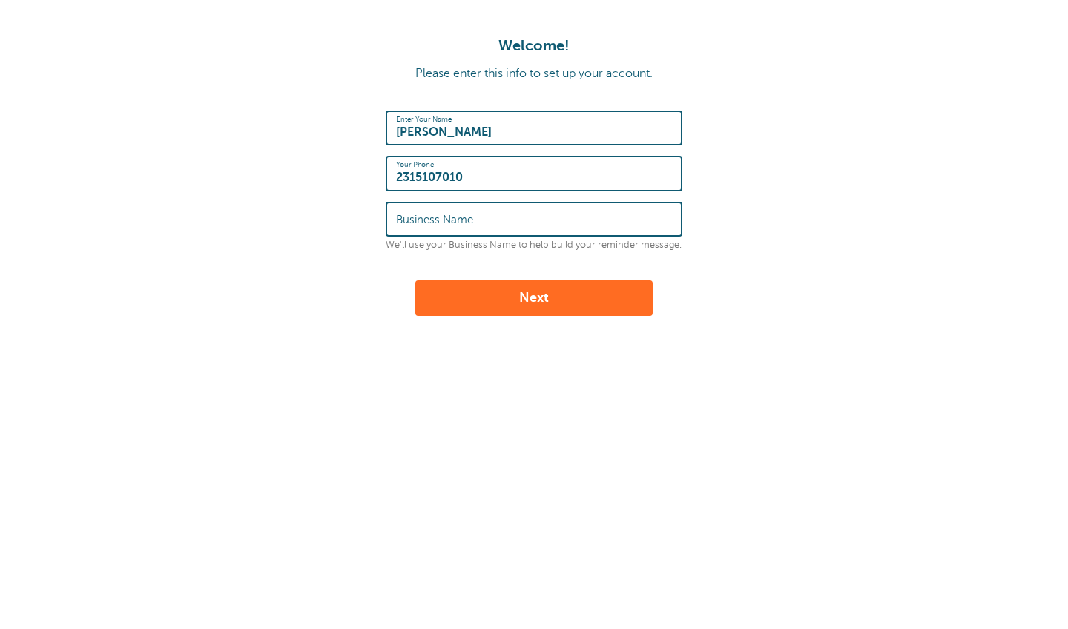
click at [522, 223] on input "Business Name" at bounding box center [534, 219] width 276 height 32
type input "Ddiep Nails"
click at [514, 298] on button "Next" at bounding box center [533, 298] width 237 height 36
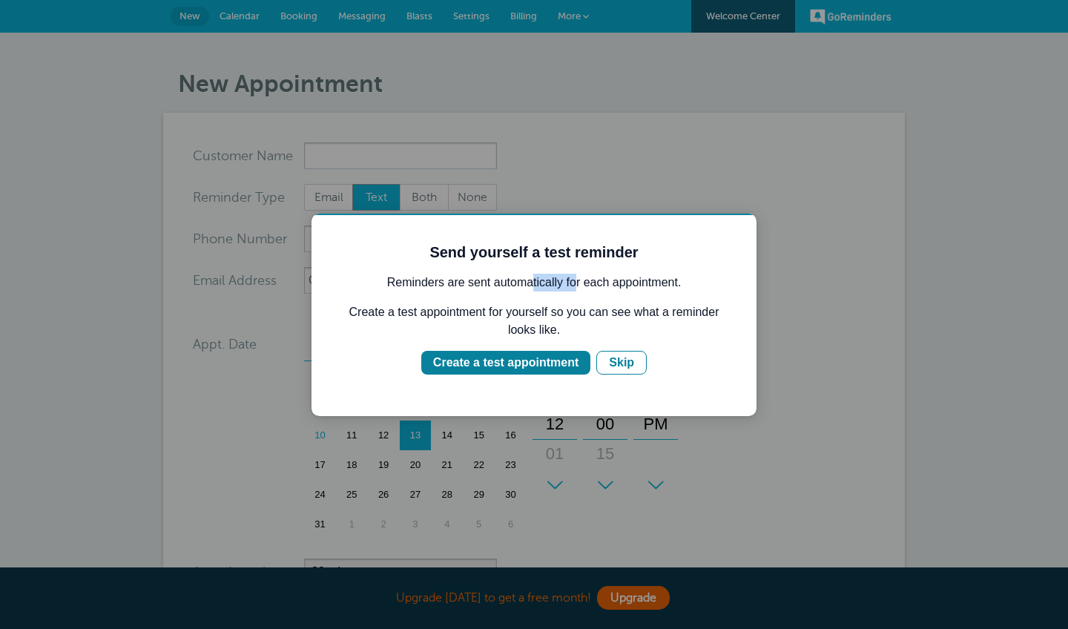
drag, startPoint x: 530, startPoint y: 286, endPoint x: 575, endPoint y: 285, distance: 45.3
click at [576, 285] on p "Reminders are sent automatically for each appointment." at bounding box center [534, 283] width 386 height 18
click at [575, 285] on p "Reminders are sent automatically for each appointment." at bounding box center [534, 283] width 386 height 18
click at [525, 371] on div "Create a test appointment" at bounding box center [505, 363] width 145 height 18
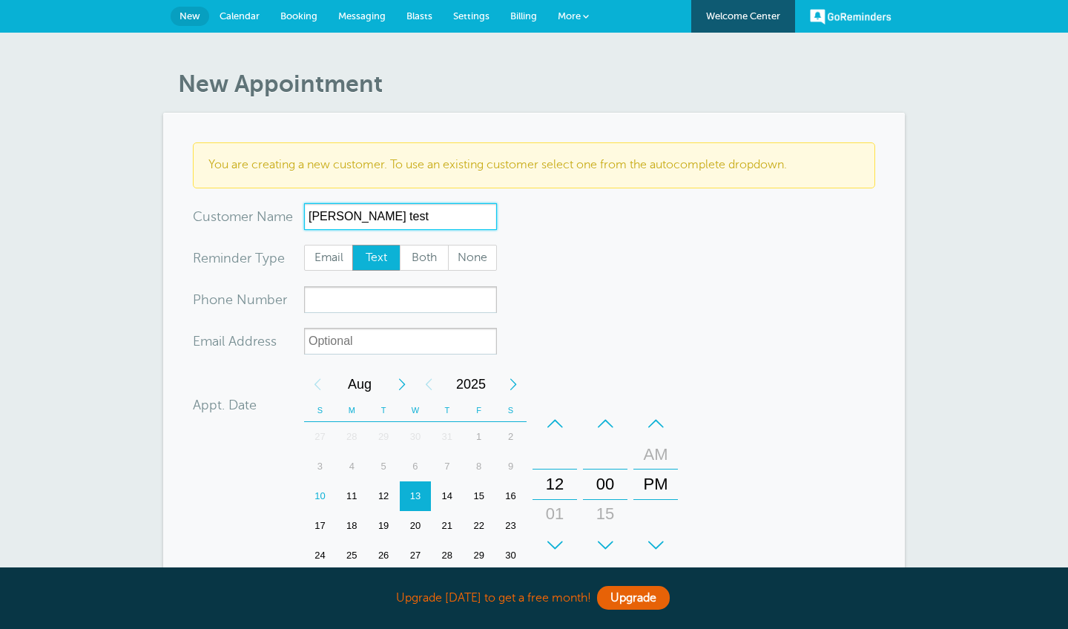
type input "Darlene test"
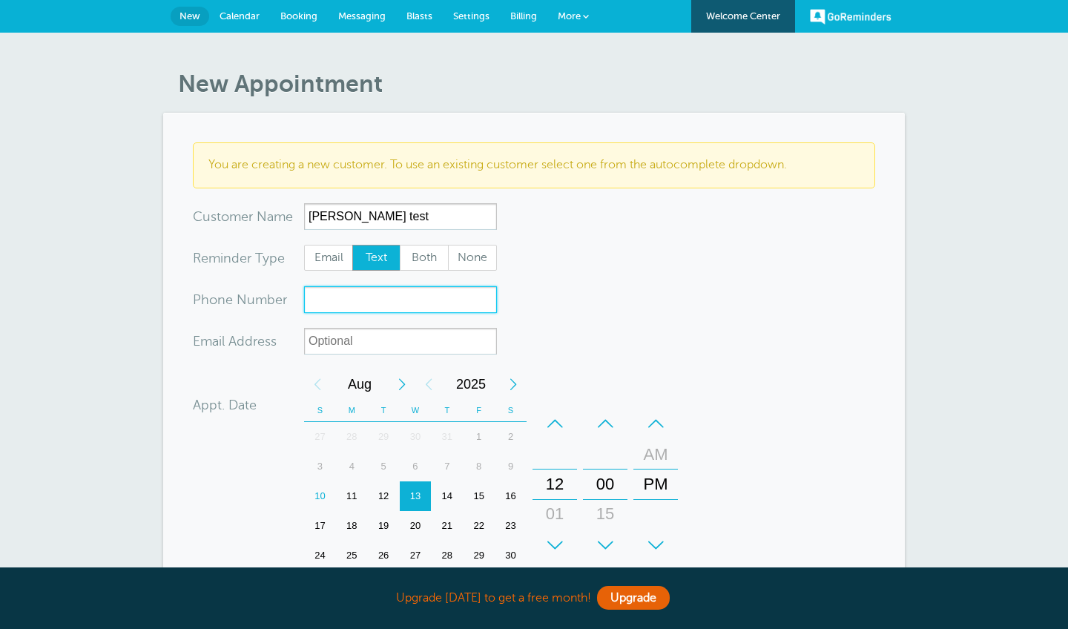
click at [381, 303] on input "xxx-no-autofill" at bounding box center [400, 299] width 193 height 27
type input "2315107010"
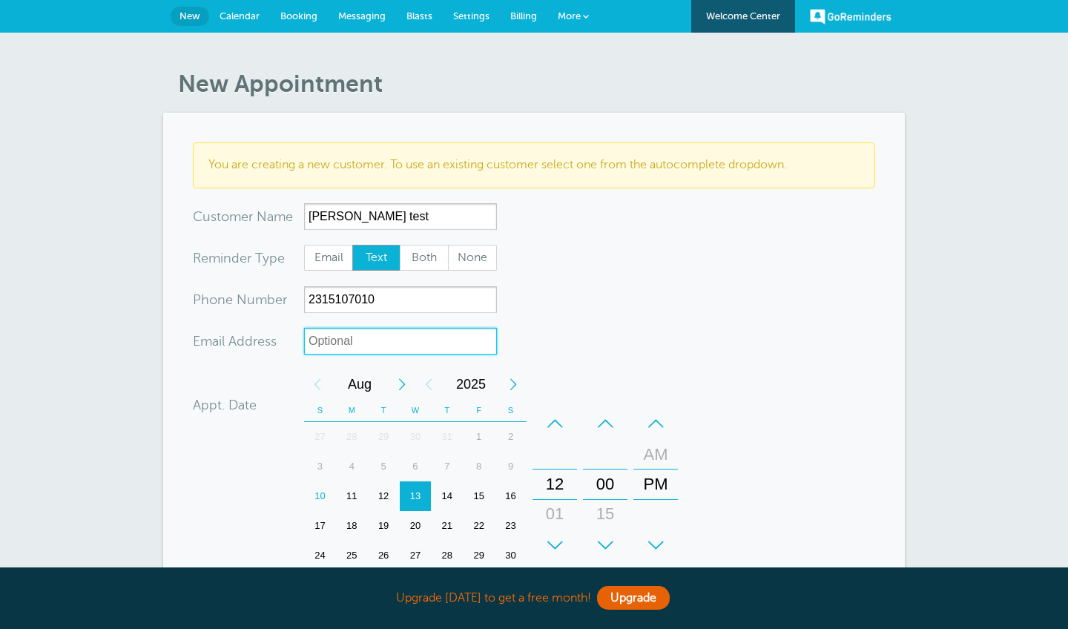
click at [379, 349] on input "xx-no-autofill" at bounding box center [400, 341] width 193 height 27
click at [587, 336] on form "You are creating a new customer. To use an existing customer select one from th…" at bounding box center [534, 476] width 683 height 668
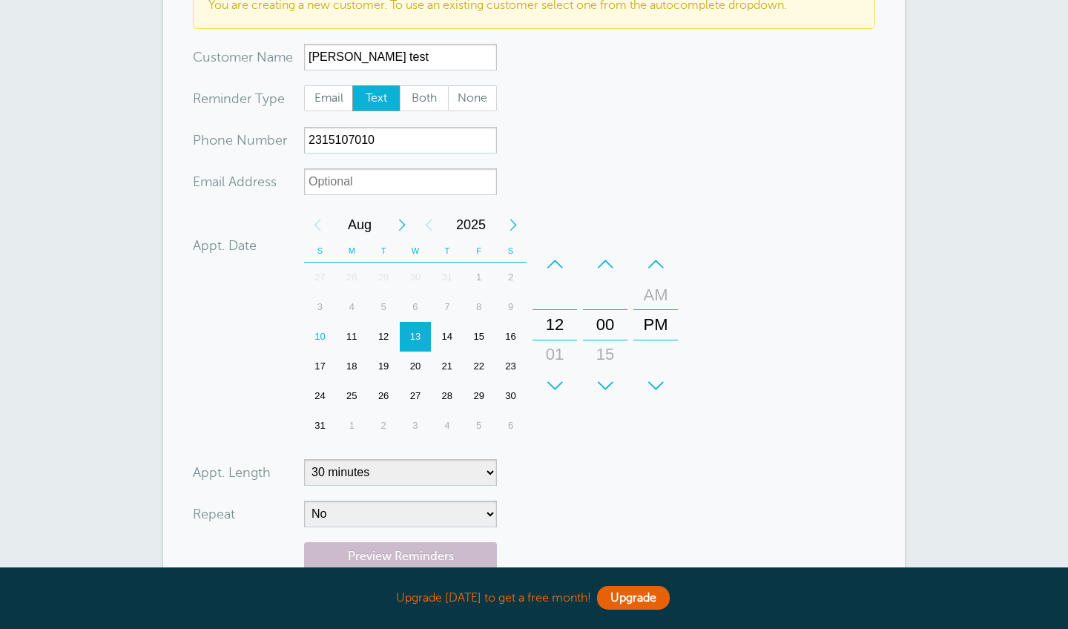
scroll to position [160, 0]
click at [448, 338] on div "14" at bounding box center [447, 336] width 32 height 30
click at [555, 373] on div "+" at bounding box center [555, 385] width 45 height 30
click at [555, 374] on div "+" at bounding box center [555, 385] width 45 height 30
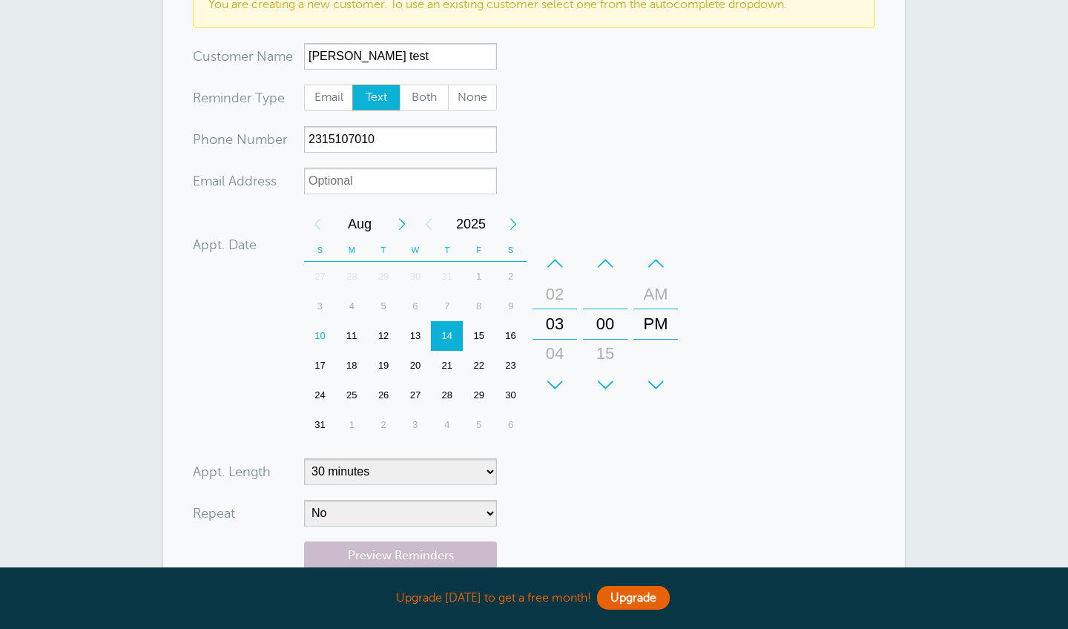
click at [555, 374] on div "+" at bounding box center [555, 385] width 45 height 30
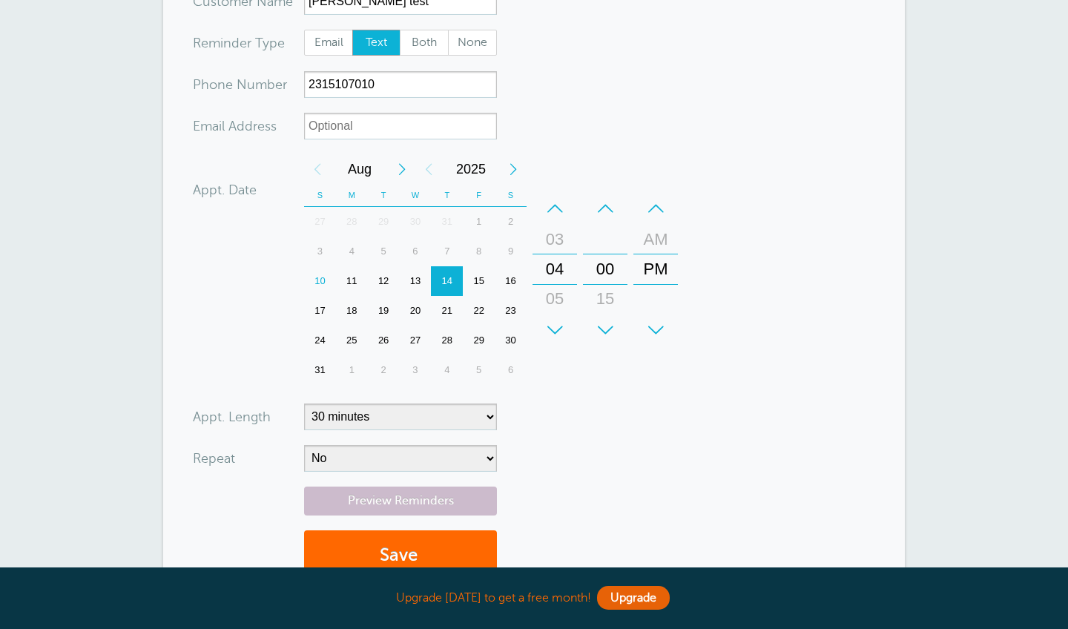
scroll to position [226, 0]
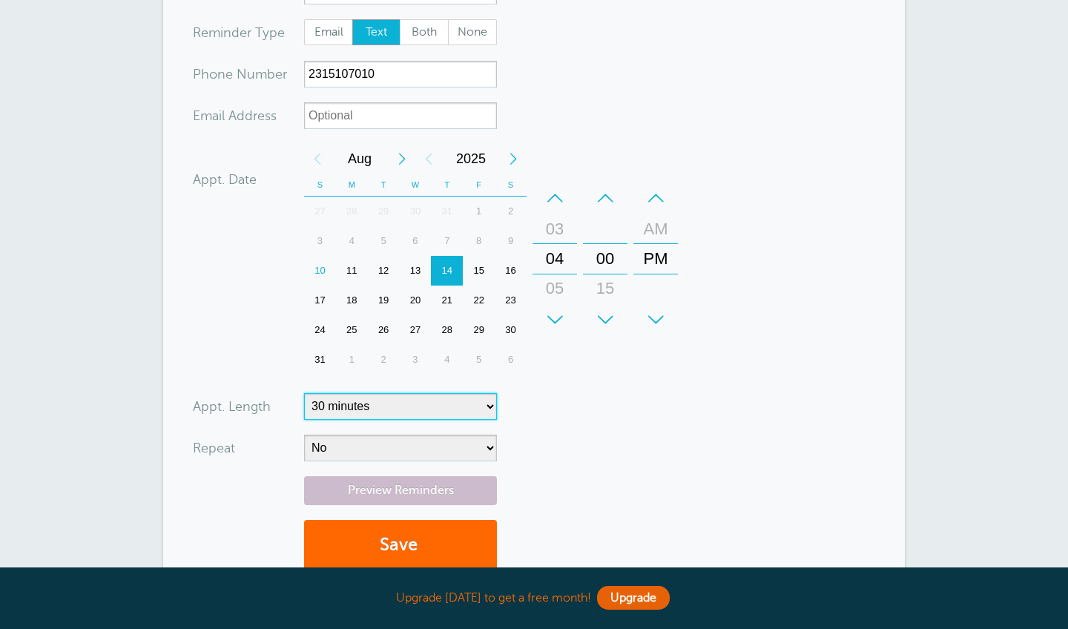
select select "120"
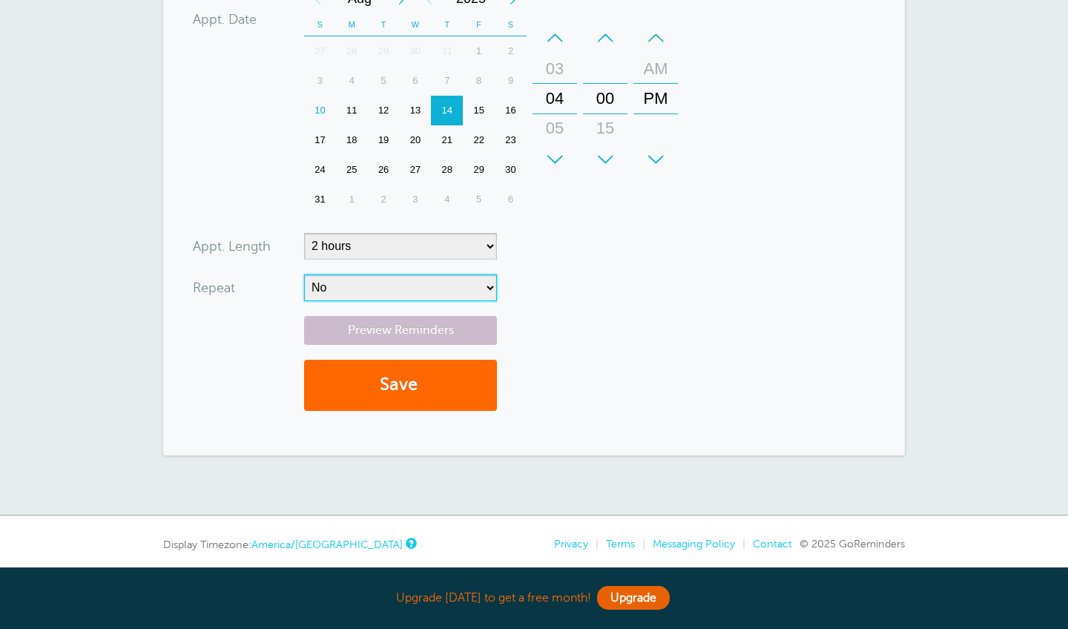
scroll to position [386, 0]
click at [458, 385] on button "Save" at bounding box center [400, 385] width 193 height 51
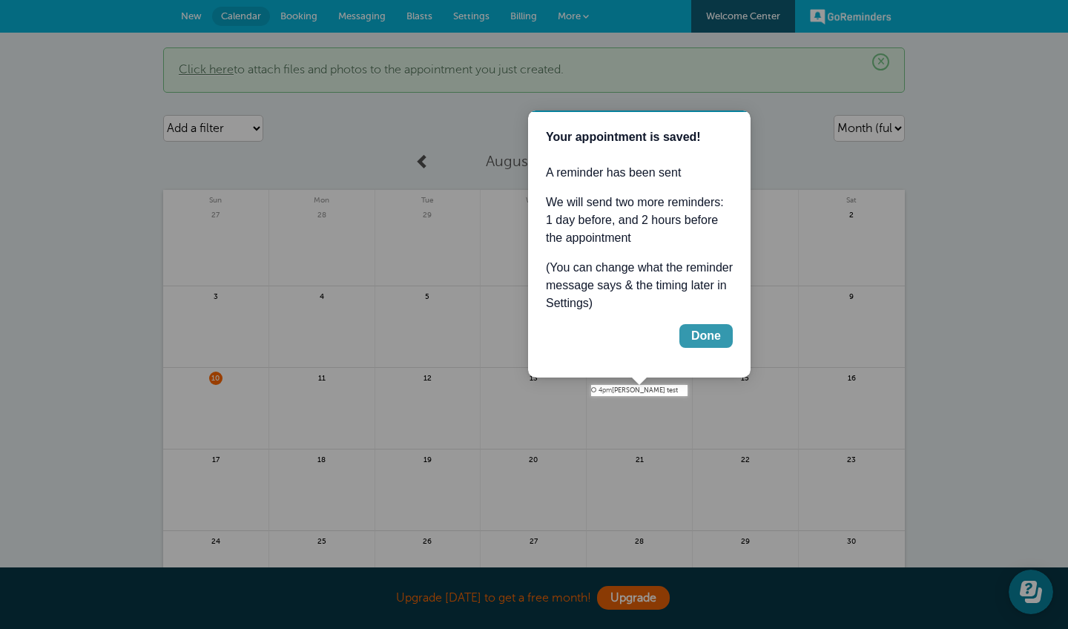
click at [717, 341] on div "Done" at bounding box center [706, 336] width 30 height 18
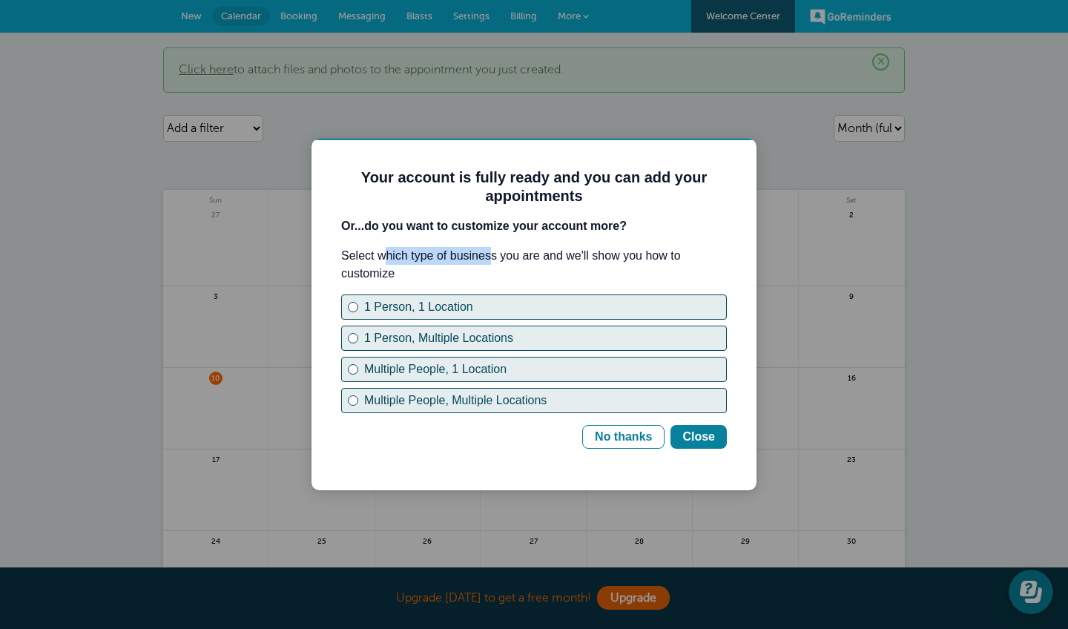
drag, startPoint x: 384, startPoint y: 251, endPoint x: 488, endPoint y: 254, distance: 103.9
click at [488, 254] on p "Select which type of business you are and we'll show you how to customize" at bounding box center [534, 265] width 386 height 36
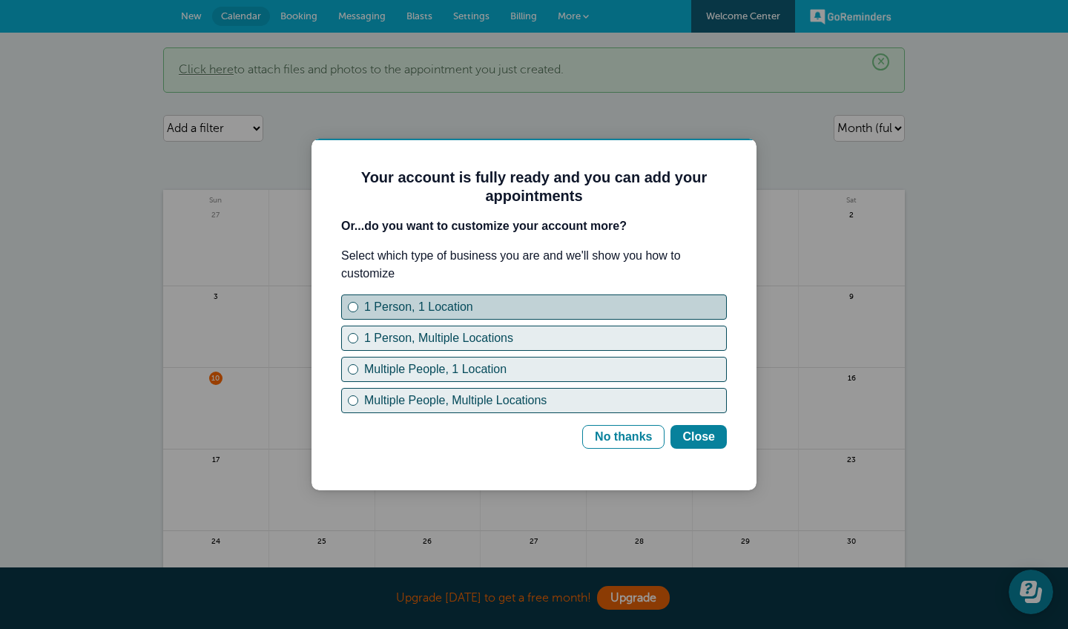
click at [522, 309] on div "1 Person, 1 Location" at bounding box center [545, 307] width 362 height 18
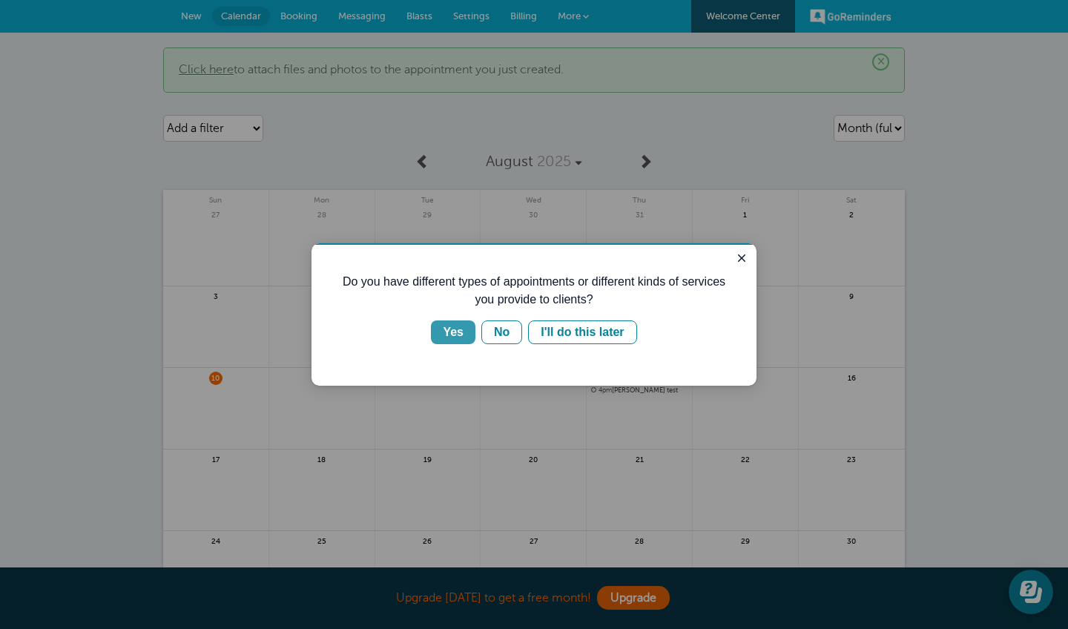
click at [470, 330] on button "Yes" at bounding box center [453, 332] width 45 height 24
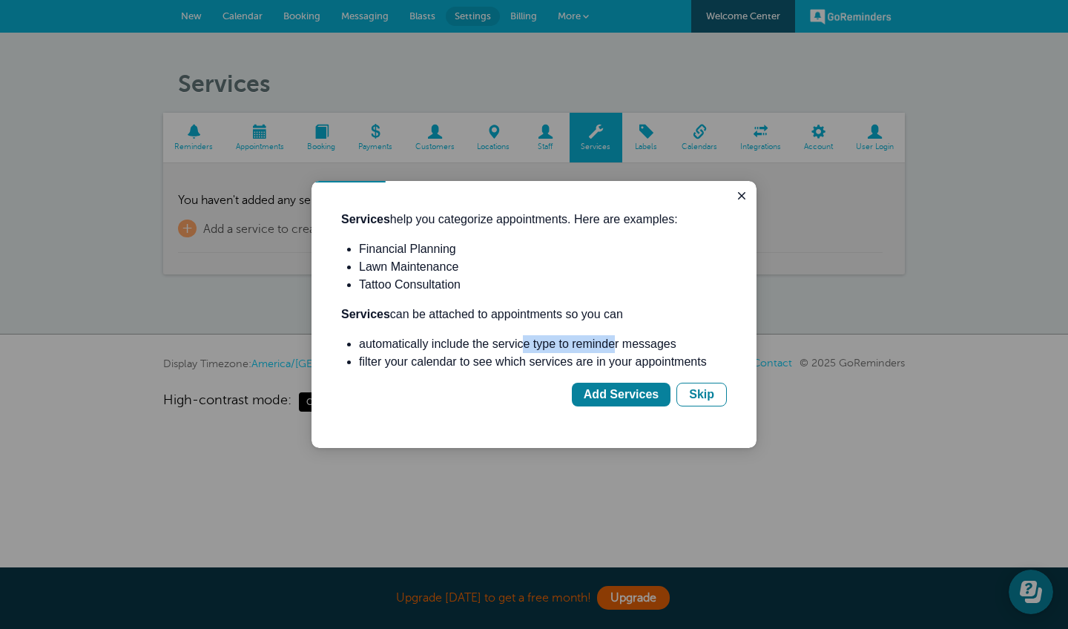
drag, startPoint x: 530, startPoint y: 346, endPoint x: 622, endPoint y: 350, distance: 92.1
click at [622, 350] on li "automatically include the service type to reminder messages" at bounding box center [543, 344] width 368 height 18
click at [697, 398] on div "Skip" at bounding box center [701, 395] width 25 height 18
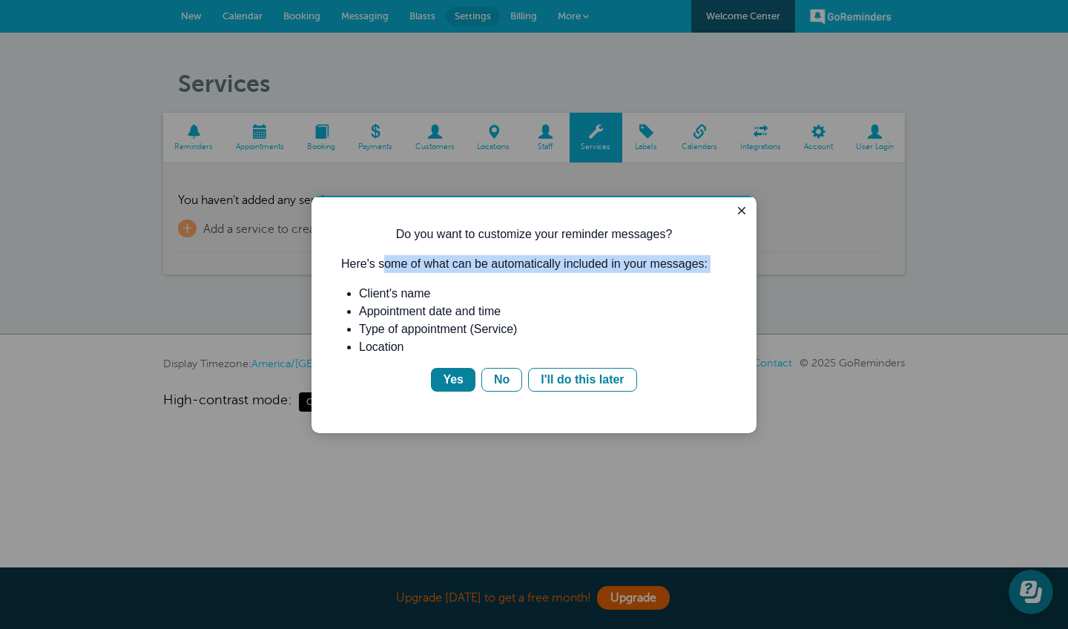
drag, startPoint x: 385, startPoint y: 264, endPoint x: 608, endPoint y: 283, distance: 224.1
click at [608, 283] on div "Do you want to customize your reminder messages? Here's some of what can be aut…" at bounding box center [534, 309] width 386 height 166
click at [461, 378] on div "Yes" at bounding box center [453, 380] width 21 height 18
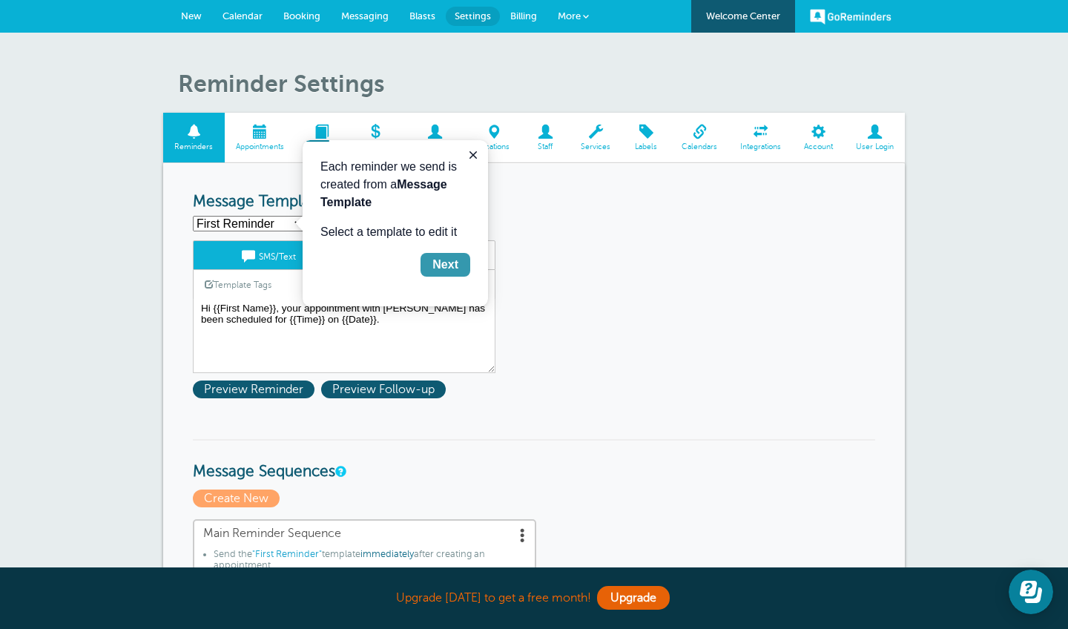
click at [455, 264] on div "Next" at bounding box center [446, 265] width 26 height 18
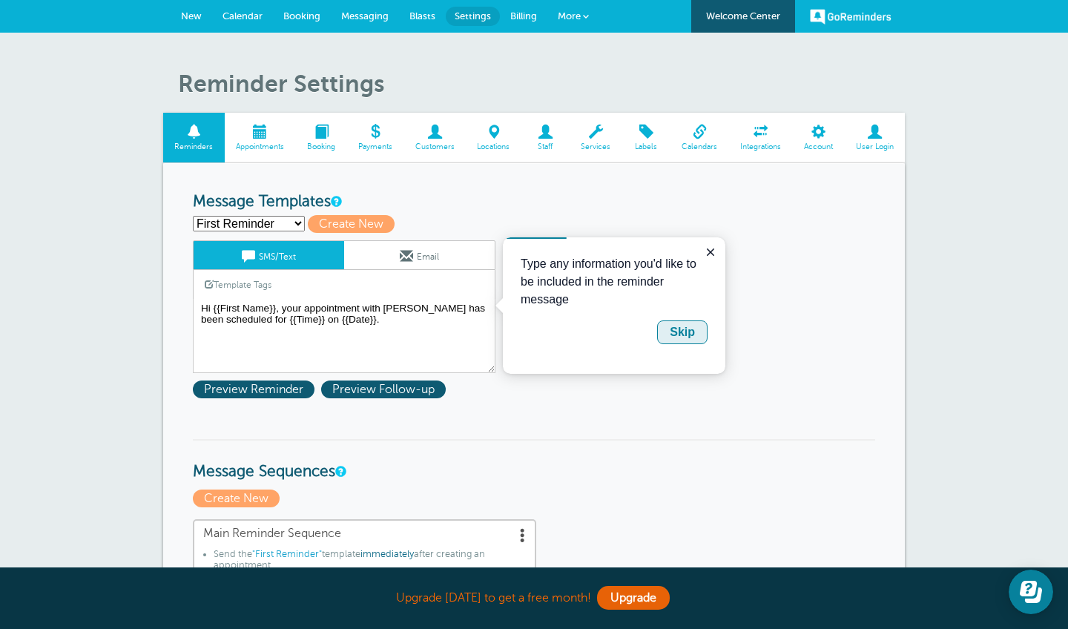
click at [691, 331] on div "Skip" at bounding box center [682, 332] width 25 height 18
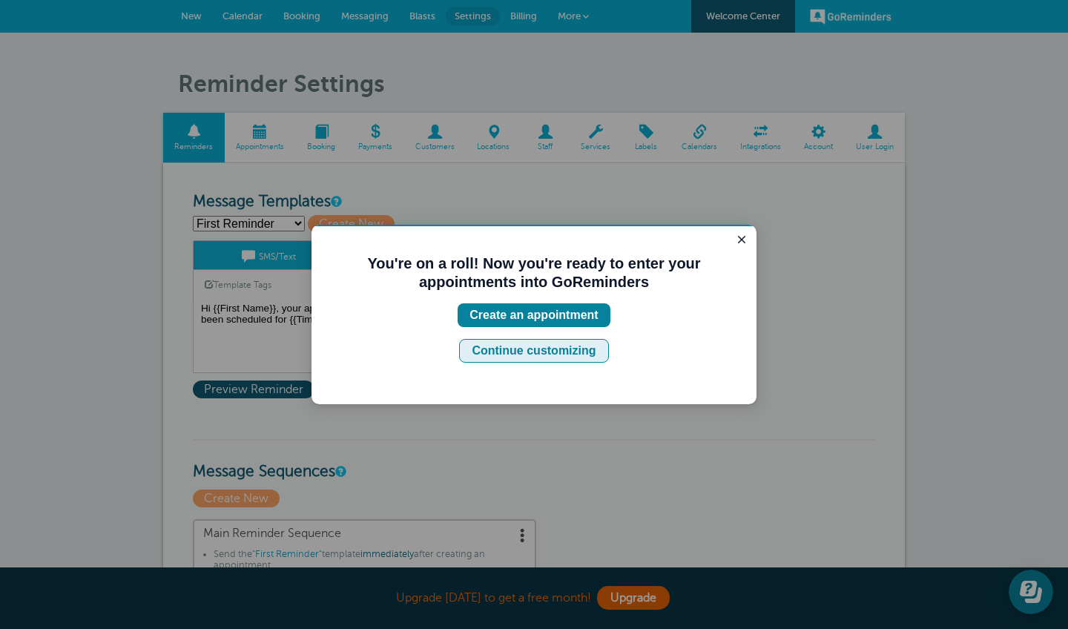
click at [597, 349] on button "Continue customizing" at bounding box center [533, 351] width 149 height 24
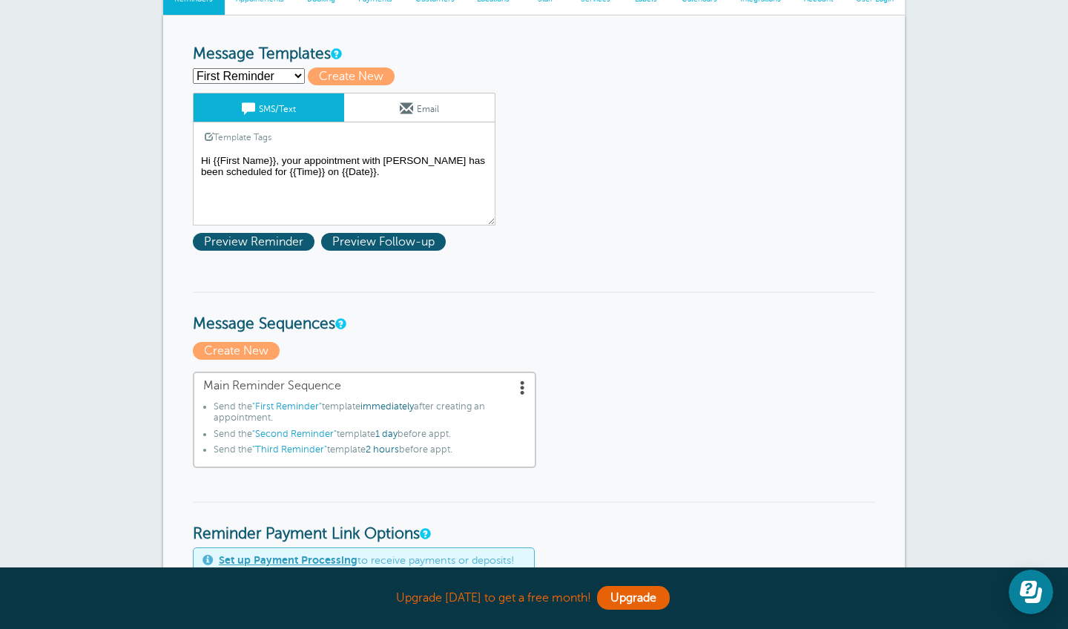
scroll to position [85, 0]
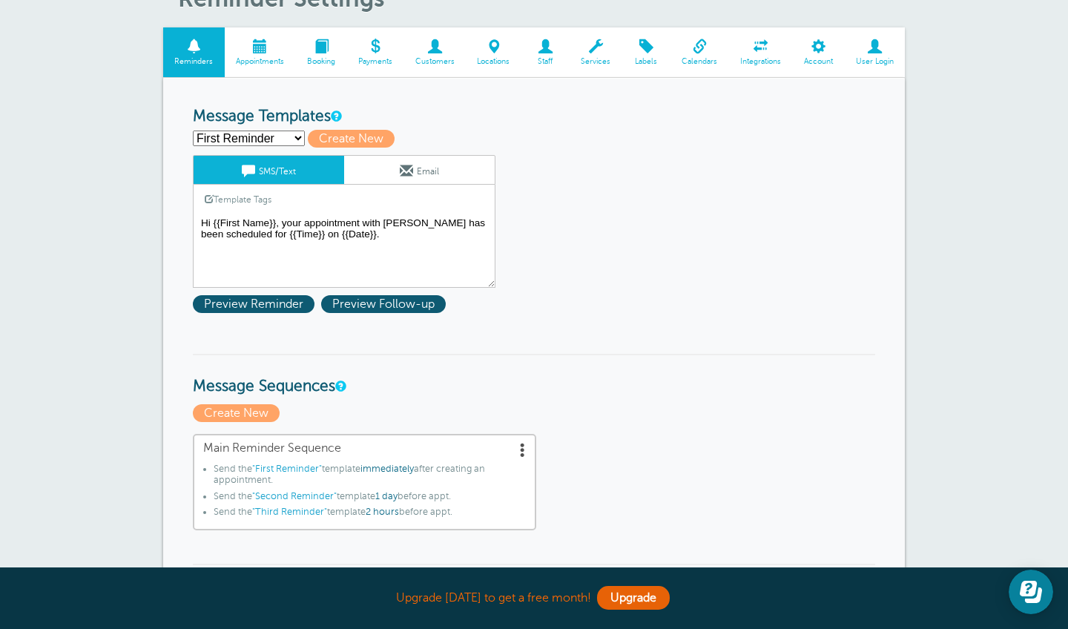
click at [385, 248] on textarea "Hi {{First Name}}, your appointment with Ddiep Nails has been scheduled for {{T…" at bounding box center [344, 251] width 303 height 74
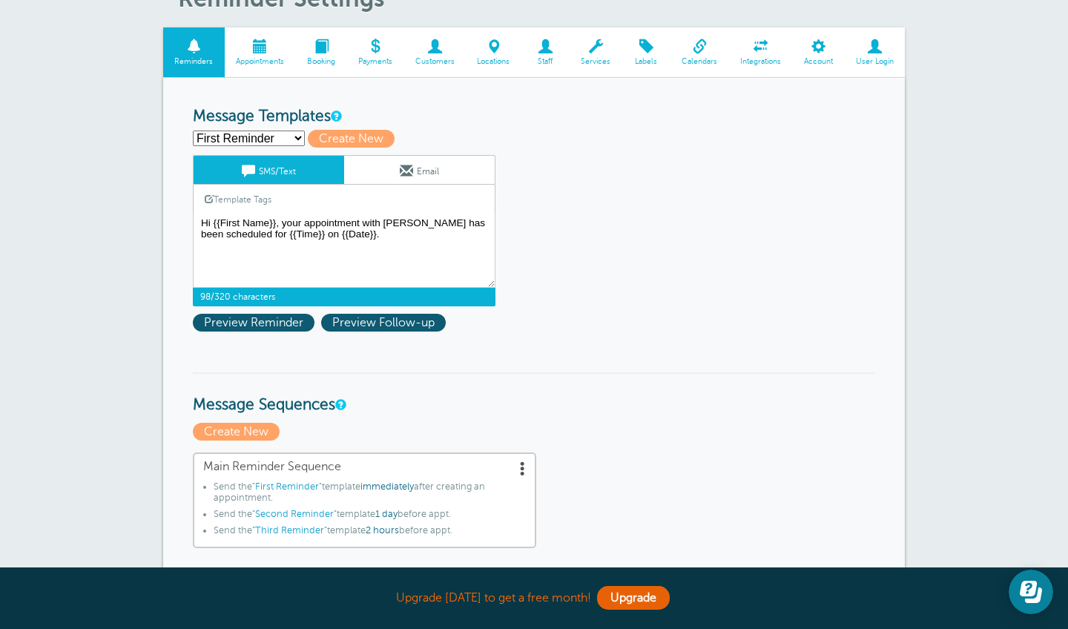
click at [519, 226] on div "First Reminder Save Cancel SMS/Text Email Template Tags Copy SMS Click to add a…" at bounding box center [363, 230] width 341 height 151
drag, startPoint x: 433, startPoint y: 218, endPoint x: 385, endPoint y: 218, distance: 48.2
click at [385, 218] on textarea "Hi {{First Name}}, your appointment with Ddiep Nails has been scheduled for {{T…" at bounding box center [344, 251] width 303 height 74
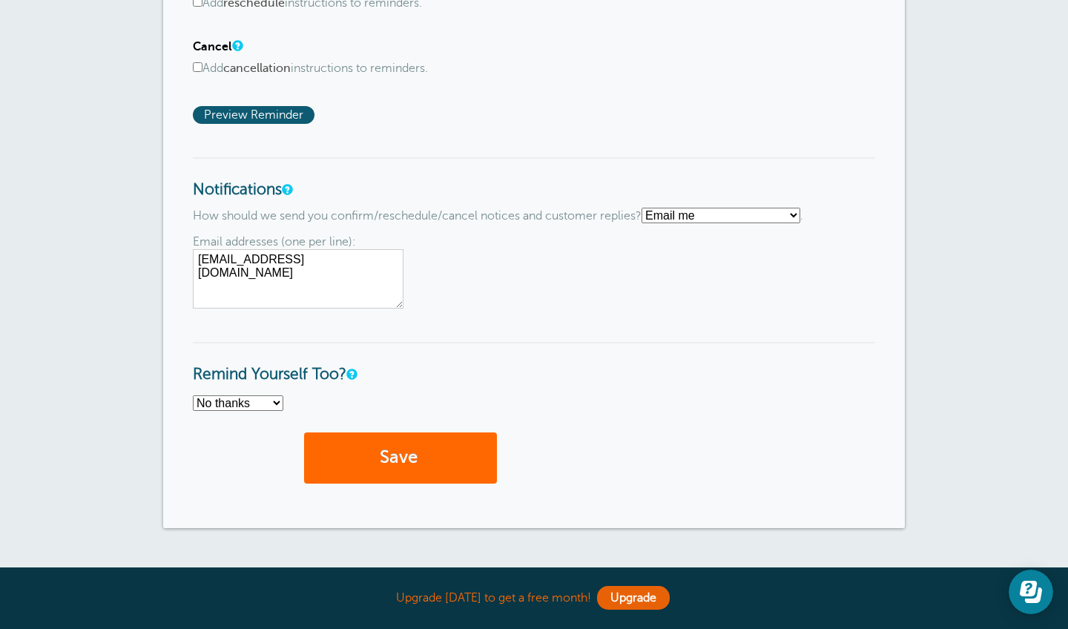
scroll to position [1047, 0]
type textarea "Hi {{First Name}}, your appointment with Darlene at Nails 2000 has been schedul…"
click at [378, 256] on textarea "darlenediep19@yahoo.com" at bounding box center [298, 278] width 211 height 59
select select "4"
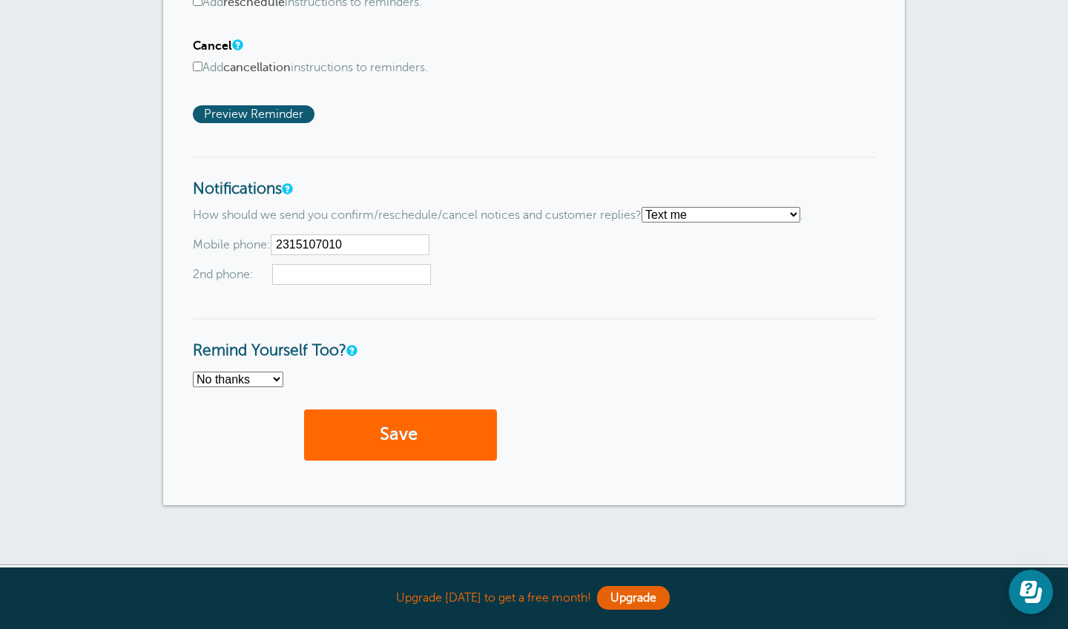
type input "2315107010"
click at [507, 269] on span "2nd phone:" at bounding box center [534, 274] width 683 height 21
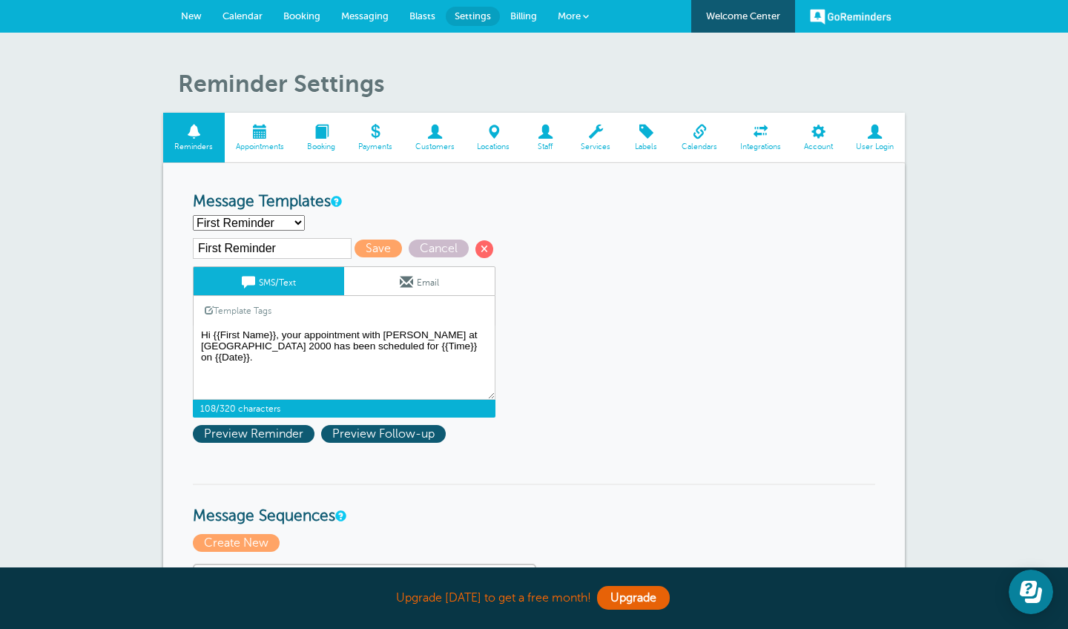
scroll to position [101, 0]
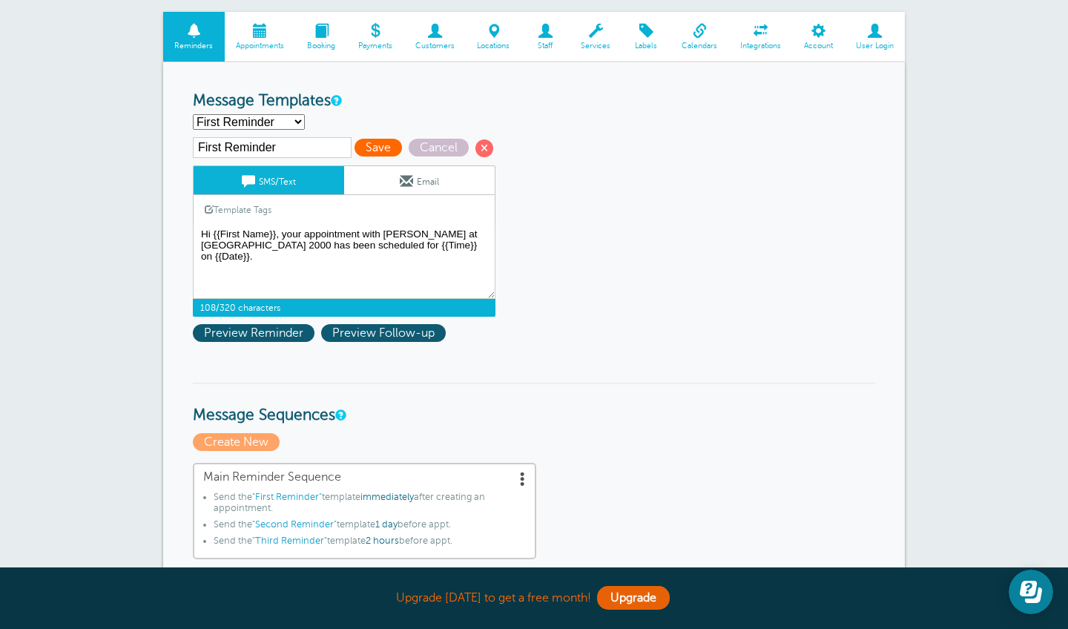
click at [364, 143] on span "Save" at bounding box center [378, 148] width 47 height 18
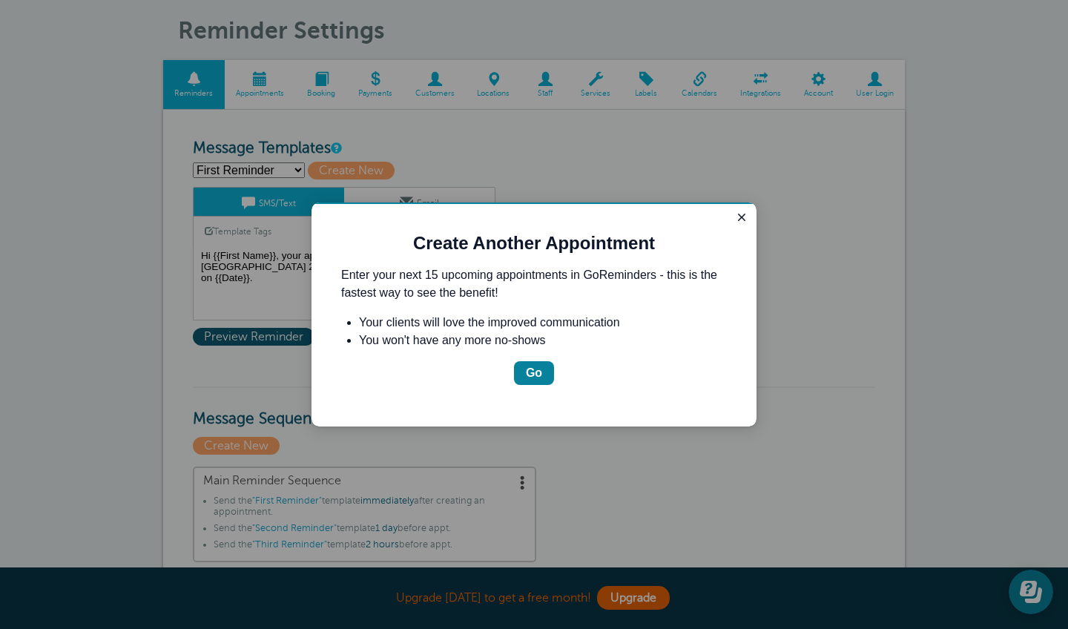
scroll to position [99, 0]
click at [536, 376] on div "Go" at bounding box center [534, 373] width 16 height 18
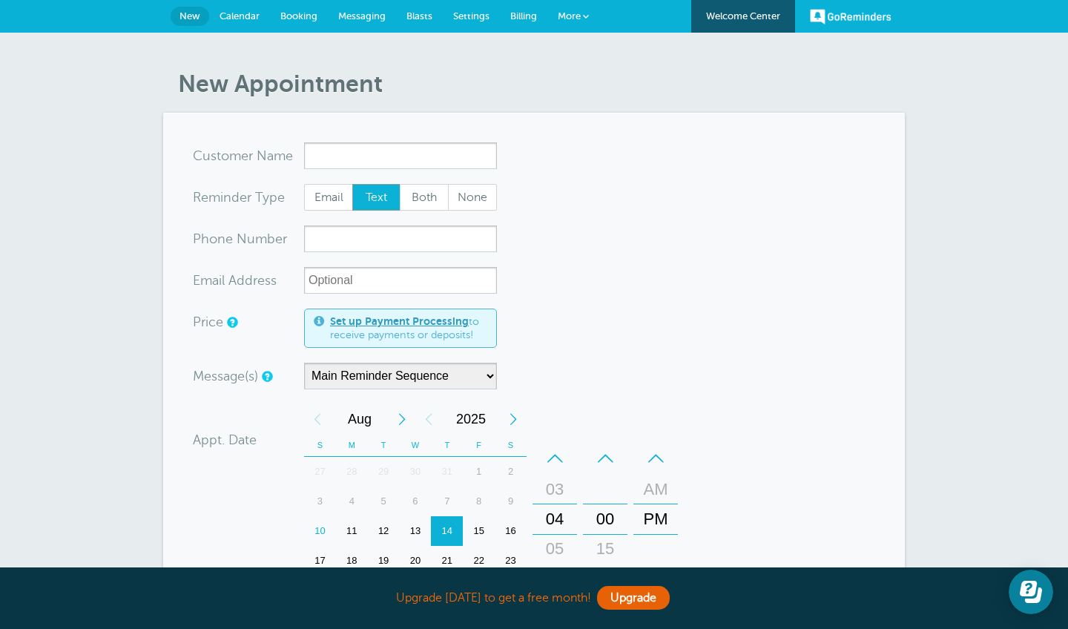
scroll to position [-1, 0]
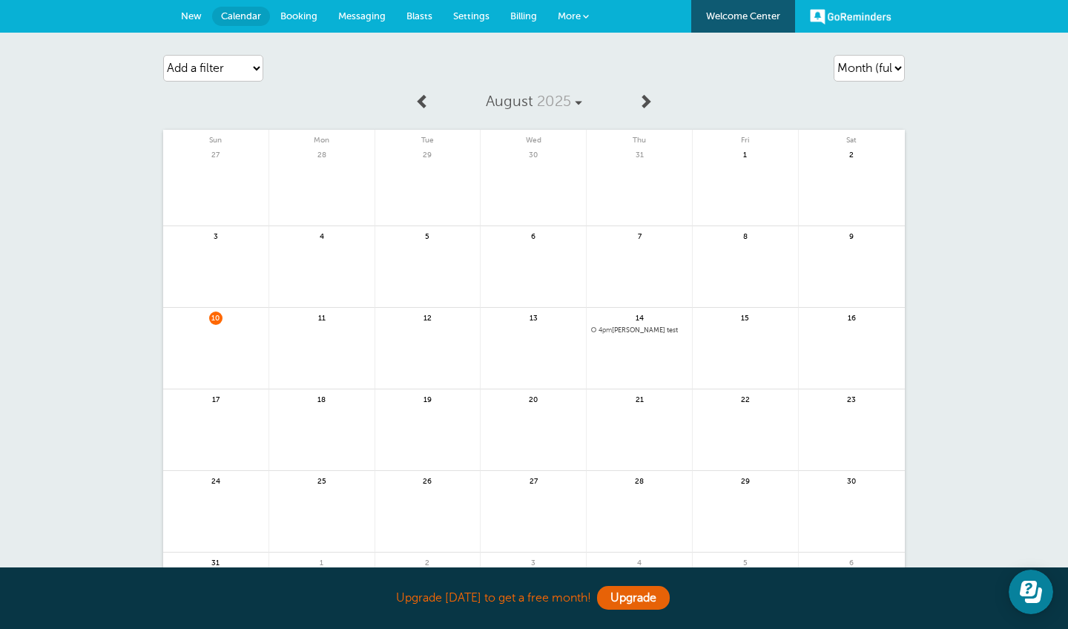
click at [358, 15] on span "Messaging" at bounding box center [361, 15] width 47 height 11
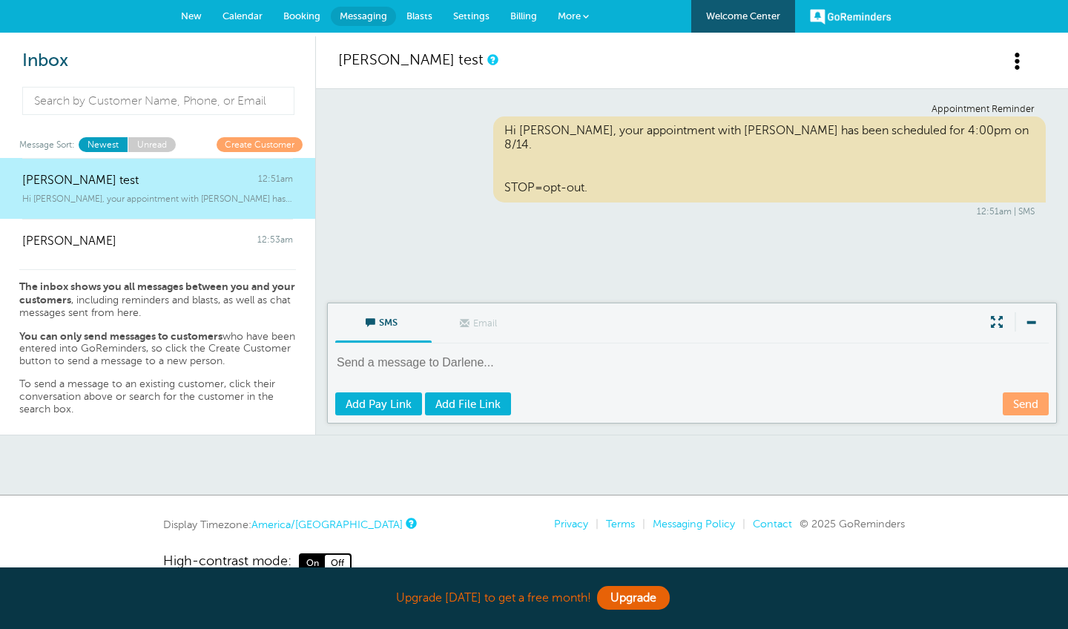
click at [394, 355] on textarea at bounding box center [693, 373] width 717 height 36
click at [429, 355] on textarea at bounding box center [693, 373] width 717 height 36
click at [191, 13] on span "New" at bounding box center [191, 15] width 21 height 11
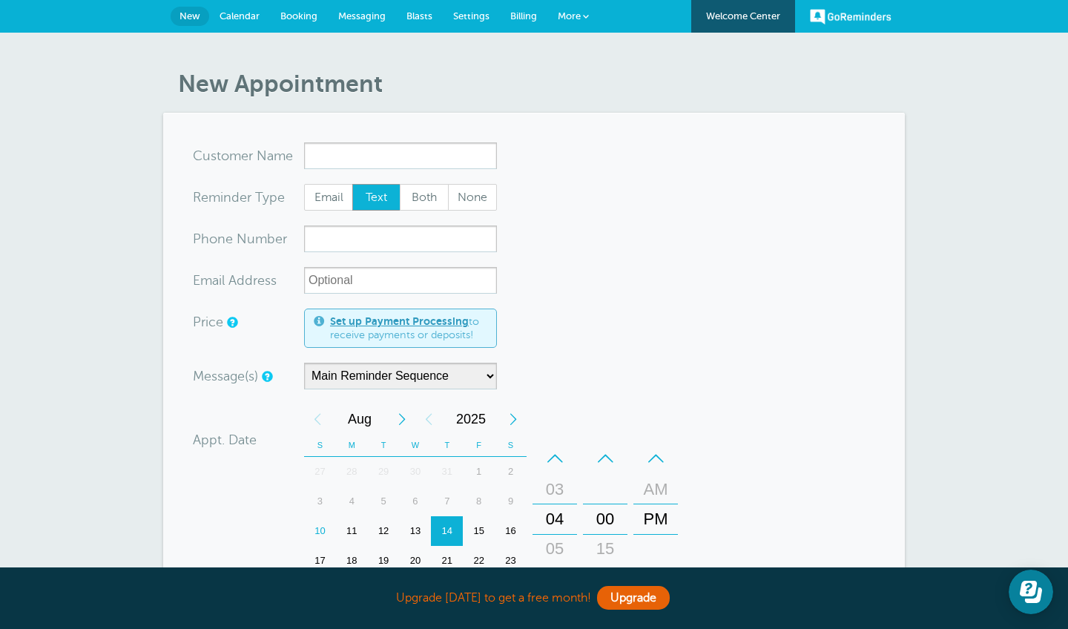
click at [576, 16] on span "More" at bounding box center [569, 15] width 23 height 11
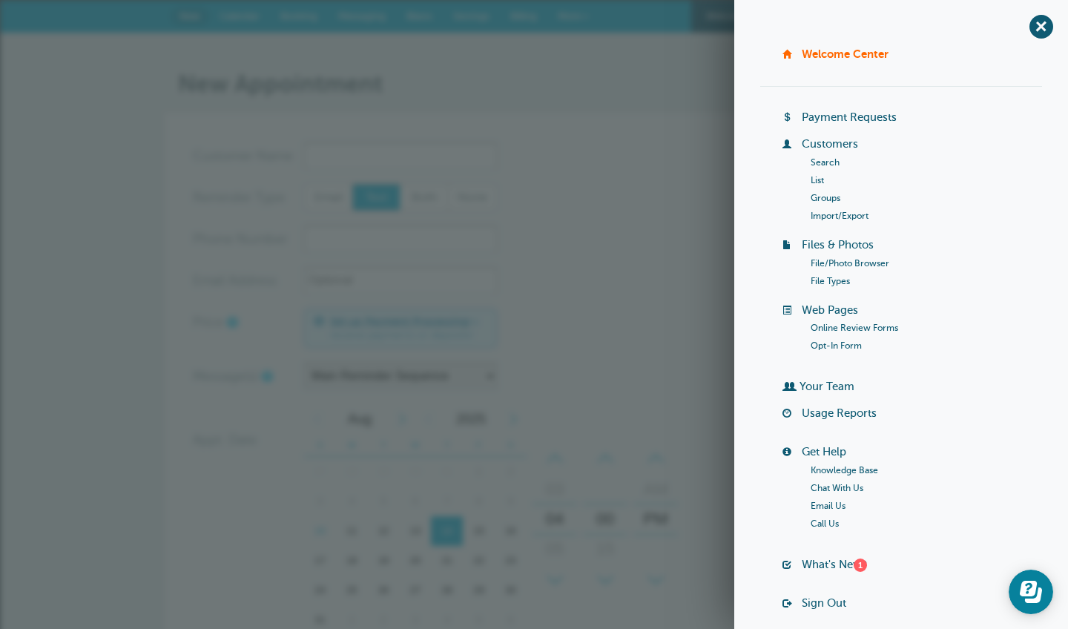
click at [686, 154] on form "You are creating a new customer. To use an existing customer select one from th…" at bounding box center [534, 508] width 683 height 733
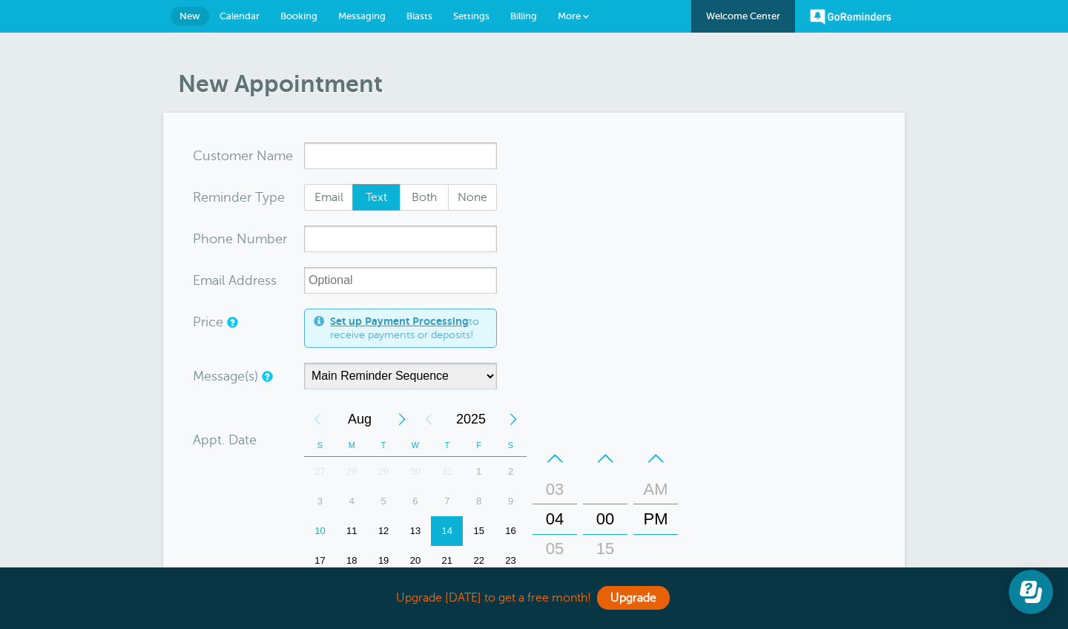
click at [574, 20] on span "More" at bounding box center [569, 15] width 23 height 11
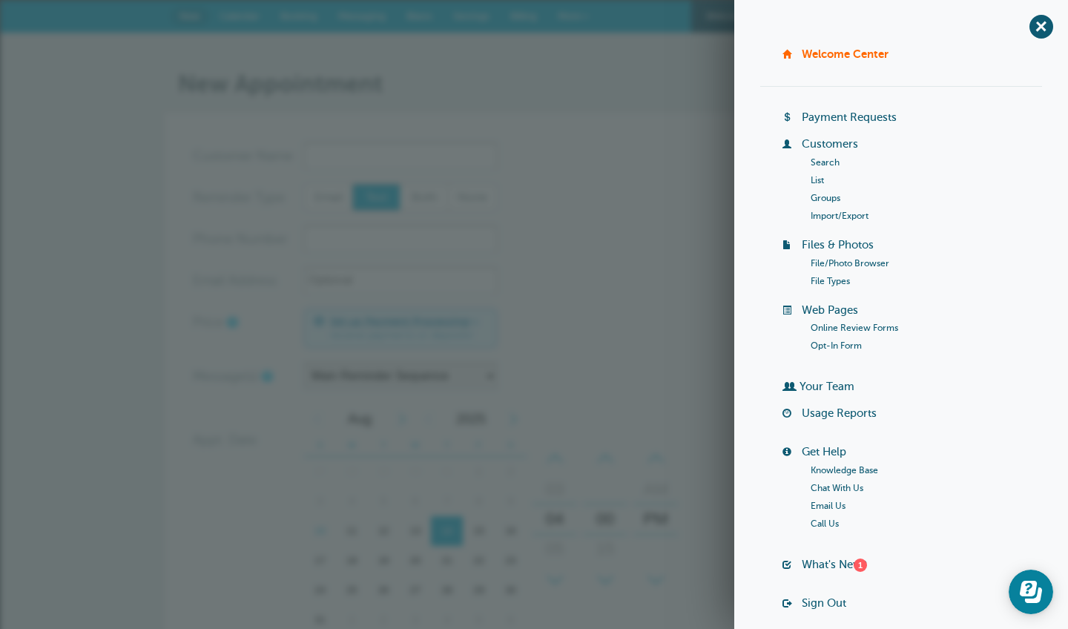
click at [594, 143] on form "You are creating a new customer. To use an existing customer select one from th…" at bounding box center [534, 508] width 683 height 733
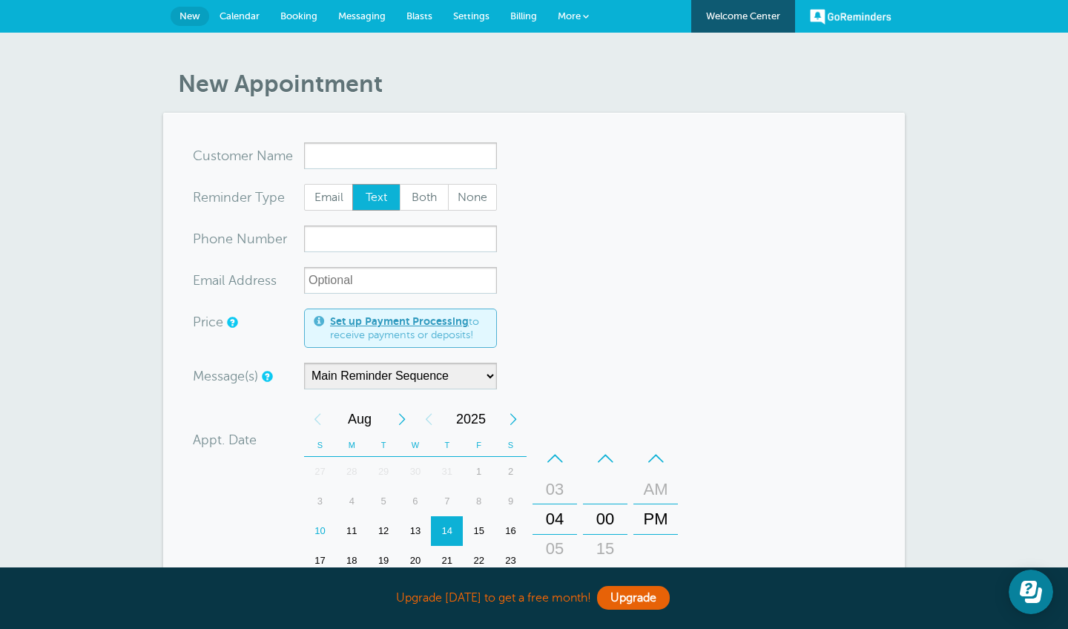
click at [346, 20] on span "Messaging" at bounding box center [361, 15] width 47 height 11
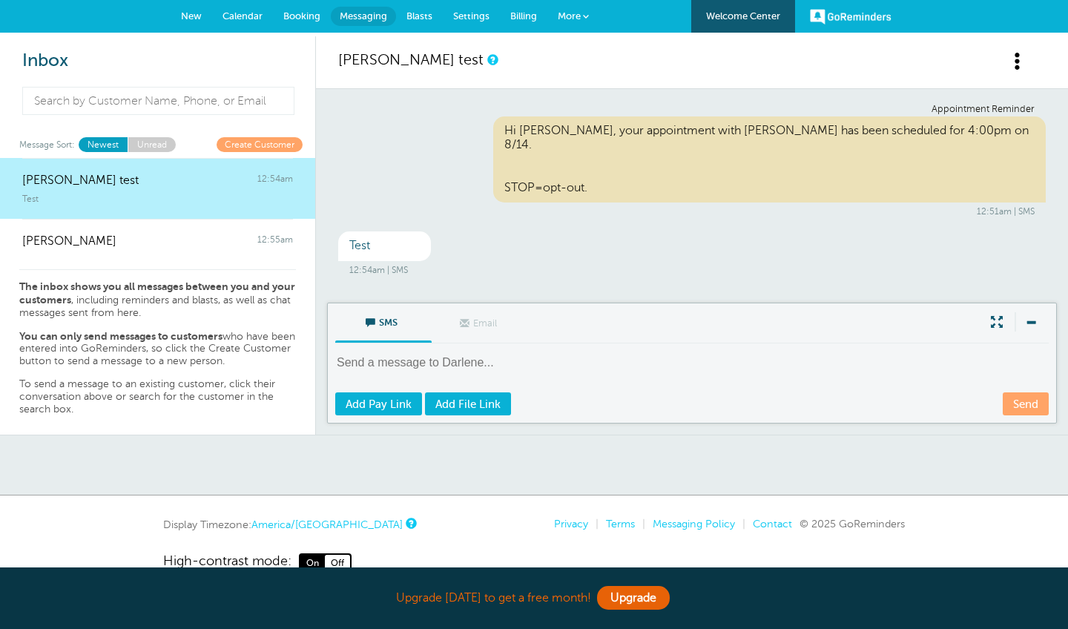
click at [215, 12] on link "Calendar" at bounding box center [242, 16] width 61 height 33
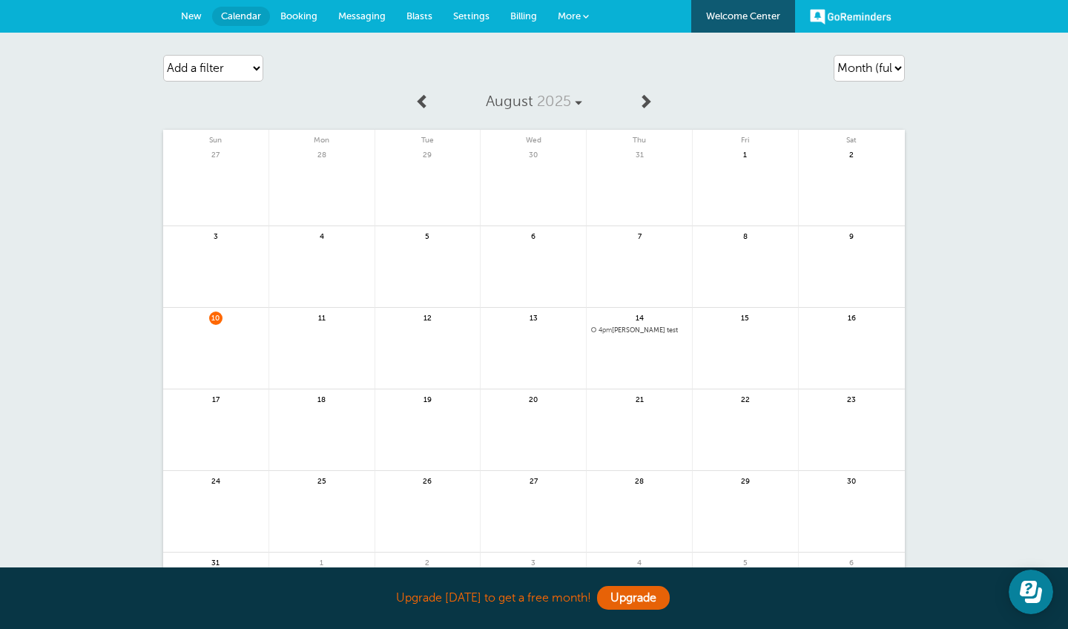
click at [292, 17] on span "Booking" at bounding box center [298, 15] width 37 height 11
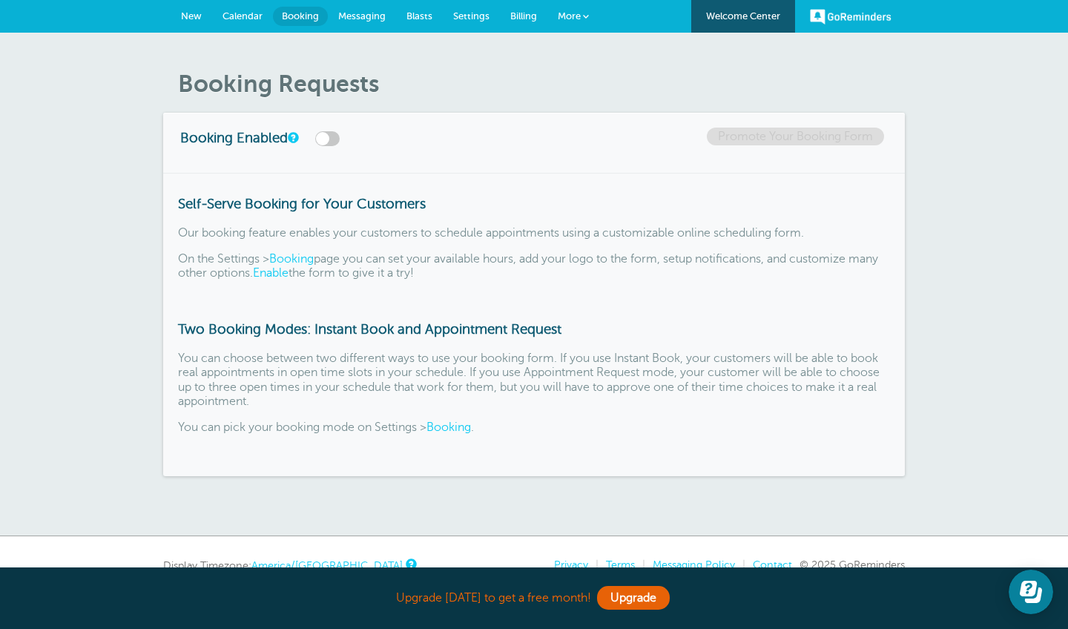
click at [198, 25] on link "New" at bounding box center [192, 16] width 42 height 33
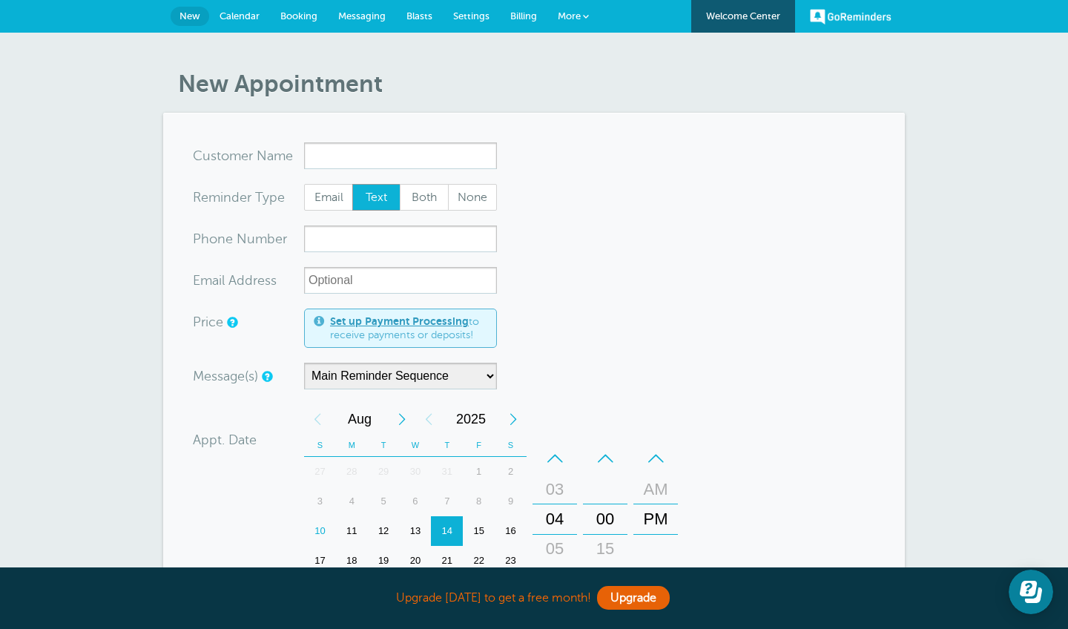
click at [297, 19] on span "Booking" at bounding box center [298, 15] width 37 height 11
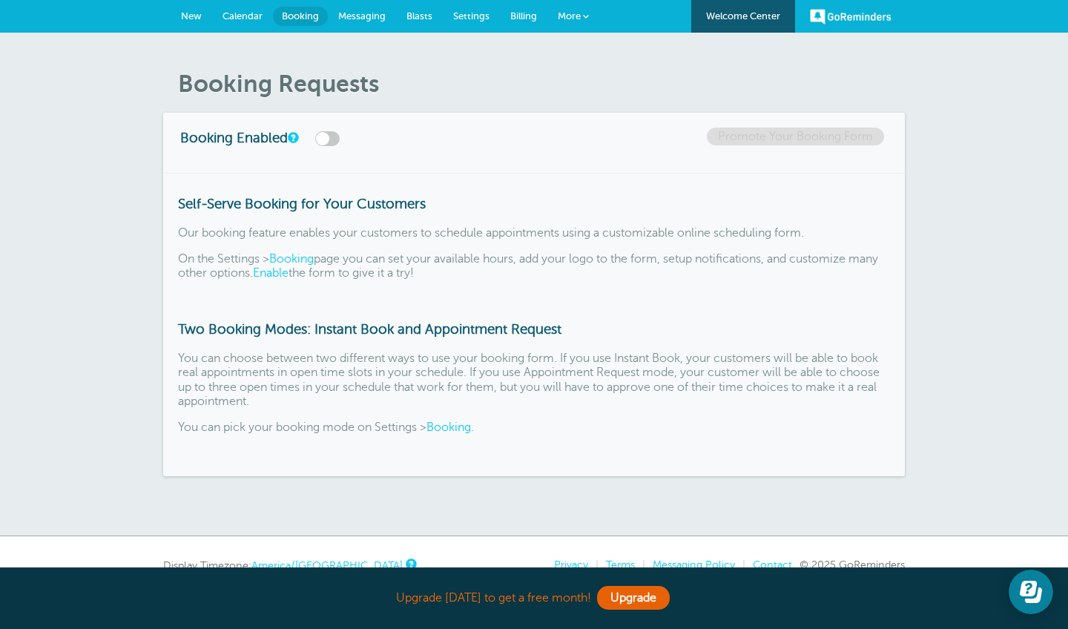
click at [246, 10] on link "Calendar" at bounding box center [242, 16] width 61 height 33
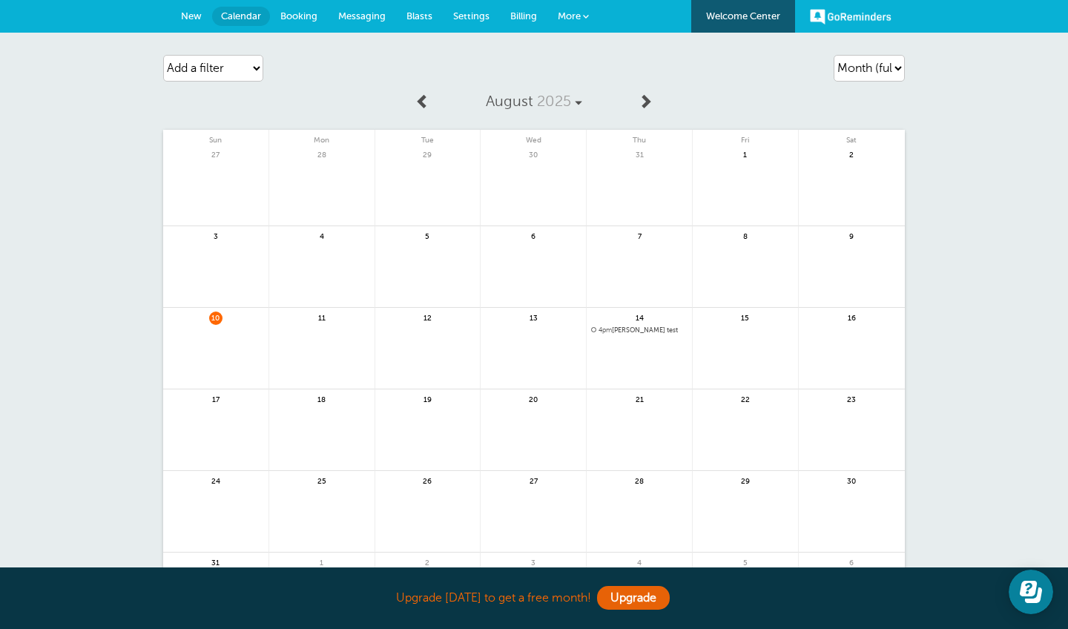
click at [196, 16] on span "New" at bounding box center [191, 15] width 21 height 11
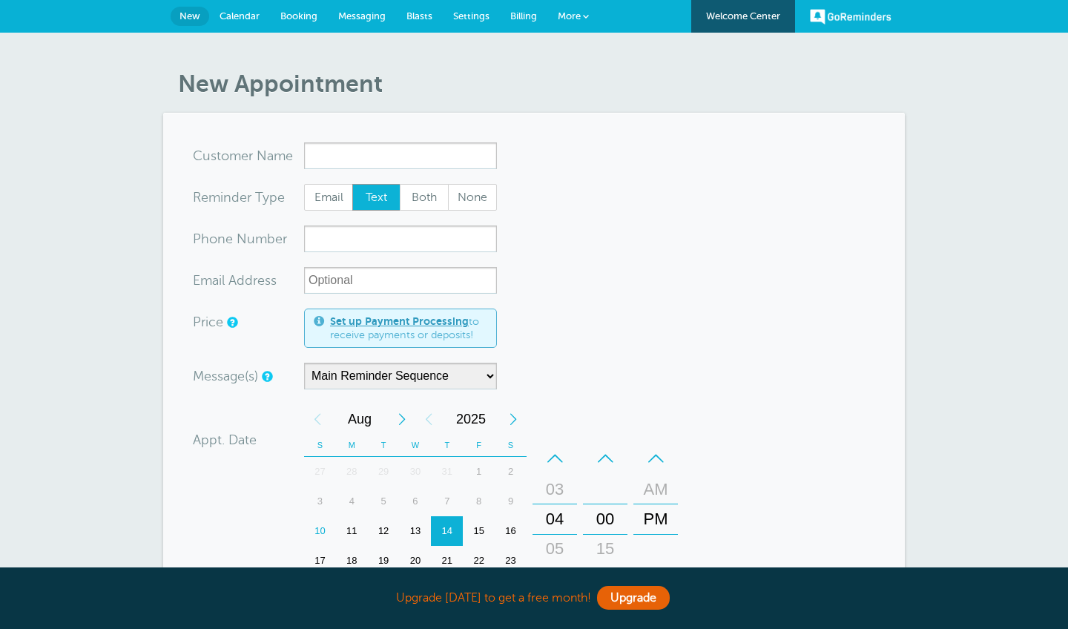
click at [484, 15] on span "Settings" at bounding box center [471, 15] width 36 height 11
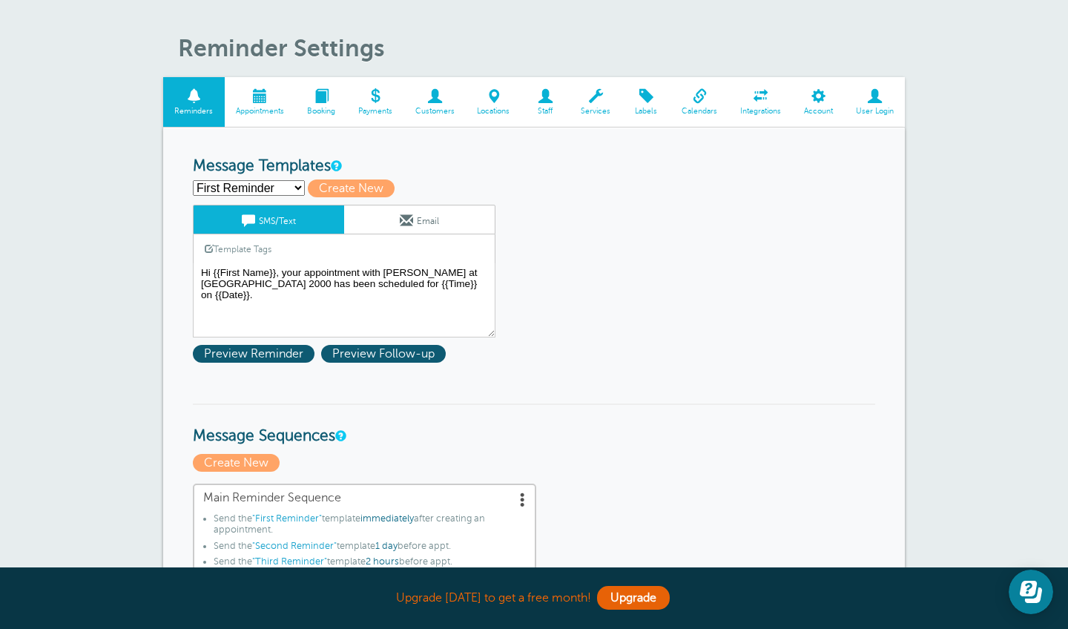
scroll to position [37, 0]
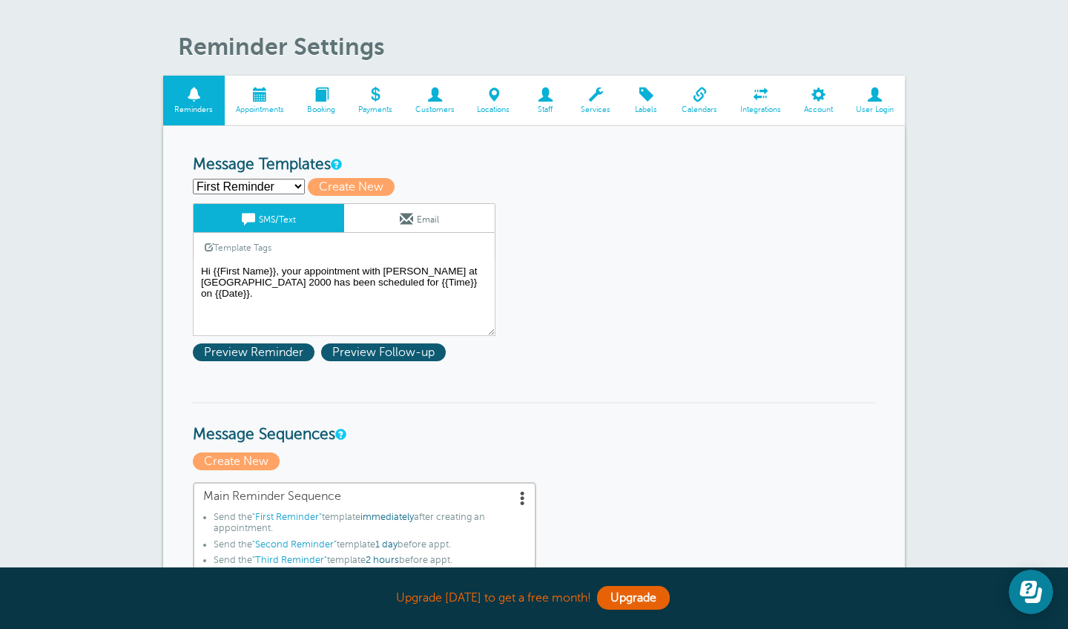
click at [366, 358] on span "Preview Follow-up" at bounding box center [383, 352] width 125 height 18
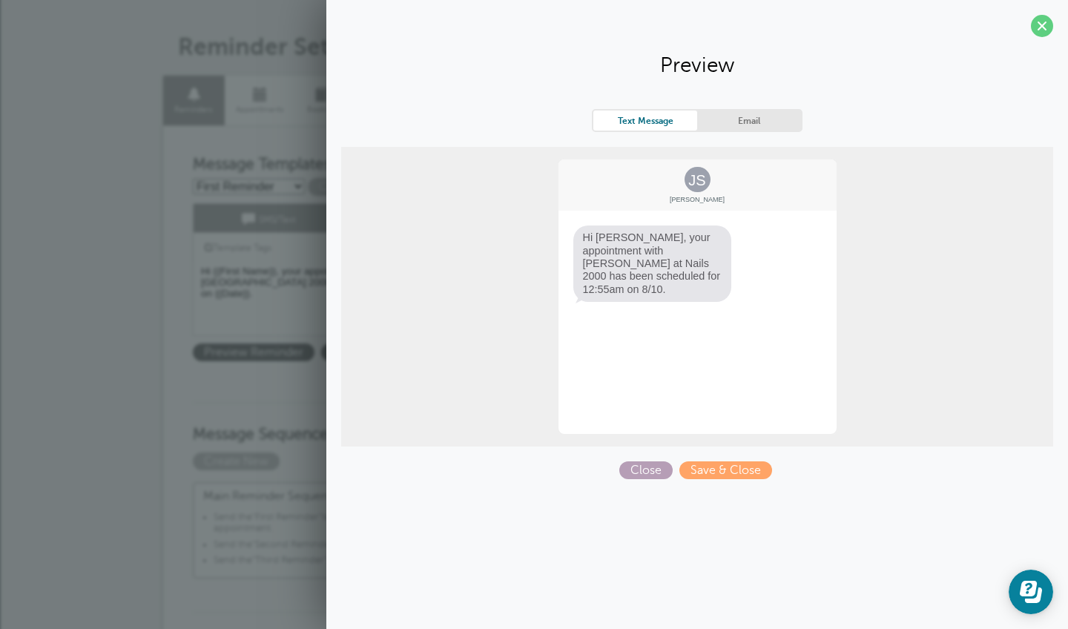
click at [651, 463] on span "Close" at bounding box center [645, 470] width 53 height 18
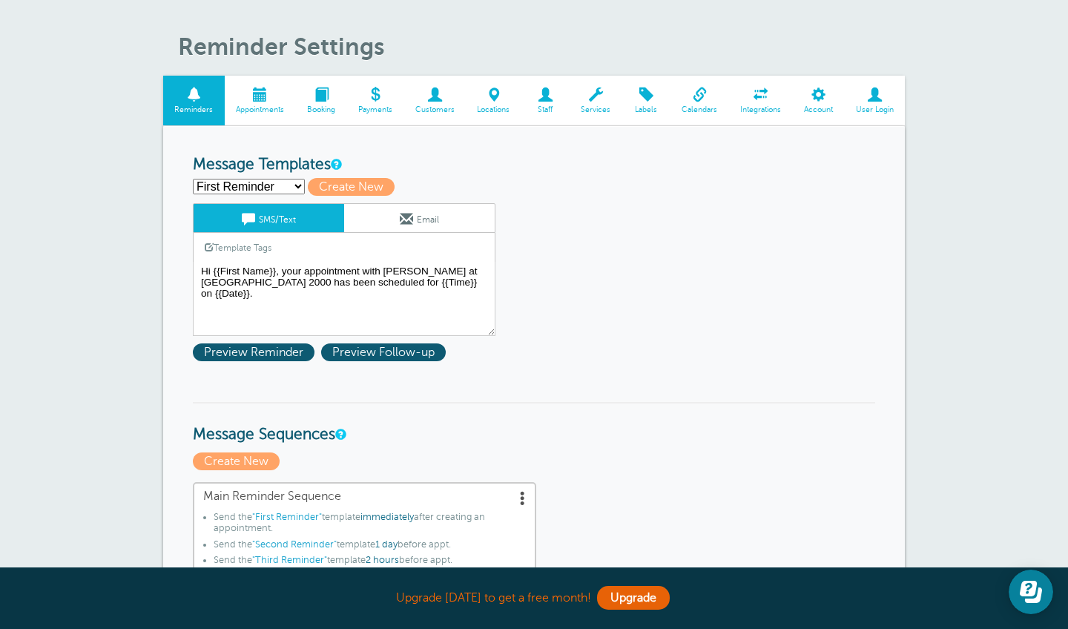
select select "158913"
type input "Second Reminder"
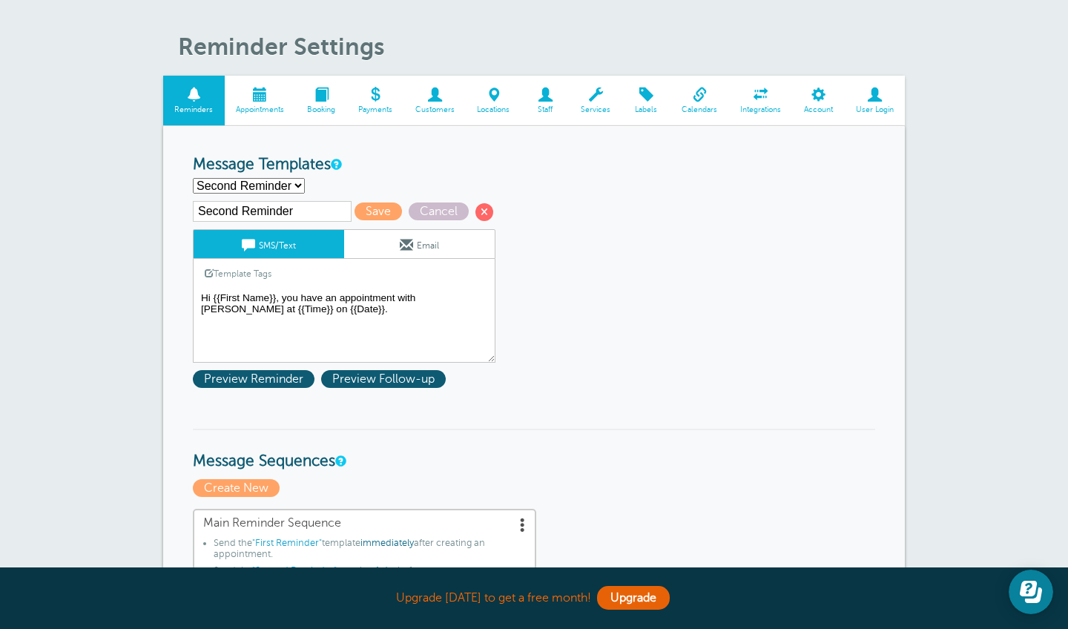
click at [348, 315] on textarea "Hi {{First Name}}, your appointment with [PERSON_NAME] at [GEOGRAPHIC_DATA] 200…" at bounding box center [344, 326] width 303 height 74
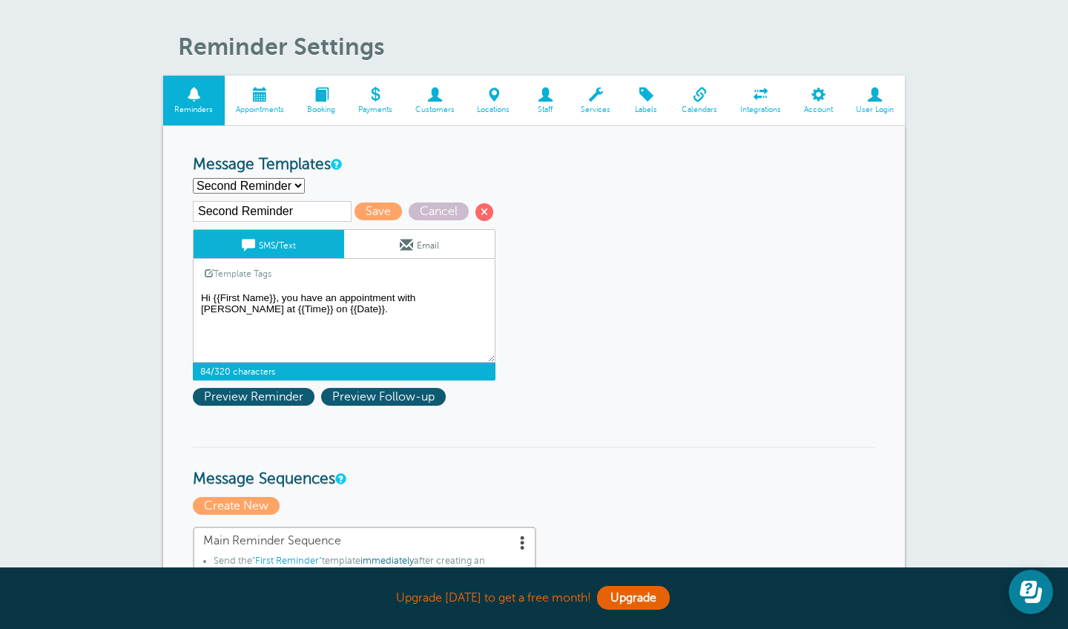
click at [323, 298] on textarea "Hi {{First Name}}, your appointment with Darlene at Nails 2000 has been schedul…" at bounding box center [344, 326] width 303 height 74
click at [307, 205] on input "Second Reminder" at bounding box center [272, 211] width 159 height 21
click at [320, 208] on input "Second Reminder" at bounding box center [272, 211] width 159 height 21
click at [318, 209] on input "Second Reminder" at bounding box center [272, 211] width 159 height 21
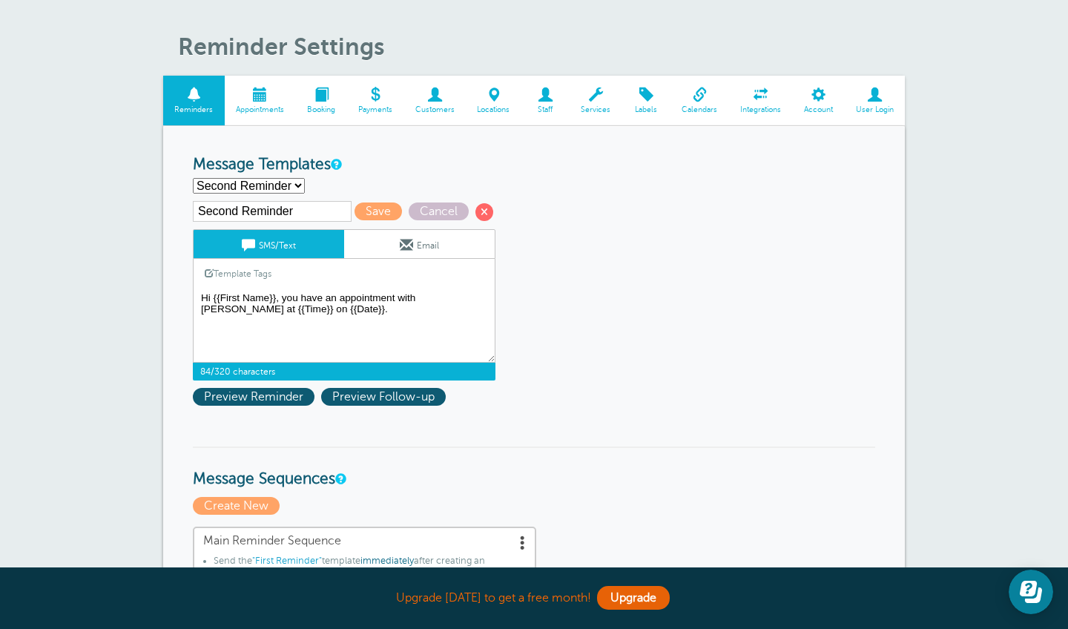
click at [345, 305] on textarea "Hi {{First Name}}, your appointment with Darlene at Nails 2000 has been schedul…" at bounding box center [344, 326] width 303 height 74
click at [333, 308] on textarea "Hi {{First Name}}, your appointment with [PERSON_NAME] at [GEOGRAPHIC_DATA] 200…" at bounding box center [344, 326] width 303 height 74
drag, startPoint x: 284, startPoint y: 292, endPoint x: 298, endPoint y: 295, distance: 14.3
click at [298, 295] on textarea "Hi {{First Name}}, your appointment with Darlene at Nails 2000 has been schedul…" at bounding box center [344, 326] width 303 height 74
click at [289, 293] on textarea "Hi {{First Name}}, your appointment with [PERSON_NAME] at [GEOGRAPHIC_DATA] 200…" at bounding box center [344, 326] width 303 height 74
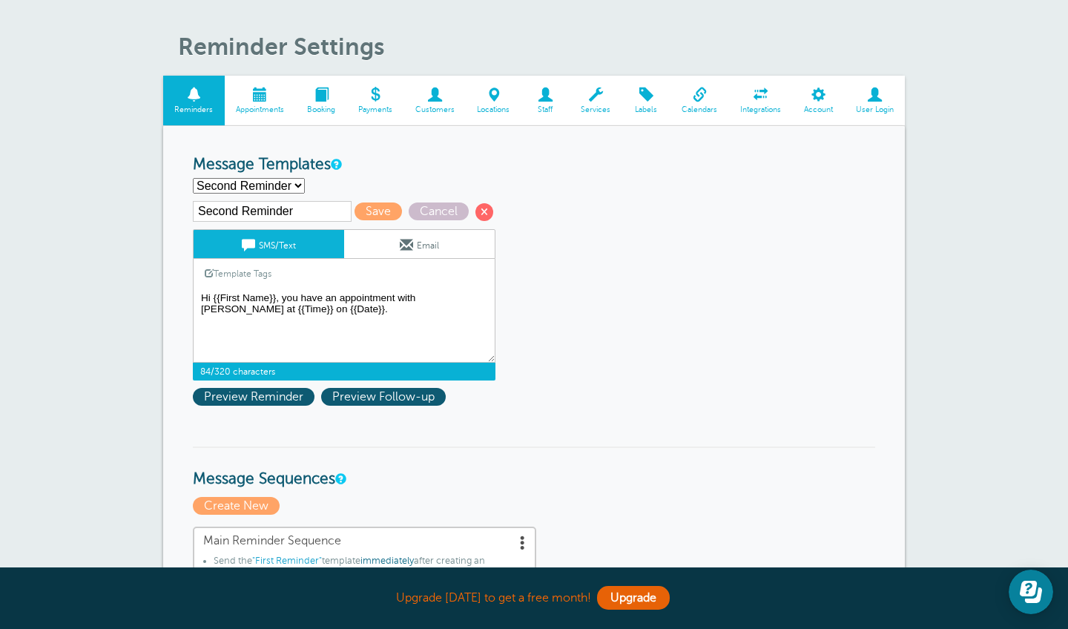
drag, startPoint x: 283, startPoint y: 293, endPoint x: 480, endPoint y: 296, distance: 197.4
click at [480, 296] on textarea "Hi {{First Name}}, your appointment with [PERSON_NAME] at [GEOGRAPHIC_DATA] 200…" at bounding box center [344, 326] width 303 height 74
click at [246, 271] on link "Template Tags" at bounding box center [238, 273] width 89 height 29
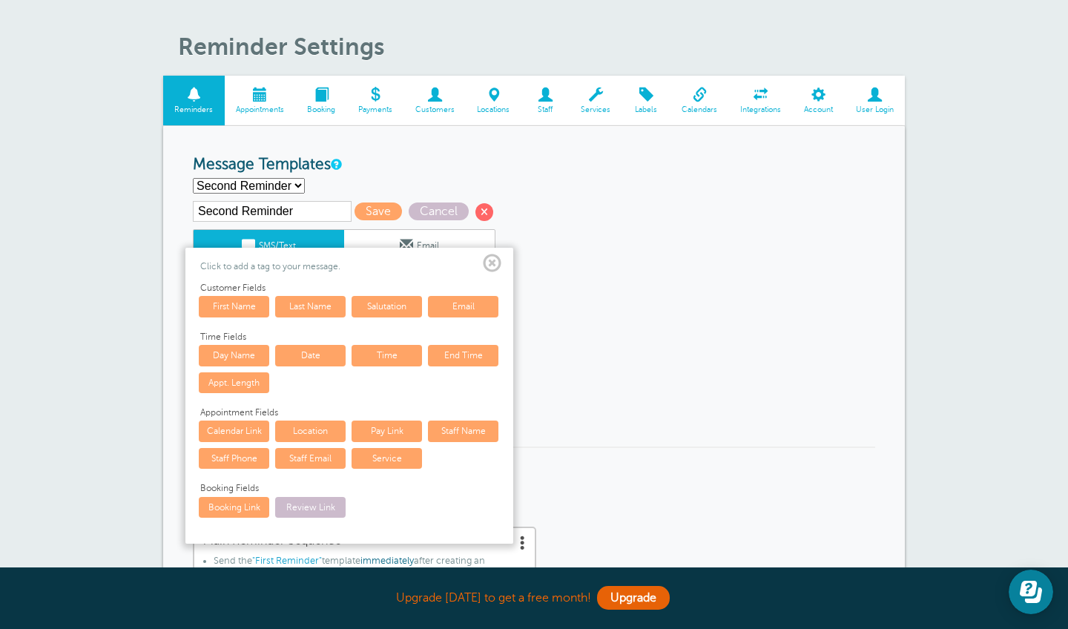
click at [318, 348] on link "Date" at bounding box center [310, 355] width 70 height 21
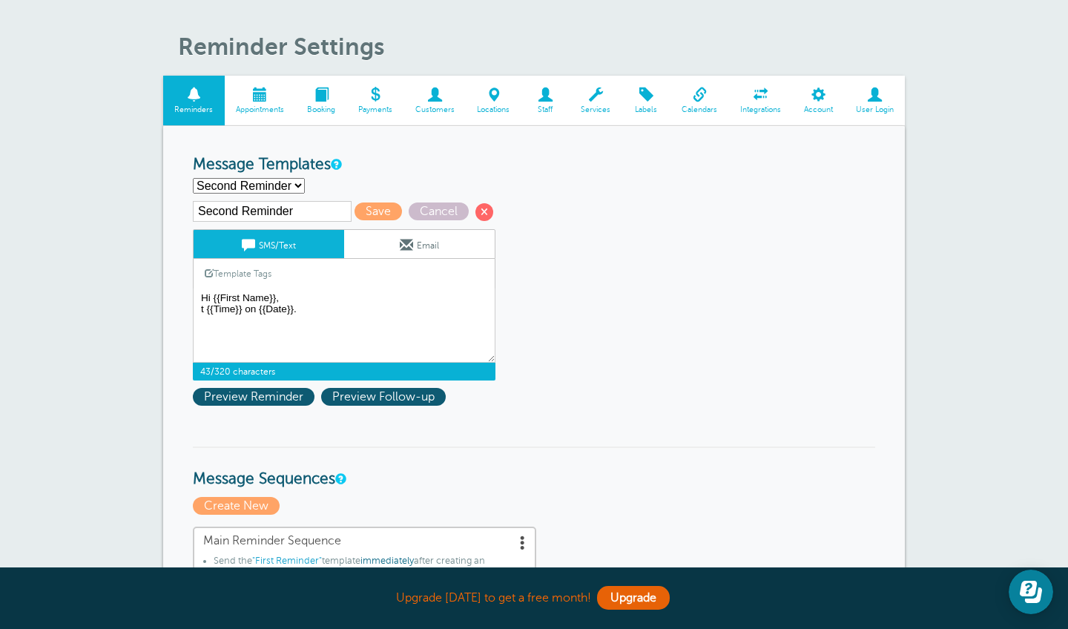
click at [252, 269] on link "Template Tags" at bounding box center [238, 273] width 89 height 29
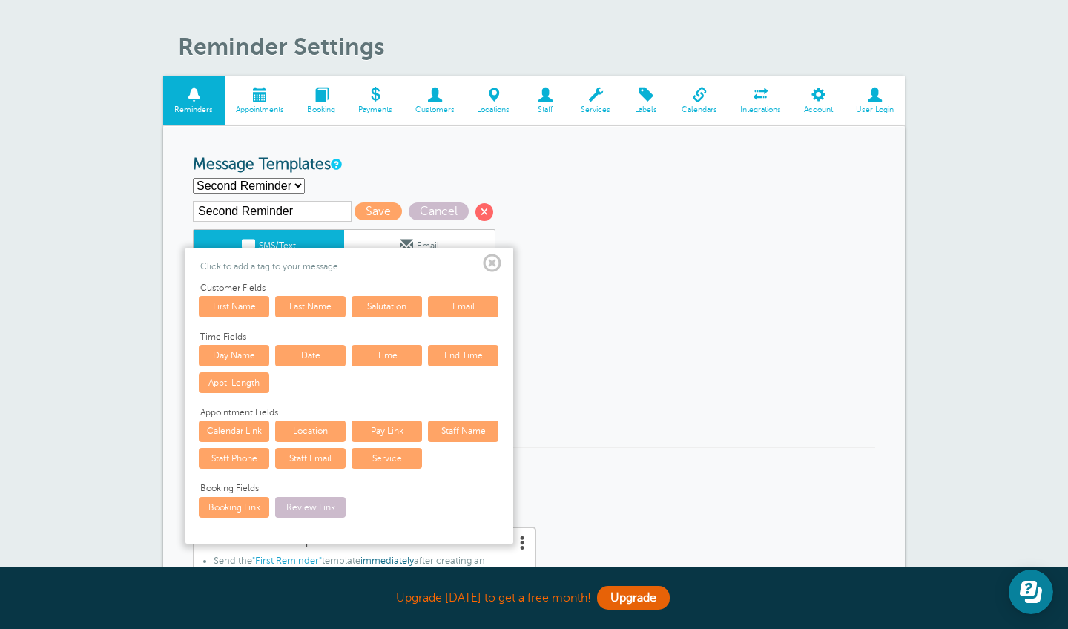
click at [494, 260] on span at bounding box center [492, 263] width 19 height 19
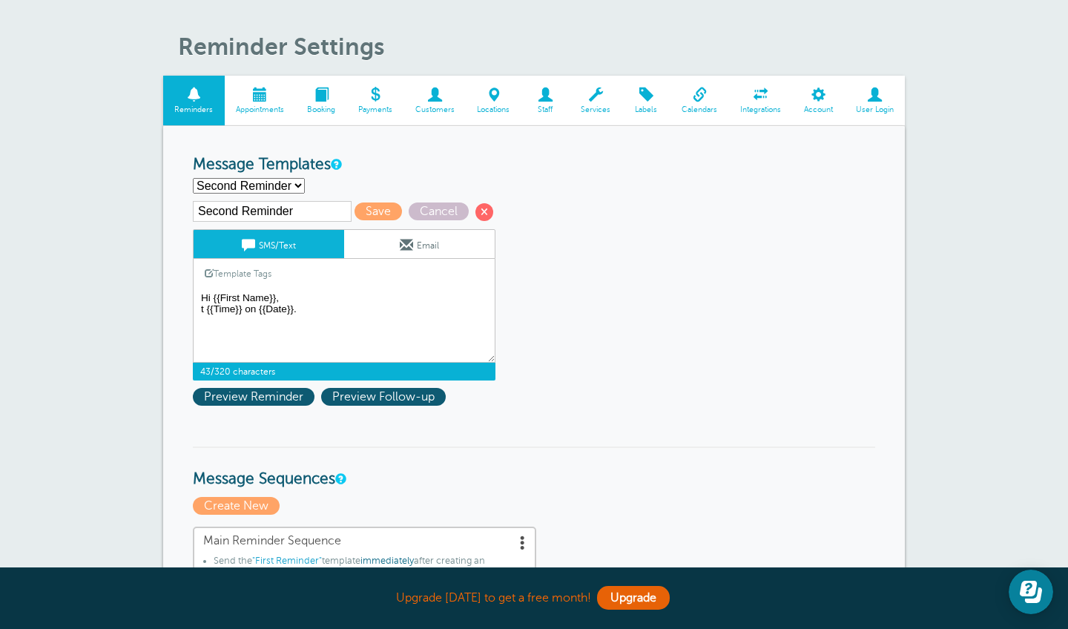
click at [211, 295] on textarea "Hi {{First Name}}, your appointment with Darlene at Nails 2000 has been schedul…" at bounding box center [344, 326] width 303 height 74
click at [209, 295] on textarea "Hi {{First Name}}, your appointment with Darlene at Nails 2000 has been schedul…" at bounding box center [344, 326] width 303 height 74
click at [205, 295] on textarea "Hi {{First Name}}, your appointment with Darlene at Nails 2000 has been schedul…" at bounding box center [344, 326] width 303 height 74
click at [203, 291] on textarea "Hi {{First Name}}, your appointment with [PERSON_NAME] at [GEOGRAPHIC_DATA] 200…" at bounding box center [344, 326] width 303 height 74
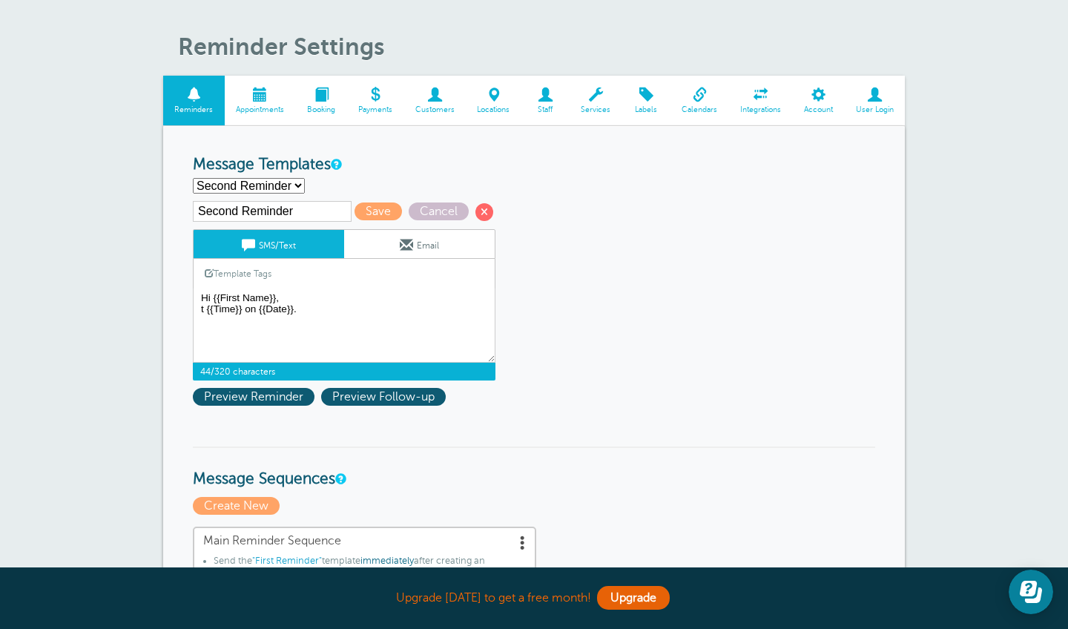
click at [389, 282] on div "Template Tags Copy SMS" at bounding box center [344, 273] width 303 height 29
click at [251, 289] on textarea "Hi {{First Name}}, your appointment with Darlene at Nails 2000 has been schedul…" at bounding box center [344, 326] width 303 height 74
click at [200, 318] on textarea "Hi {{First Name}}, your appointment with Darlene at Nails 2000 has been schedul…" at bounding box center [344, 326] width 303 height 74
click at [298, 318] on textarea "Hi {{First Name}}, your appointment with Darlene at Nails 2000 has been schedul…" at bounding box center [344, 326] width 303 height 74
click at [208, 332] on textarea "Hi {{First Name}}, your appointment with Darlene at Nails 2000 has been schedul…" at bounding box center [344, 326] width 303 height 74
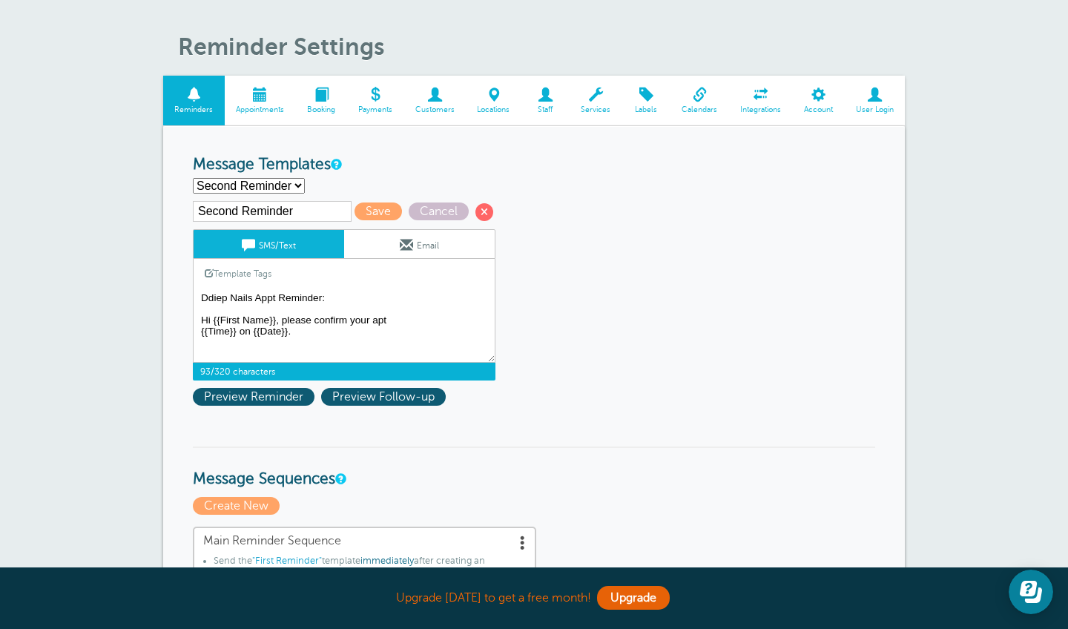
click at [407, 313] on textarea "Hi {{First Name}}, your appointment with Darlene at Nails 2000 has been schedul…" at bounding box center [344, 326] width 303 height 74
click at [257, 264] on link "Template Tags" at bounding box center [238, 273] width 89 height 29
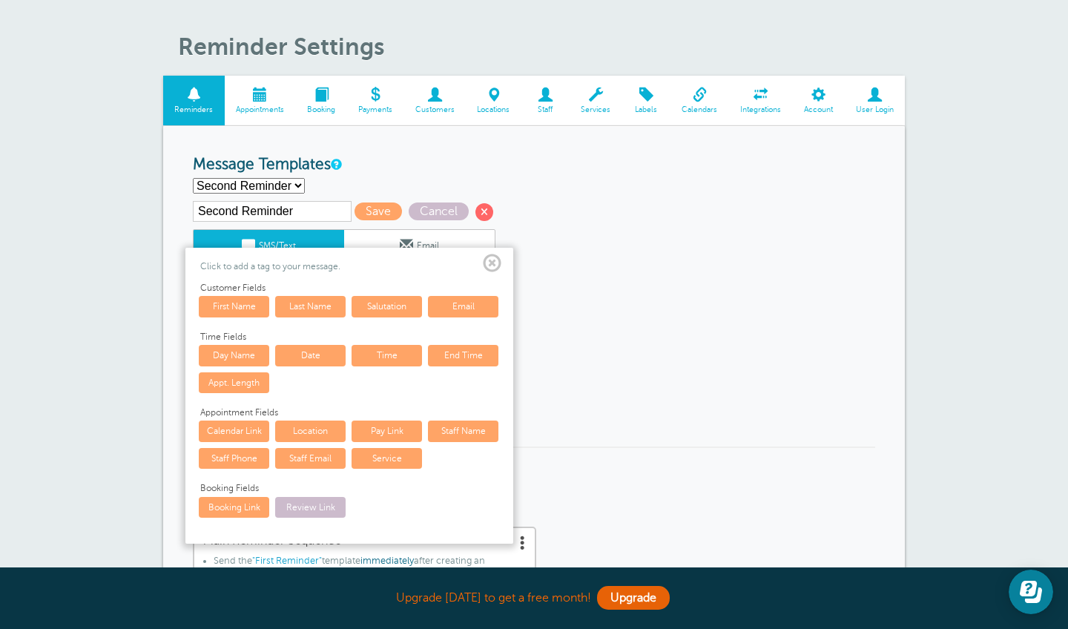
click at [323, 352] on link "Date" at bounding box center [310, 355] width 70 height 21
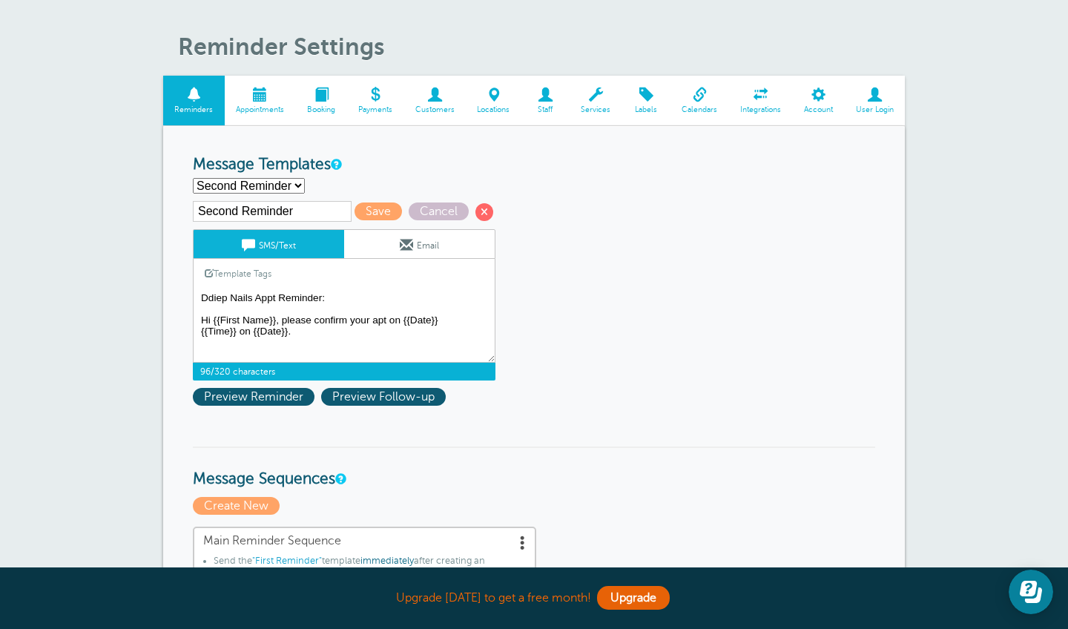
drag, startPoint x: 316, startPoint y: 331, endPoint x: 192, endPoint y: 331, distance: 123.9
click at [231, 239] on link "SMS/Text" at bounding box center [269, 244] width 151 height 28
click at [468, 322] on textarea "Hi {{First Name}}, your appointment with Darlene at Nails 2000 has been schedul…" at bounding box center [344, 326] width 303 height 74
click at [252, 268] on link "Template Tags" at bounding box center [238, 273] width 89 height 29
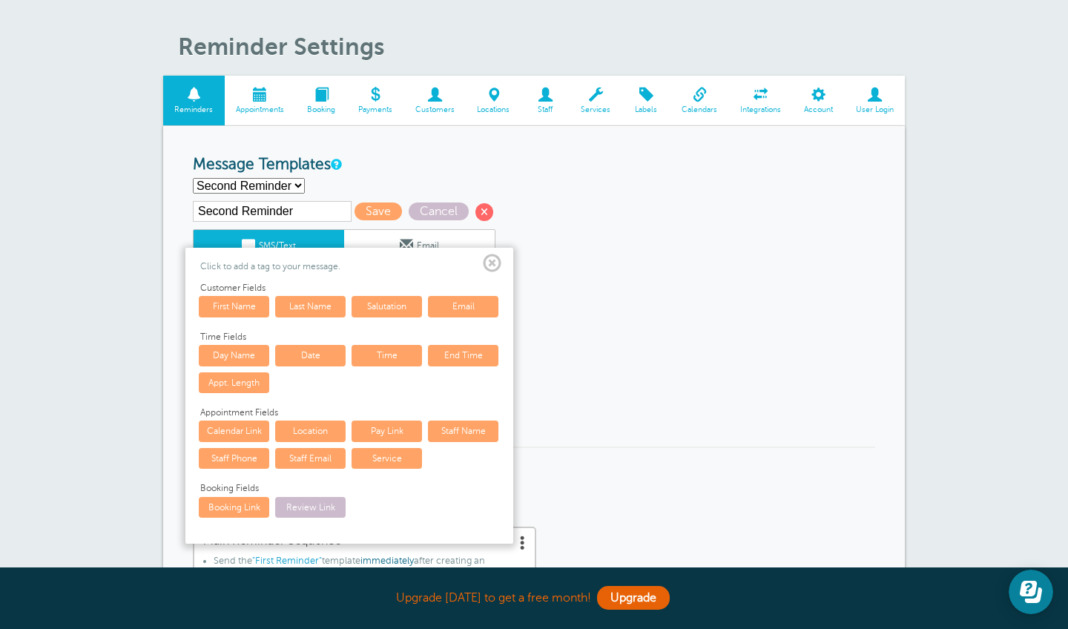
click at [381, 351] on link "Time" at bounding box center [387, 355] width 70 height 21
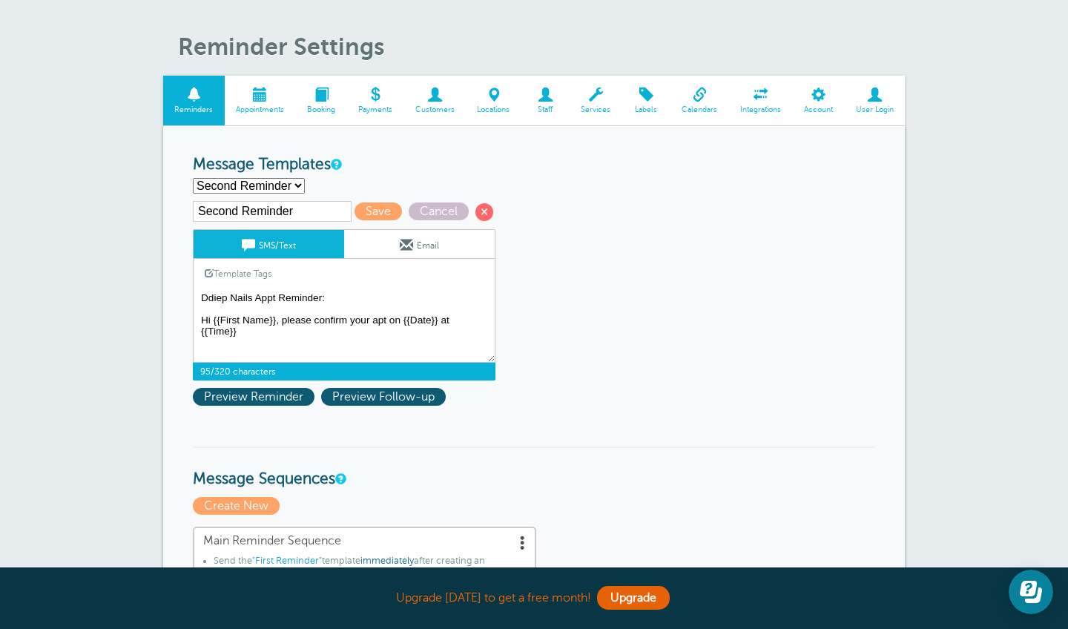
click at [282, 315] on textarea "Hi {{First Name}}, your appointment with Darlene at Nails 2000 has been schedul…" at bounding box center [344, 326] width 303 height 74
click at [301, 337] on textarea "Hi {{First Name}}, your appointment with Darlene at Nails 2000 has been schedul…" at bounding box center [344, 326] width 303 height 74
click at [383, 315] on textarea "Hi {{First Name}}, your appointment with Darlene at Nails 2000 has been schedul…" at bounding box center [344, 326] width 303 height 74
click at [410, 329] on textarea "Hi {{First Name}}, your appointment with Darlene at Nails 2000 has been schedul…" at bounding box center [344, 326] width 303 height 74
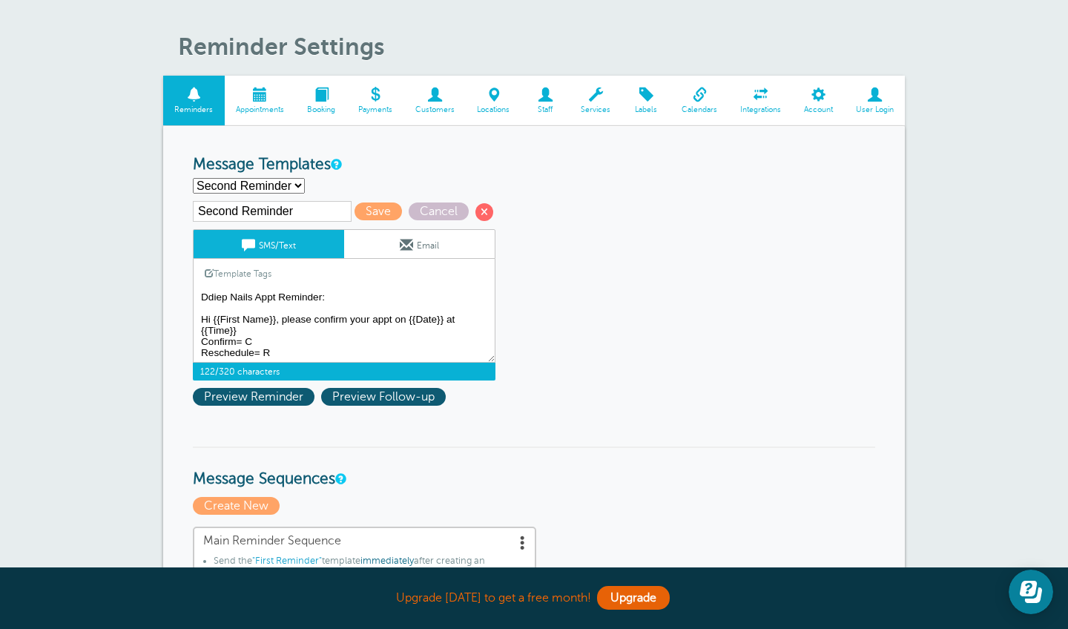
click at [280, 322] on textarea "Hi {{First Name}}, your appointment with Darlene at Nails 2000 has been schedul…" at bounding box center [344, 326] width 303 height 74
click at [300, 345] on textarea "Hi {{First Name}}, your appointment with Darlene at Nails 2000 has been schedul…" at bounding box center [344, 326] width 303 height 74
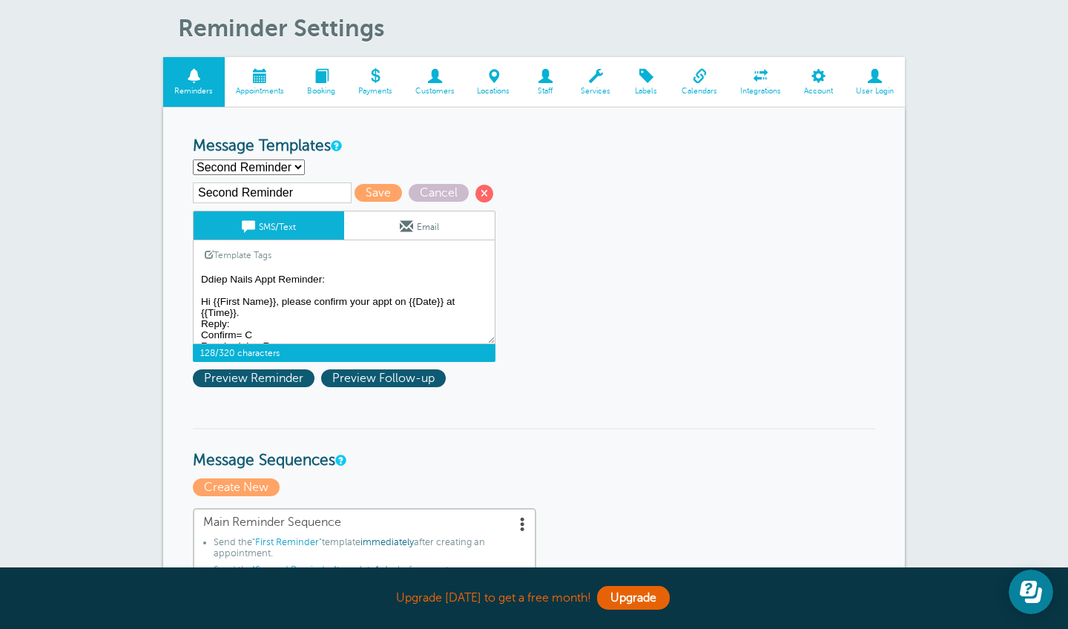
scroll to position [0, 0]
type textarea "Ddiep Nails Appt Reminder: Hi {{First Name}}, please confirm your appt on {{Dat…"
click at [362, 194] on span "Save" at bounding box center [378, 193] width 47 height 18
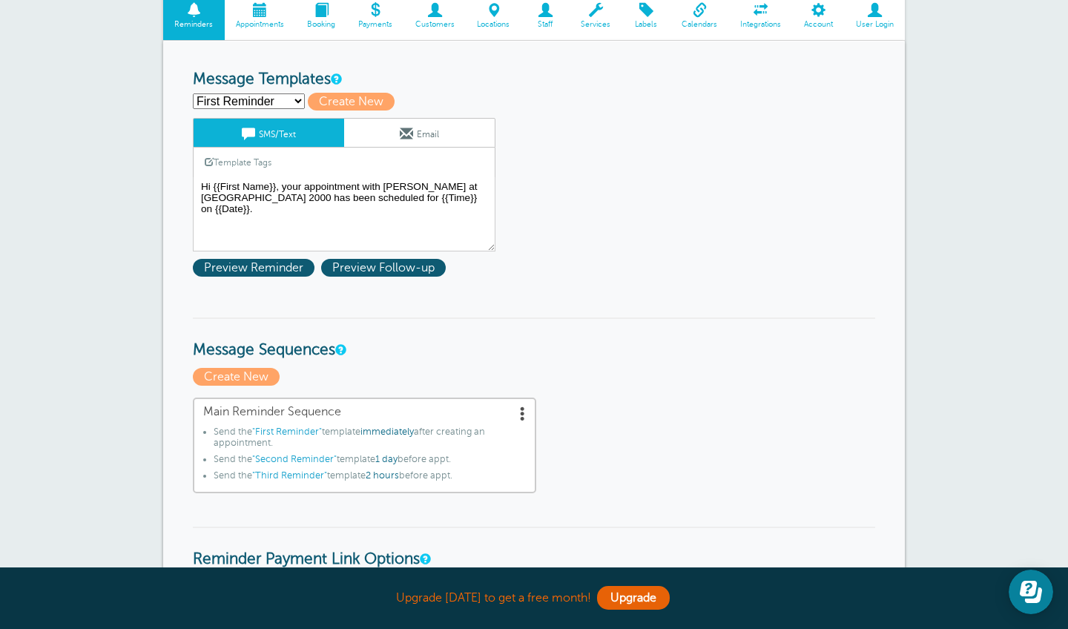
scroll to position [174, 0]
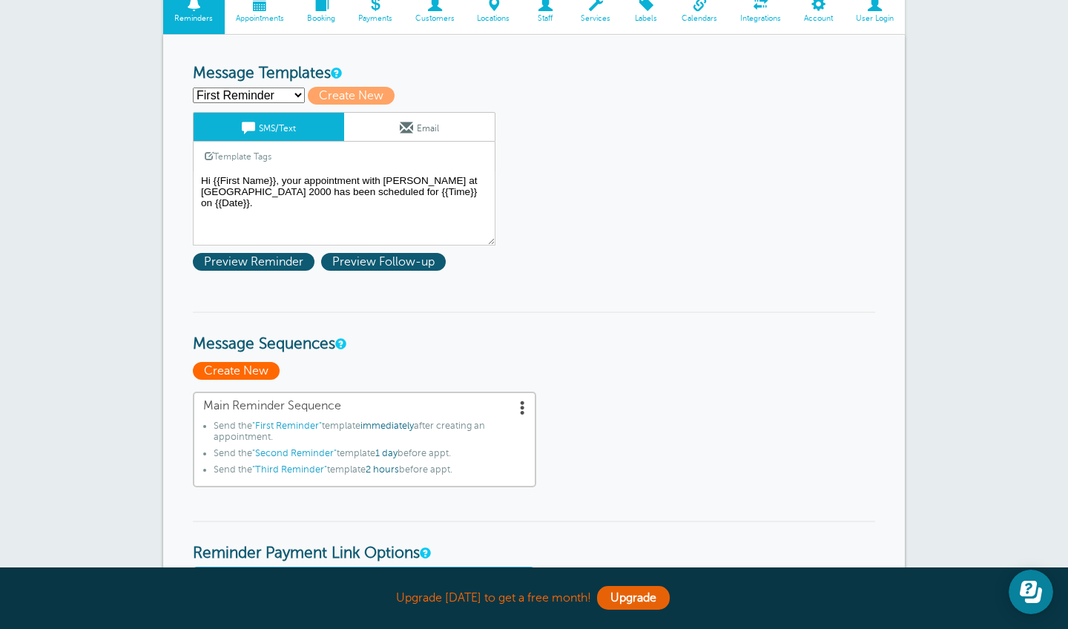
click at [248, 369] on span "Create New" at bounding box center [236, 371] width 87 height 18
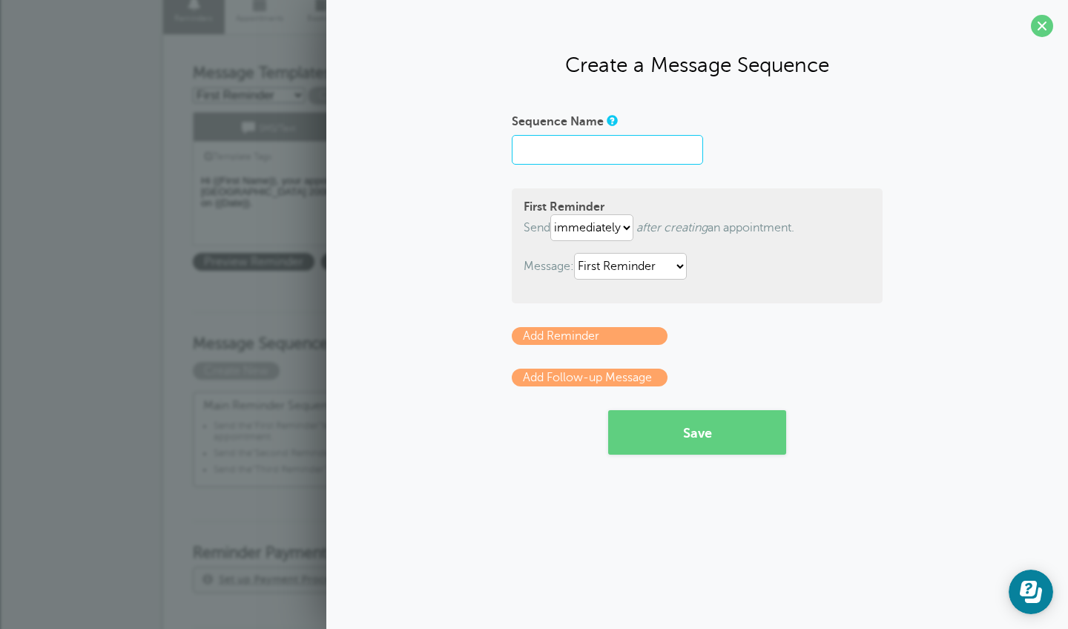
click at [622, 141] on input "Sequence Name" at bounding box center [607, 150] width 191 height 30
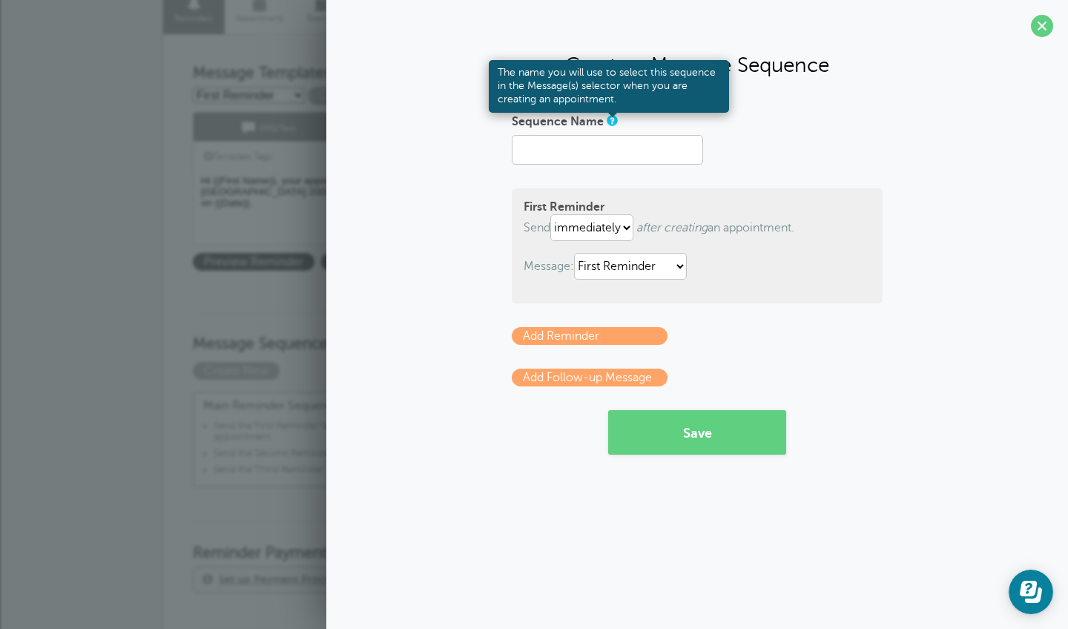
click at [612, 116] on link at bounding box center [611, 121] width 9 height 10
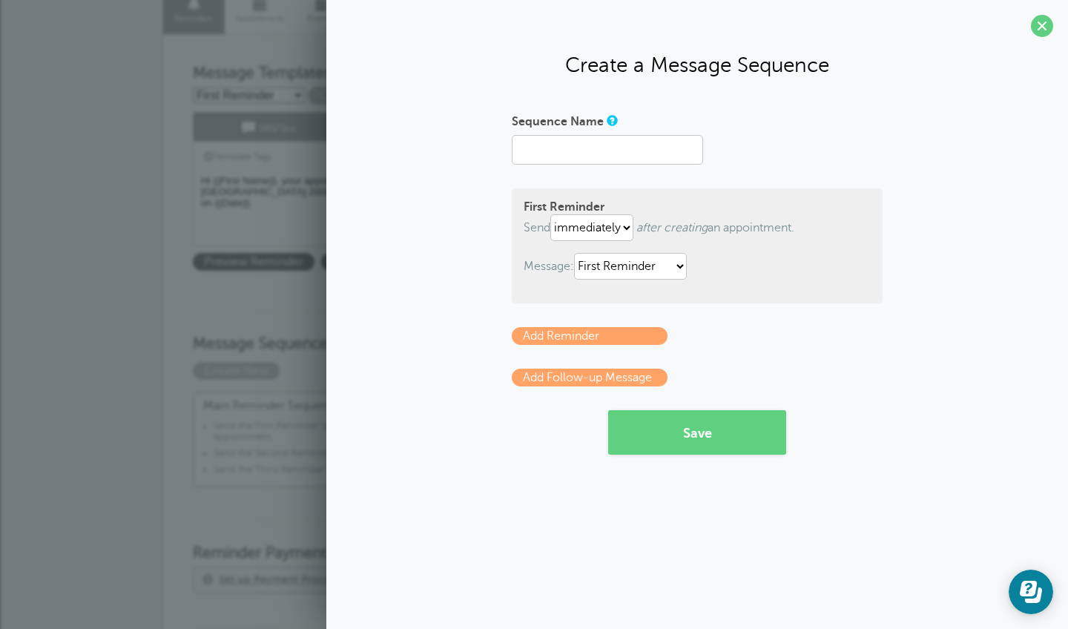
click at [793, 130] on div "Sequence Name" at bounding box center [697, 122] width 371 height 26
click at [1047, 24] on span at bounding box center [1042, 26] width 22 height 22
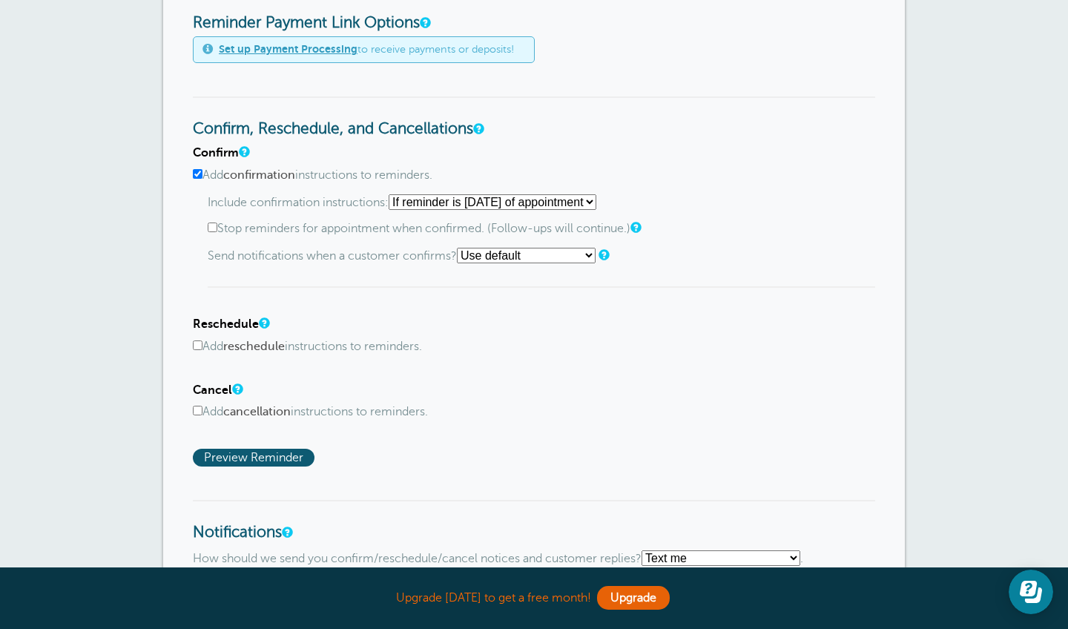
scroll to position [704, 0]
click at [699, 146] on div "Confirm Add confirmation instructions to reminders. Include confirmation instru…" at bounding box center [534, 217] width 683 height 142
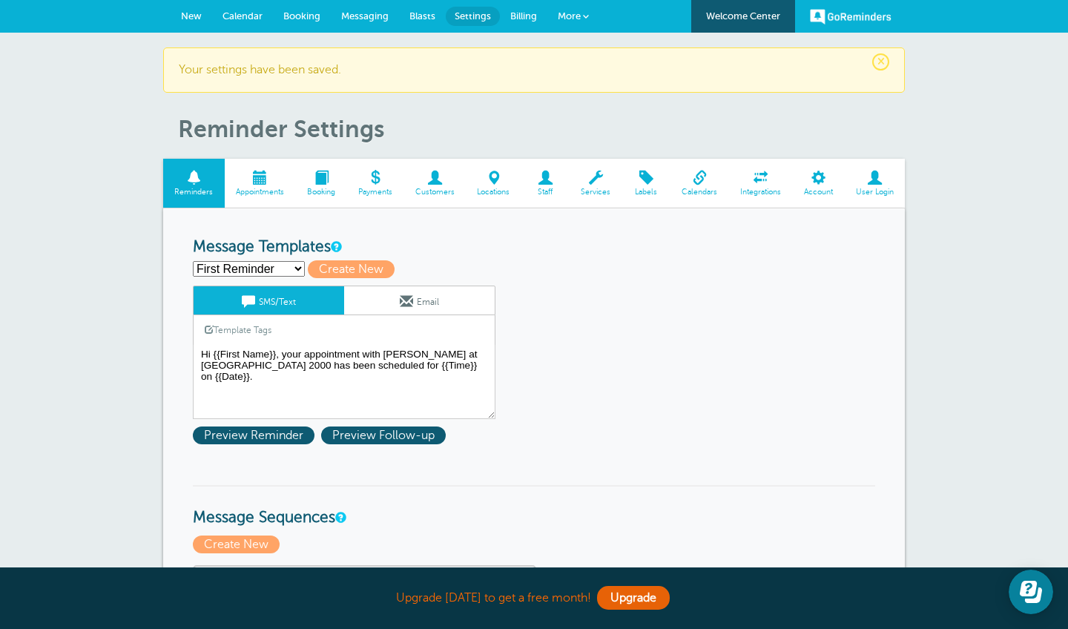
scroll to position [63, 0]
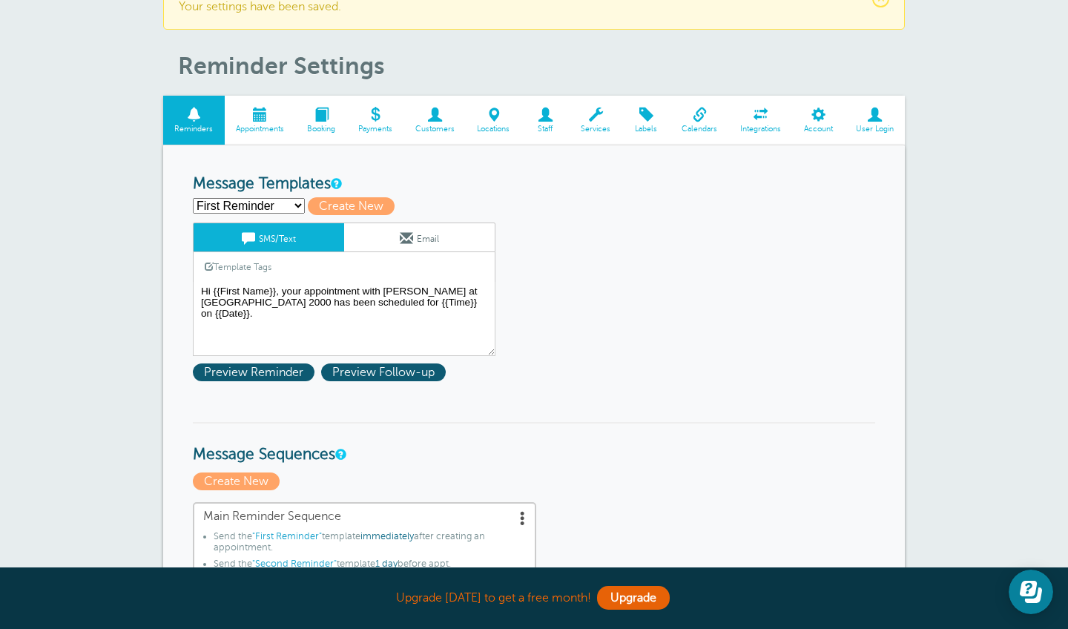
select select "158913"
type input "Second Reminder"
type textarea "Ddiep Nails Appt Reminder: Hi {{First Name}}, please confirm your appt on {{Dat…"
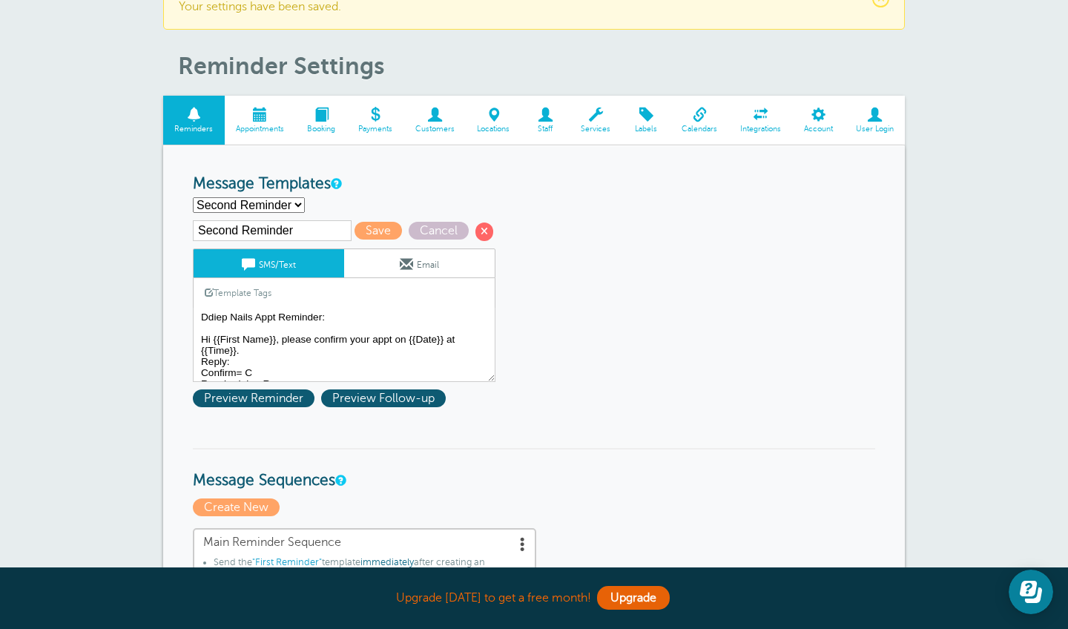
select select "158914"
type input "Third Reminder"
type textarea "Hi {{First Name}}, you have an appointment with Ddiep Nails today at {{Time}}."
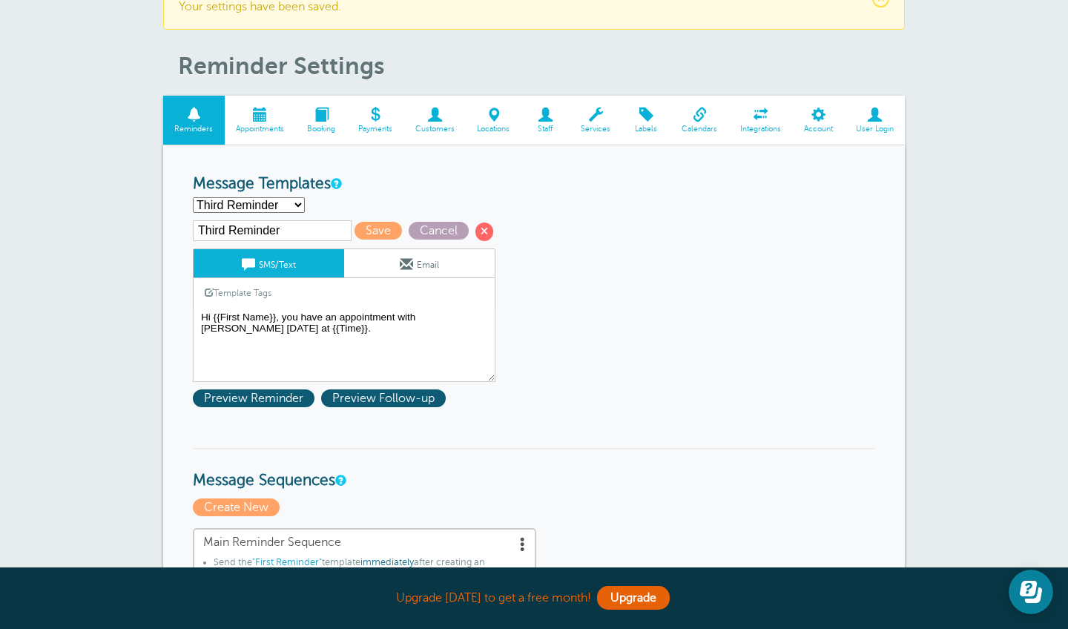
click at [410, 233] on span "Cancel" at bounding box center [439, 231] width 60 height 18
select select "158911"
type textarea "Hi {{First Name}}, your appointment with [PERSON_NAME] at [GEOGRAPHIC_DATA] 200…"
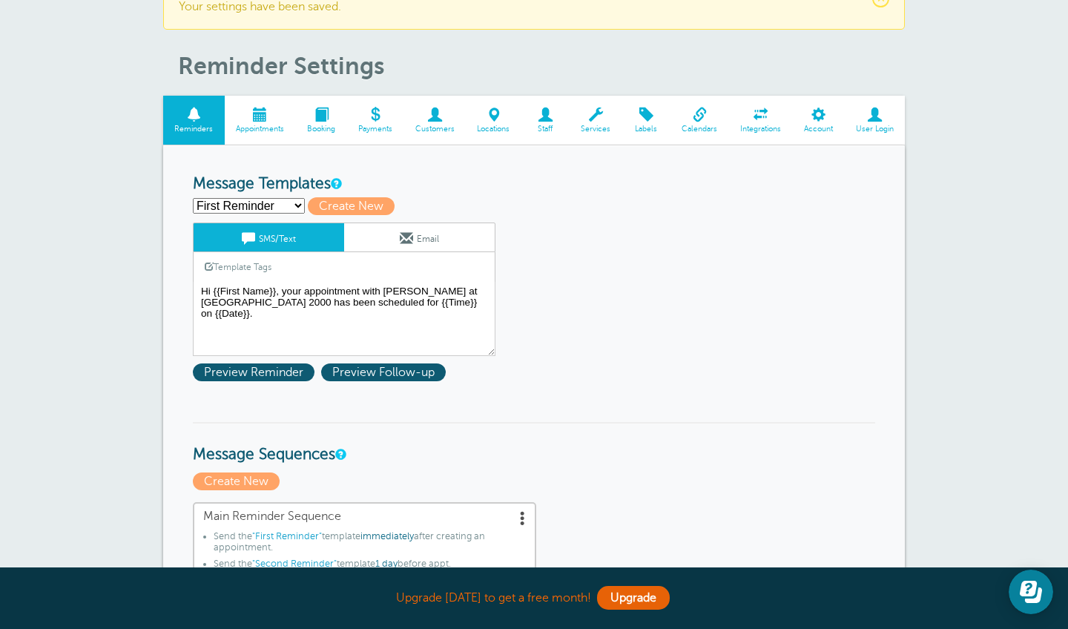
select select "158914"
type input "Third Reminder"
type textarea "Hi {{First Name}}, you have an appointment with Ddiep Nails today at {{Time}}."
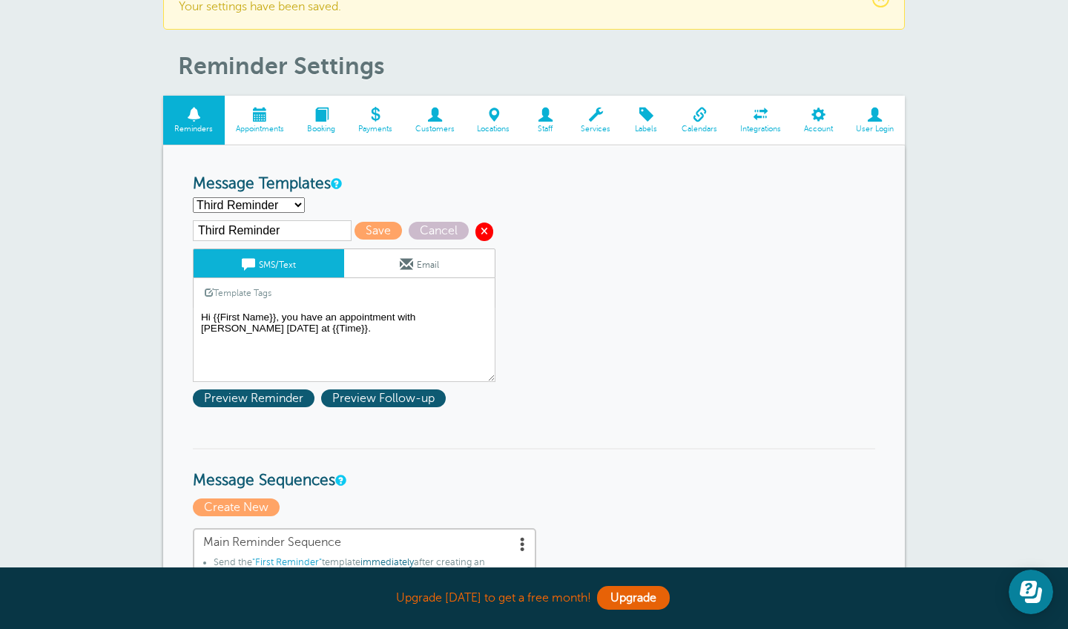
click at [476, 234] on span at bounding box center [485, 232] width 18 height 18
select select "158913"
type input "Second Reminder"
type textarea "Ddiep Nails Appt Reminder: Hi {{First Name}}, please confirm your appt on {{Dat…"
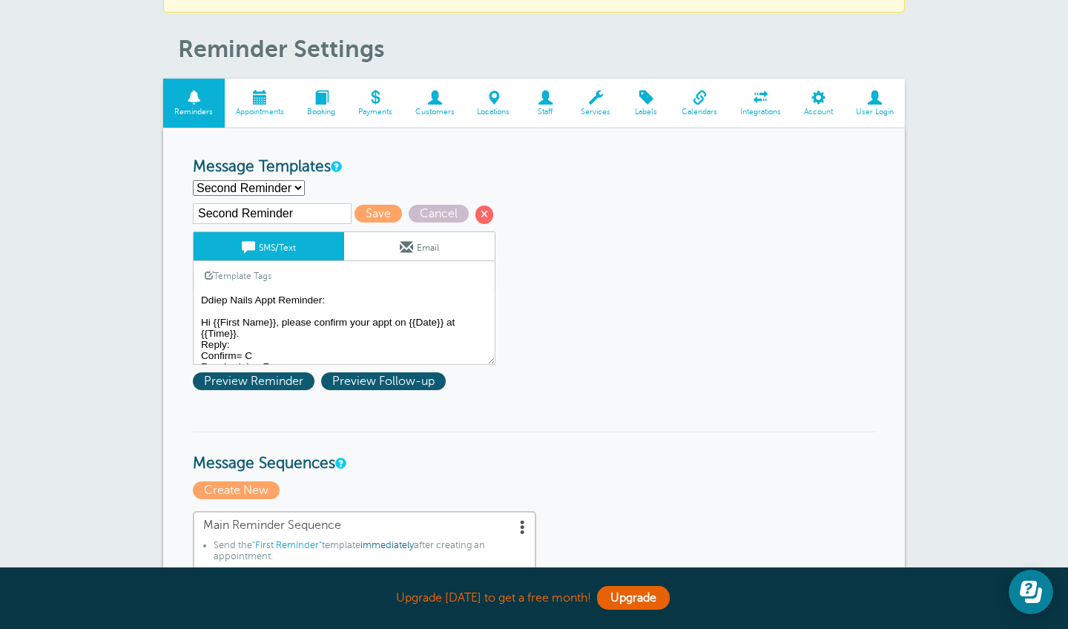
scroll to position [77, 0]
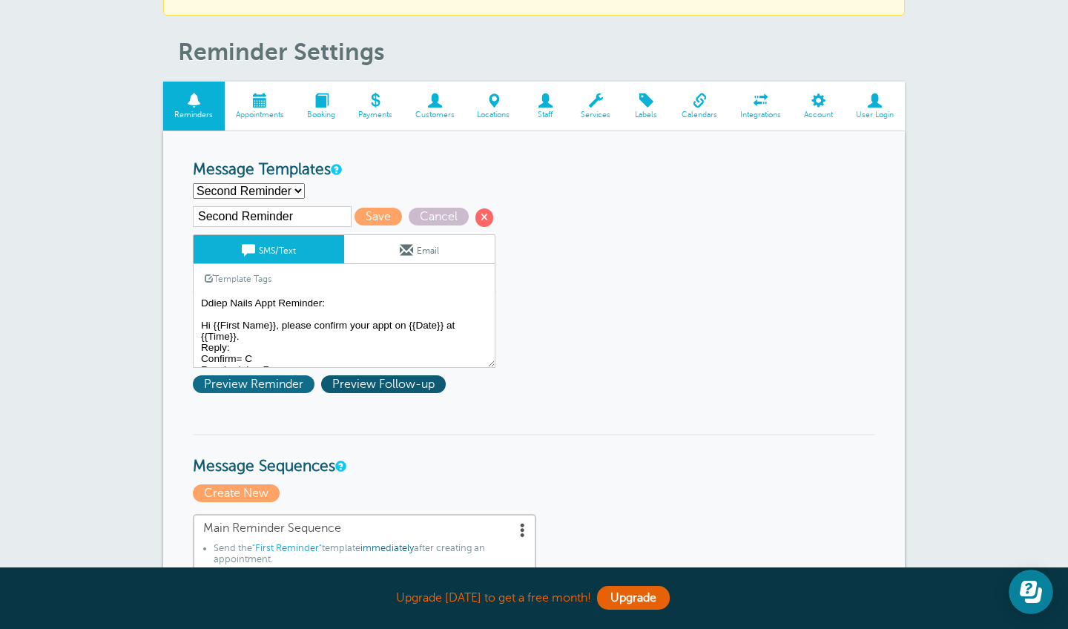
click at [285, 381] on span "Preview Reminder" at bounding box center [254, 384] width 122 height 18
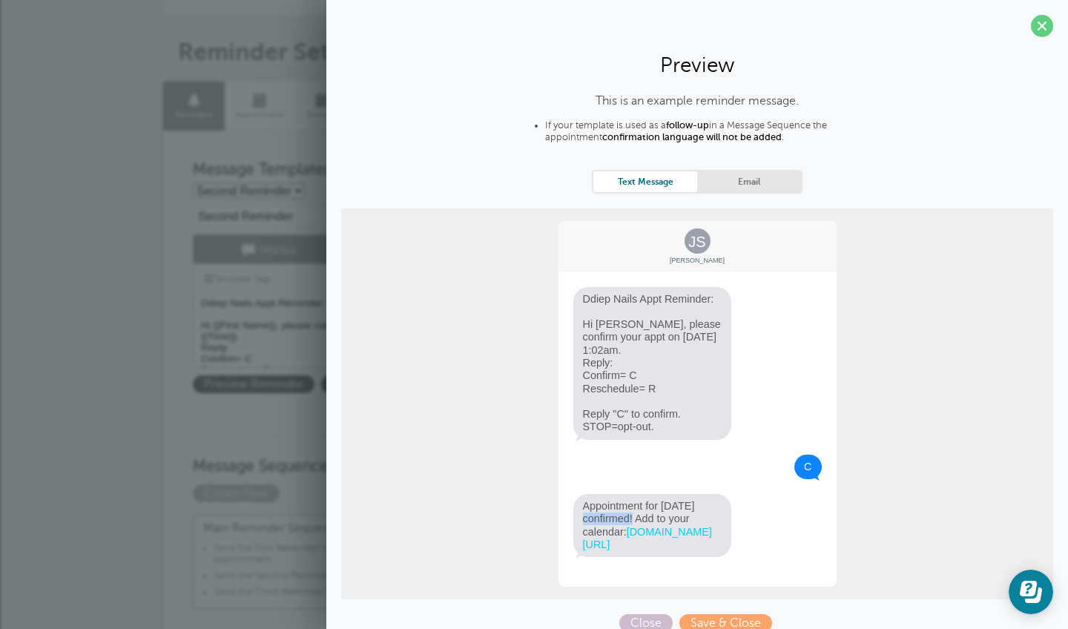
drag, startPoint x: 614, startPoint y: 490, endPoint x: 659, endPoint y: 489, distance: 45.3
click at [659, 494] on span "Appointment for Sunday, Aug. 10 confirmed! Add to your calendar: goreminders.co…" at bounding box center [652, 525] width 159 height 63
click at [661, 521] on span "Appointment for Sunday, Aug. 10 confirmed! Add to your calendar: goreminders.co…" at bounding box center [652, 525] width 159 height 63
click at [645, 614] on span "Close" at bounding box center [645, 623] width 53 height 18
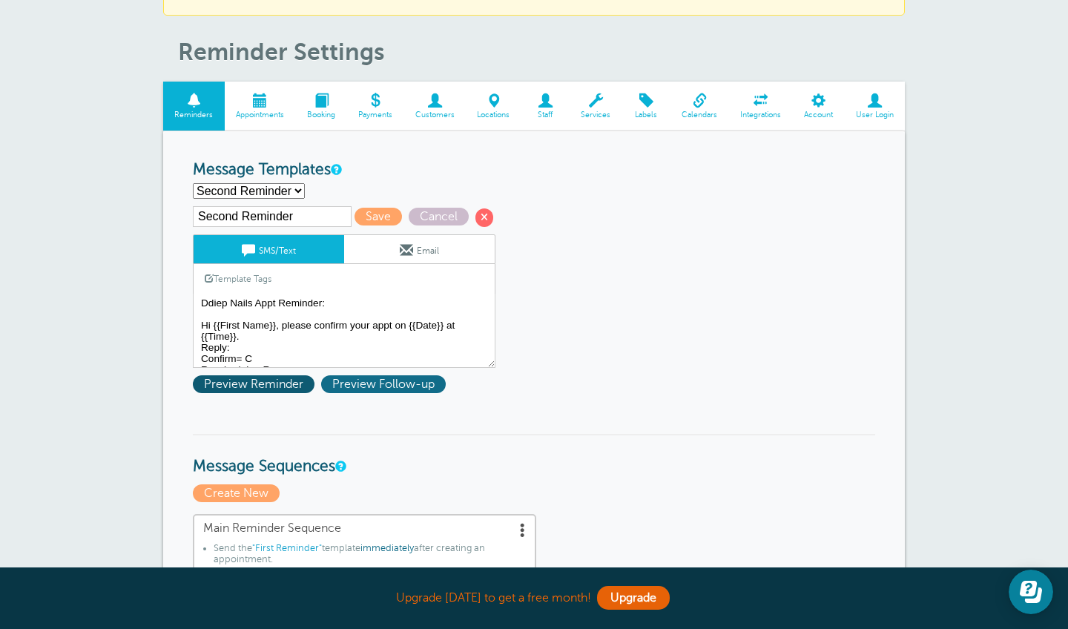
click at [352, 384] on span "Preview Follow-up" at bounding box center [383, 384] width 125 height 18
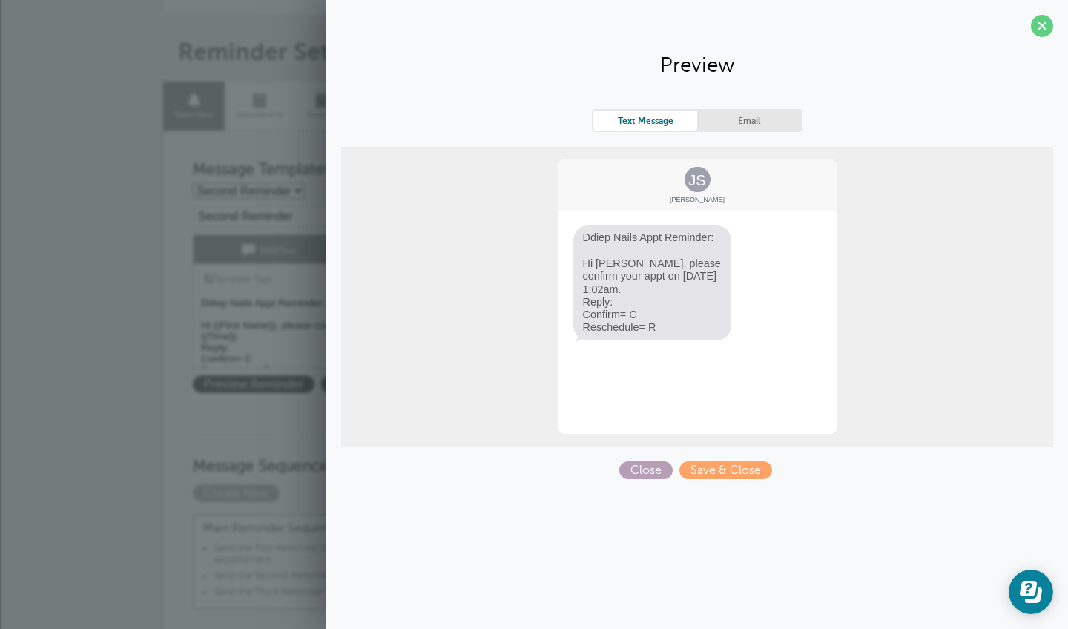
click at [653, 472] on span "Close" at bounding box center [645, 470] width 53 height 18
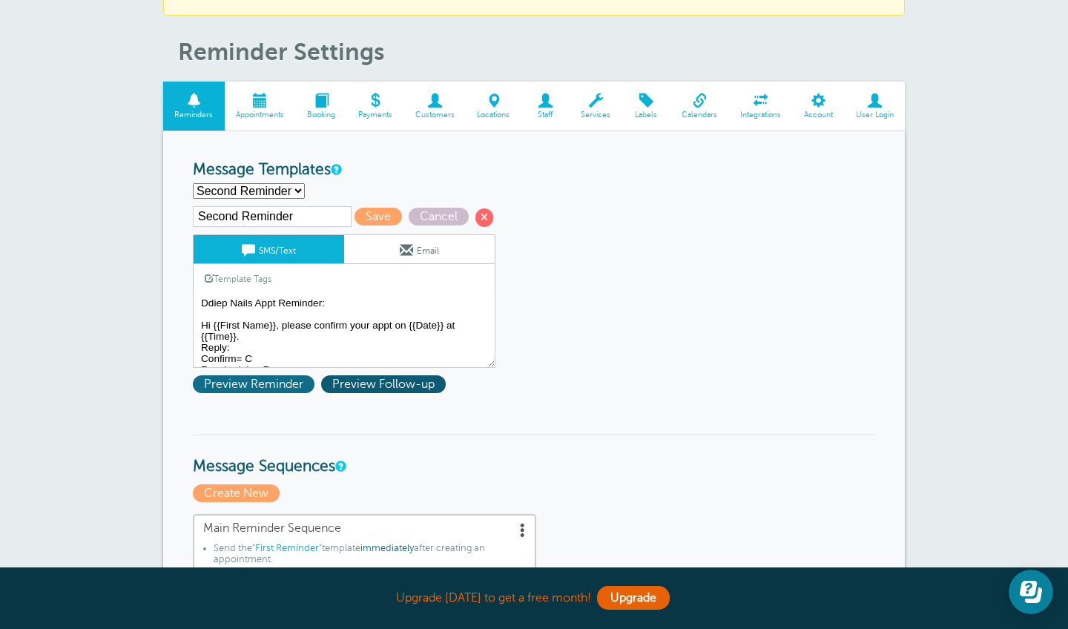
click at [268, 384] on span "Preview Reminder" at bounding box center [254, 384] width 122 height 18
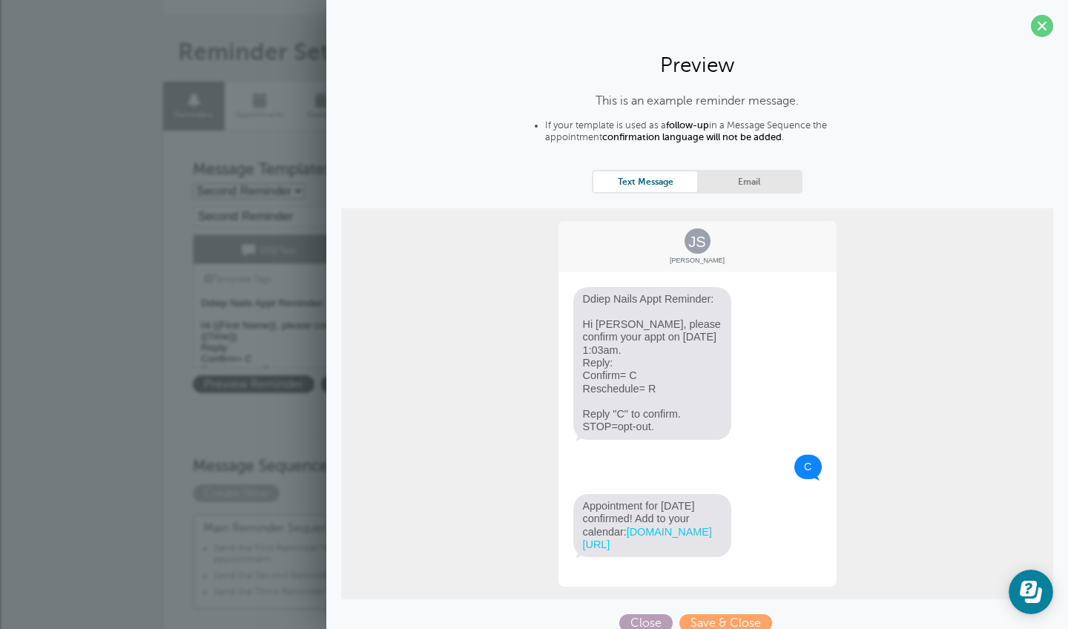
click at [638, 618] on span "Close" at bounding box center [645, 623] width 53 height 18
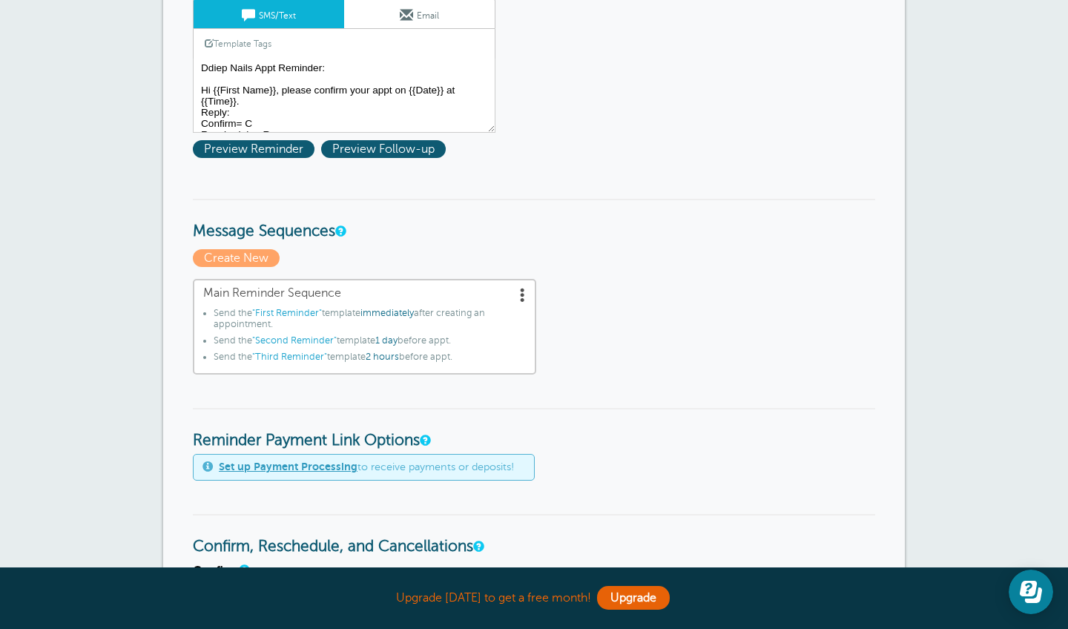
scroll to position [315, 0]
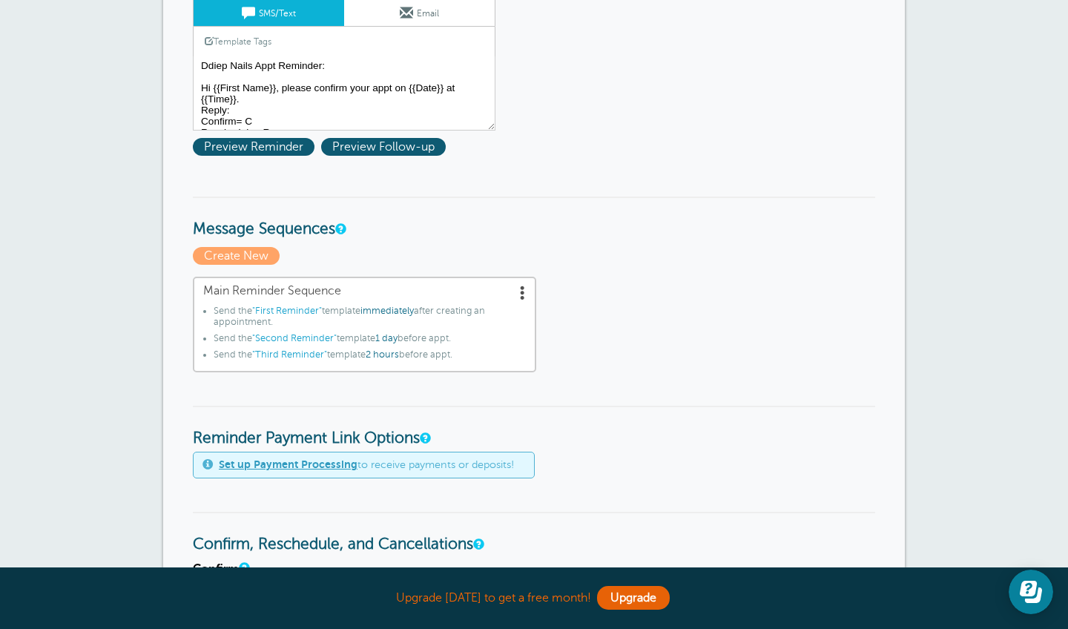
click at [254, 240] on form "Reminder Schedule 1st reminder: Immediately 1 2 3 4 5 6 7 8 9 10 11 12 13 14 15…" at bounding box center [534, 579] width 683 height 1311
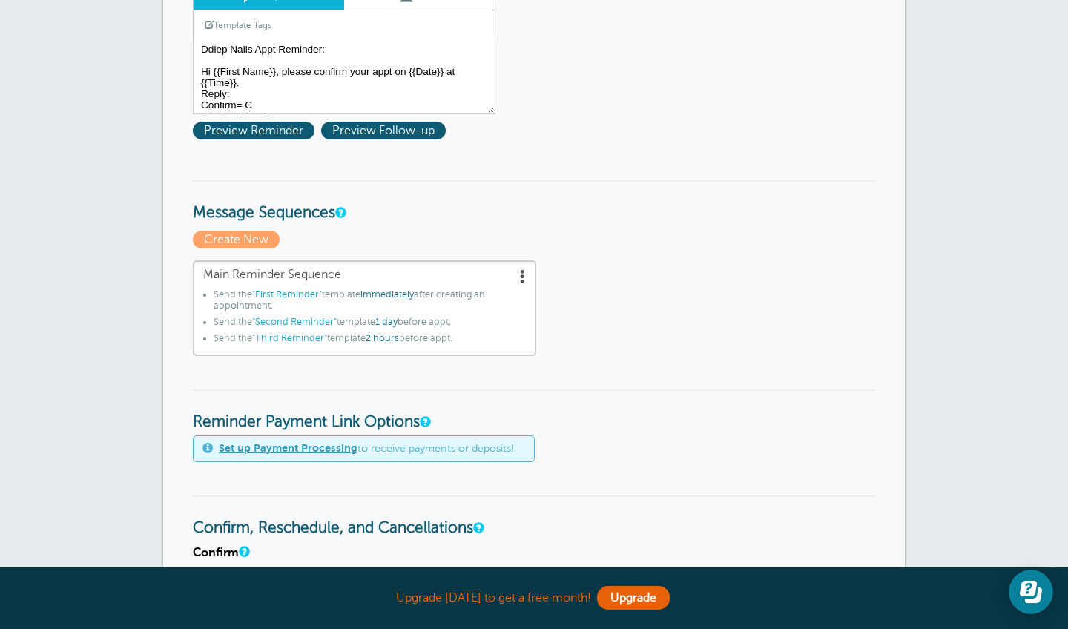
scroll to position [332, 0]
click at [297, 289] on span ""First Reminder"" at bounding box center [287, 294] width 70 height 10
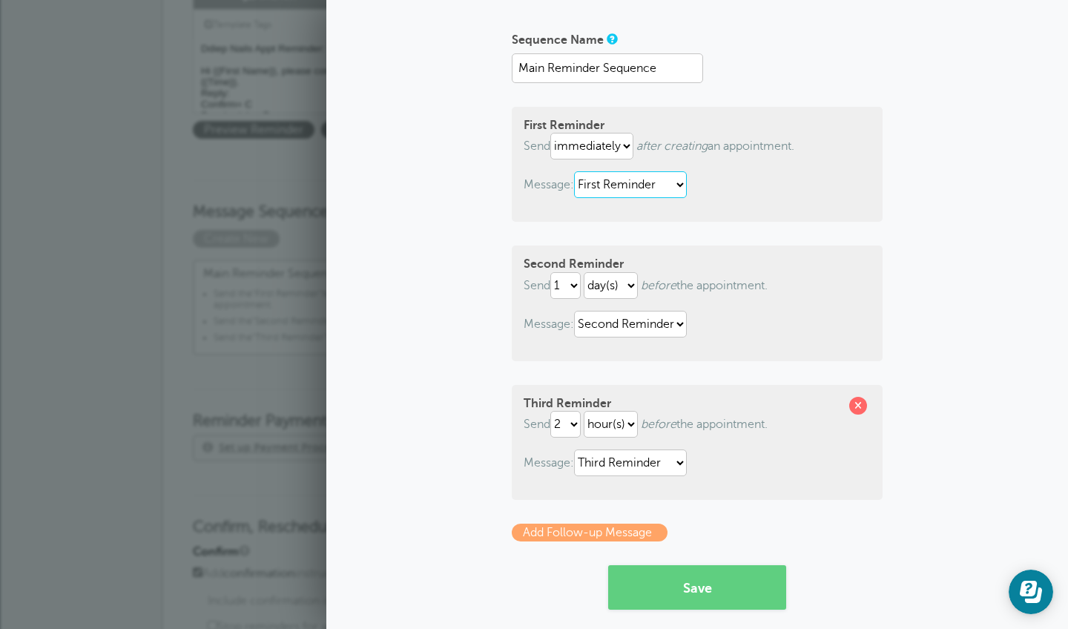
scroll to position [83, 0]
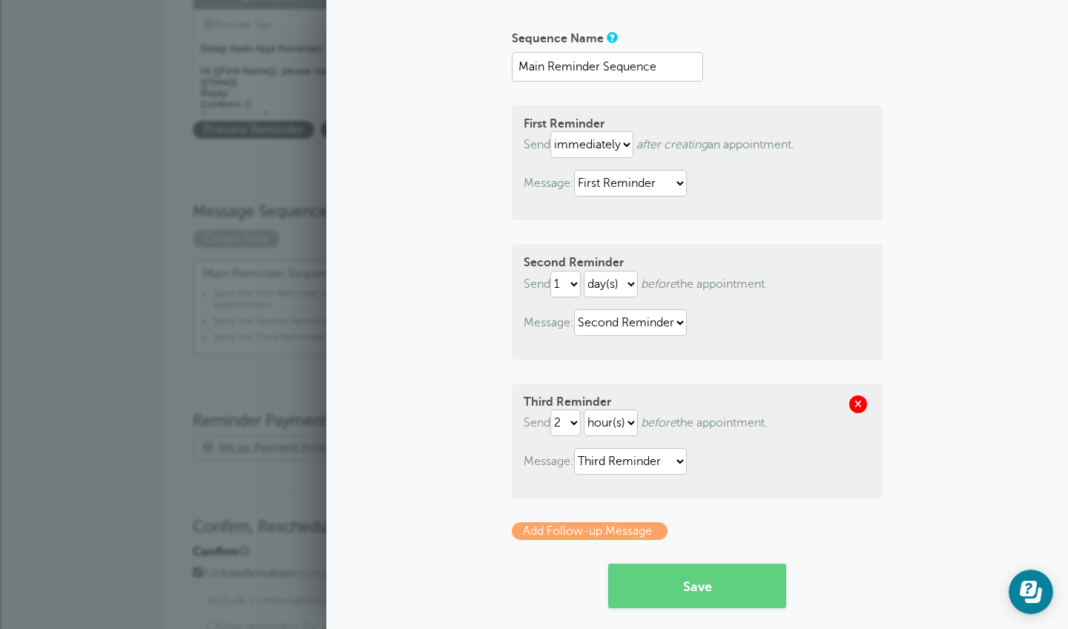
click at [863, 398] on span at bounding box center [858, 404] width 18 height 18
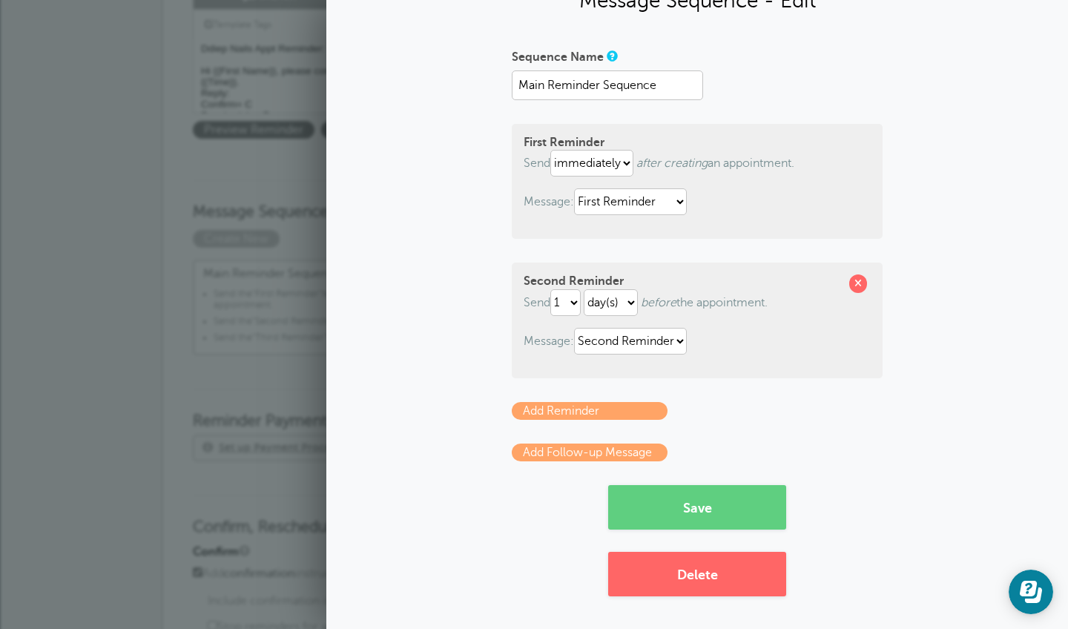
click at [640, 451] on link "Add Follow-up Message" at bounding box center [590, 453] width 156 height 18
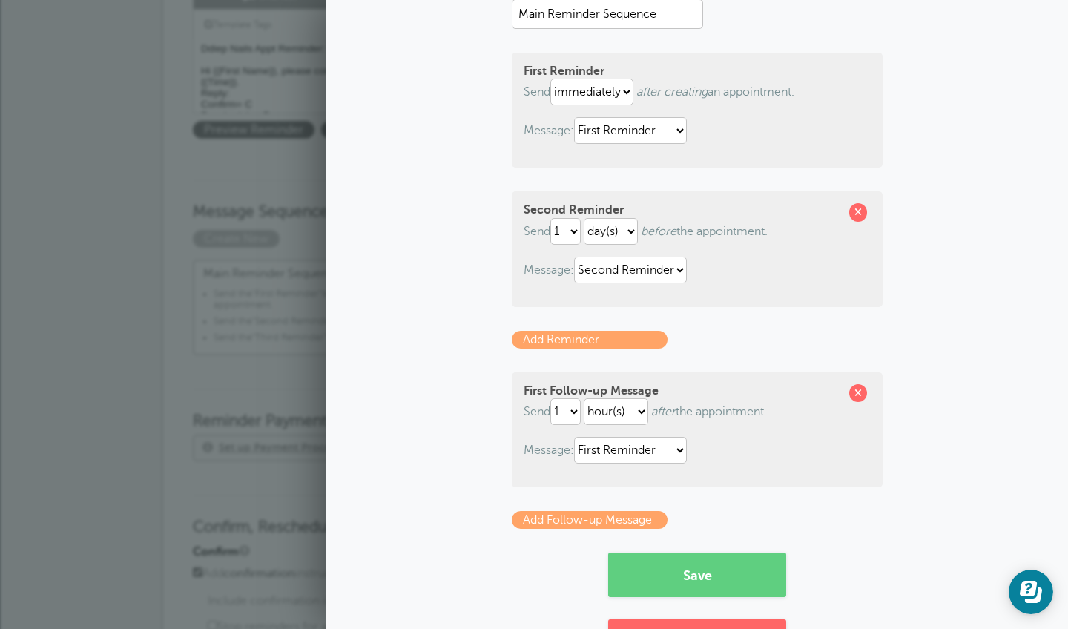
scroll to position [139, 0]
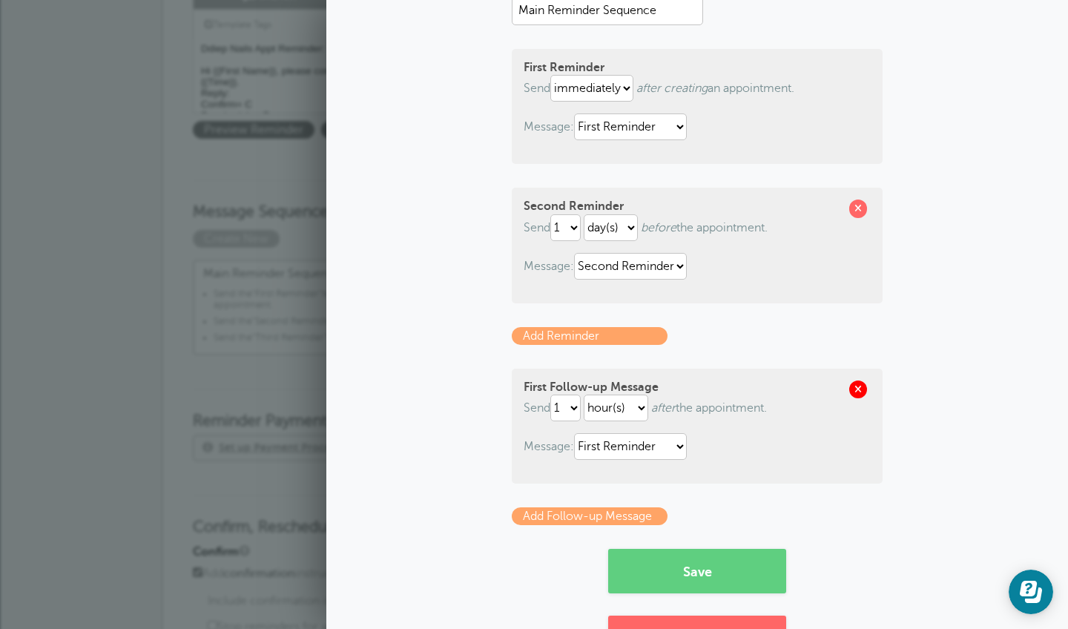
click at [857, 387] on span at bounding box center [858, 390] width 18 height 18
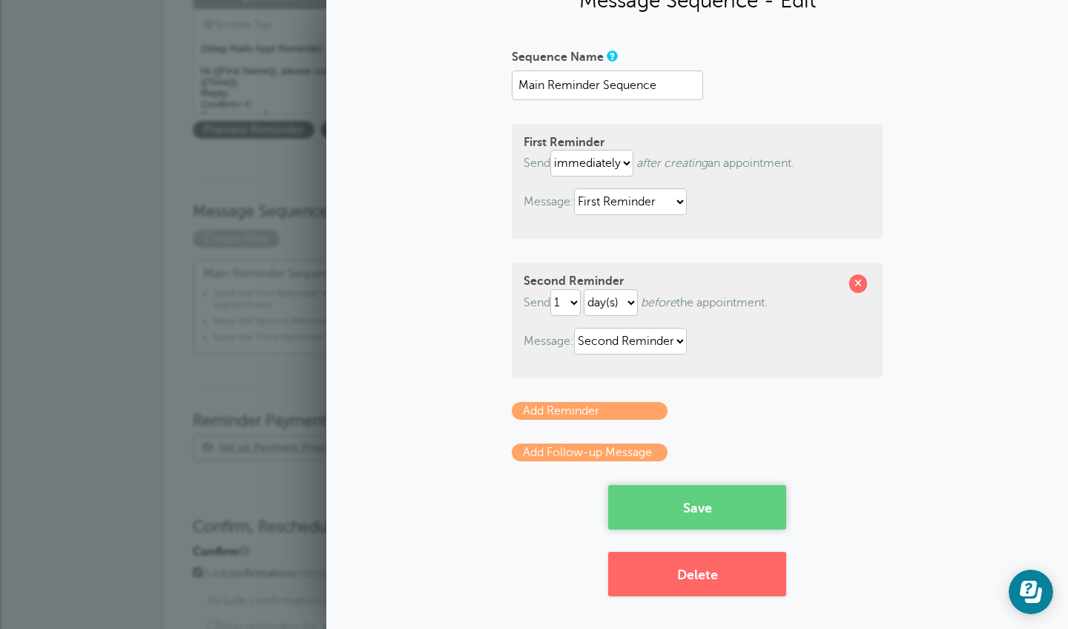
click at [709, 516] on button "Save" at bounding box center [697, 507] width 178 height 45
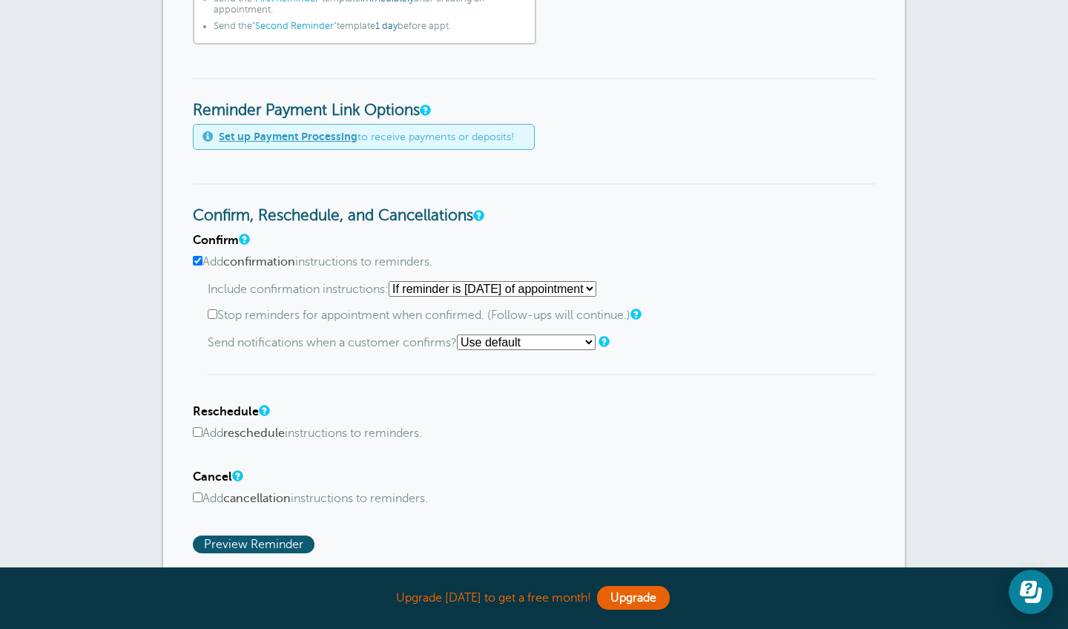
scroll to position [620, 0]
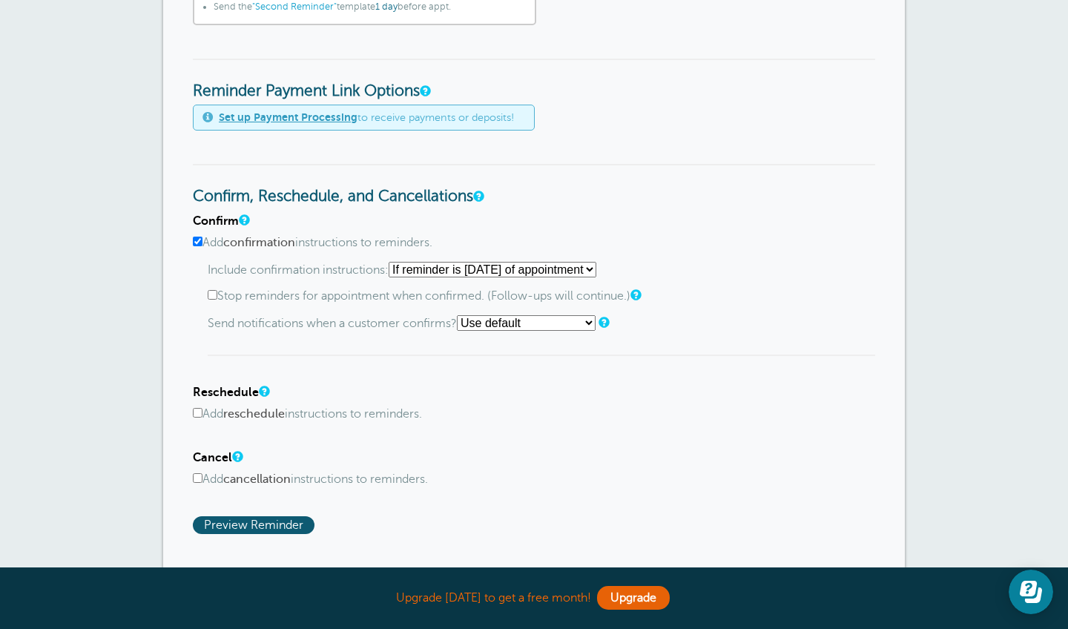
click at [195, 238] on input "Add confirmation instructions to reminders." at bounding box center [198, 242] width 10 height 10
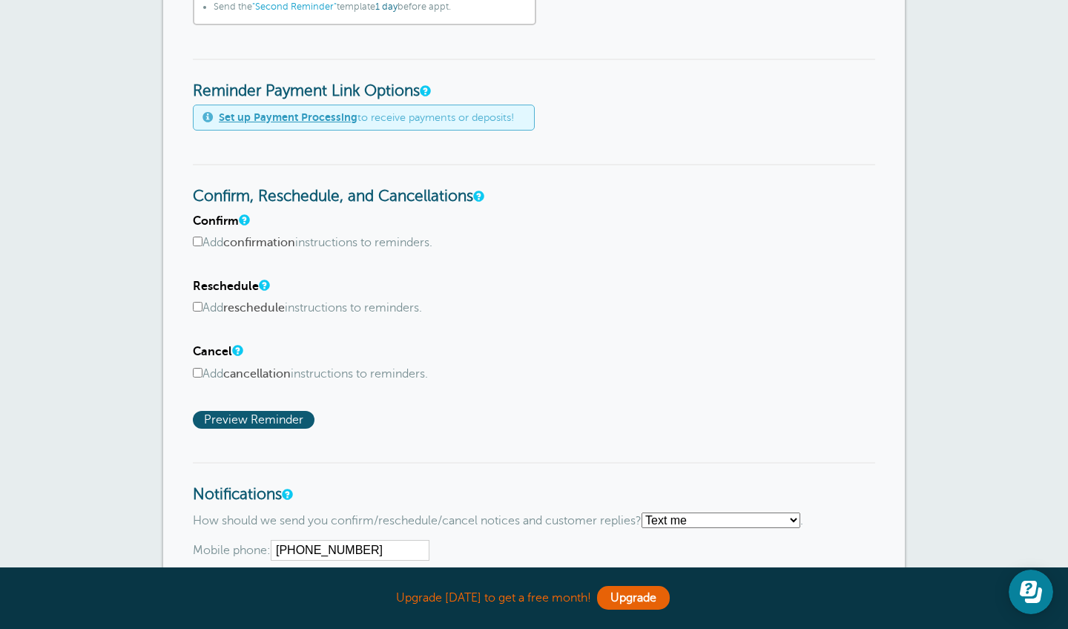
click at [406, 354] on div "Cancel Add cancellation instructions to reminders. Include cancel instructions:…" at bounding box center [534, 363] width 683 height 36
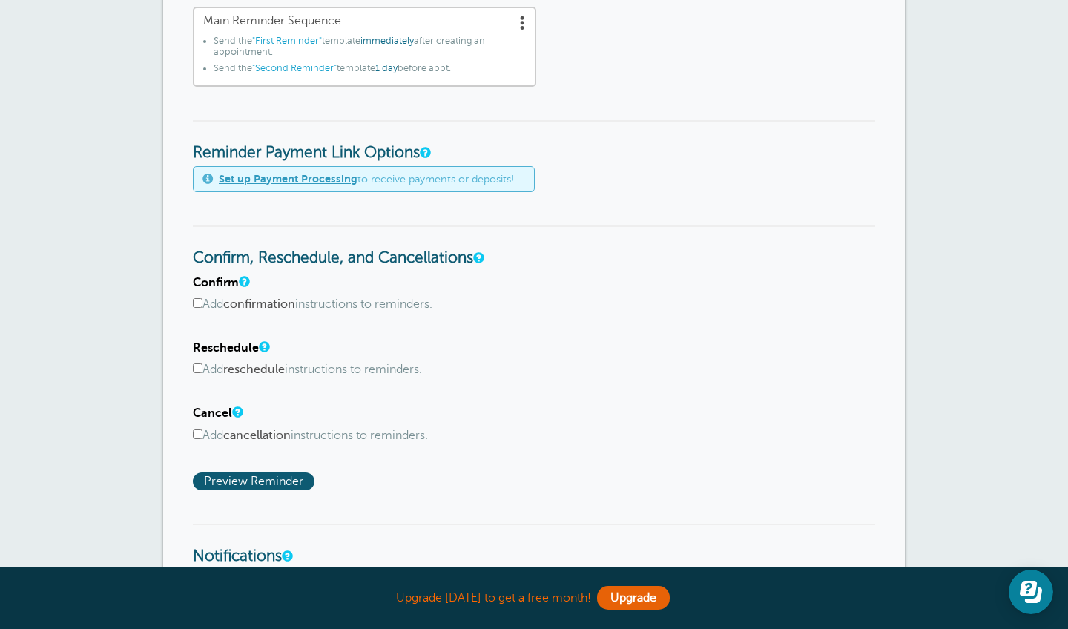
scroll to position [557, 0]
click at [199, 302] on input "Add confirmation instructions to reminders." at bounding box center [198, 305] width 10 height 10
checkbox input "true"
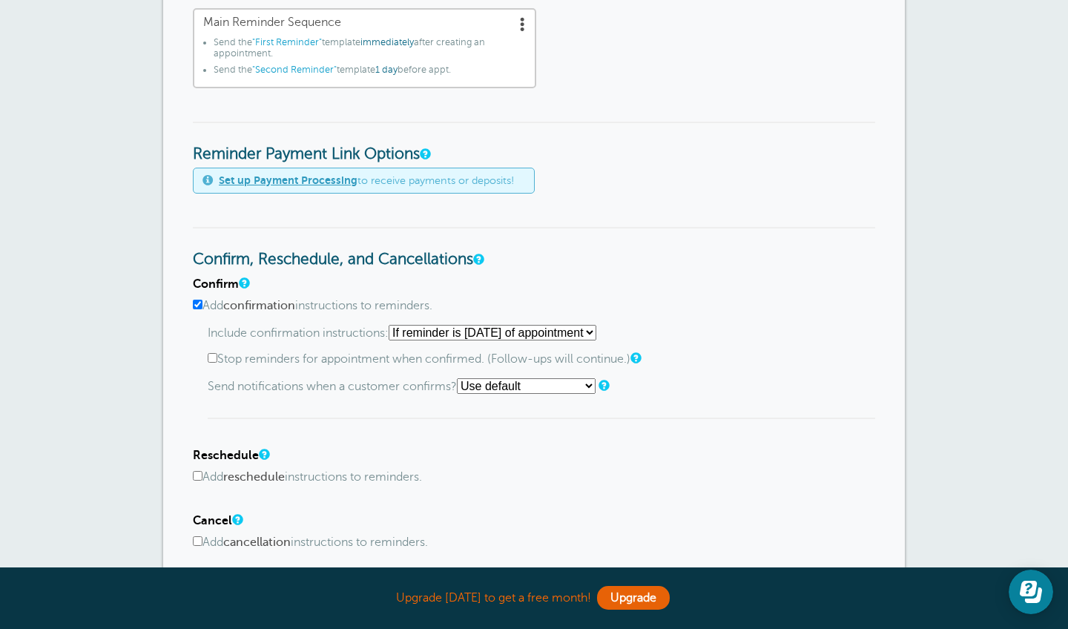
select select "0"
click at [382, 334] on p "Include confirmation instructions: Starting with first reminder If reminder is …" at bounding box center [542, 333] width 668 height 16
click at [198, 303] on input "Add confirmation instructions to reminders." at bounding box center [198, 305] width 10 height 10
checkbox input "false"
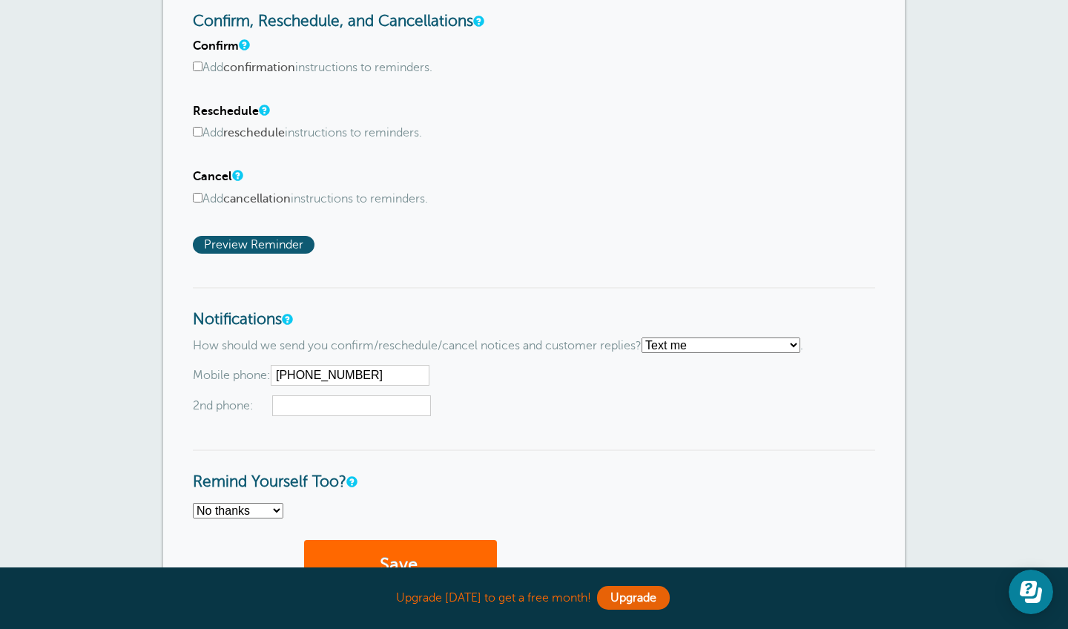
scroll to position [797, 1]
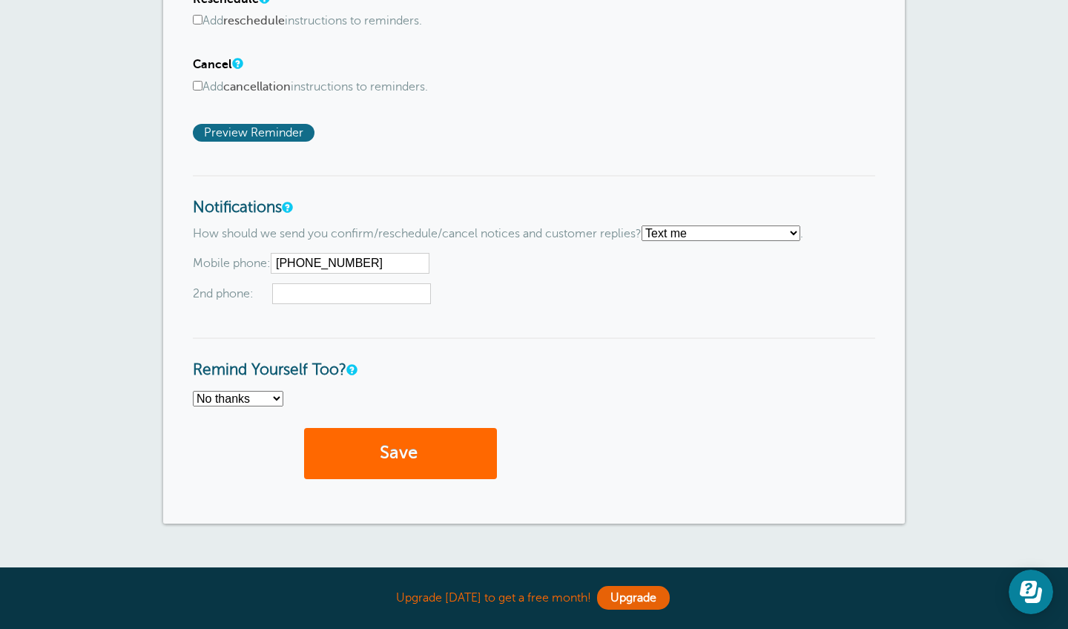
click at [244, 125] on span "Preview Reminder" at bounding box center [254, 133] width 122 height 18
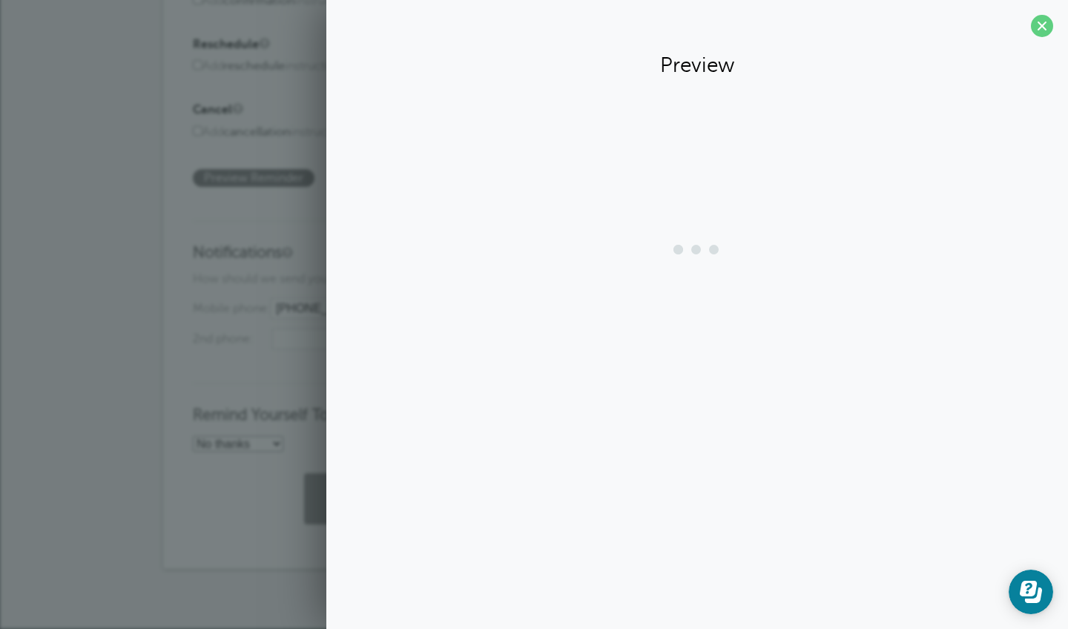
scroll to position [854, 0]
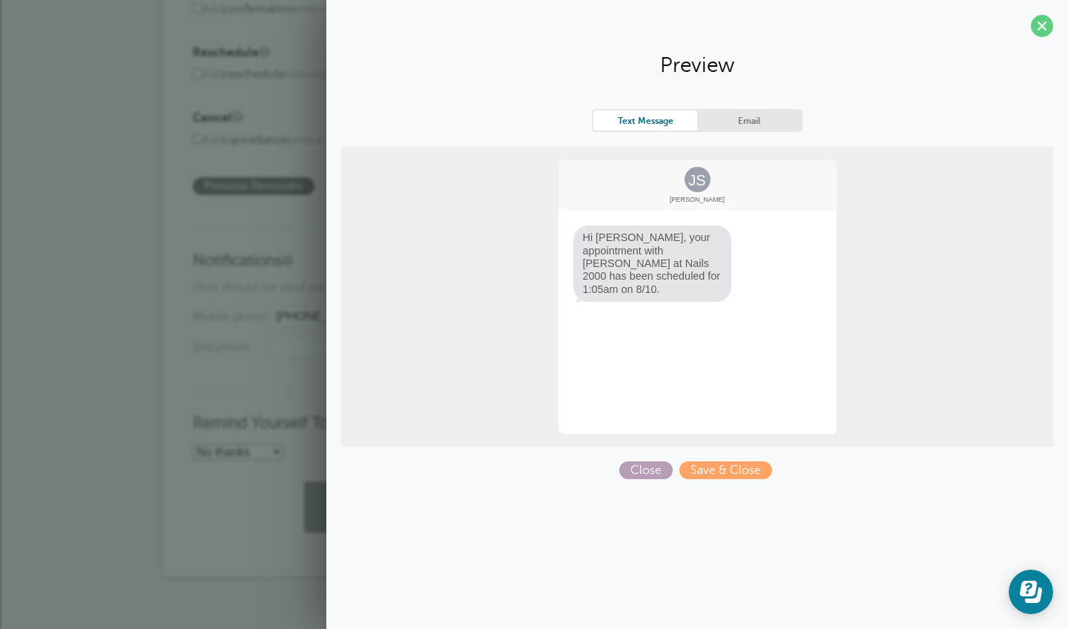
click at [635, 475] on span "Close" at bounding box center [645, 470] width 53 height 18
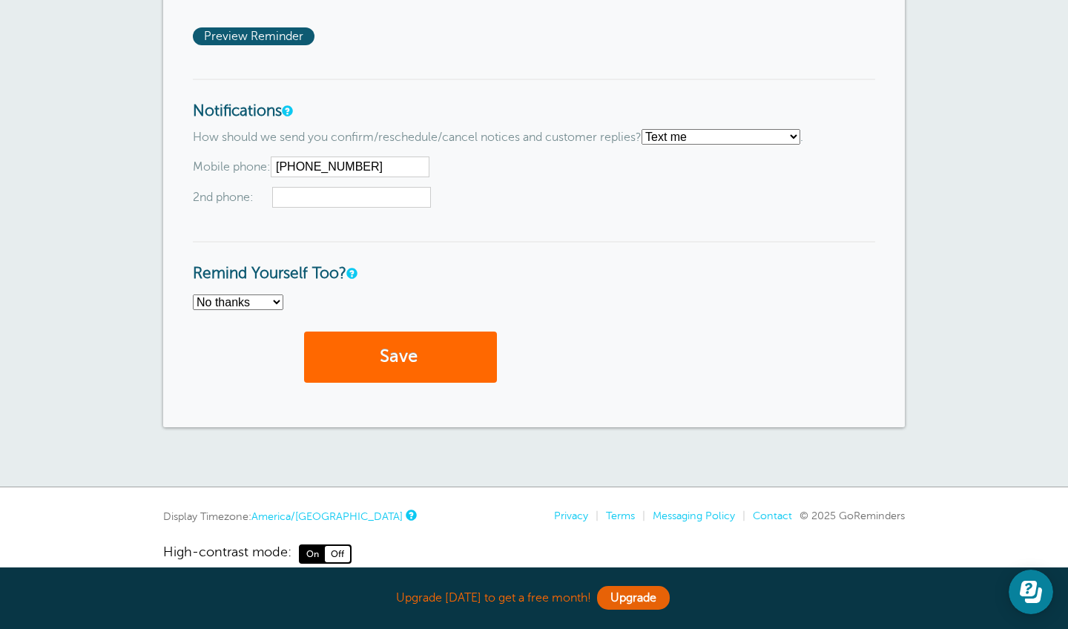
scroll to position [1004, 0]
click at [438, 359] on button "Save" at bounding box center [400, 357] width 193 height 51
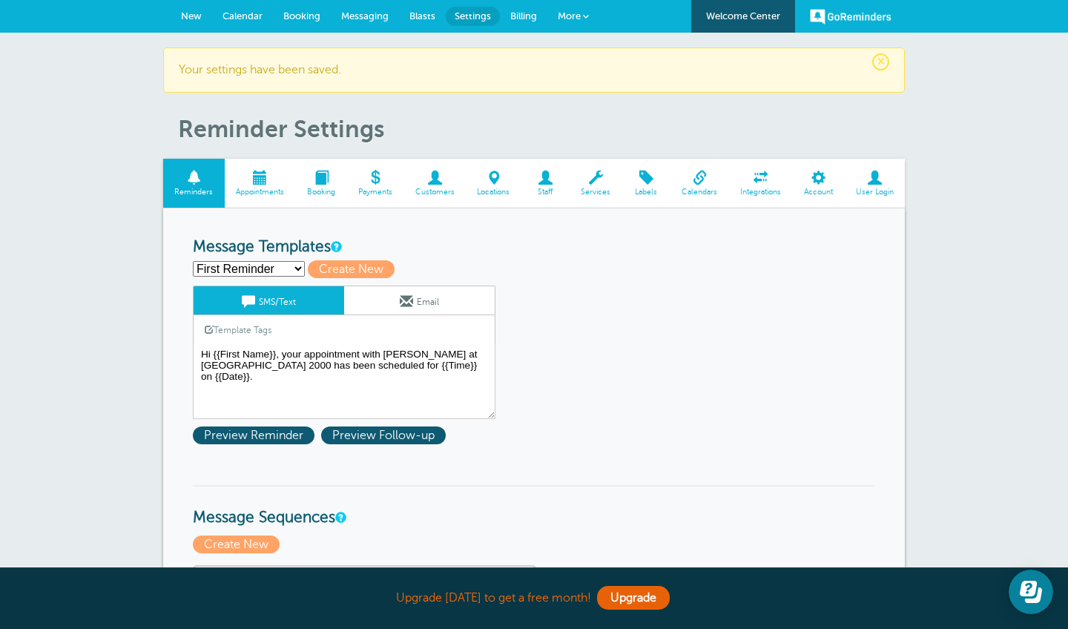
click at [581, 8] on link "More" at bounding box center [574, 16] width 52 height 33
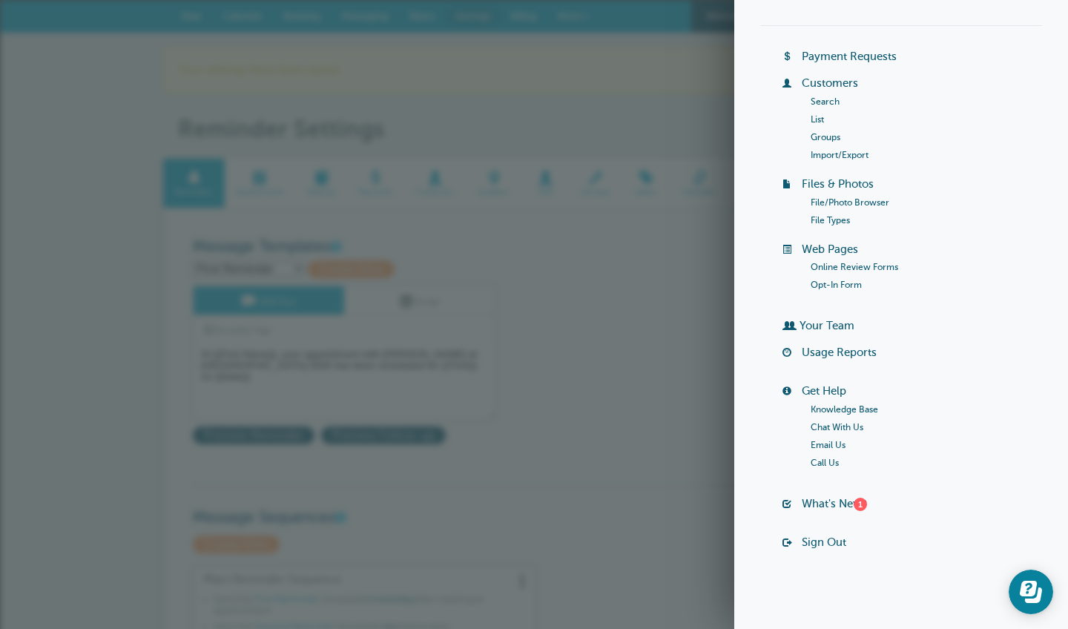
scroll to position [61, 0]
click at [844, 325] on link "Your Team" at bounding box center [827, 326] width 55 height 12
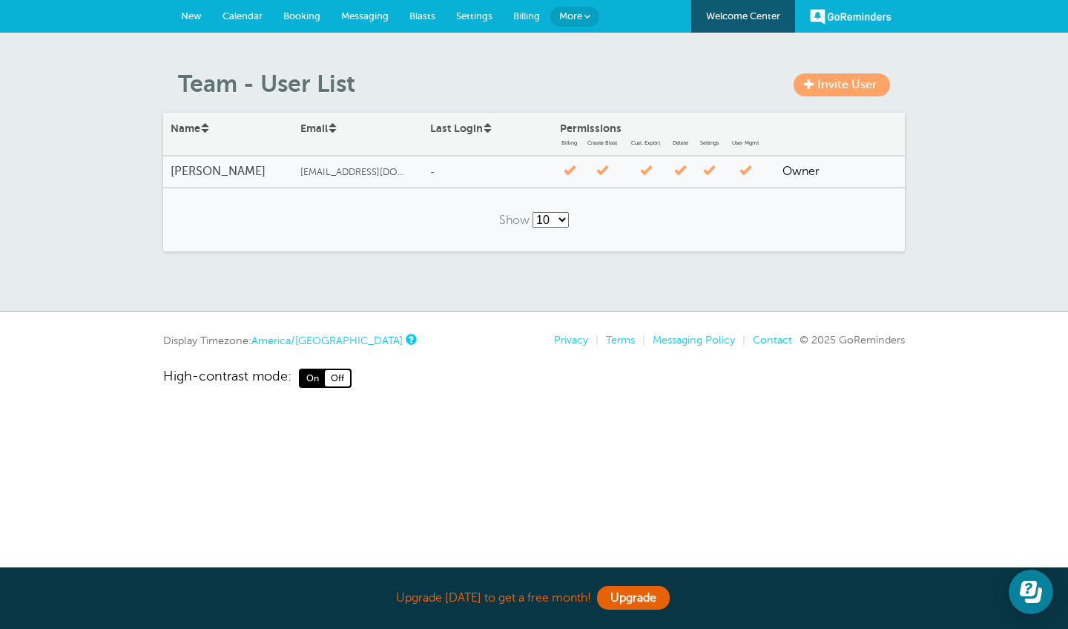
click at [381, 171] on span "[EMAIL_ADDRESS][DOMAIN_NAME]" at bounding box center [355, 172] width 111 height 11
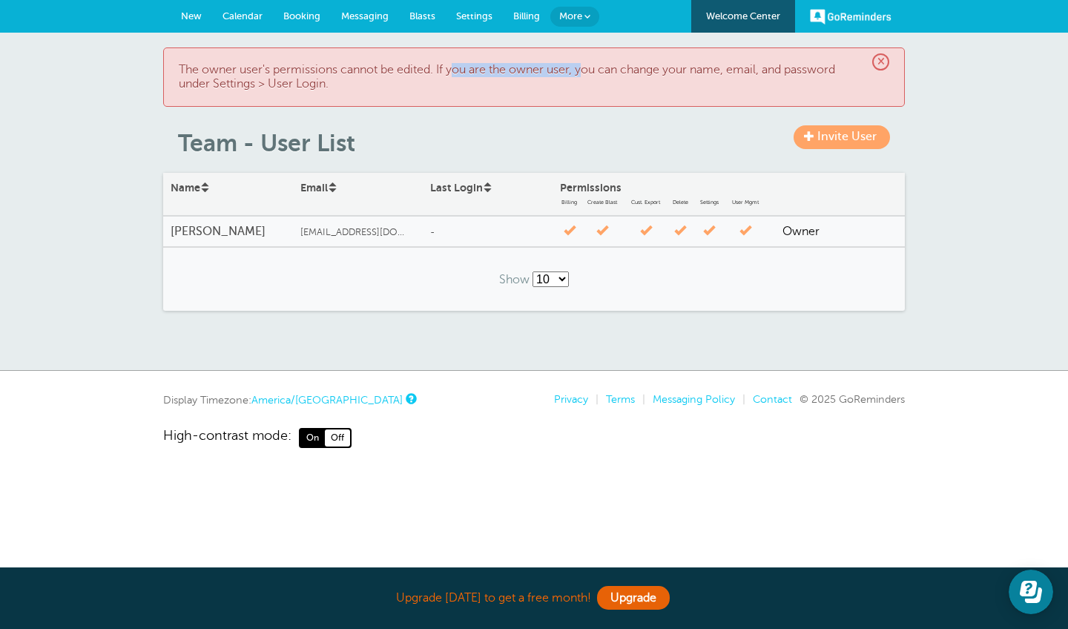
drag, startPoint x: 456, startPoint y: 73, endPoint x: 584, endPoint y: 69, distance: 128.4
click at [584, 69] on p "The owner user's permissions cannot be edited. If you are the owner user, you c…" at bounding box center [534, 77] width 711 height 28
click at [624, 84] on p "The owner user's permissions cannot be edited. If you are the owner user, you c…" at bounding box center [534, 77] width 711 height 28
click at [470, 13] on span "Settings" at bounding box center [474, 15] width 36 height 11
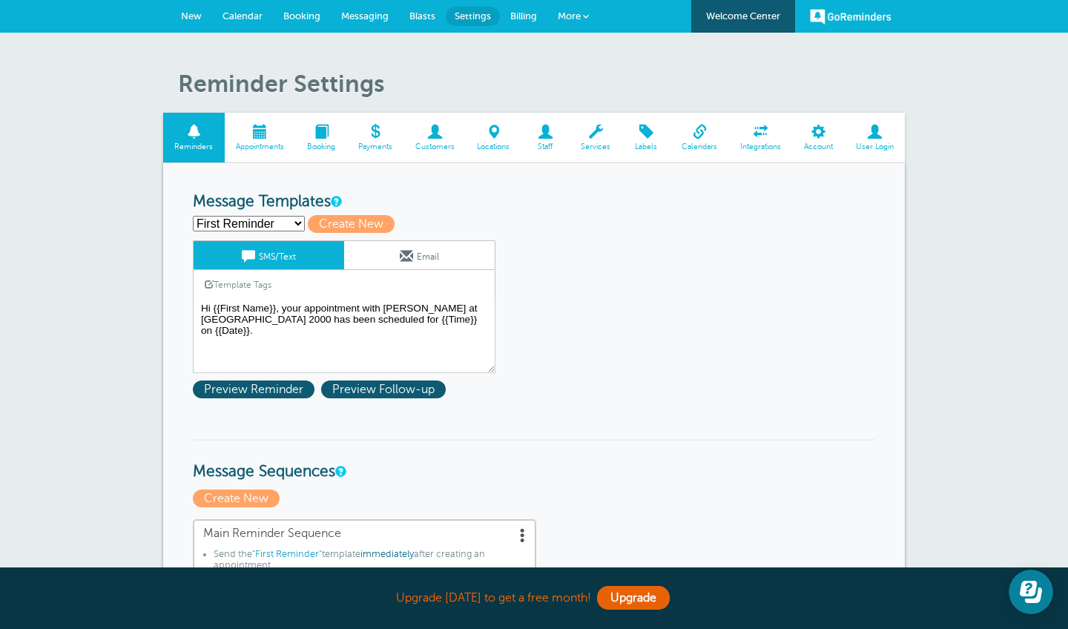
click at [884, 138] on span at bounding box center [874, 132] width 61 height 14
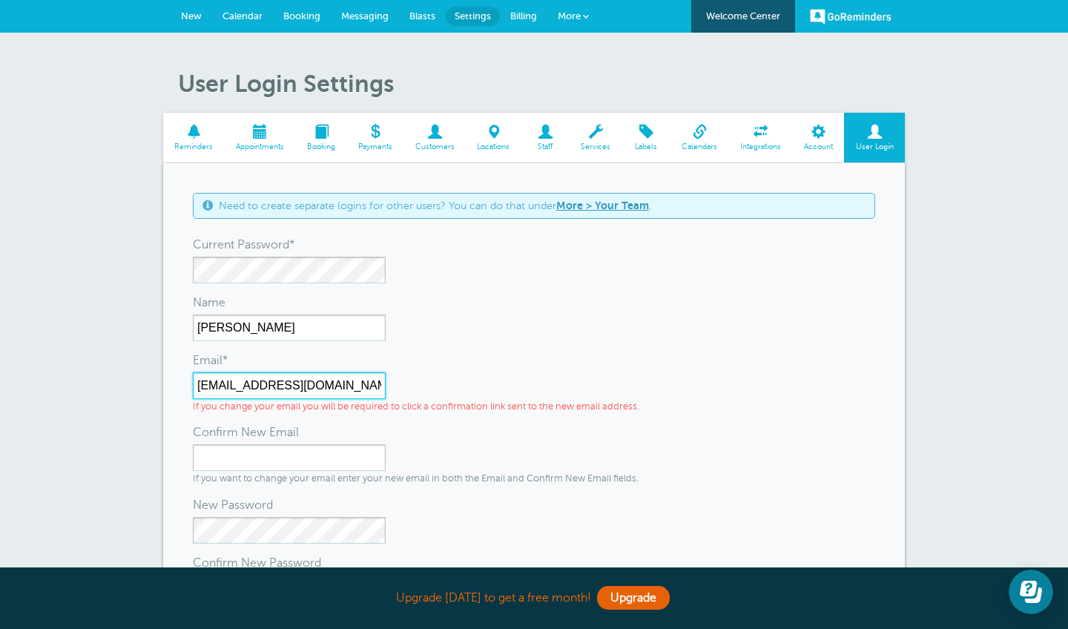
drag, startPoint x: 359, startPoint y: 380, endPoint x: 184, endPoint y: 389, distance: 175.3
click at [184, 389] on div "Need to create separate logins for other users? You can do that under More > Yo…" at bounding box center [534, 437] width 742 height 548
type input "[EMAIL_ADDRESS][DOMAIN_NAME]"
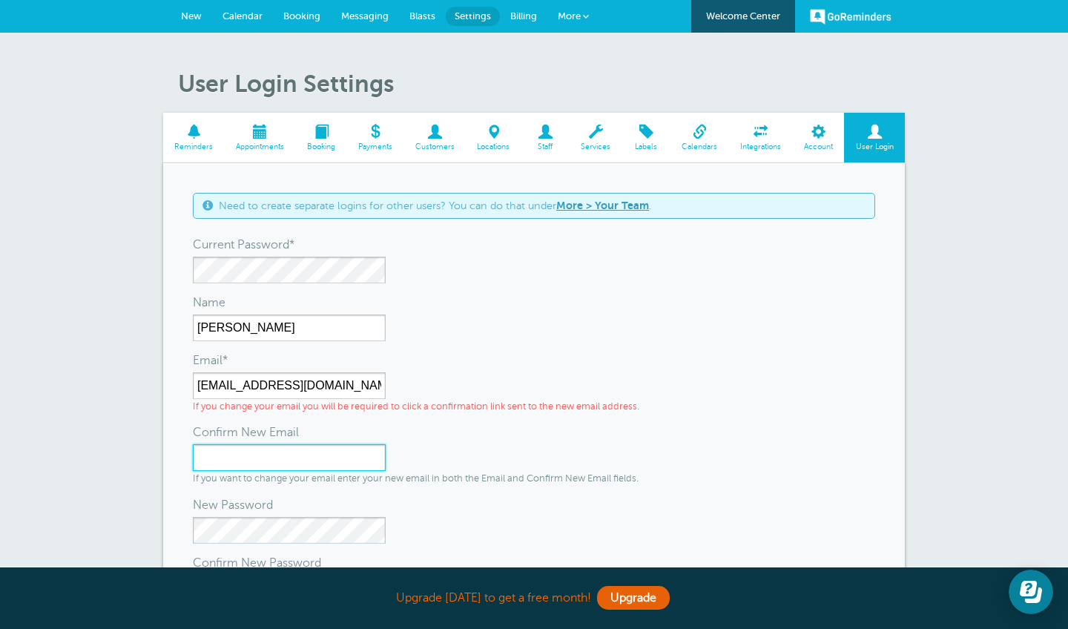
click at [315, 455] on input "Confirm New Email" at bounding box center [289, 457] width 193 height 27
type input "[EMAIL_ADDRESS][DOMAIN_NAME]"
click at [470, 465] on div "[EMAIL_ADDRESS][DOMAIN_NAME] If you want to change your email enter your new em…" at bounding box center [416, 464] width 446 height 41
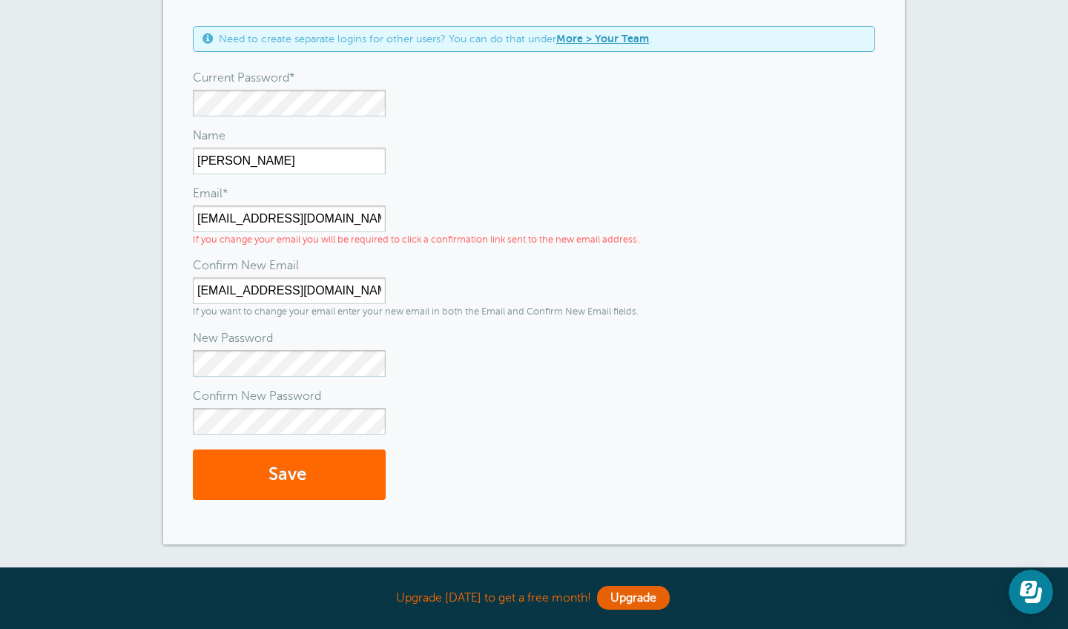
scroll to position [167, 0]
click at [300, 480] on button "Save" at bounding box center [289, 475] width 193 height 51
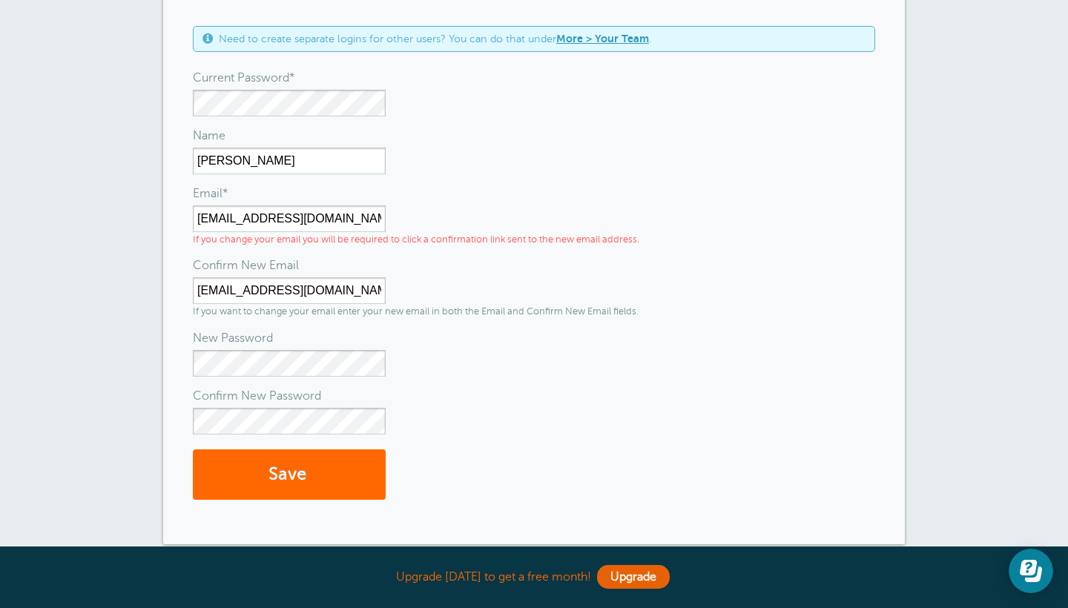
click at [448, 128] on div "Name" at bounding box center [534, 136] width 683 height 24
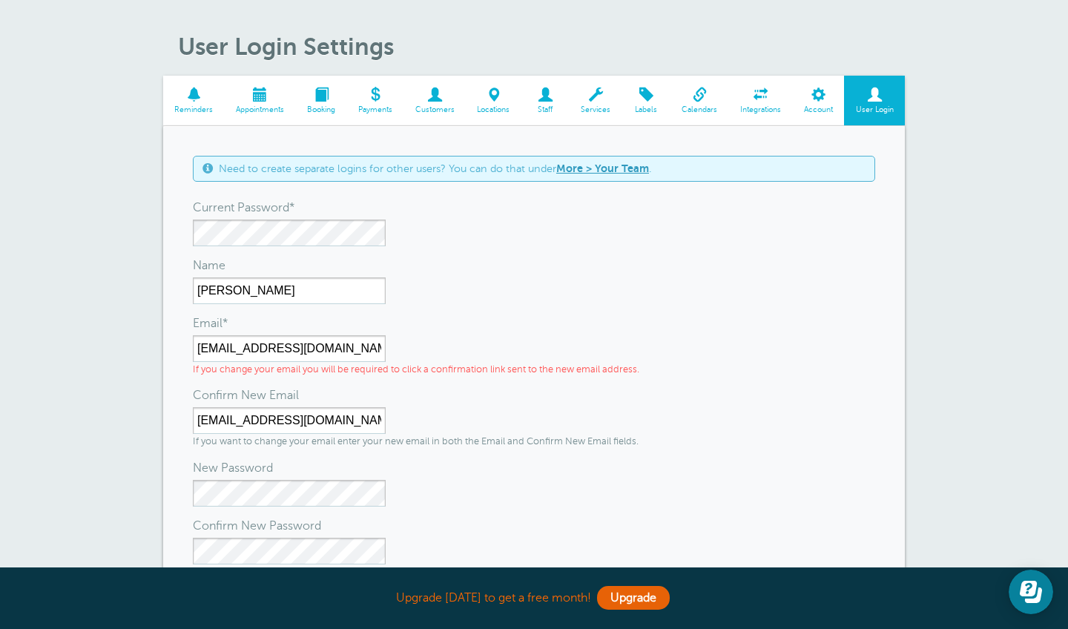
scroll to position [37, 0]
click at [289, 602] on button "Save" at bounding box center [289, 604] width 193 height 51
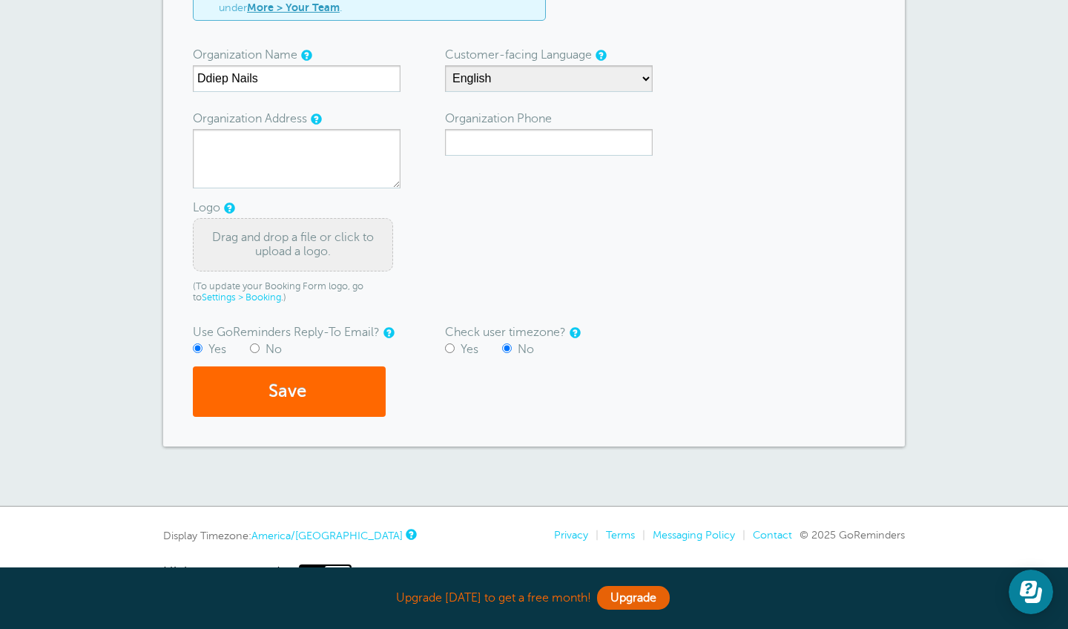
scroll to position [259, 0]
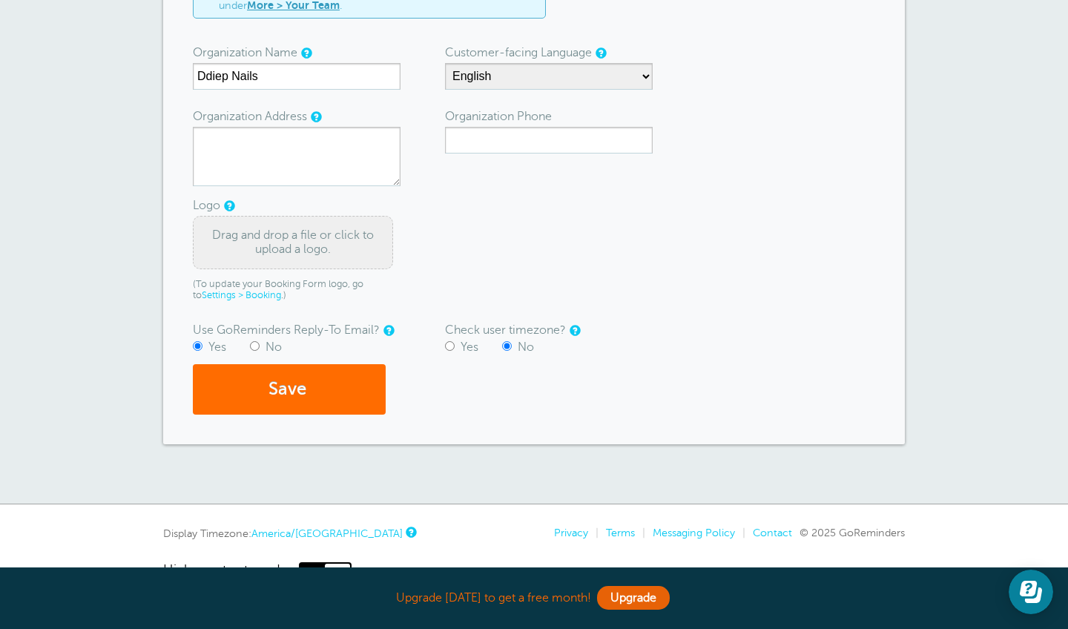
click at [369, 399] on button "Save" at bounding box center [289, 389] width 193 height 51
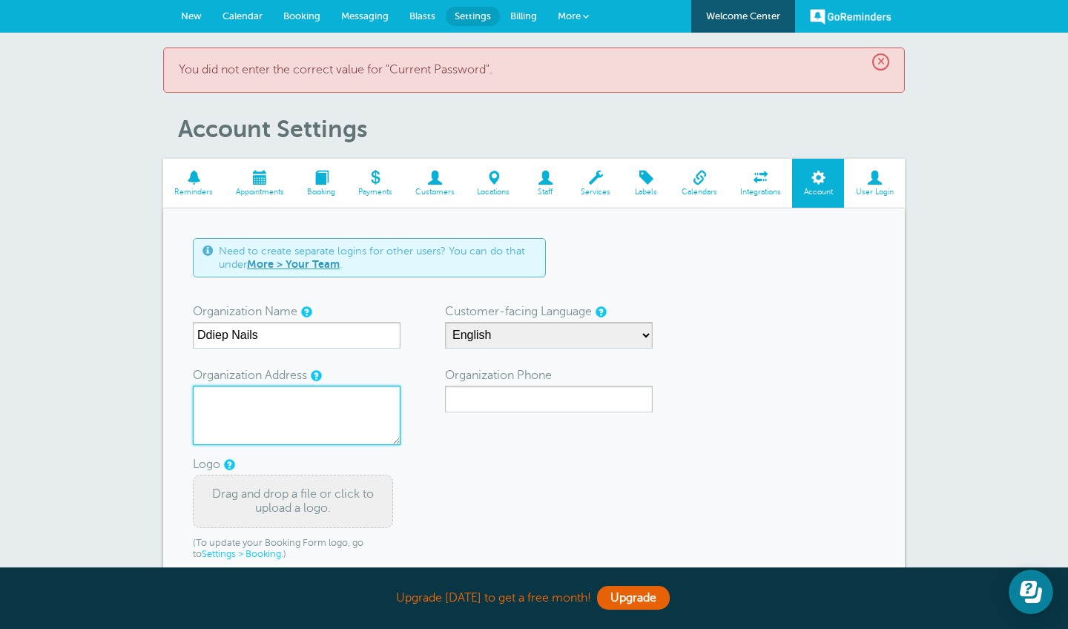
scroll to position [0, 0]
click at [872, 182] on span at bounding box center [874, 178] width 61 height 14
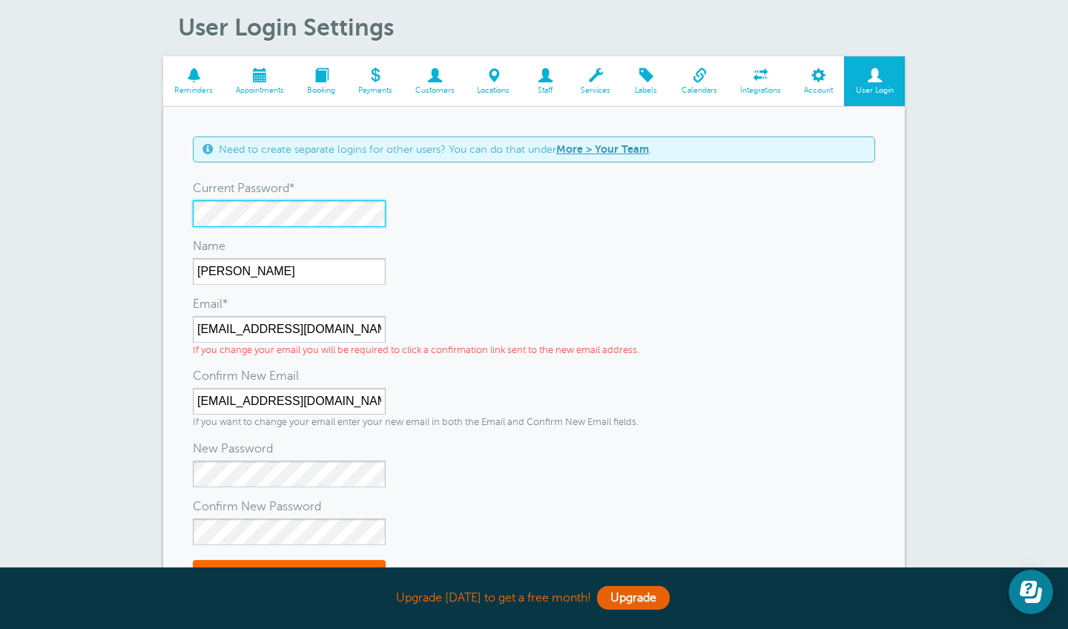
scroll to position [57, 0]
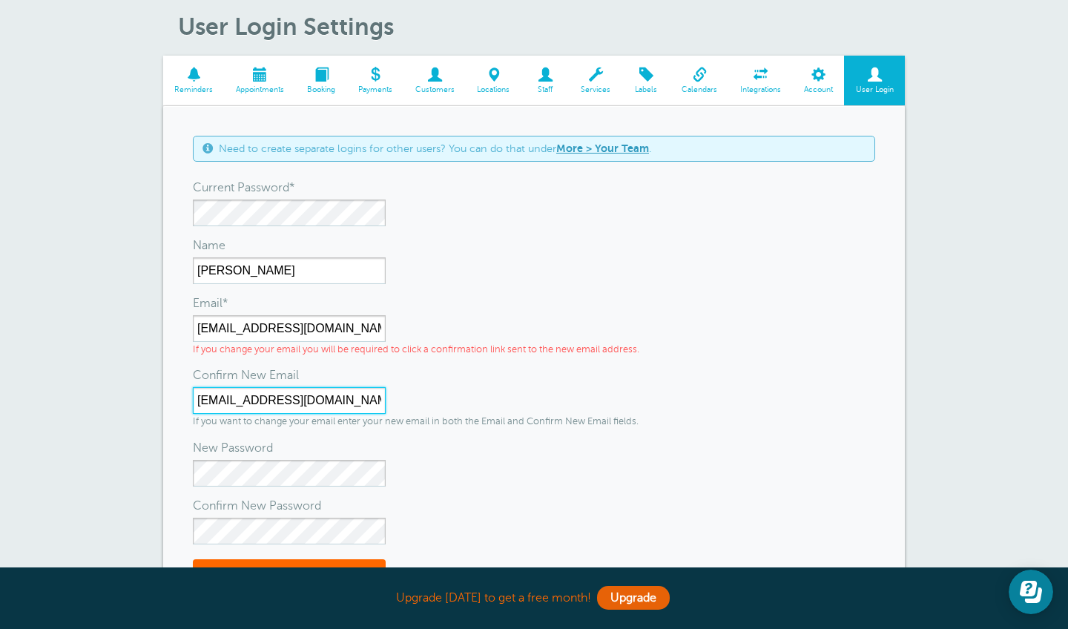
drag, startPoint x: 355, startPoint y: 404, endPoint x: 170, endPoint y: 401, distance: 185.5
click at [170, 401] on div "Need to create separate logins for other users? You can do that under More > Yo…" at bounding box center [534, 380] width 742 height 548
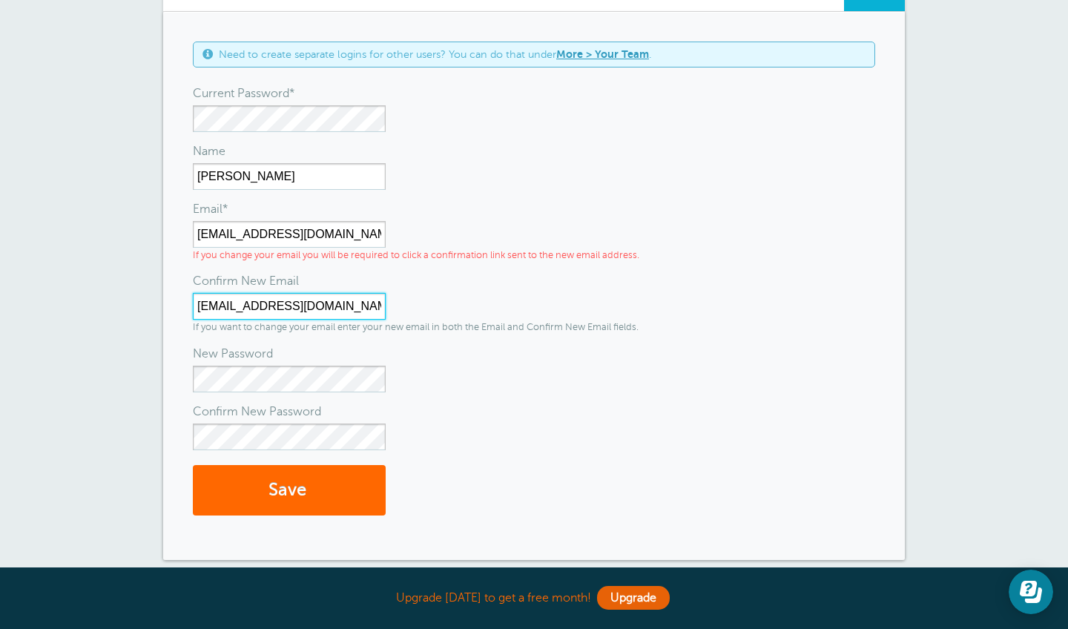
scroll to position [151, 0]
type input "ddiep.nails@gmail.com"
click at [368, 478] on button "Save" at bounding box center [289, 490] width 193 height 51
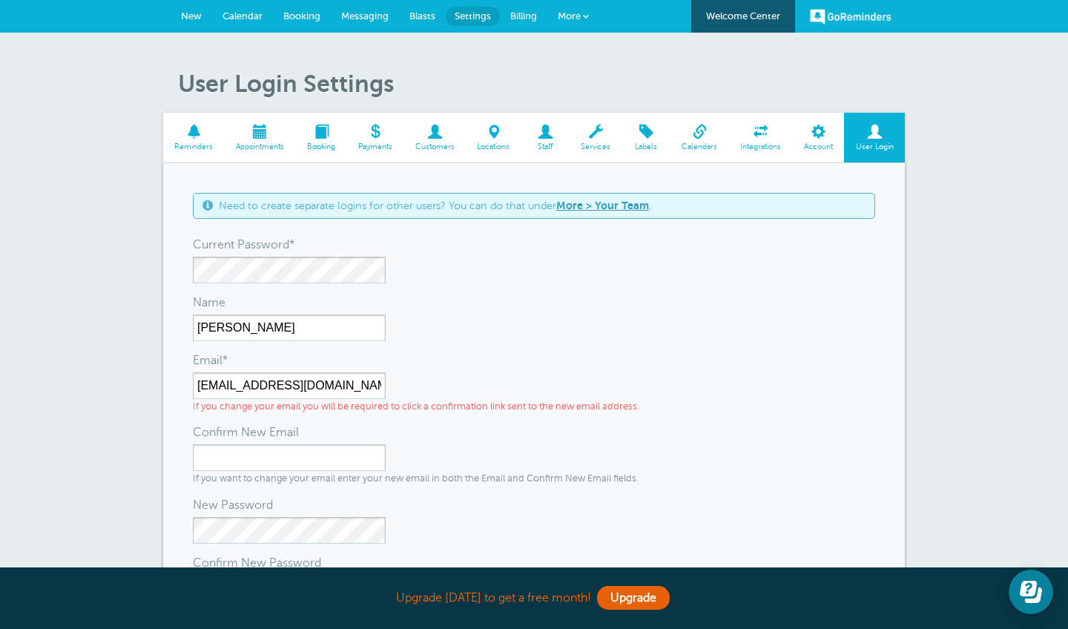
click at [315, 253] on div "Current Password*" at bounding box center [534, 245] width 683 height 24
type input "[EMAIL_ADDRESS][DOMAIN_NAME]"
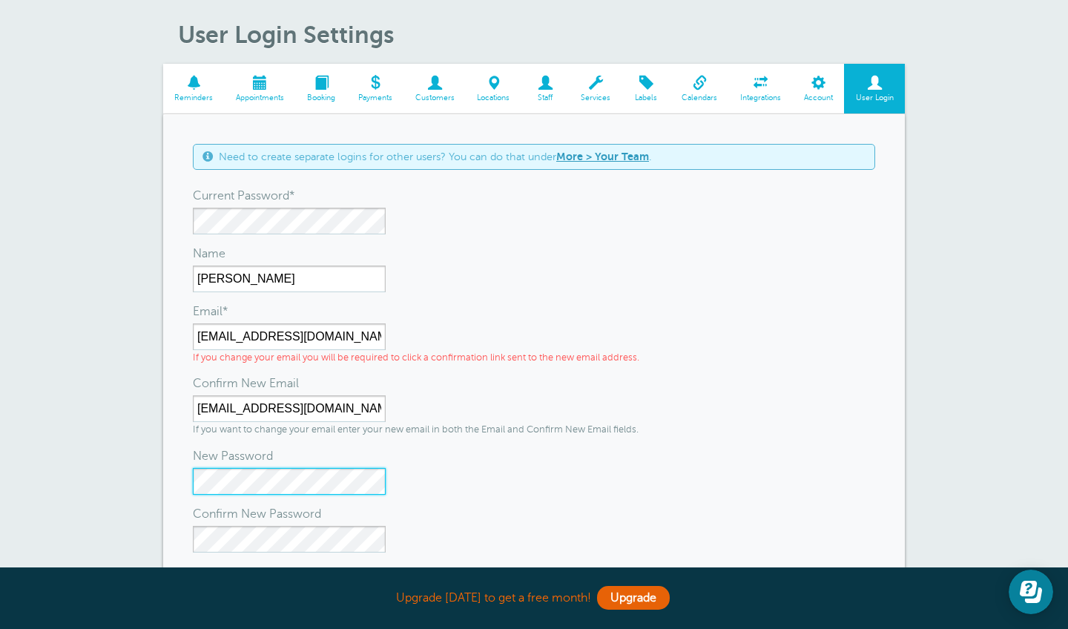
scroll to position [49, 0]
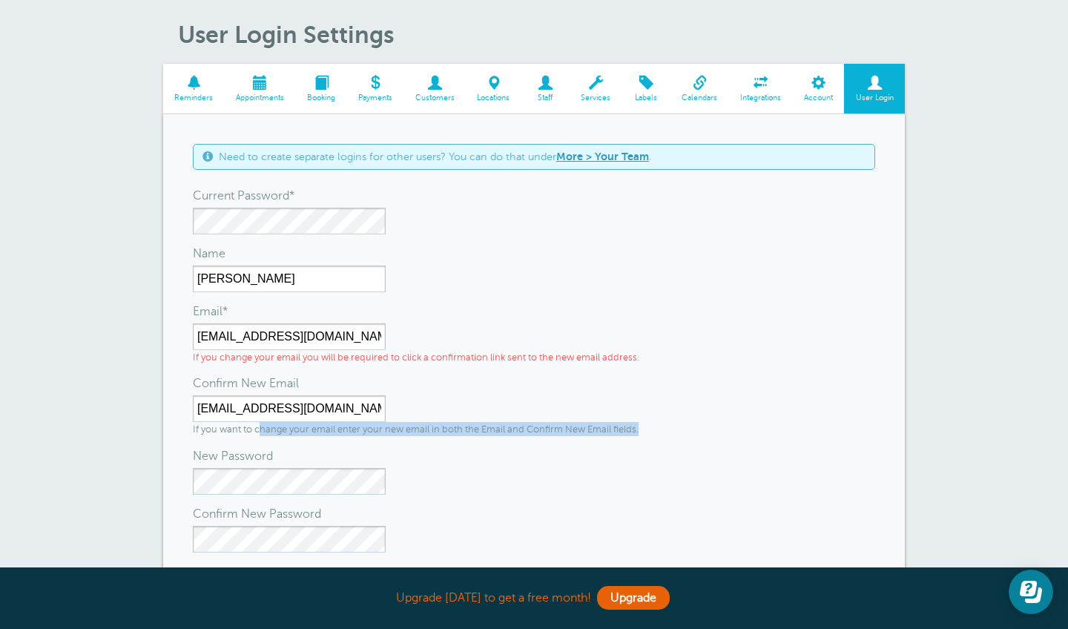
drag, startPoint x: 259, startPoint y: 427, endPoint x: 376, endPoint y: 434, distance: 117.5
click at [376, 434] on p "If you want to change your email enter your new email in both the Email and Con…" at bounding box center [416, 429] width 446 height 14
click at [479, 418] on div "darlenediep19@yahoo.com If you want to change your email enter your new email i…" at bounding box center [416, 415] width 446 height 41
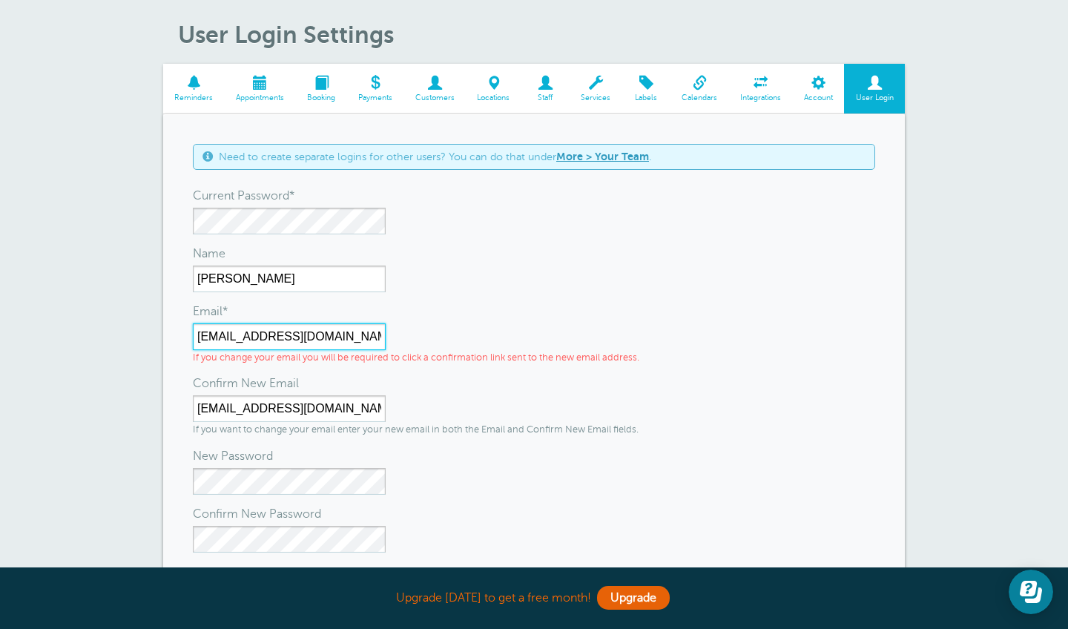
drag, startPoint x: 364, startPoint y: 339, endPoint x: 182, endPoint y: 333, distance: 181.9
click at [182, 333] on div "Need to create separate logins for other users? You can do that under More > Yo…" at bounding box center [534, 388] width 742 height 548
drag, startPoint x: 339, startPoint y: 341, endPoint x: 180, endPoint y: 336, distance: 158.8
click at [180, 336] on div "Need to create separate logins for other users? You can do that under More > Yo…" at bounding box center [534, 388] width 742 height 548
type input "Ddiep.nails@gmail.com"
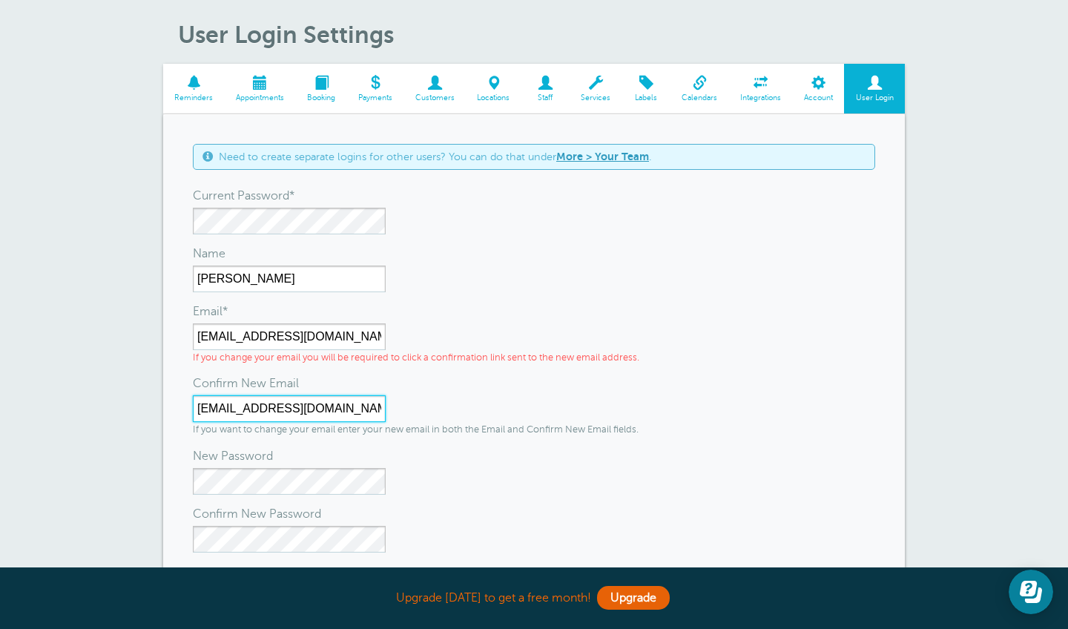
drag, startPoint x: 365, startPoint y: 410, endPoint x: 156, endPoint y: 412, distance: 209.2
click at [156, 412] on div "User Login Settings Reminders Appointments Booking Payments Customers Locations…" at bounding box center [534, 353] width 1068 height 739
paste input "Ddiep.nails@gmail"
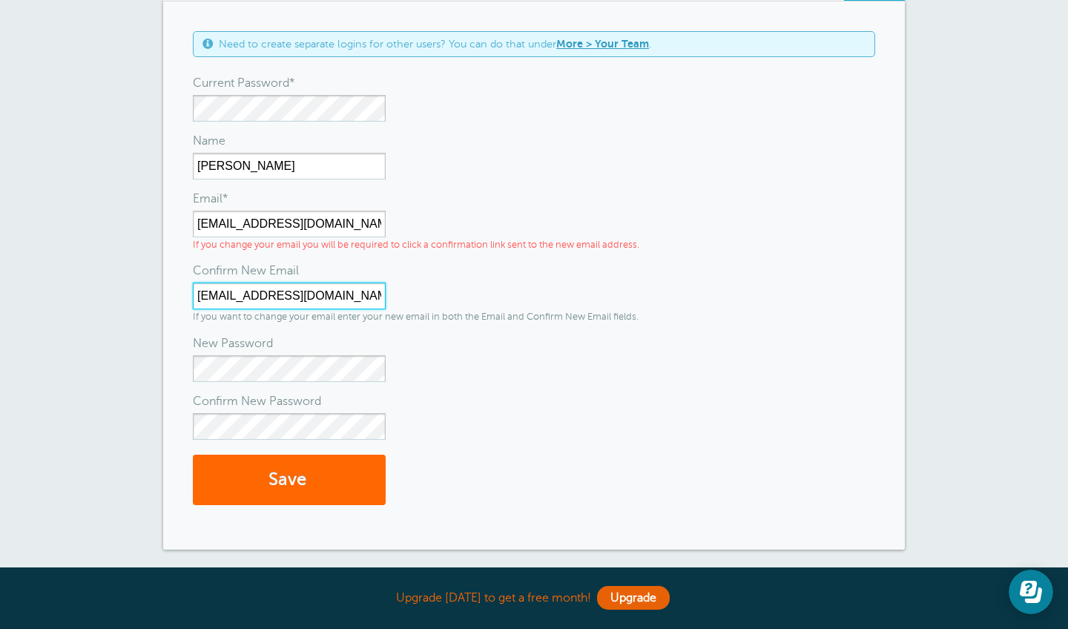
scroll to position [185, 0]
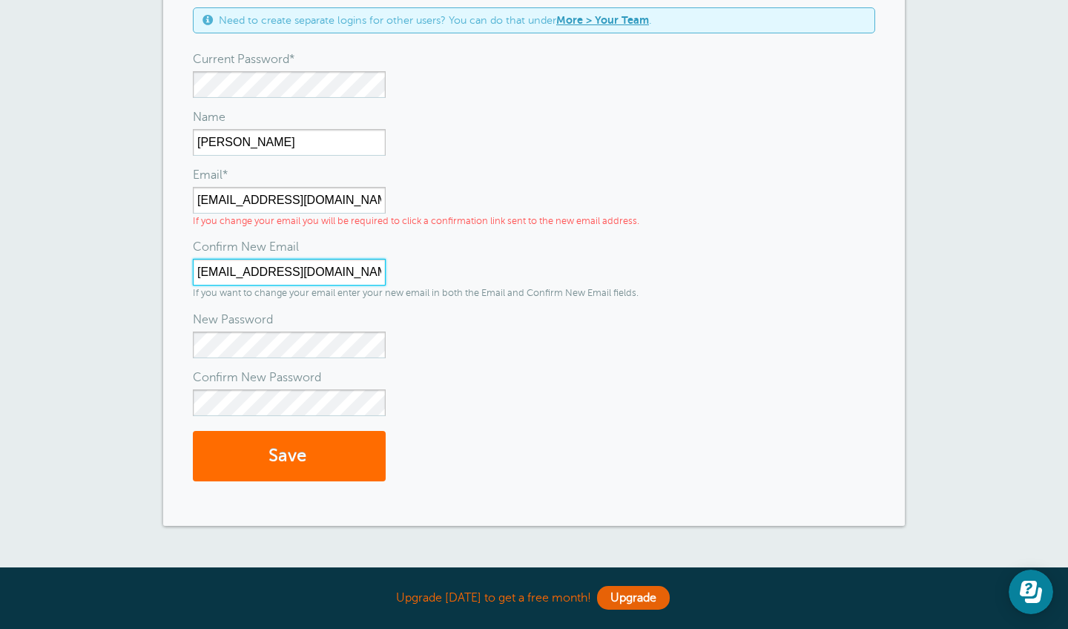
type input "Ddiep.nails@gmail.com"
click at [303, 472] on button "Save" at bounding box center [289, 456] width 193 height 51
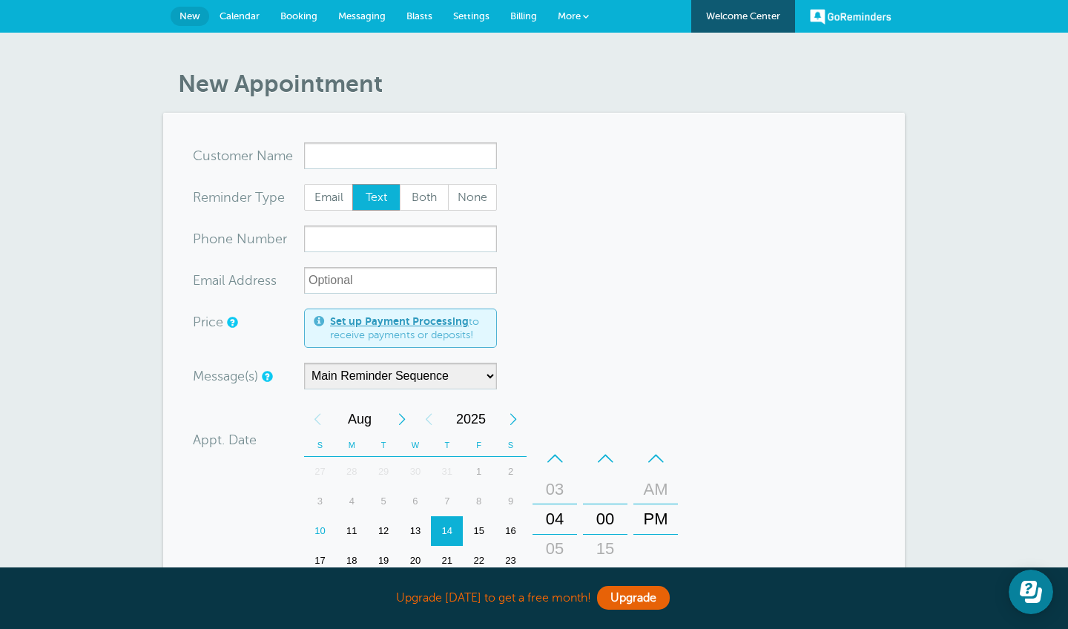
click at [562, 16] on span "More" at bounding box center [569, 15] width 23 height 11
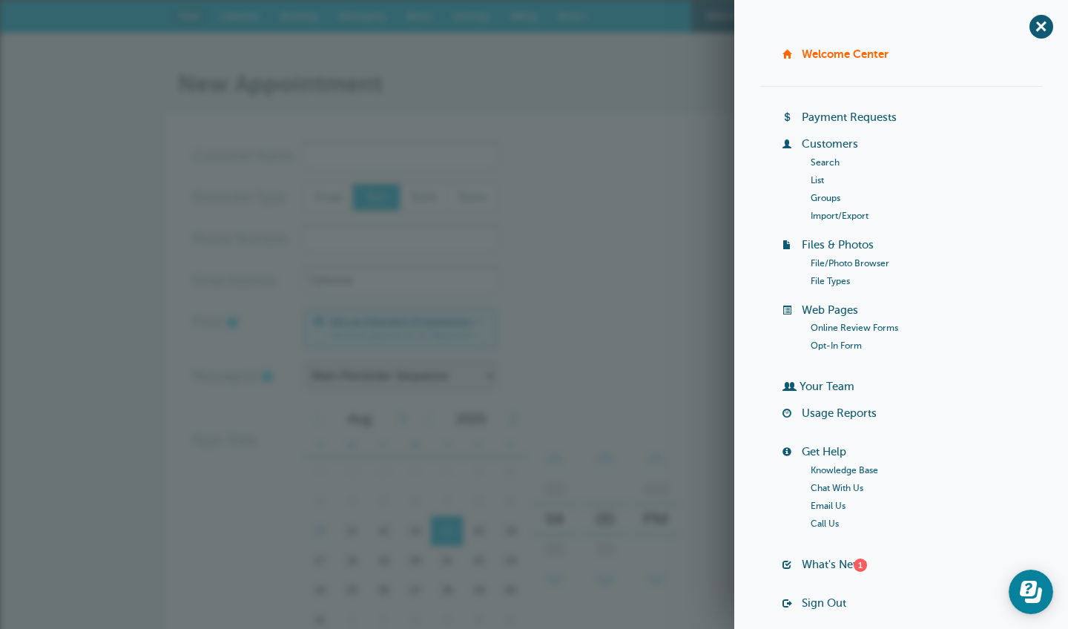
click at [546, 39] on div "New Appointment You are creating a new customer. To use an existing customer se…" at bounding box center [534, 499] width 1068 height 933
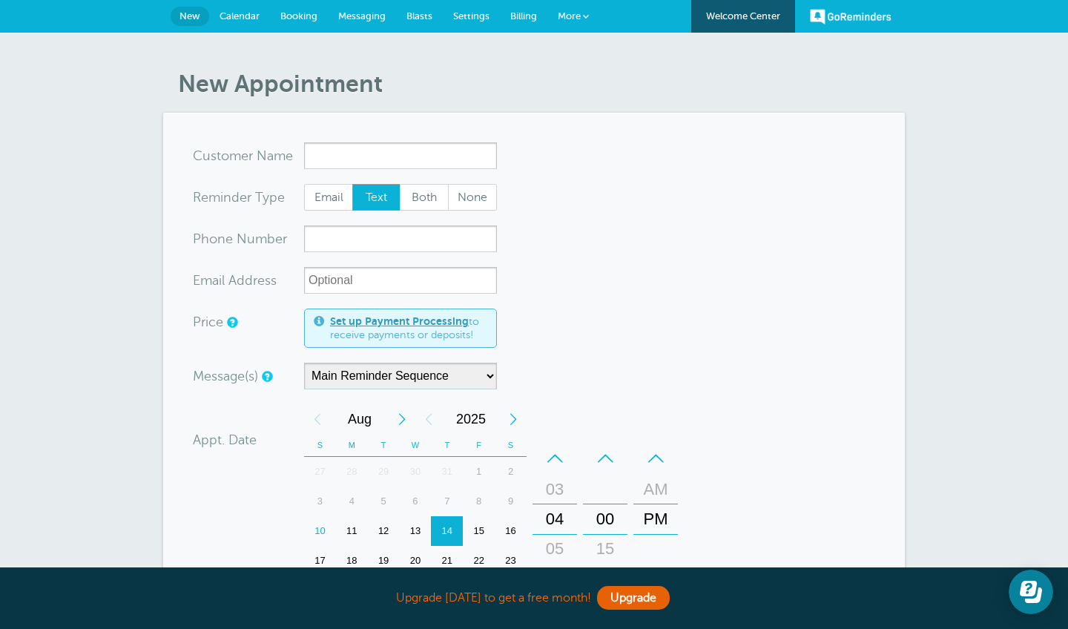
click at [469, 14] on span "Settings" at bounding box center [471, 15] width 36 height 11
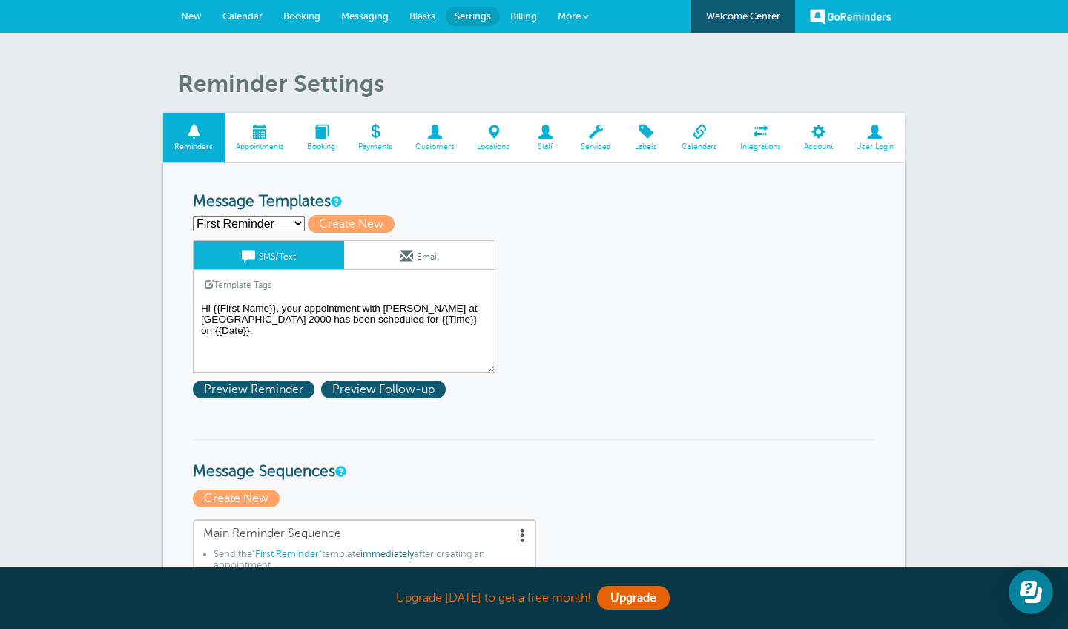
click at [885, 140] on link "User Login" at bounding box center [874, 138] width 61 height 50
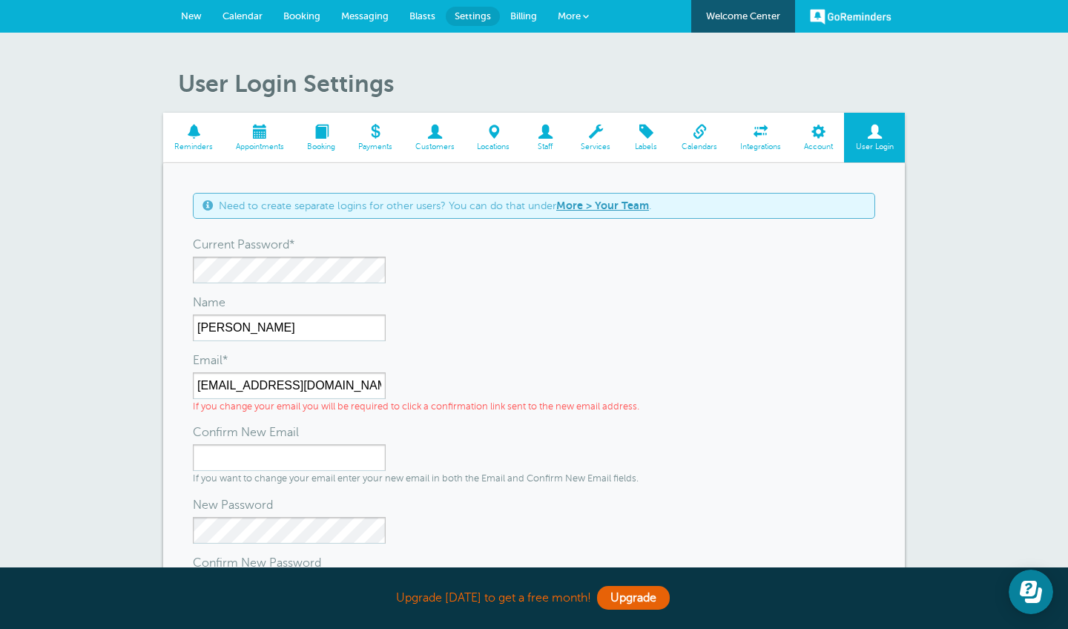
click at [599, 142] on span "Services" at bounding box center [596, 146] width 38 height 9
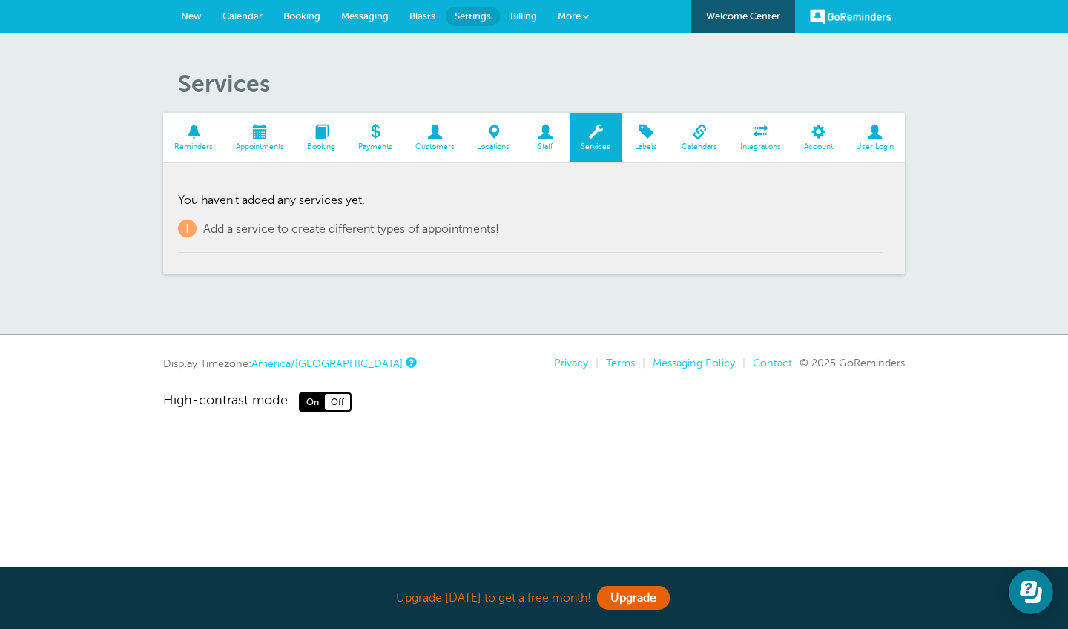
click at [194, 131] on span at bounding box center [194, 132] width 62 height 14
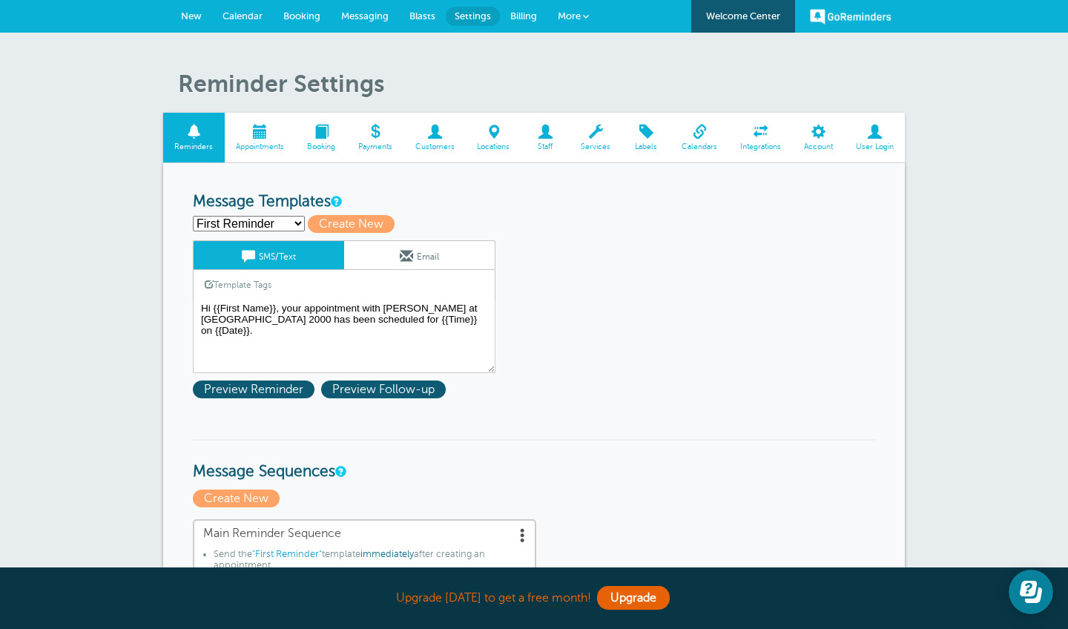
click at [373, 141] on link "Payments" at bounding box center [374, 138] width 57 height 50
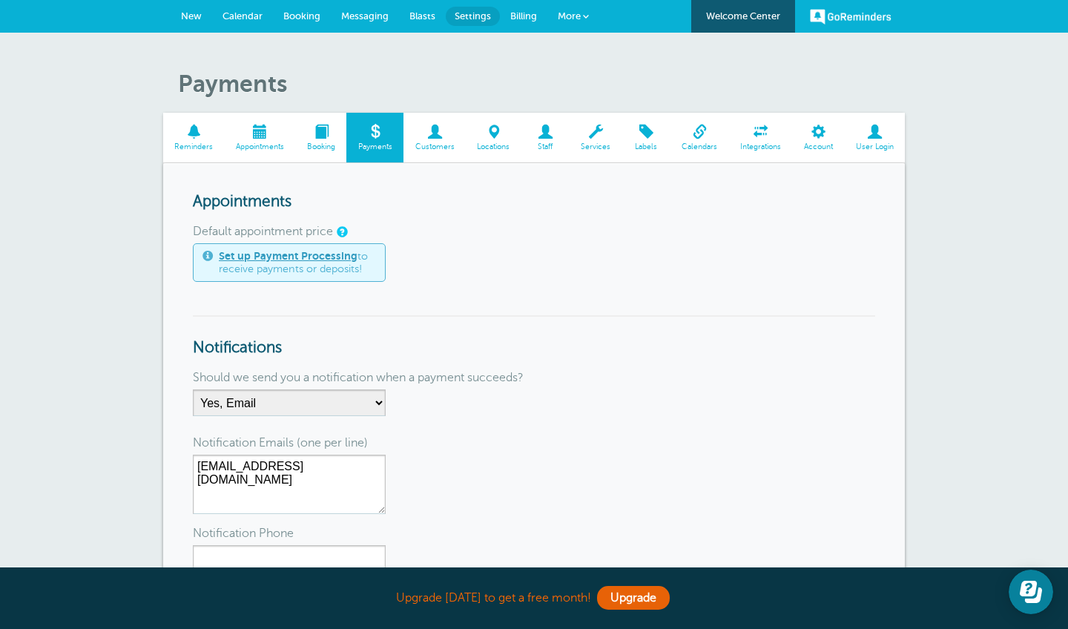
click at [191, 125] on span at bounding box center [194, 132] width 62 height 14
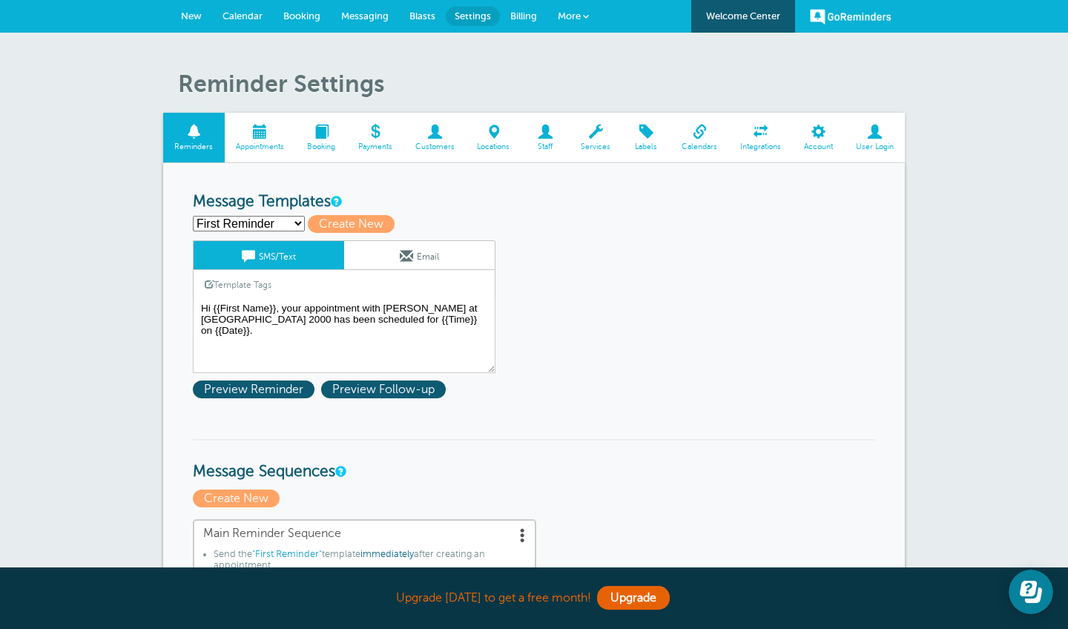
click at [255, 126] on span at bounding box center [260, 132] width 71 height 14
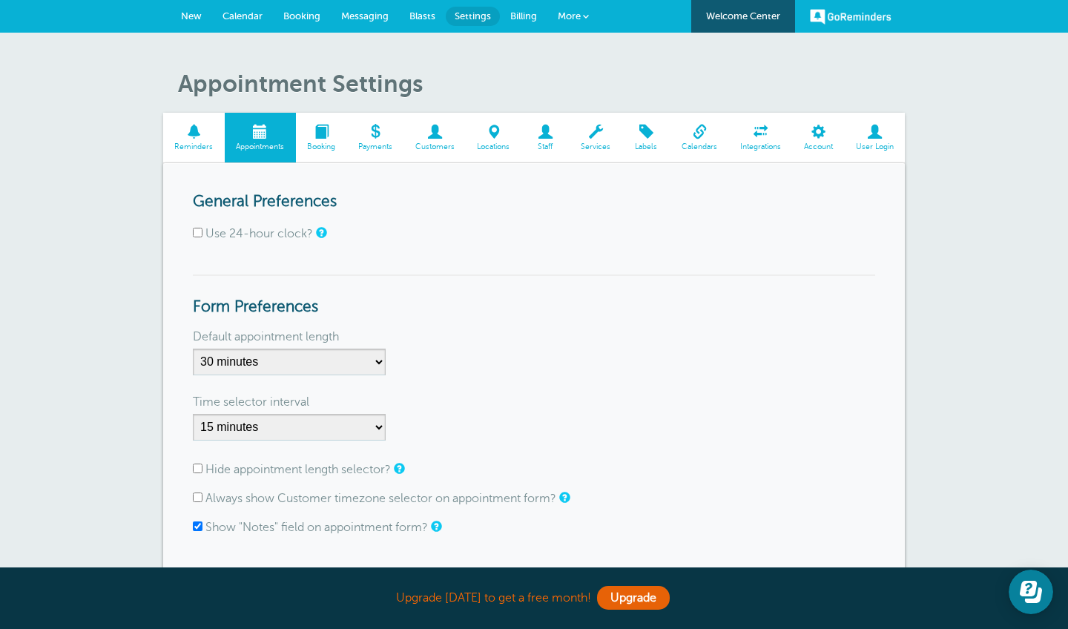
click at [325, 131] on span at bounding box center [321, 132] width 51 height 14
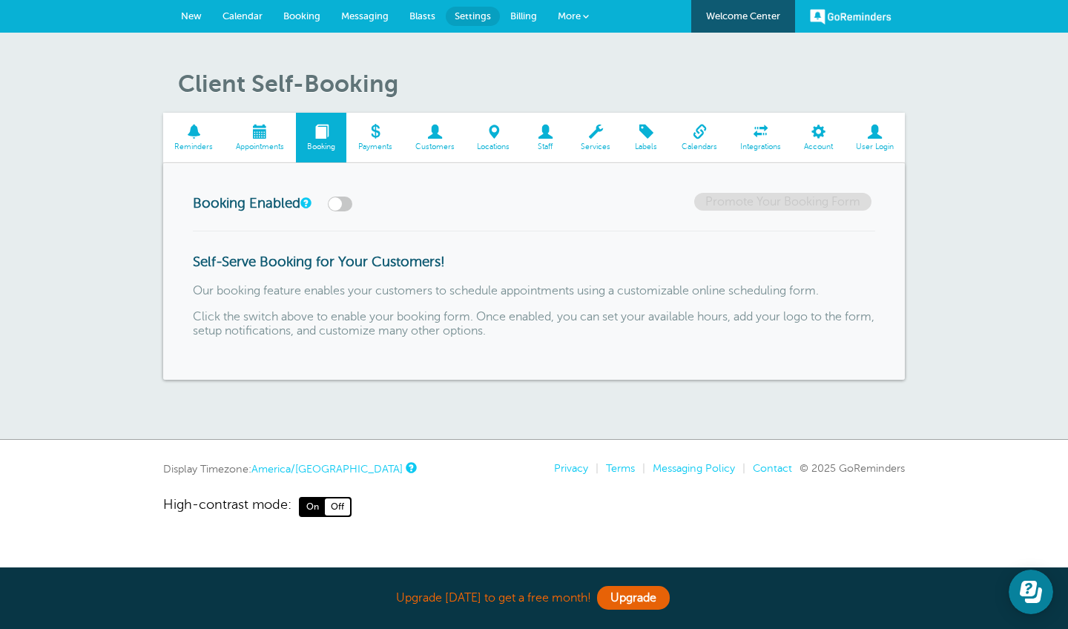
click at [374, 125] on span at bounding box center [374, 132] width 57 height 14
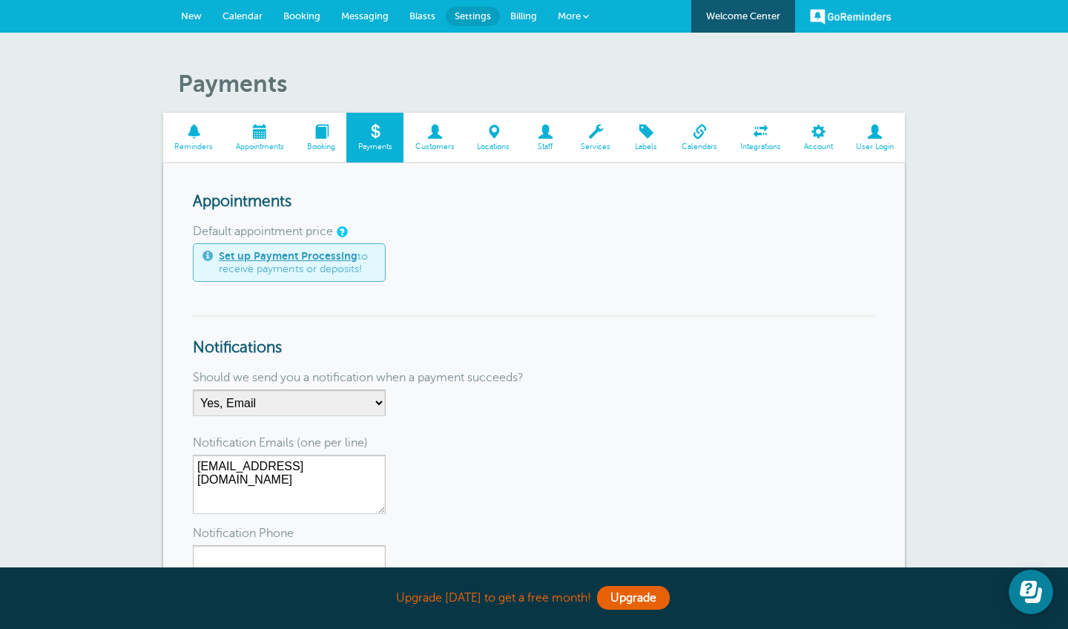
click at [543, 135] on span at bounding box center [546, 132] width 48 height 14
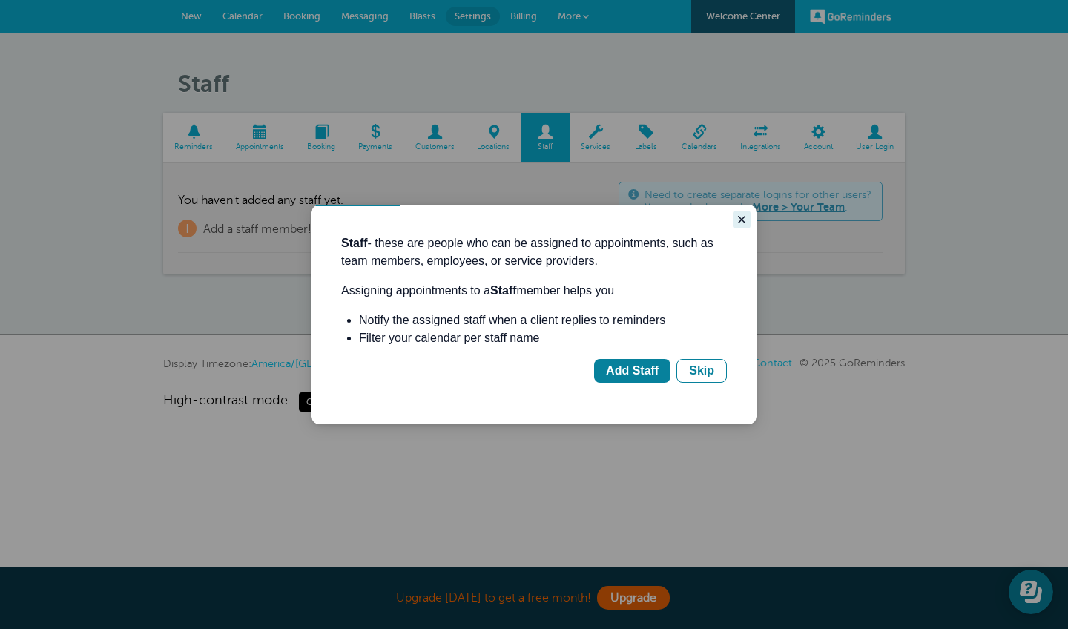
click at [740, 225] on icon "Close guide" at bounding box center [742, 220] width 12 height 12
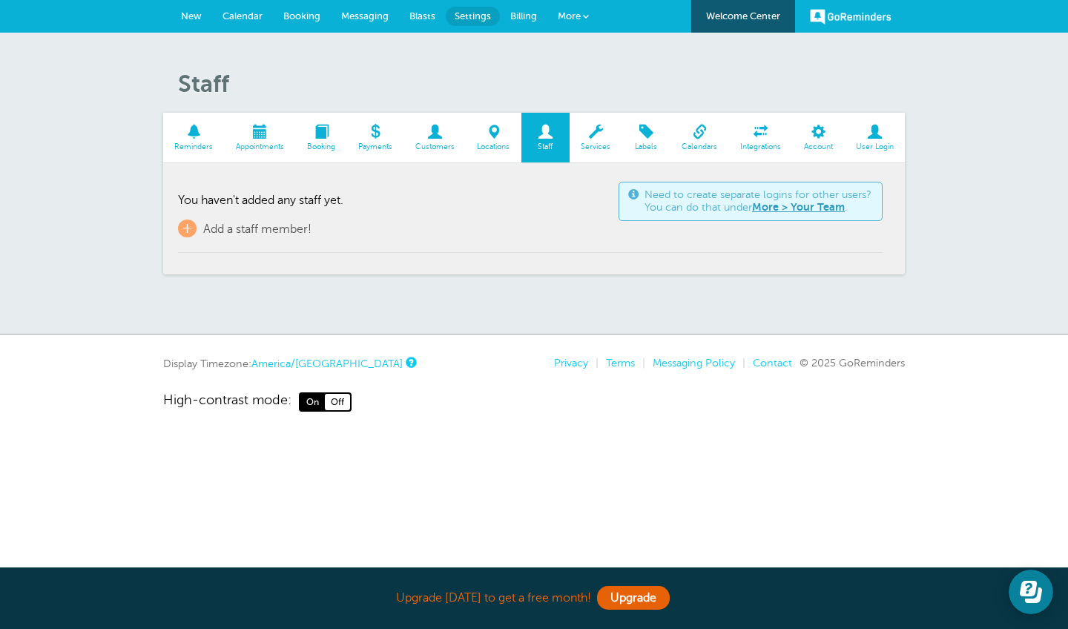
click at [433, 142] on span "Customers" at bounding box center [434, 146] width 47 height 9
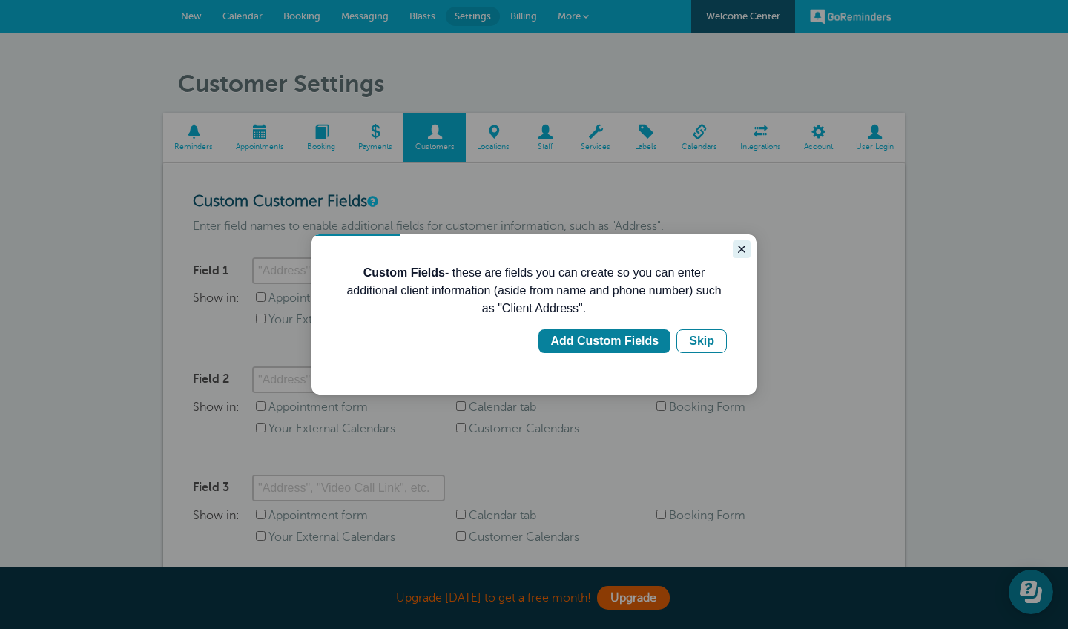
click at [739, 244] on icon "Close guide" at bounding box center [742, 249] width 12 height 12
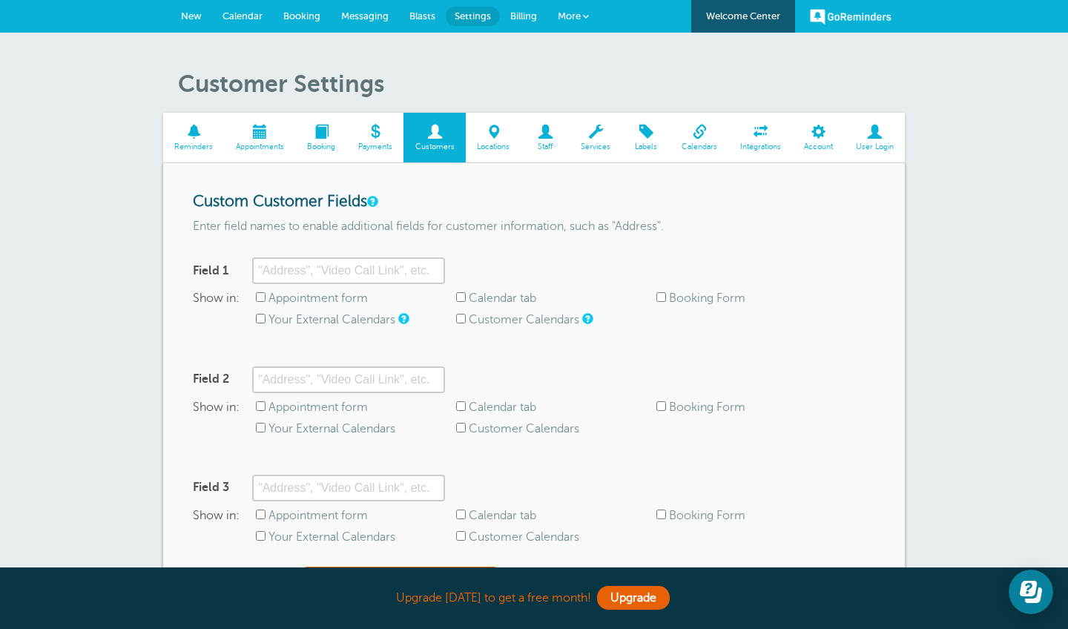
click at [194, 134] on span at bounding box center [194, 132] width 62 height 14
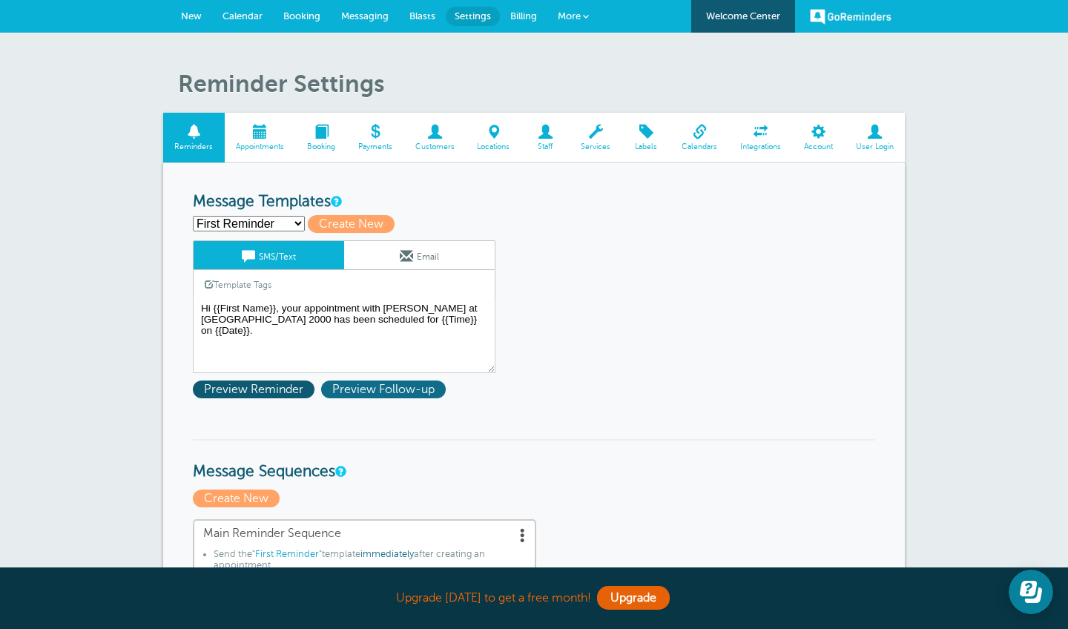
click at [358, 389] on span "Preview Follow-up" at bounding box center [383, 390] width 125 height 18
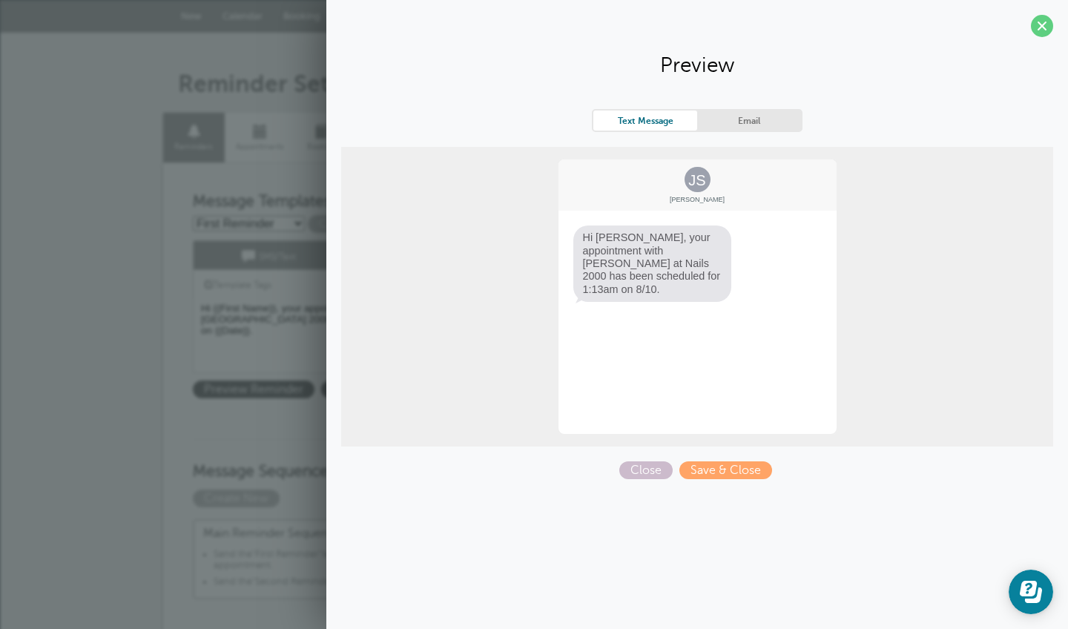
click at [761, 118] on link "Email" at bounding box center [749, 121] width 104 height 20
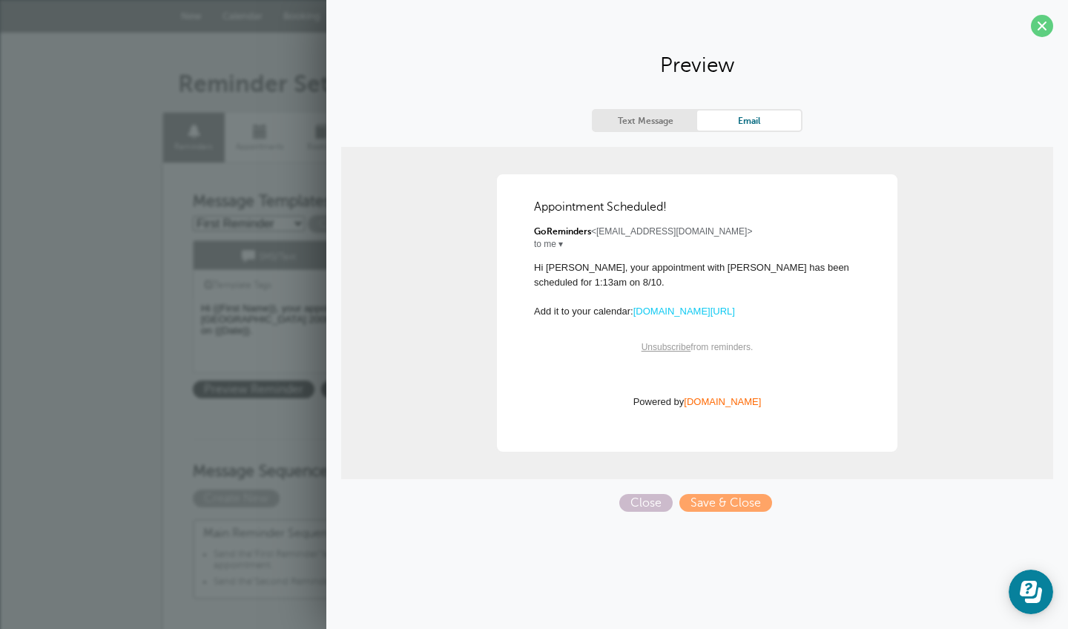
click at [653, 114] on link "Text Message" at bounding box center [646, 121] width 104 height 20
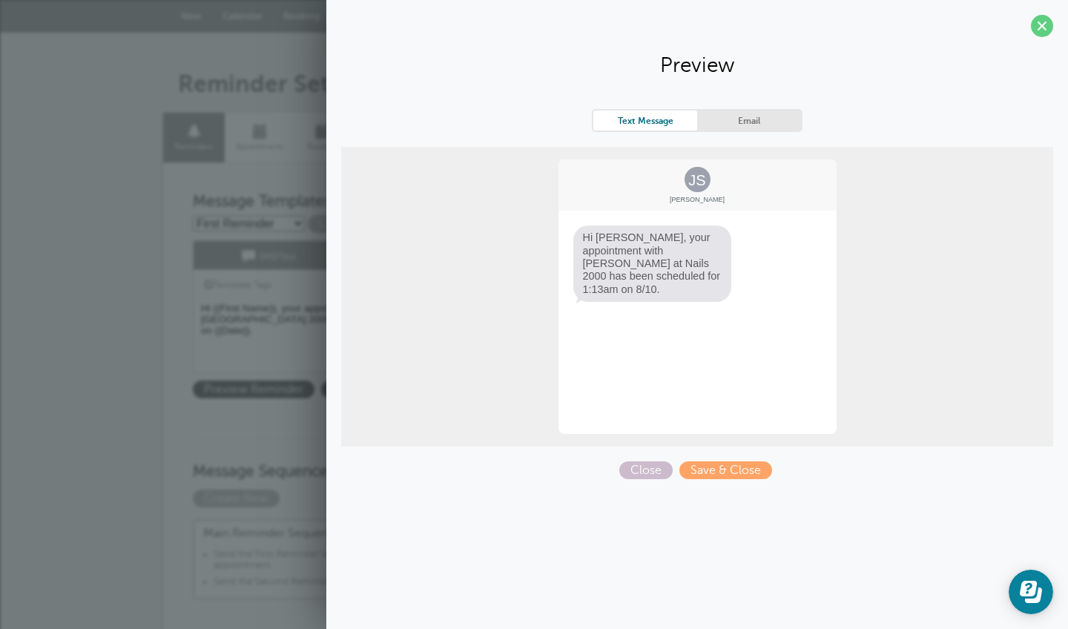
click at [627, 242] on span "Hi Jane, your appointment with Darlene at Nails 2000 has been scheduled for 1:1…" at bounding box center [652, 264] width 159 height 76
drag, startPoint x: 640, startPoint y: 254, endPoint x: 596, endPoint y: 254, distance: 43.0
click at [596, 254] on span "Hi Jane, your appointment with Darlene at Nails 2000 has been scheduled for 1:1…" at bounding box center [652, 264] width 159 height 76
click at [732, 465] on span "Save & Close" at bounding box center [726, 470] width 93 height 18
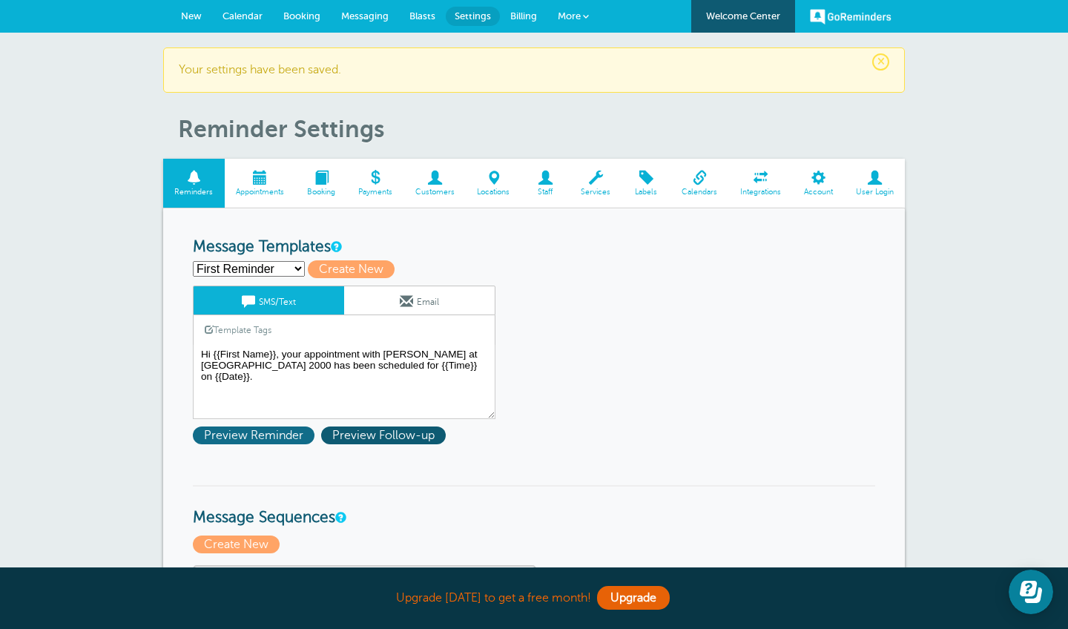
click at [266, 436] on span "Preview Reminder" at bounding box center [254, 436] width 122 height 18
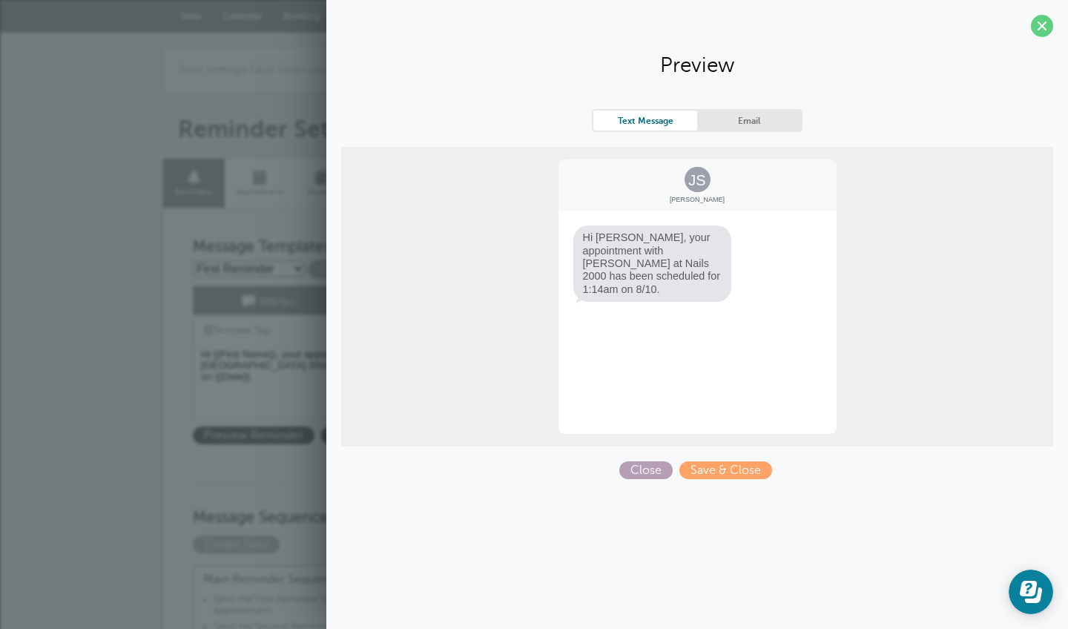
click at [660, 469] on span "Close" at bounding box center [645, 470] width 53 height 18
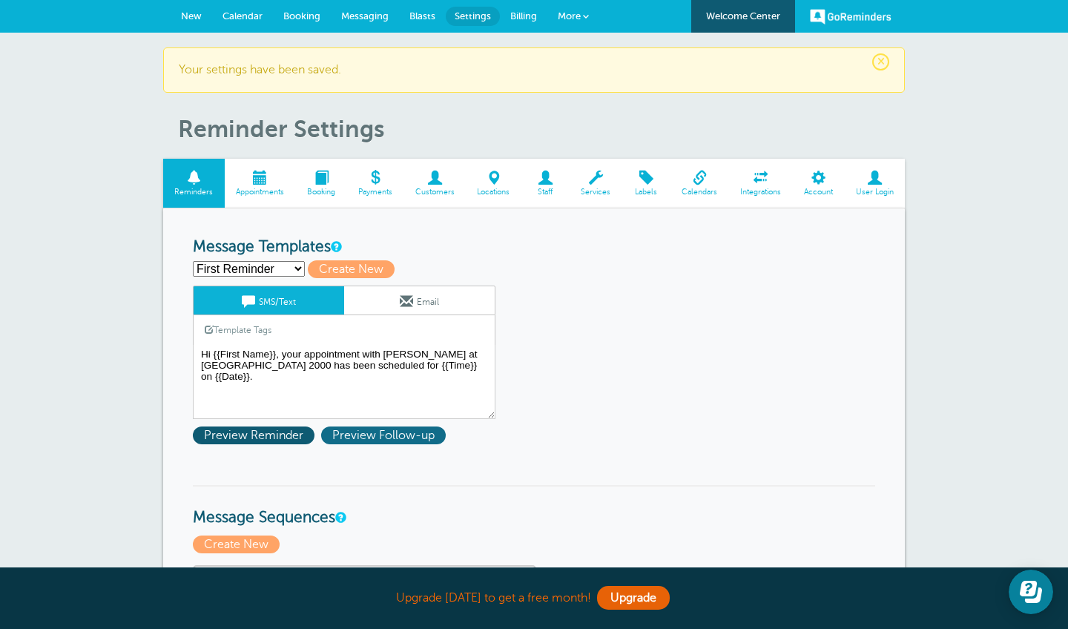
click at [423, 430] on span "Preview Follow-up" at bounding box center [383, 436] width 125 height 18
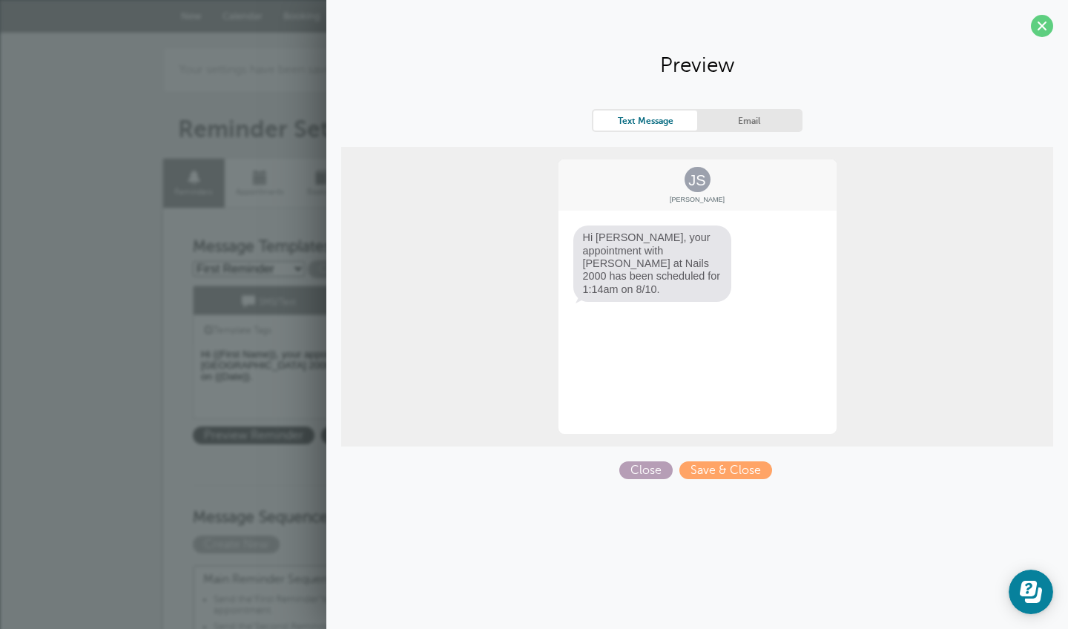
click at [642, 471] on span "Close" at bounding box center [645, 470] width 53 height 18
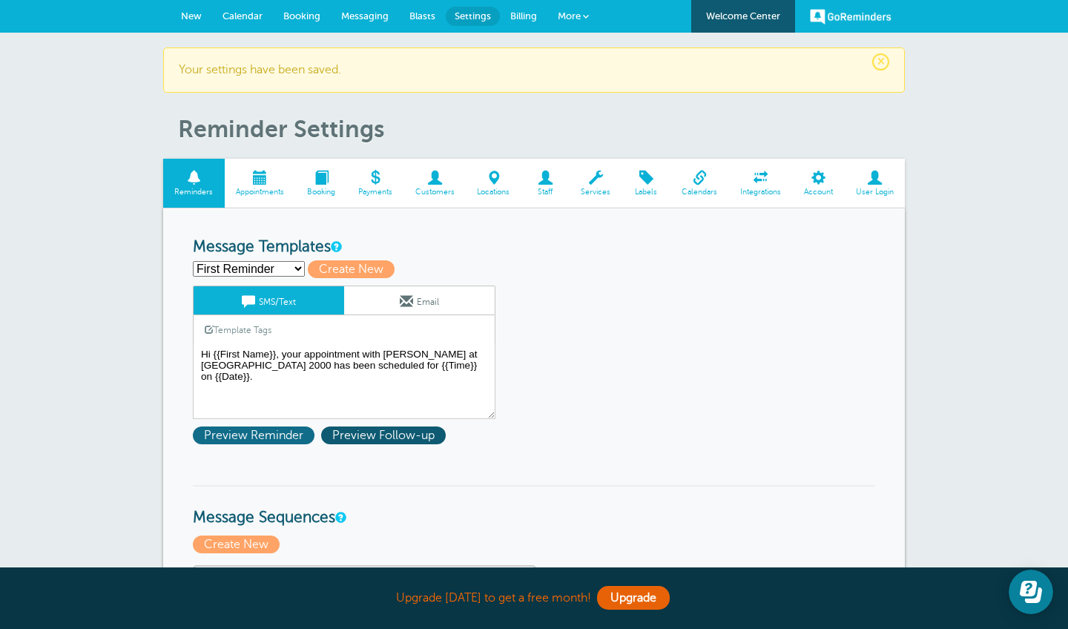
click at [268, 430] on span "Preview Reminder" at bounding box center [254, 436] width 122 height 18
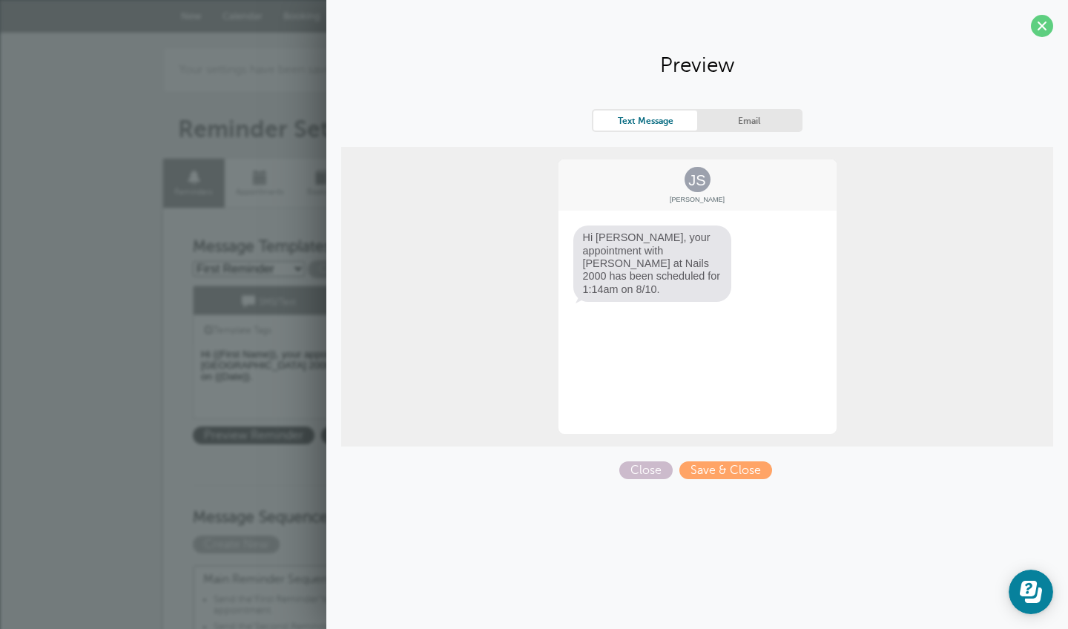
click at [641, 461] on div "Text Message Email JS [PERSON_NAME] Hi [PERSON_NAME], your appointment with [PE…" at bounding box center [697, 294] width 712 height 370
click at [647, 458] on div "Text Message Email JS [PERSON_NAME] Hi [PERSON_NAME], your appointment with [PE…" at bounding box center [697, 294] width 712 height 370
click at [620, 464] on link "Close" at bounding box center [649, 470] width 60 height 13
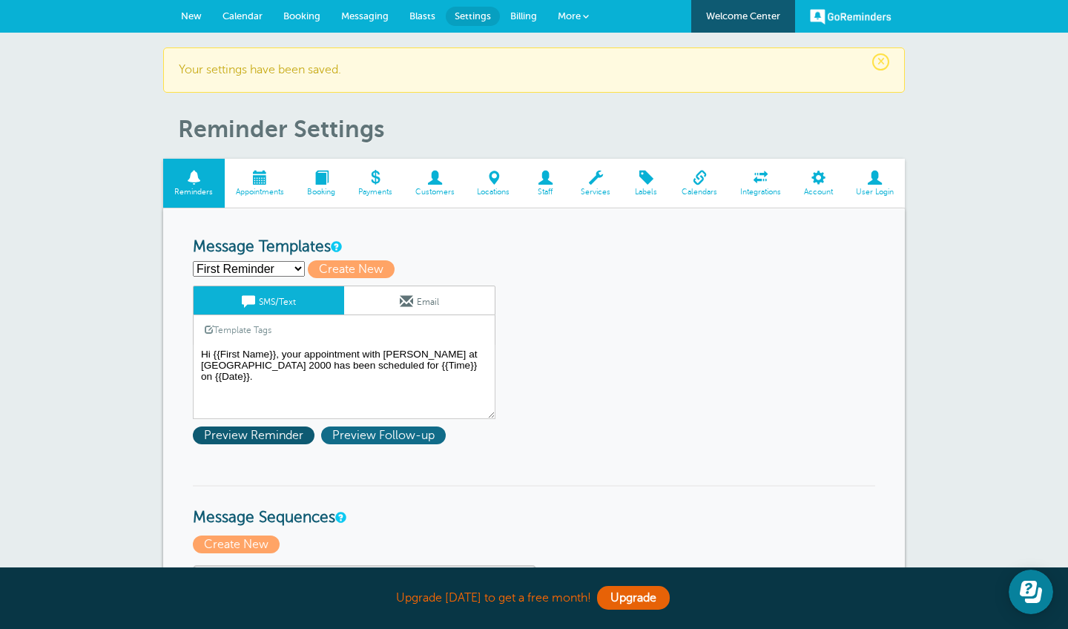
click at [418, 434] on span "Preview Follow-up" at bounding box center [383, 436] width 125 height 18
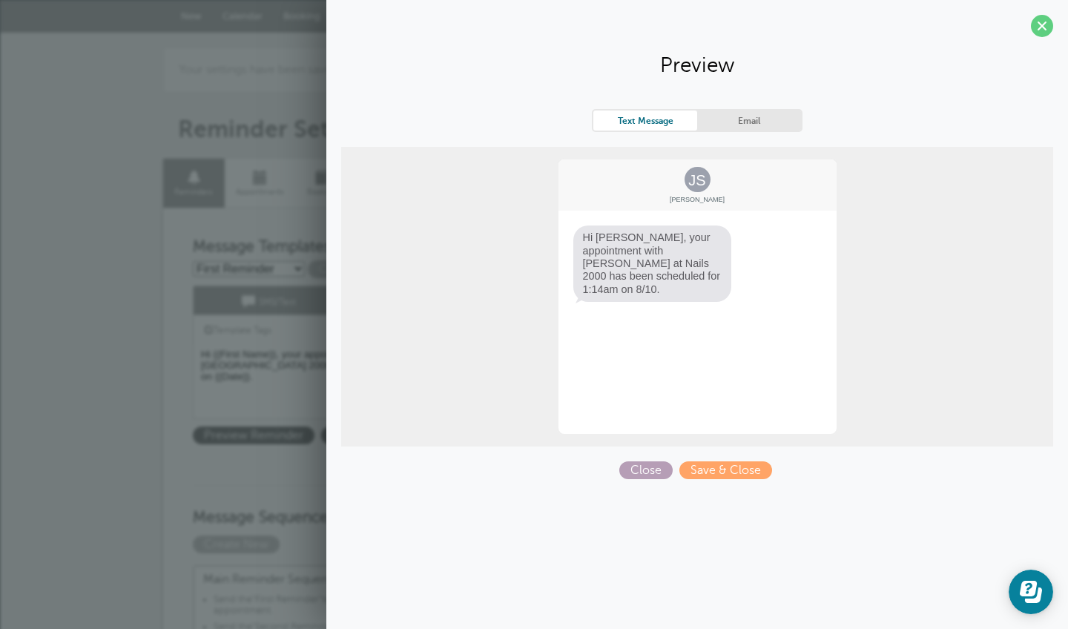
click at [652, 466] on span "Close" at bounding box center [645, 470] width 53 height 18
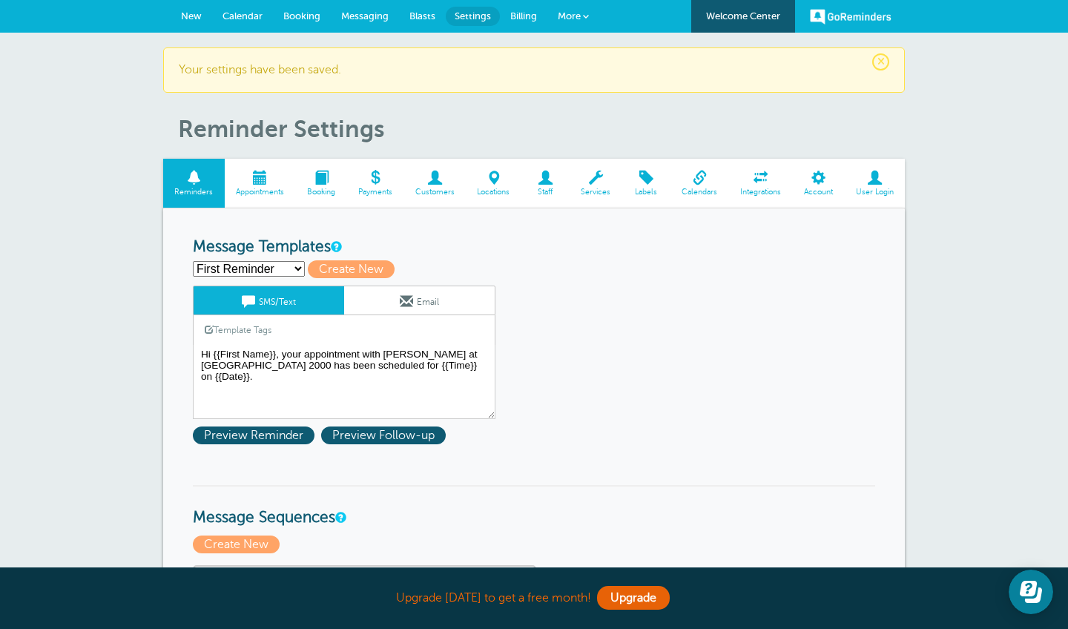
select select
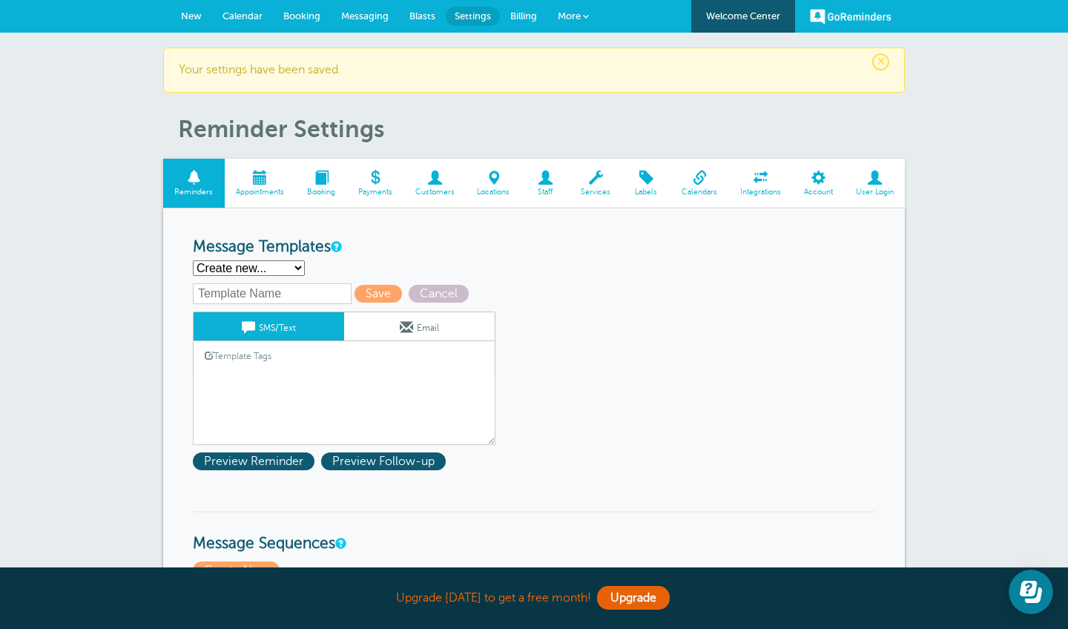
click at [522, 254] on h3 "Message Templates" at bounding box center [534, 247] width 683 height 19
select select "158911"
type input "First Reminder"
type textarea "Hi {{First Name}}, your appointment with [PERSON_NAME] at [GEOGRAPHIC_DATA] 200…"
select select "158913"
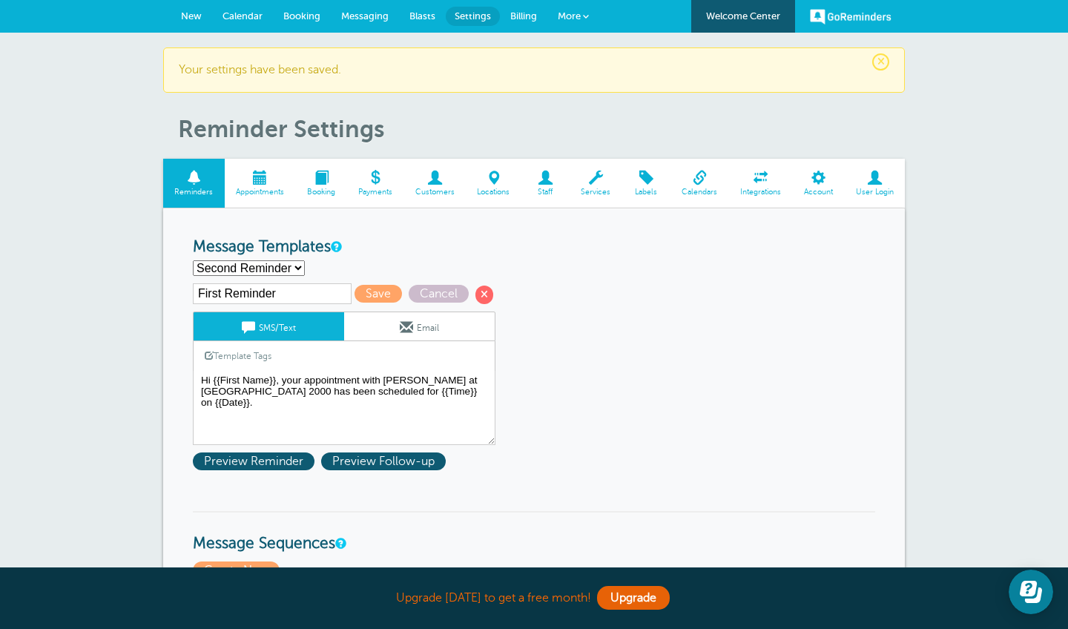
type input "Second Reminder"
type textarea "Ddiep Nails Appt Reminder: Hi {{First Name}}, please confirm your appt on {{Dat…"
select select "158914"
type input "Third Reminder"
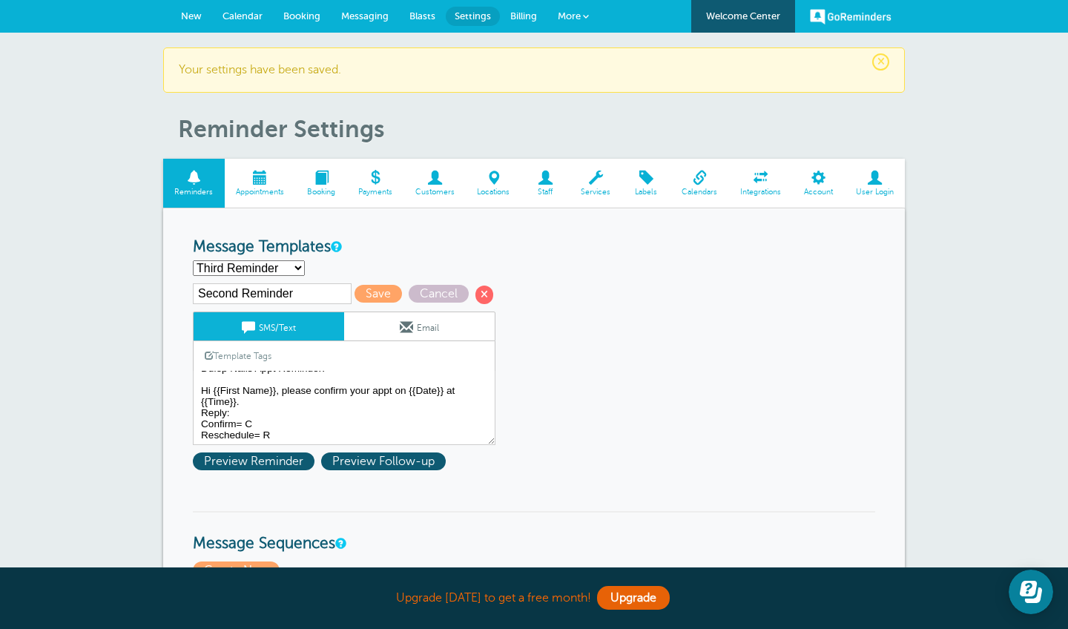
type textarea "Hi {{First Name}}, you have an appointment with Ddiep Nails today at {{Time}}."
select select "158913"
type input "Second Reminder"
type textarea "Ddiep Nails Appt Reminder: Hi {{First Name}}, please confirm your appt on {{Dat…"
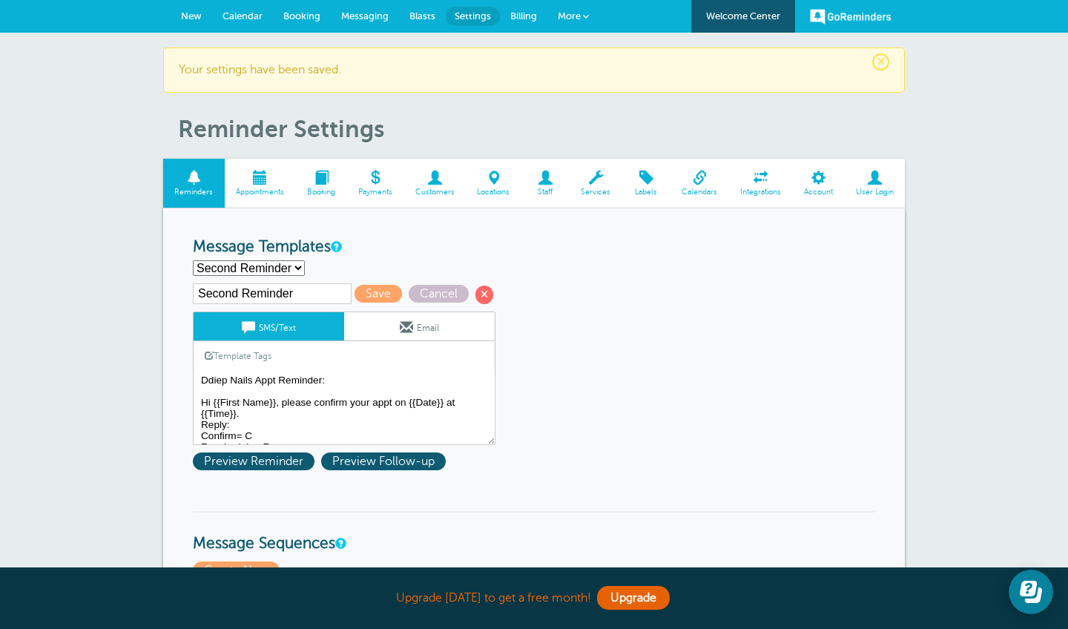
select select "158914"
type input "Third Reminder"
type textarea "Hi {{First Name}}, you have an appointment with Ddiep Nails today at {{Time}}."
click at [476, 292] on span at bounding box center [485, 295] width 18 height 18
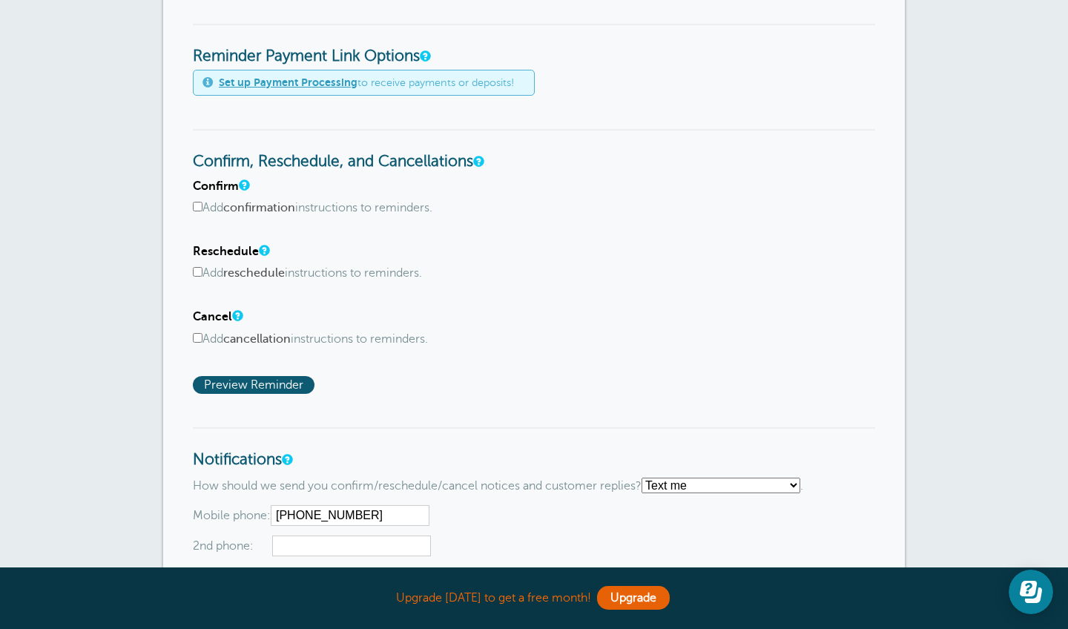
scroll to position [657, 0]
click at [277, 375] on span "Preview Reminder" at bounding box center [254, 384] width 122 height 18
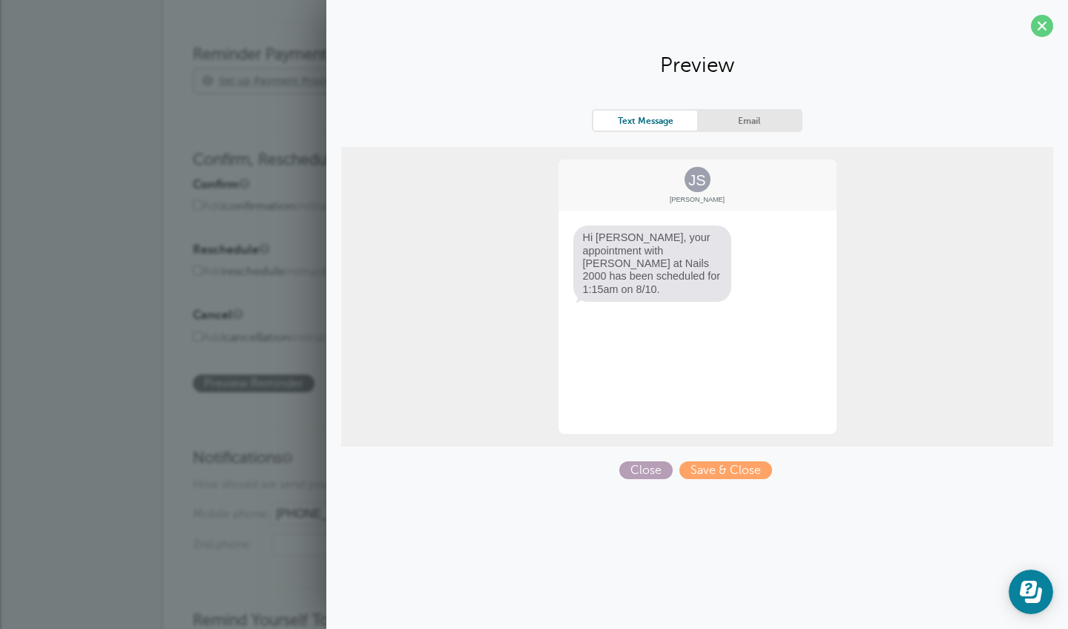
click at [638, 466] on span "Close" at bounding box center [645, 470] width 53 height 18
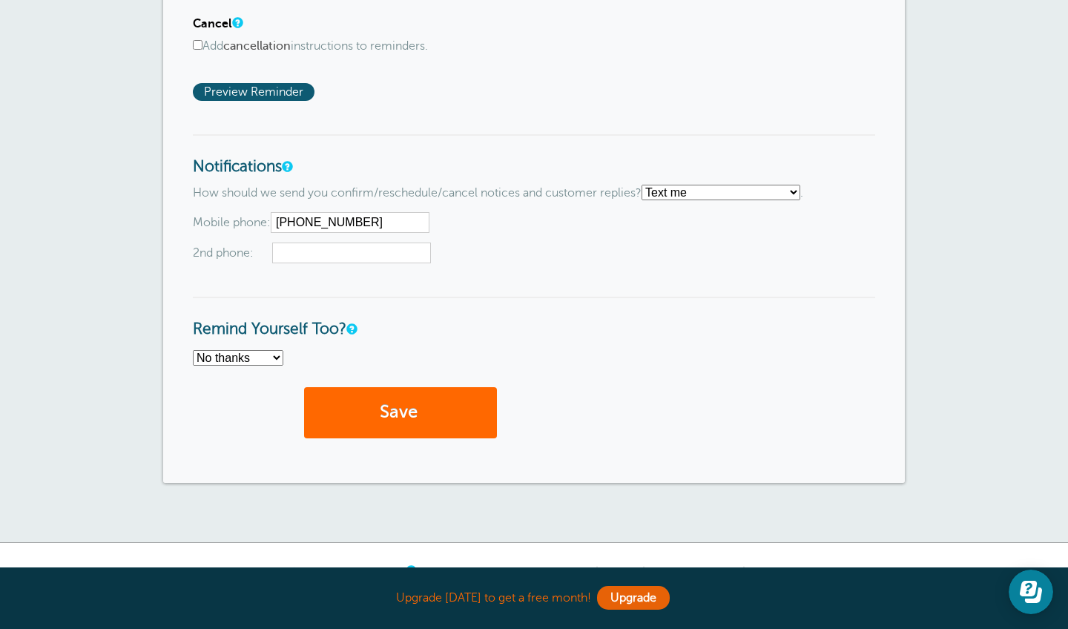
scroll to position [953, 0]
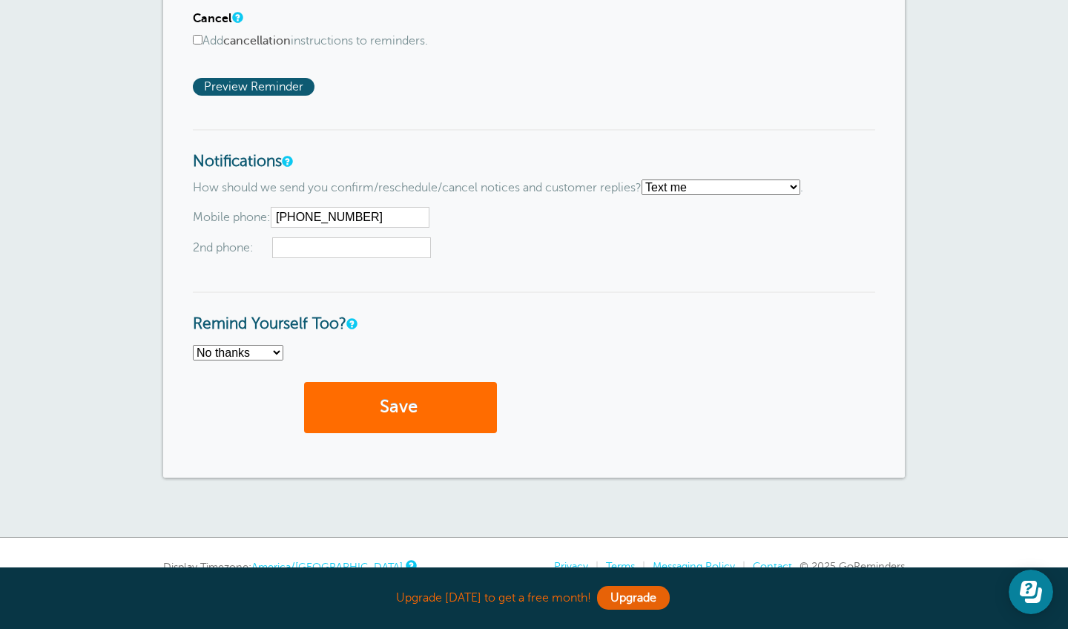
click at [447, 384] on button "Save" at bounding box center [400, 407] width 193 height 51
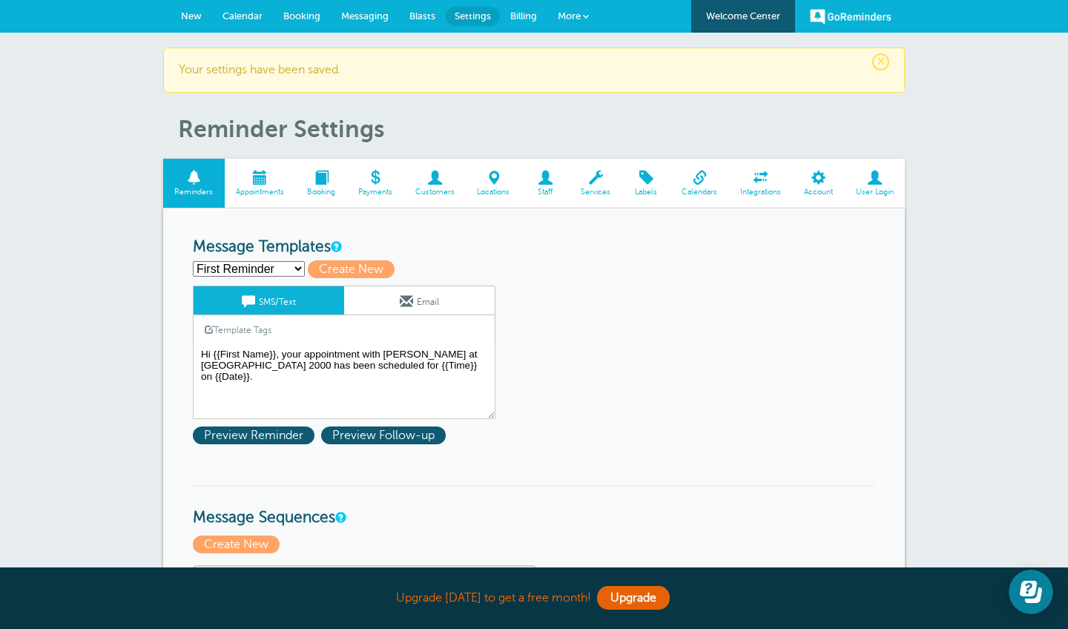
click at [246, 10] on span "Calendar" at bounding box center [243, 15] width 40 height 11
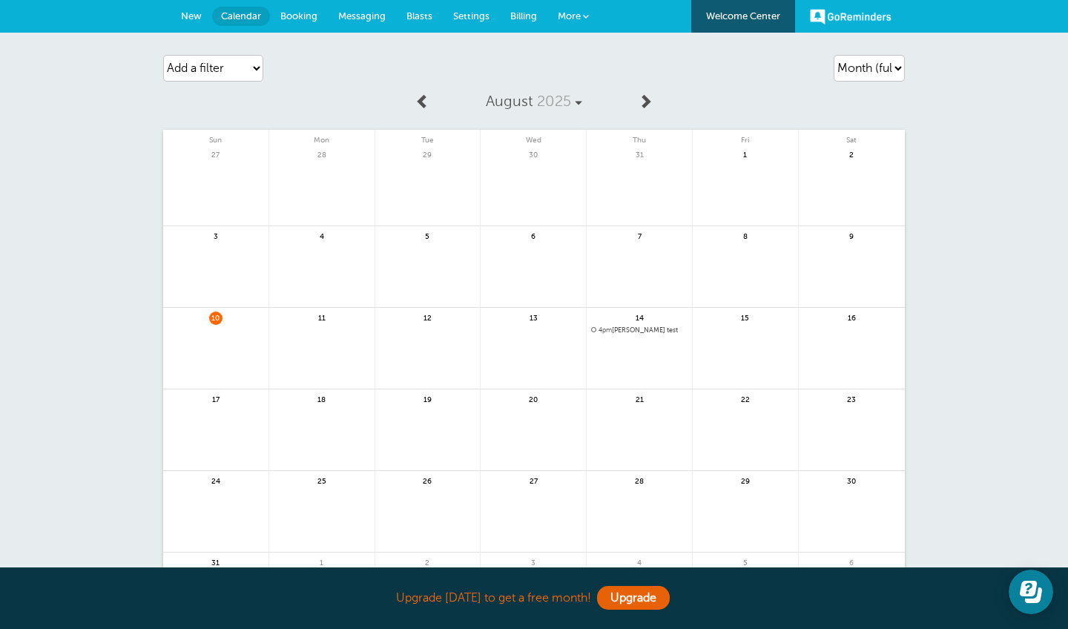
click at [194, 12] on span "New" at bounding box center [191, 15] width 21 height 11
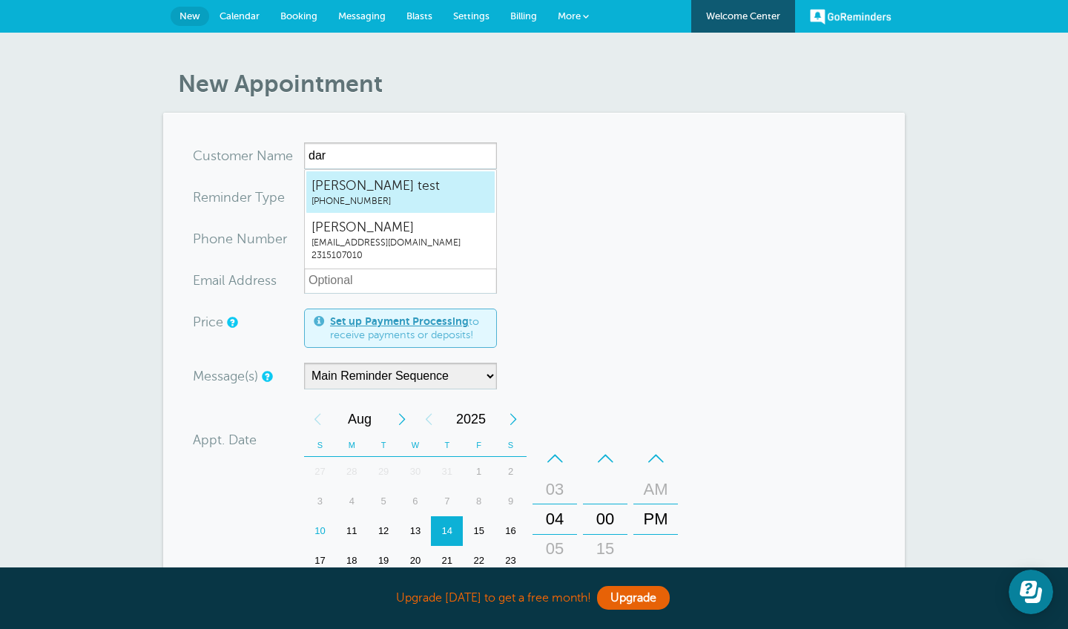
click at [424, 191] on span "Darlene test" at bounding box center [401, 186] width 178 height 19
type input "Darlenetest2315107010"
type input "Darlene test"
type input "(231) 510-7010"
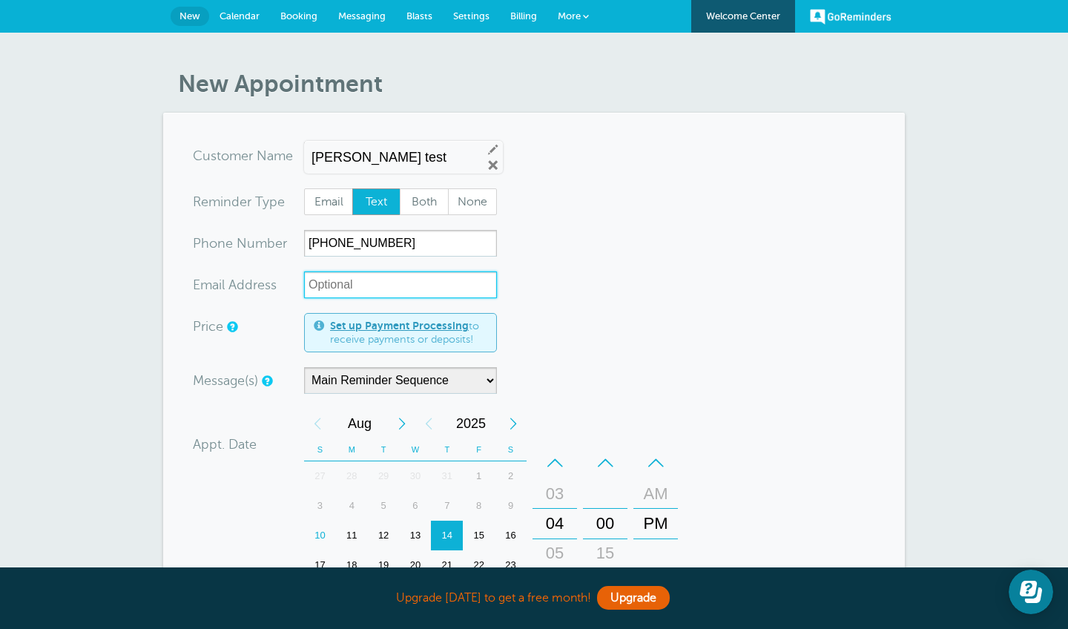
click at [430, 281] on input "xx-no-autofill" at bounding box center [400, 285] width 193 height 27
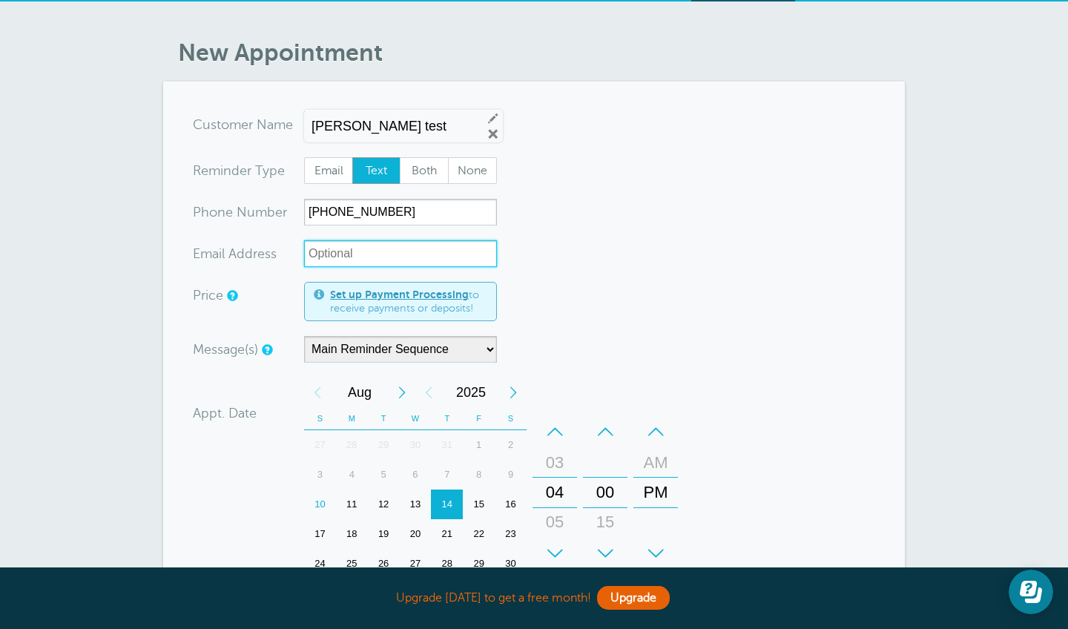
scroll to position [32, 0]
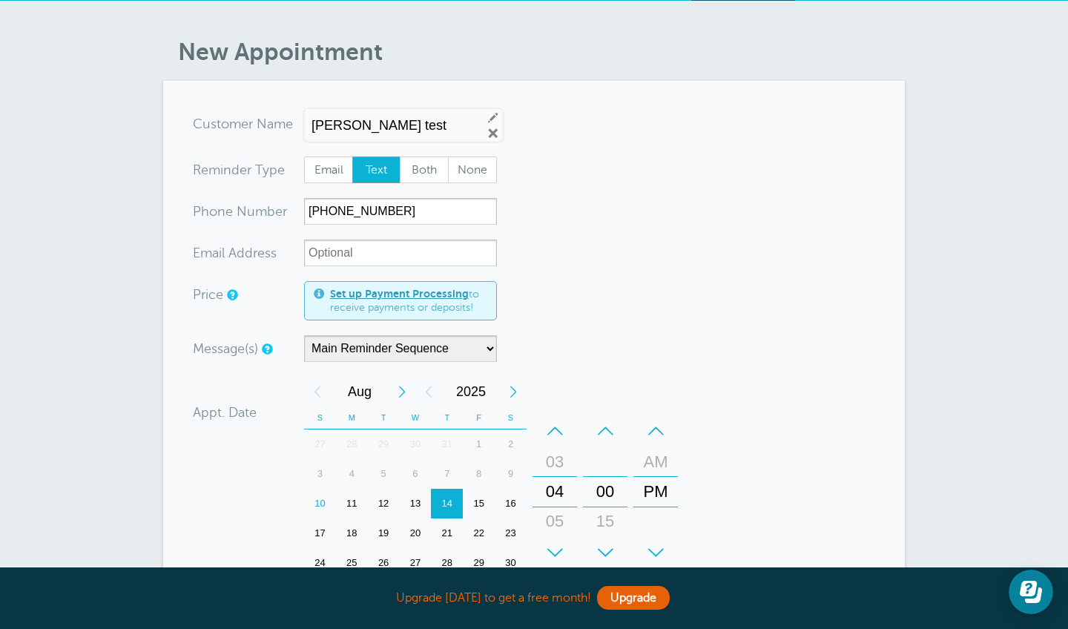
click at [573, 297] on form "You are creating a new customer. To use an existing customer select one from th…" at bounding box center [534, 479] width 683 height 737
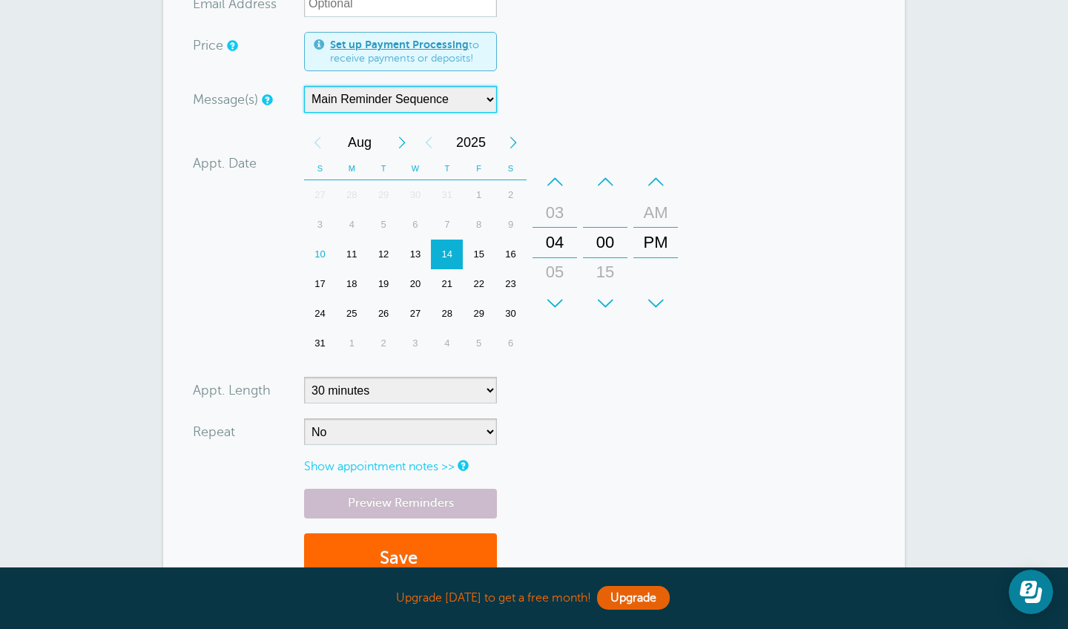
scroll to position [284, 0]
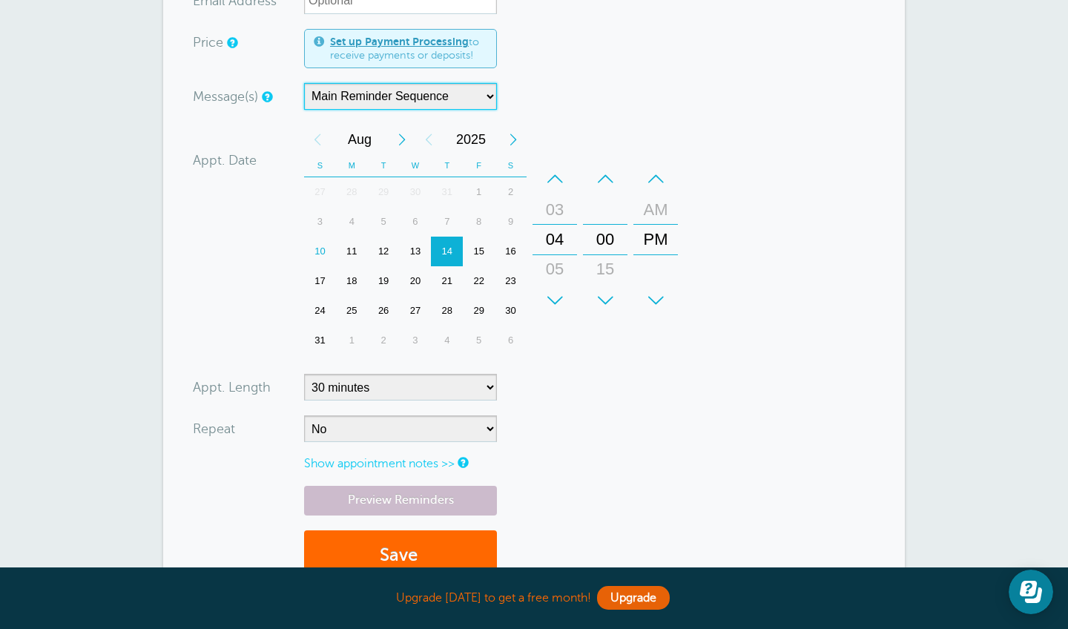
click at [386, 250] on div "12" at bounding box center [384, 252] width 32 height 30
click at [549, 174] on div "–" at bounding box center [555, 179] width 45 height 30
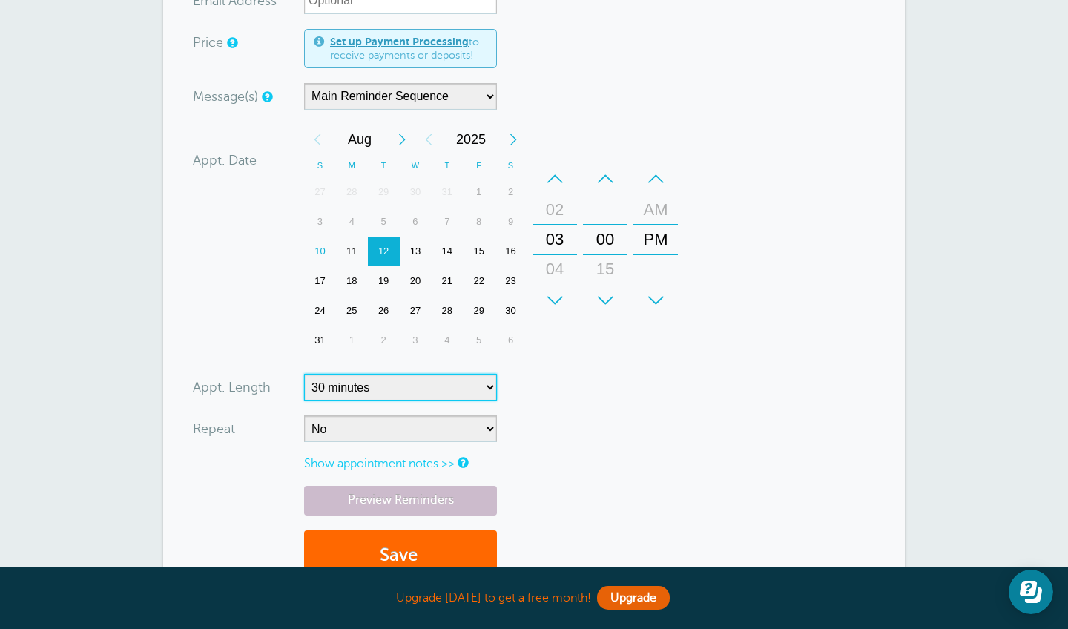
select select "120"
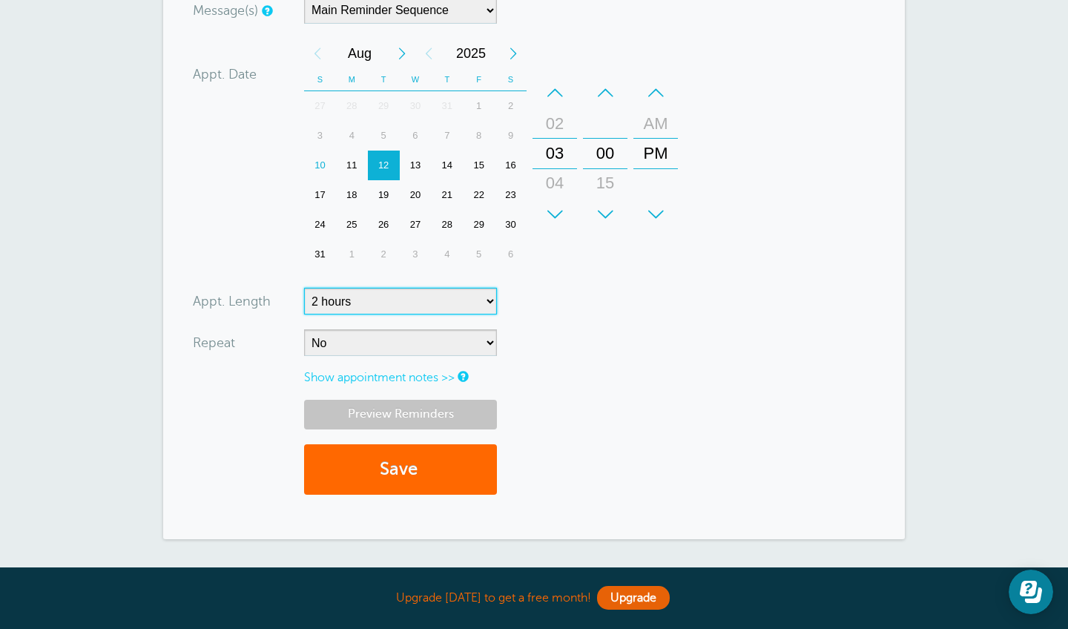
scroll to position [376, 0]
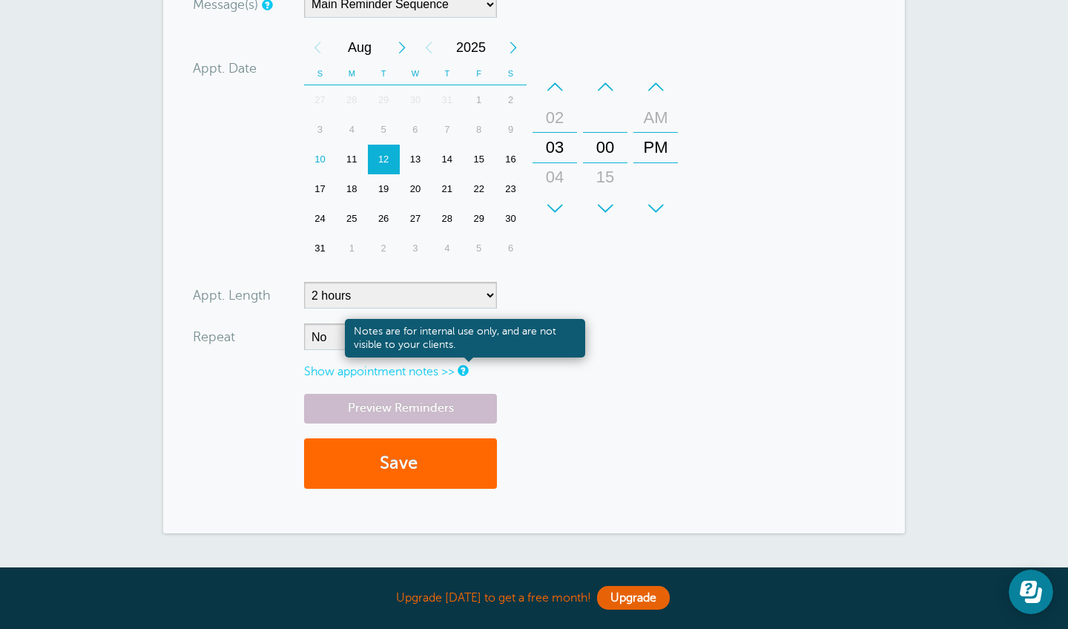
click at [467, 366] on link at bounding box center [462, 371] width 9 height 10
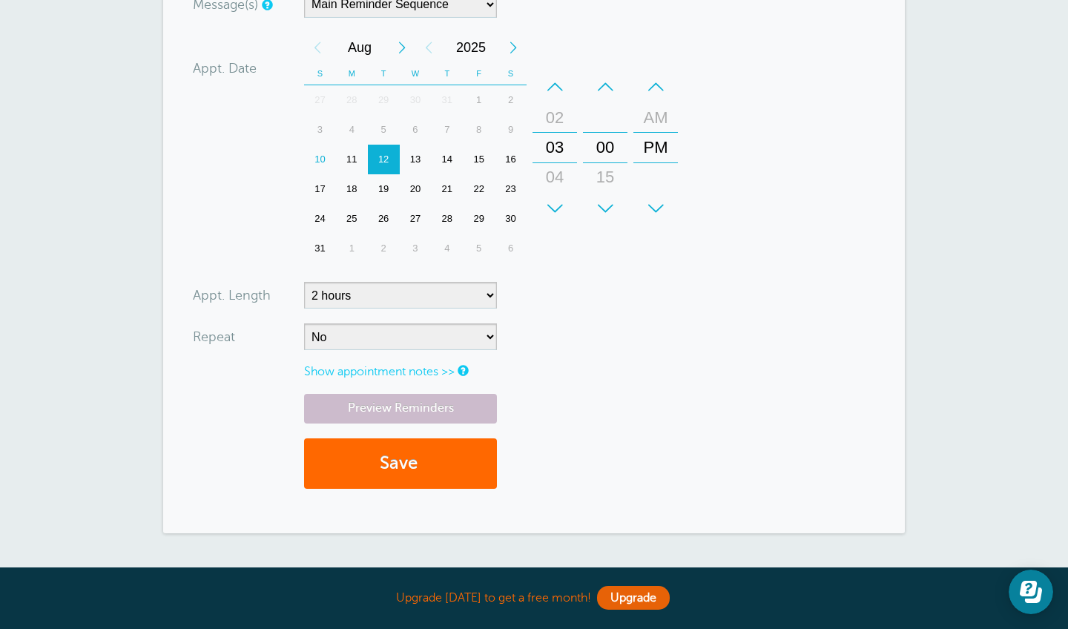
click at [556, 389] on form "You are creating a new customer. To use an existing customer select one from th…" at bounding box center [534, 134] width 683 height 737
click at [441, 406] on link "Preview Reminders" at bounding box center [400, 408] width 193 height 29
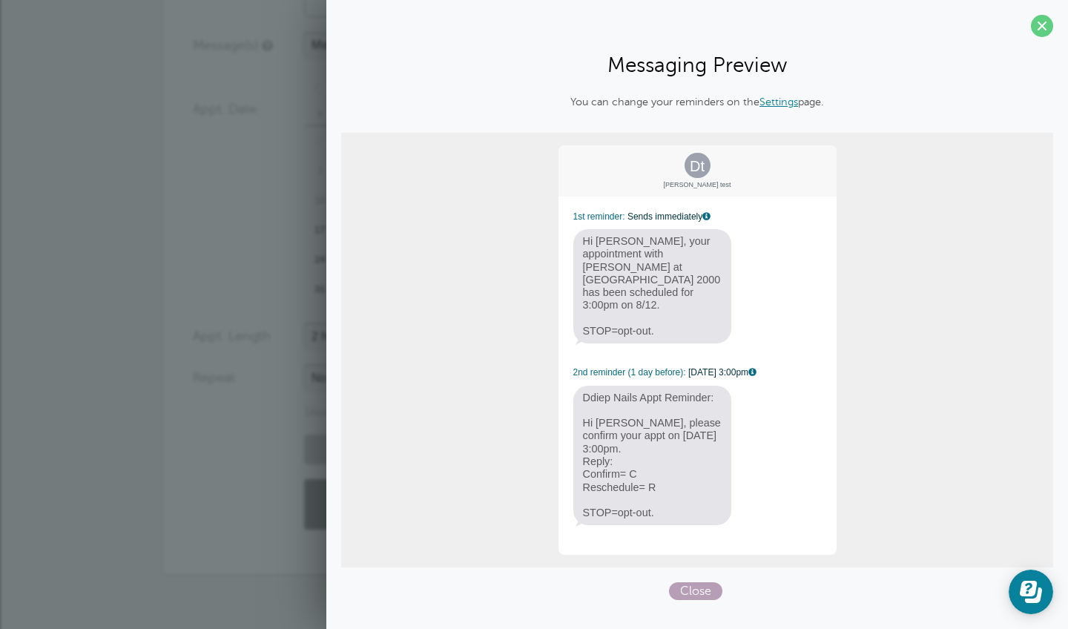
click at [703, 582] on span "Close" at bounding box center [695, 591] width 53 height 18
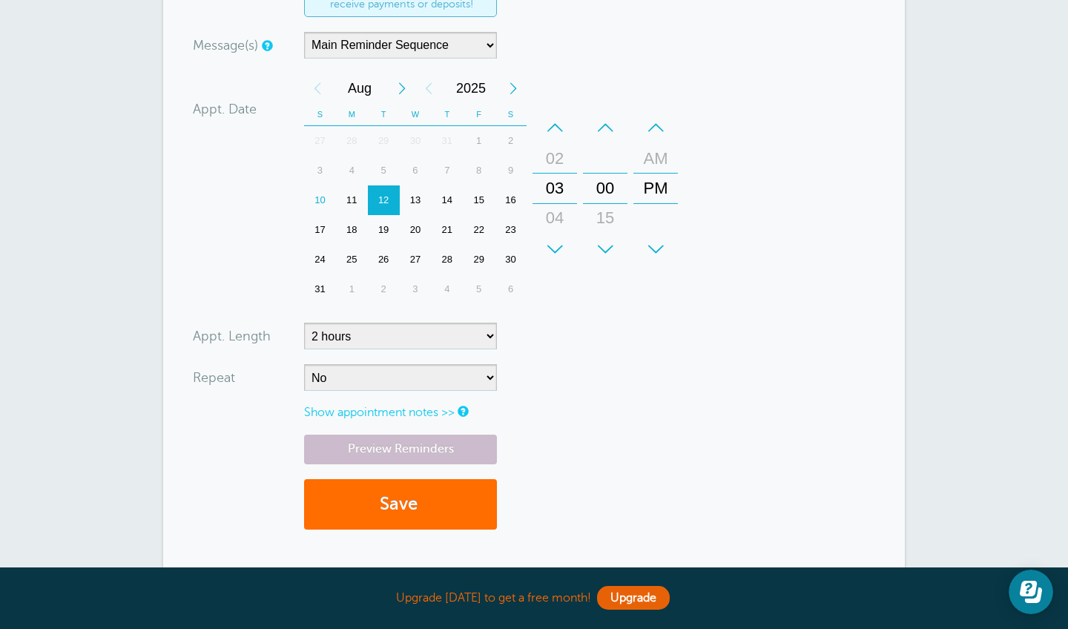
click at [465, 501] on button "Save" at bounding box center [400, 504] width 193 height 51
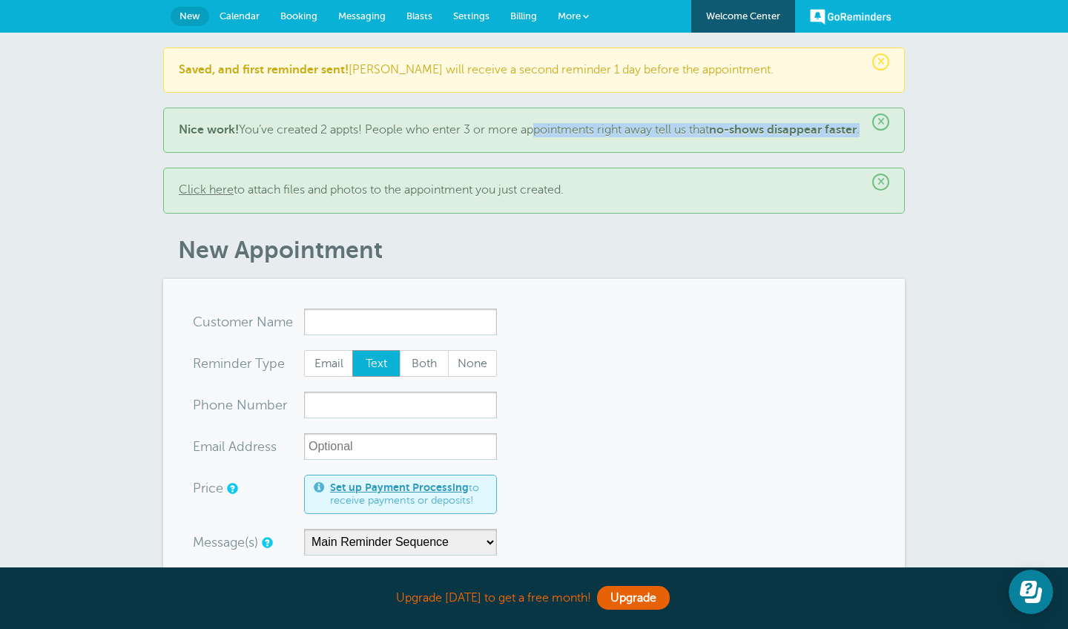
drag, startPoint x: 530, startPoint y: 129, endPoint x: 575, endPoint y: 137, distance: 45.3
click at [575, 137] on p "Nice work! You’ve created 2 appts! People who enter 3 or more appointments righ…" at bounding box center [534, 130] width 711 height 14
click at [588, 132] on p "Nice work! You’ve created 2 appts! People who enter 3 or more appointments righ…" at bounding box center [534, 130] width 711 height 14
click at [562, 10] on link "More" at bounding box center [574, 16] width 52 height 33
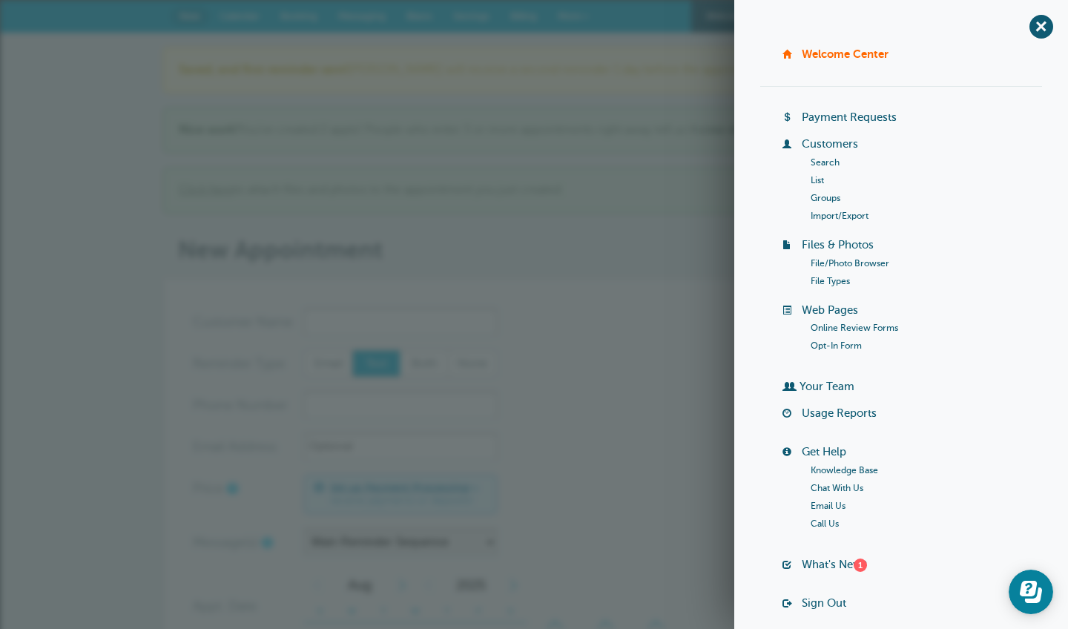
click at [576, 43] on div "× Saved, and first reminder sent! [PERSON_NAME] will receive a second reminder …" at bounding box center [534, 582] width 1068 height 1099
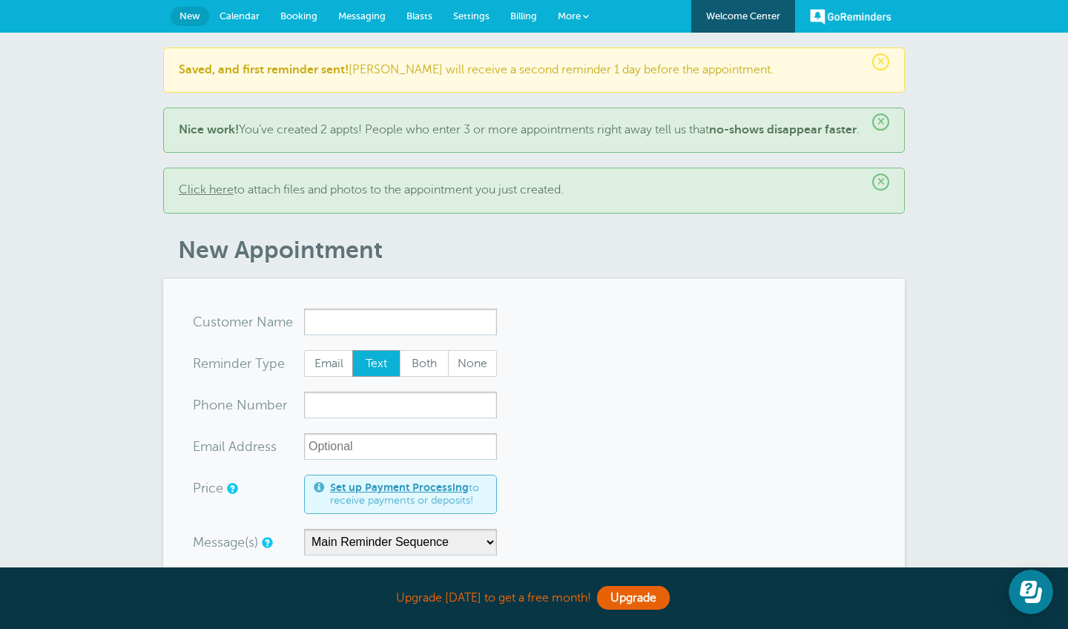
click at [416, 13] on span "Blasts" at bounding box center [420, 15] width 26 height 11
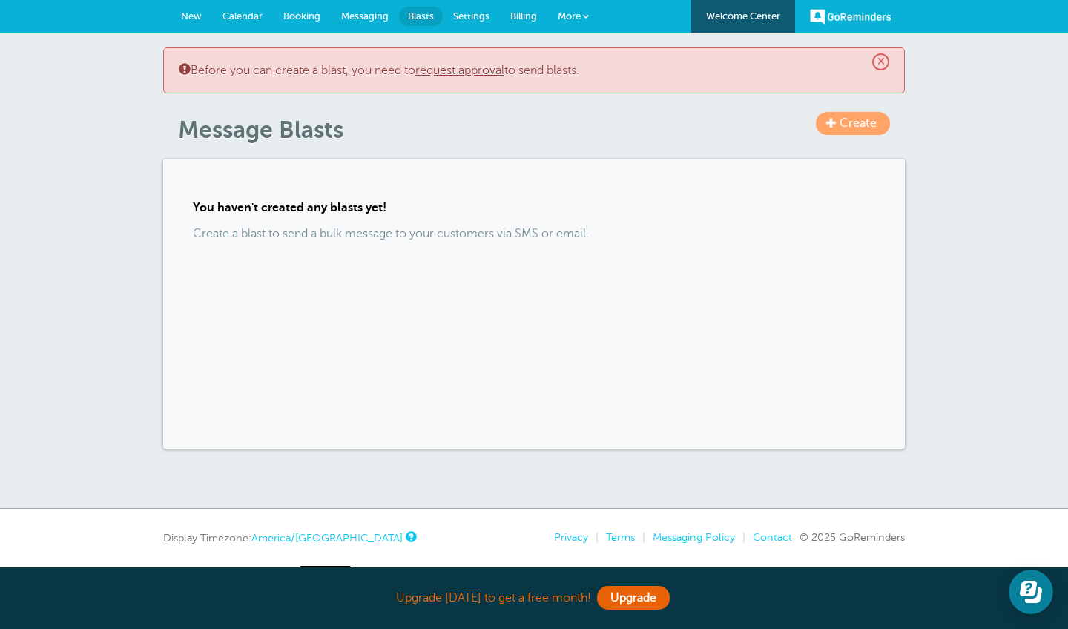
click at [260, 14] on span "Calendar" at bounding box center [243, 15] width 40 height 11
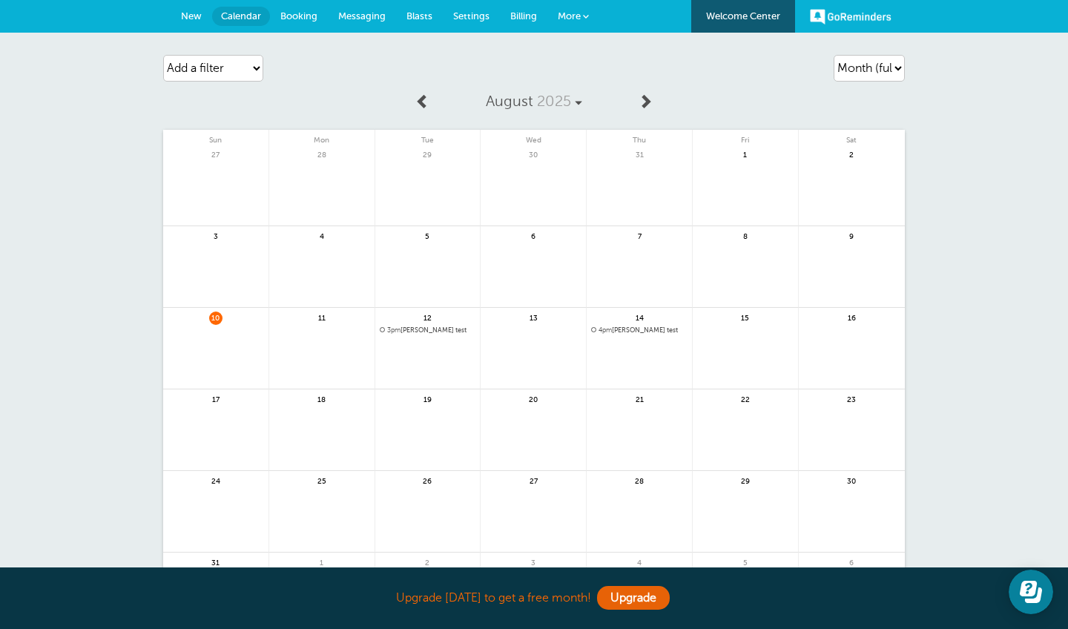
click at [296, 18] on span "Booking" at bounding box center [298, 15] width 37 height 11
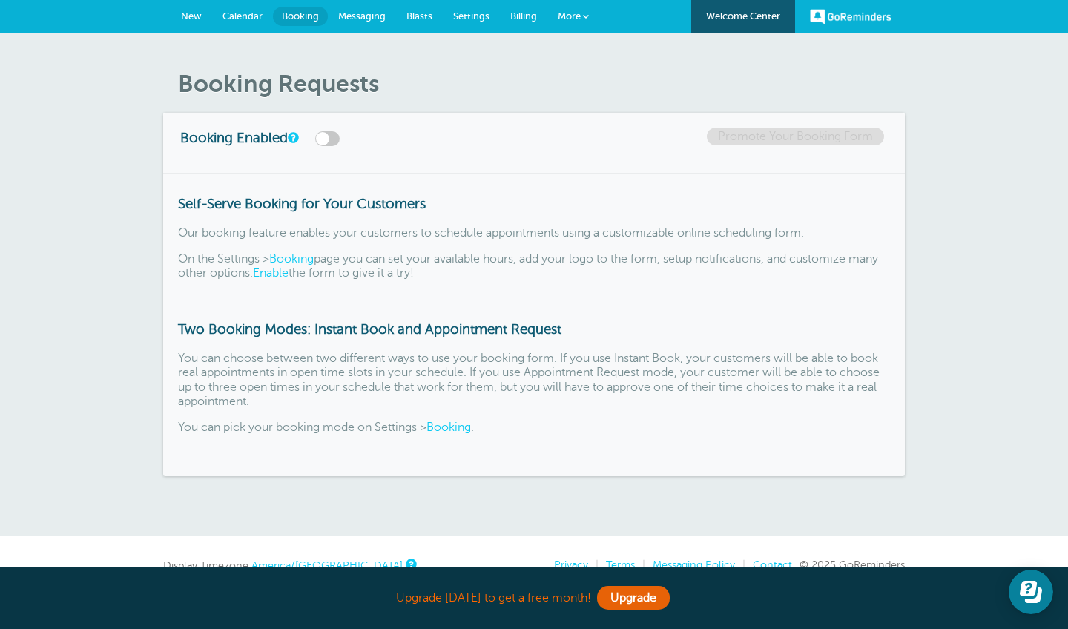
click at [358, 10] on span "Messaging" at bounding box center [361, 15] width 47 height 11
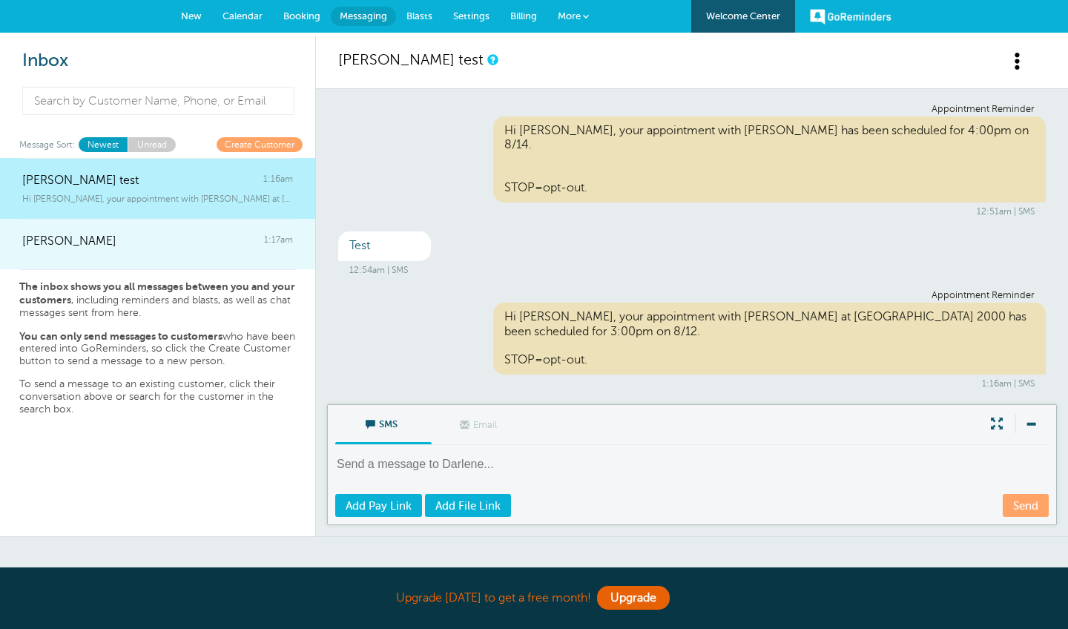
click at [208, 233] on div "[PERSON_NAME] 1:17am" at bounding box center [157, 234] width 271 height 30
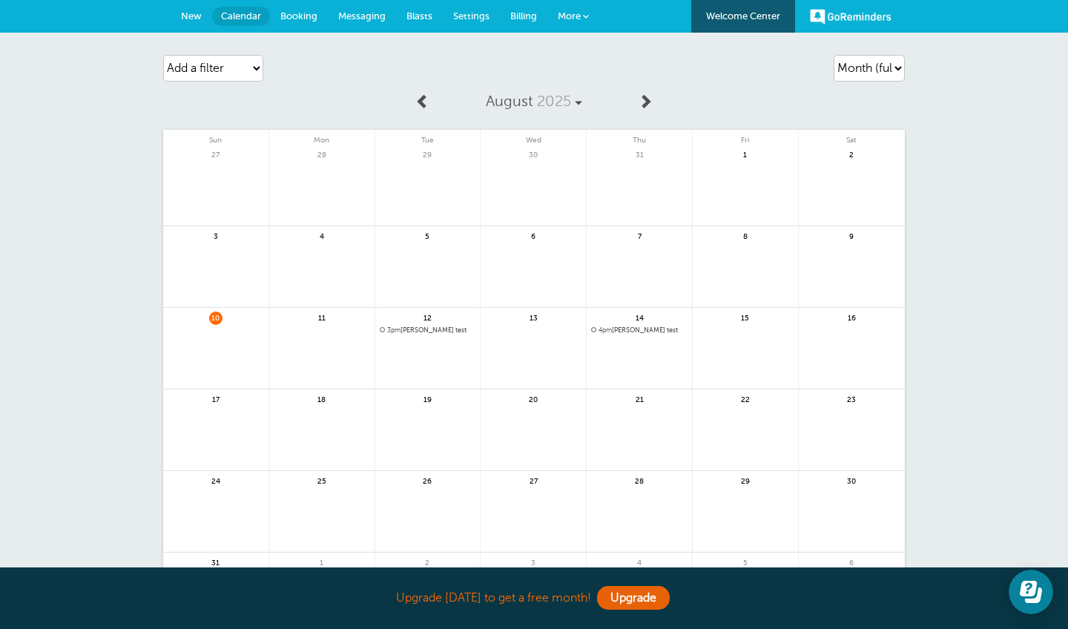
click at [582, 22] on link "More" at bounding box center [574, 16] width 52 height 33
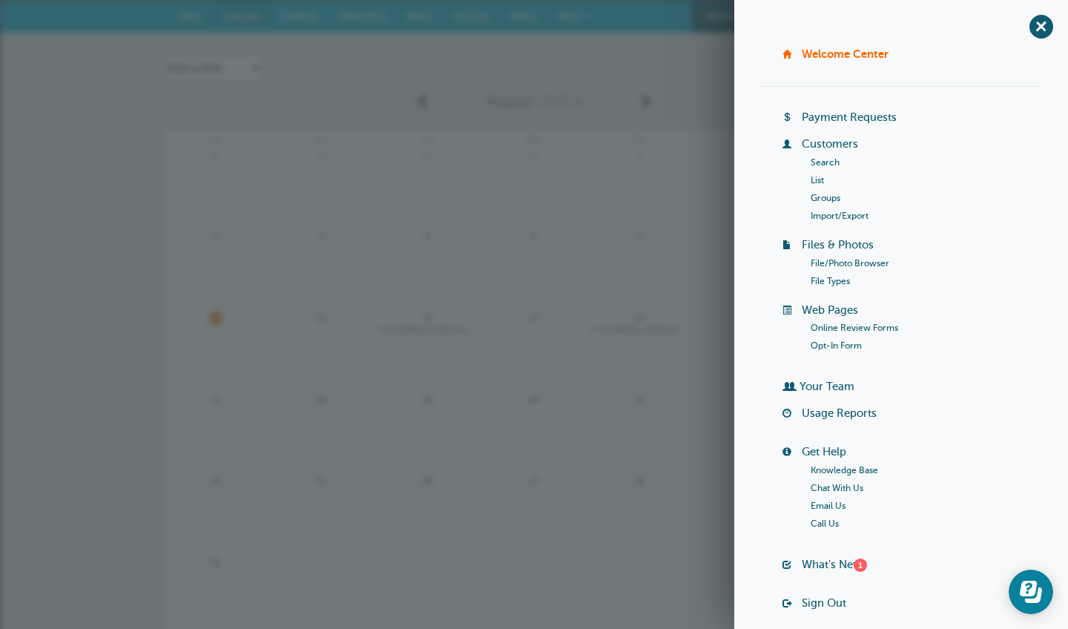
click at [594, 83] on div "Agenda Day Week Month (full view) Month (condensed) Add a filter Customer Searc…" at bounding box center [534, 68] width 742 height 42
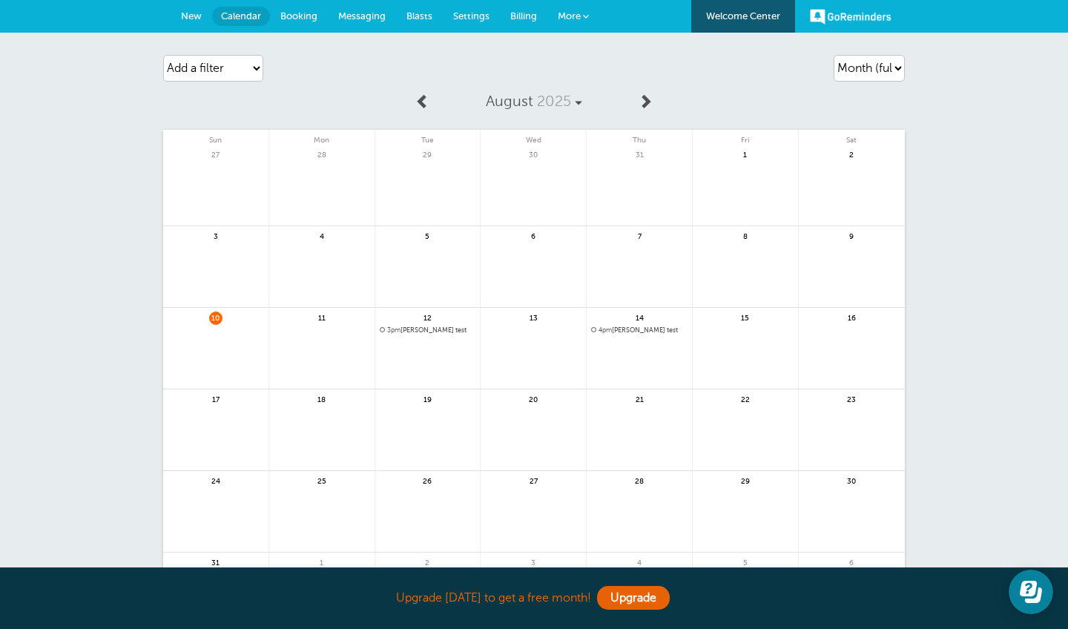
click at [470, 20] on span "Settings" at bounding box center [471, 15] width 36 height 11
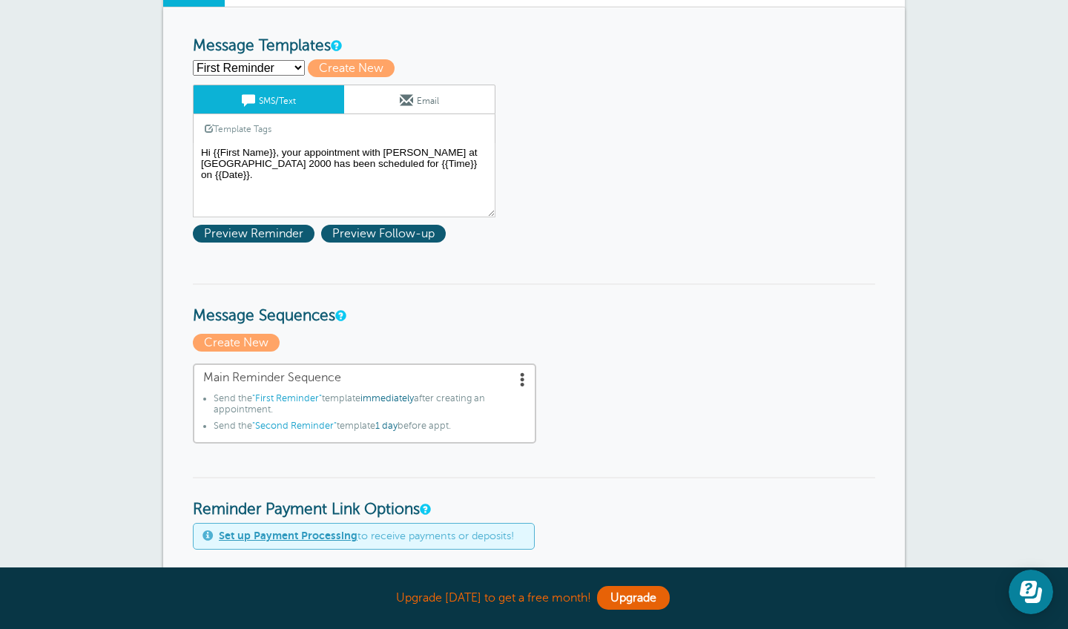
scroll to position [155, 0]
click at [393, 421] on span "1 day" at bounding box center [386, 426] width 22 height 10
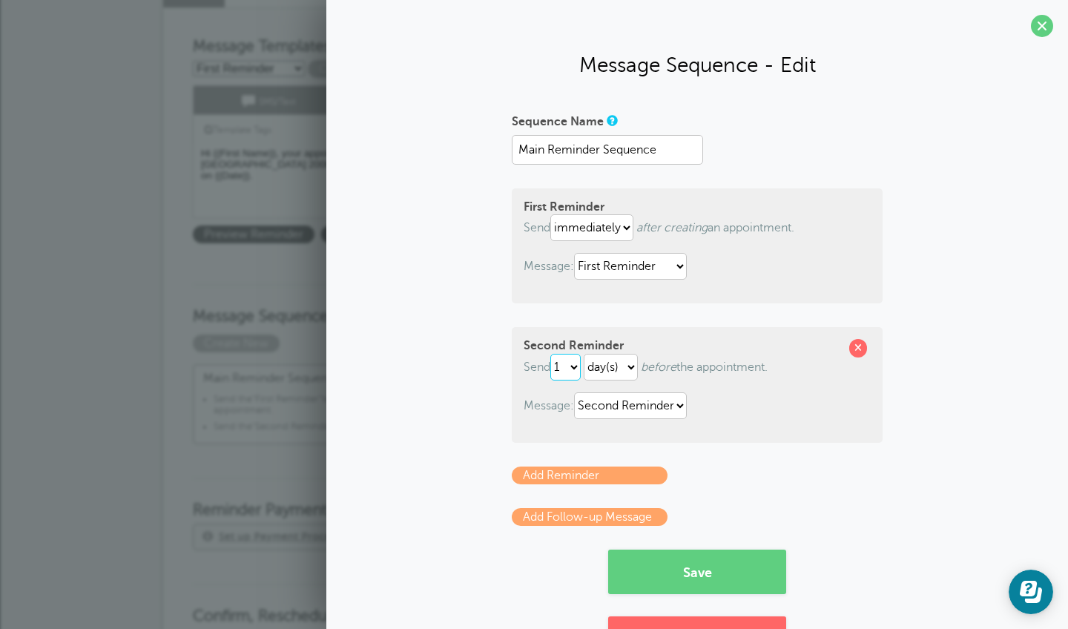
drag, startPoint x: 577, startPoint y: 360, endPoint x: 623, endPoint y: 363, distance: 46.1
click at [623, 363] on p "Send 1 2 3 4 5 6 7 8 9 10 11 12 13 14 15 16 17 18 19 20 21 22 23 24 25 26 27 28…" at bounding box center [697, 367] width 347 height 27
click at [633, 512] on link "Add Follow-up Message" at bounding box center [590, 517] width 156 height 18
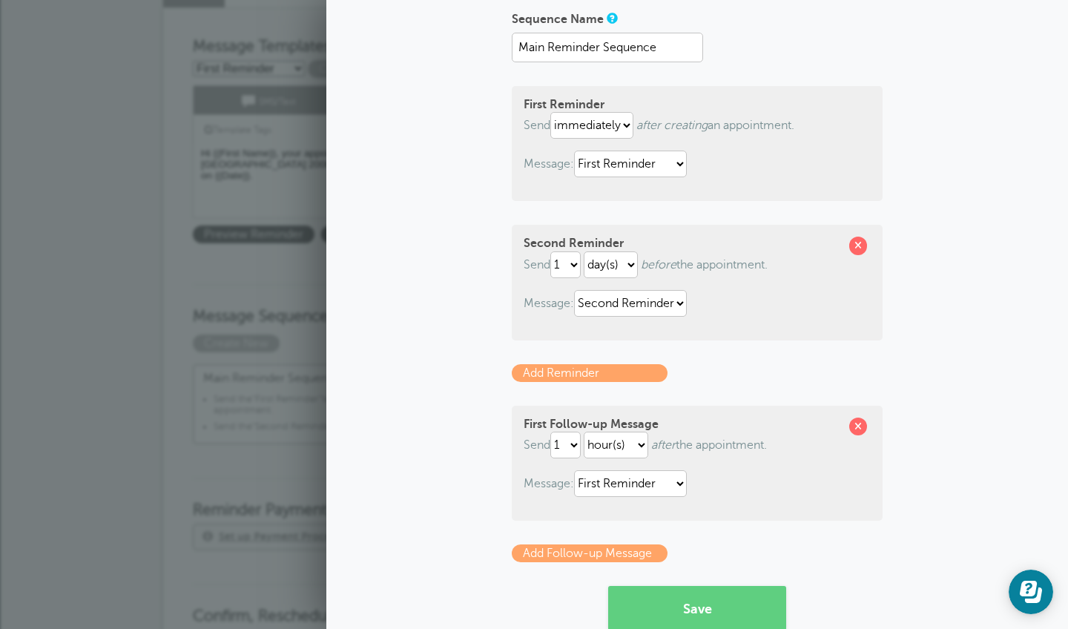
scroll to position [104, 0]
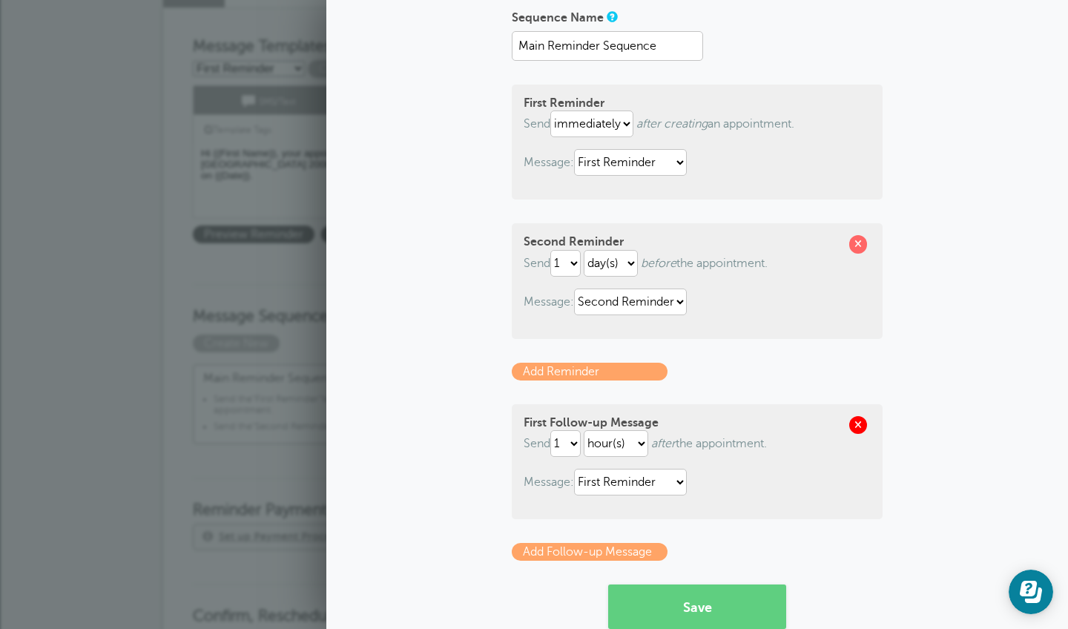
click at [863, 422] on span at bounding box center [858, 425] width 18 height 18
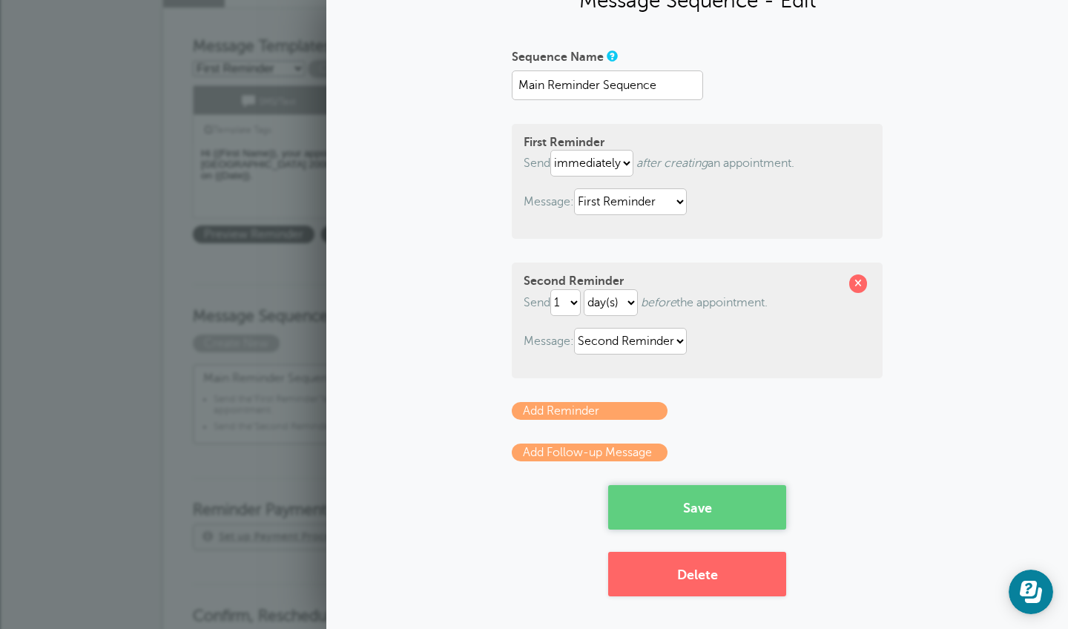
click at [729, 517] on button "Save" at bounding box center [697, 507] width 178 height 45
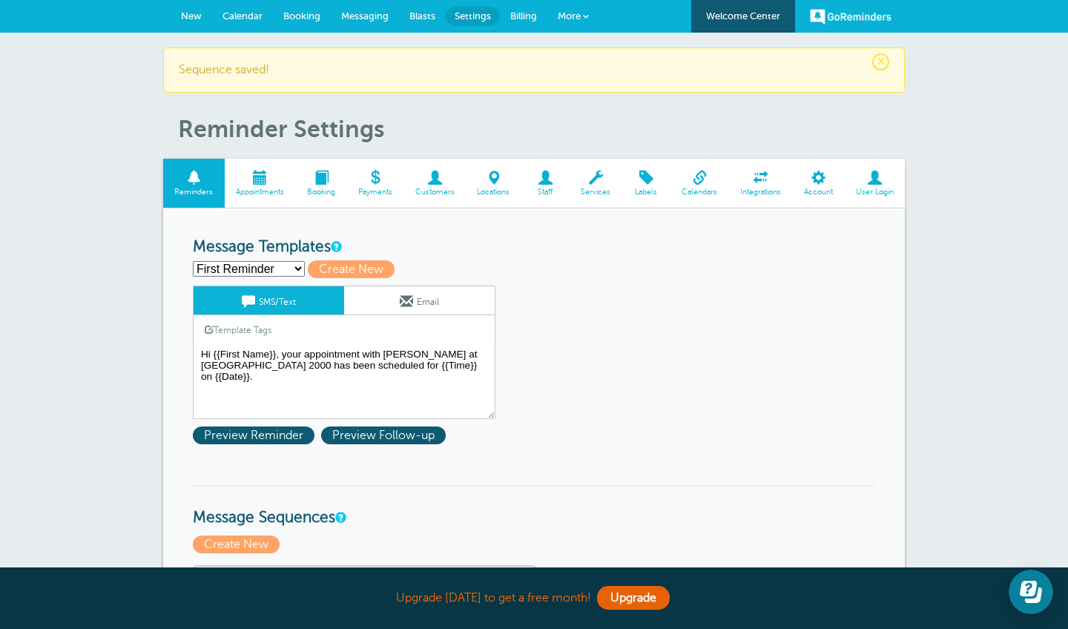
click at [529, 7] on link "Billing" at bounding box center [523, 16] width 47 height 33
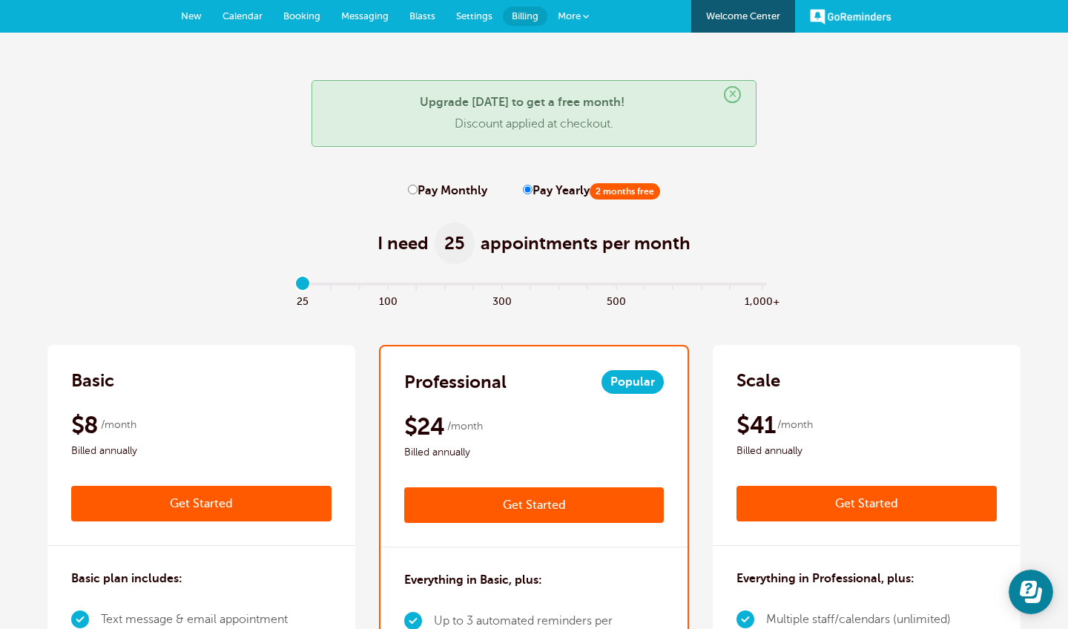
click at [424, 187] on label "Pay Monthly" at bounding box center [447, 191] width 79 height 14
click at [418, 187] on input "Pay Monthly" at bounding box center [413, 190] width 10 height 10
radio input "true"
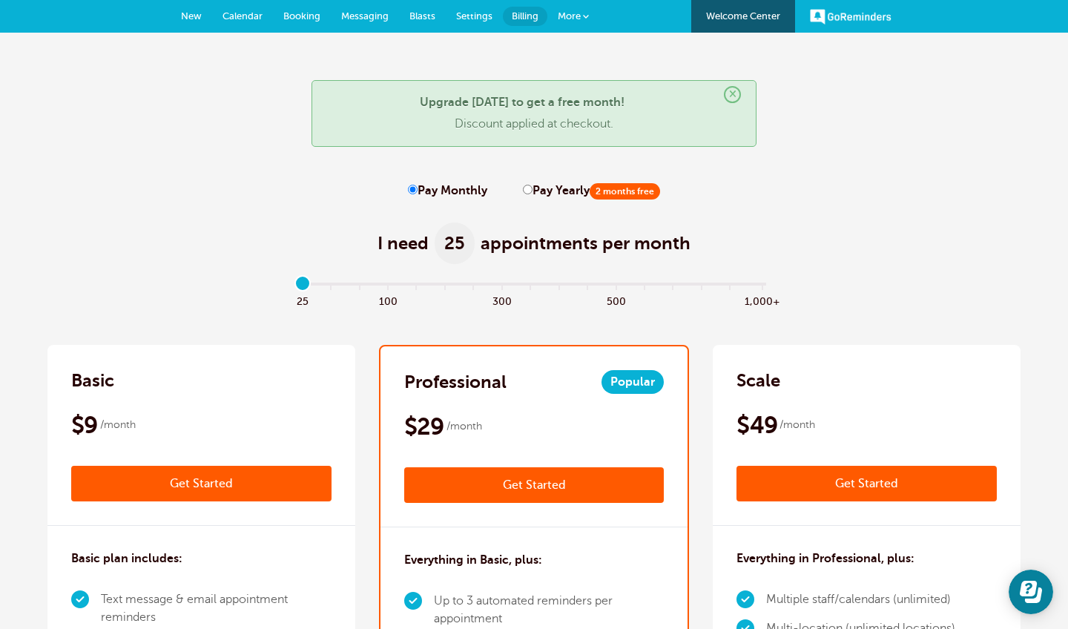
click at [556, 194] on label "Pay Yearly 2 months free" at bounding box center [591, 191] width 137 height 14
click at [533, 194] on input "Pay Yearly 2 months free" at bounding box center [528, 190] width 10 height 10
radio input "true"
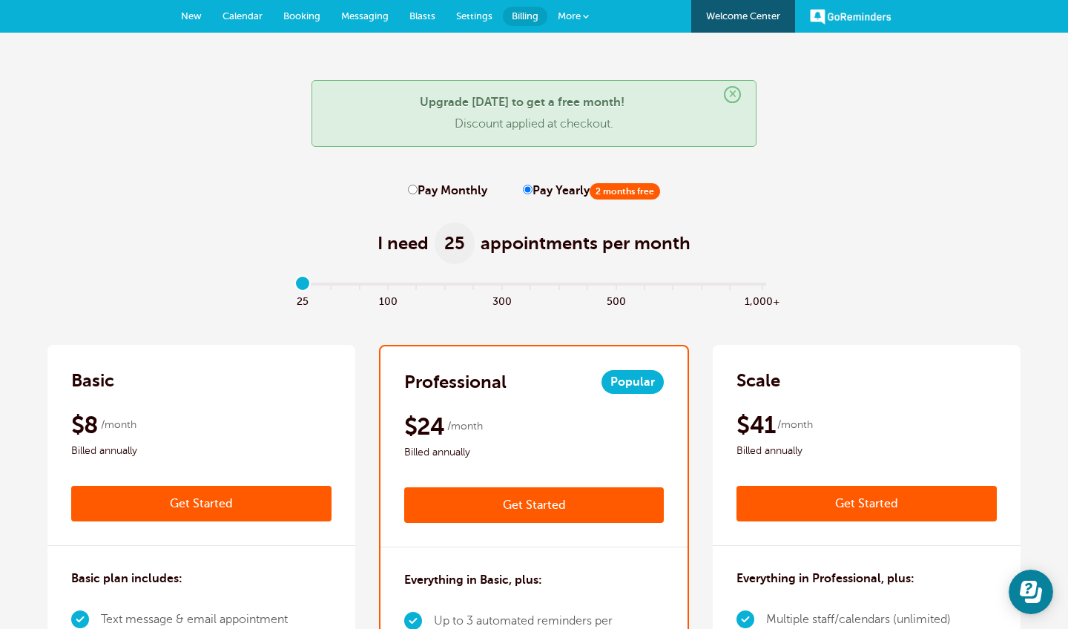
click at [462, 249] on span "25" at bounding box center [455, 244] width 40 height 42
drag, startPoint x: 305, startPoint y: 283, endPoint x: 368, endPoint y: 286, distance: 63.2
type input "2"
click at [368, 286] on input "range" at bounding box center [535, 286] width 480 height 3
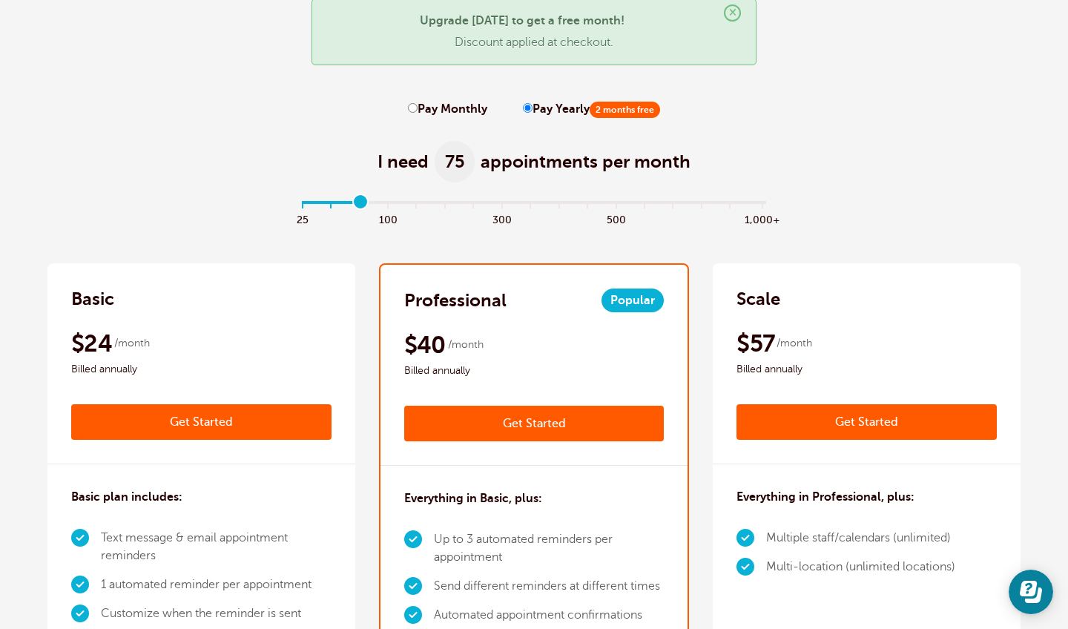
scroll to position [81, 0]
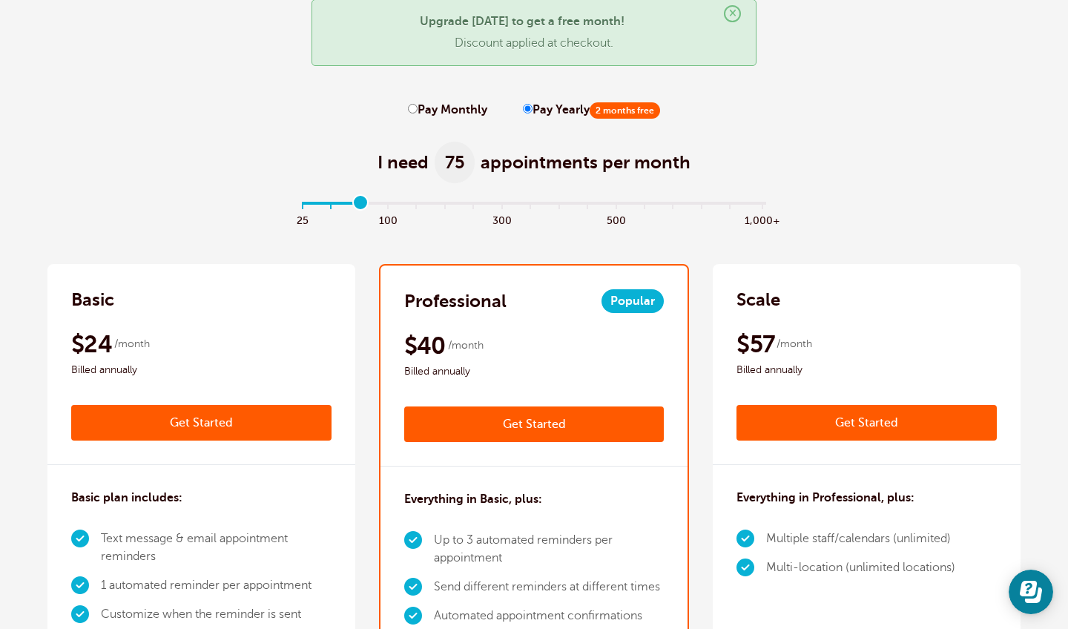
click at [430, 105] on label "Pay Monthly" at bounding box center [447, 110] width 79 height 14
click at [418, 105] on input "Pay Monthly" at bounding box center [413, 109] width 10 height 10
radio input "true"
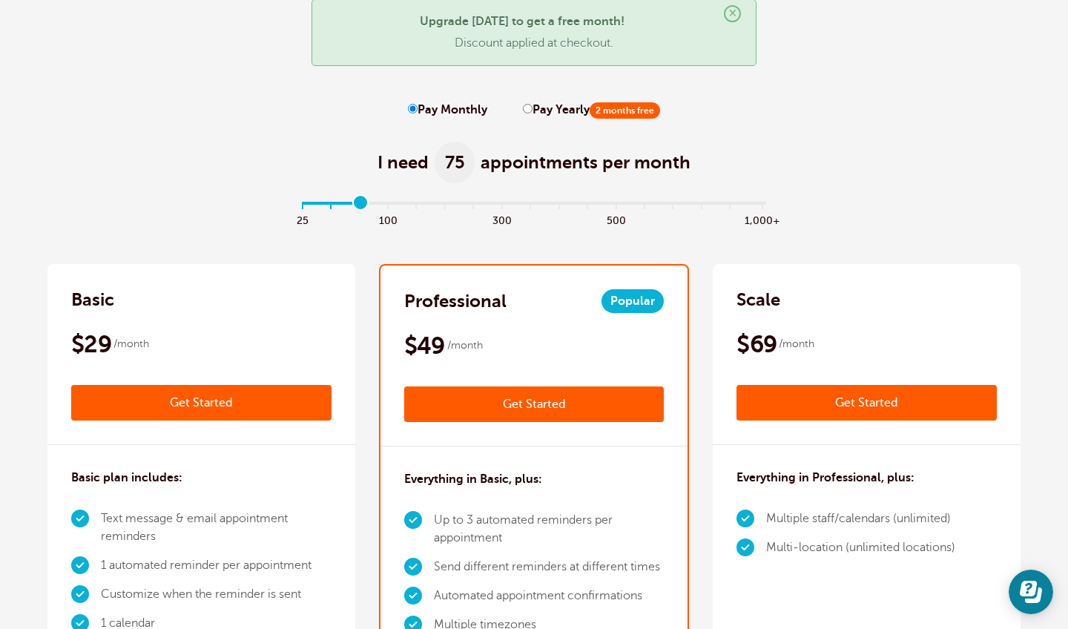
click at [539, 114] on label "Pay Yearly 2 months free" at bounding box center [591, 110] width 137 height 14
click at [533, 114] on input "Pay Yearly 2 months free" at bounding box center [528, 109] width 10 height 10
radio input "true"
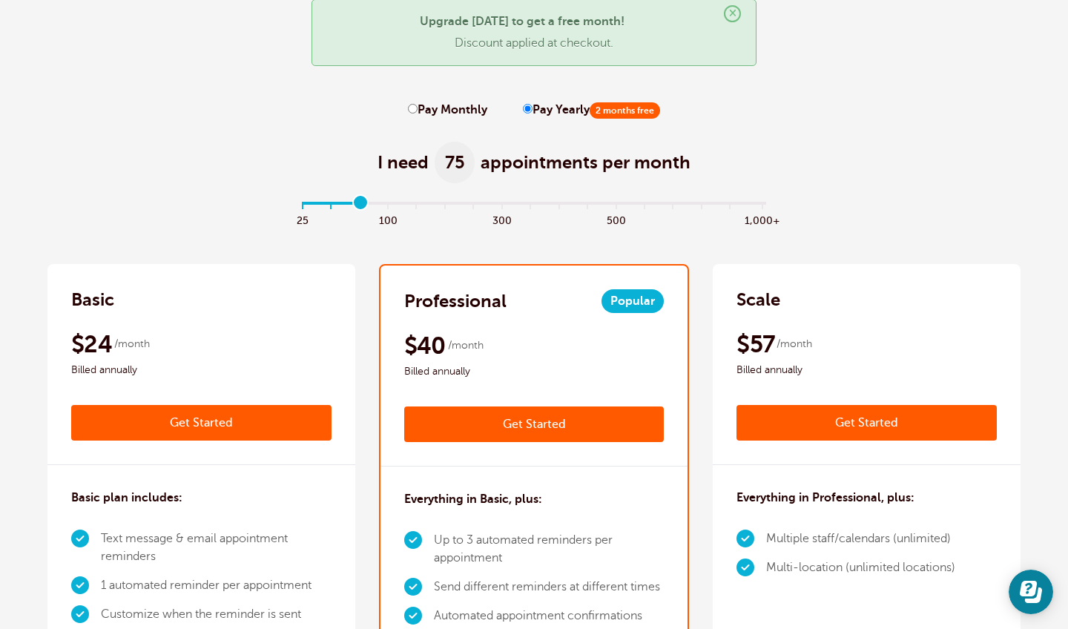
drag, startPoint x: 362, startPoint y: 201, endPoint x: 348, endPoint y: 208, distance: 15.9
click at [348, 207] on input "range" at bounding box center [535, 205] width 480 height 3
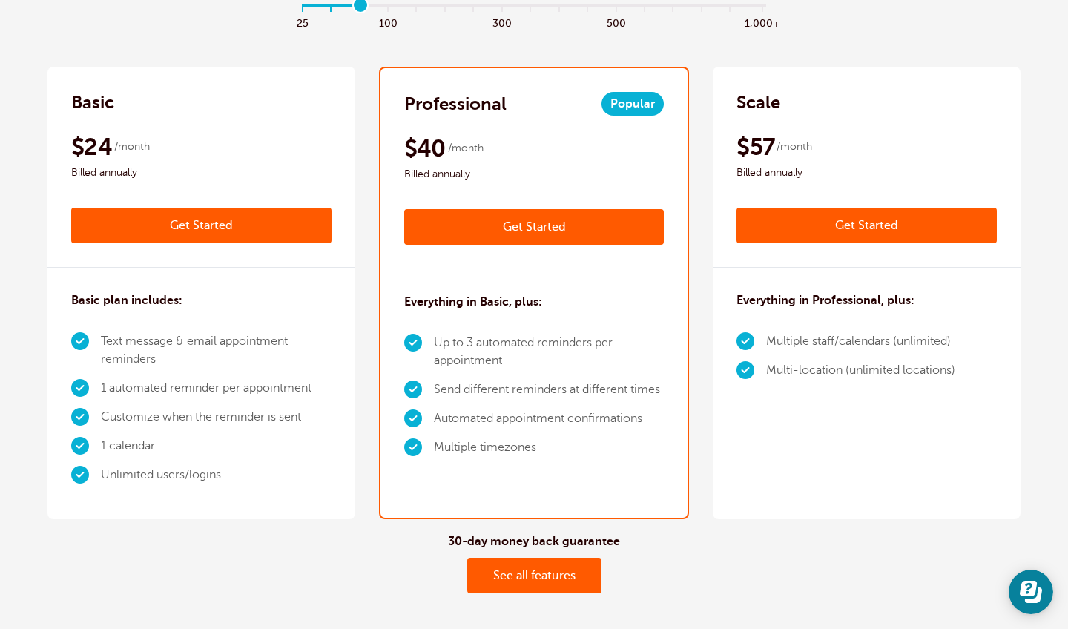
scroll to position [173, 0]
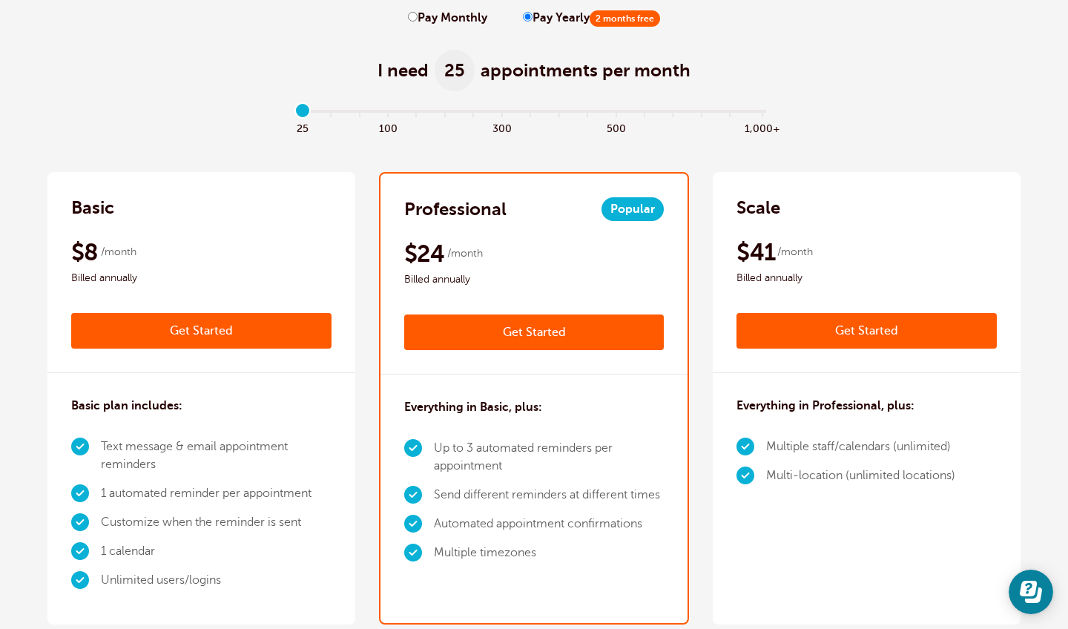
type input "0"
click at [301, 114] on input "range" at bounding box center [535, 113] width 480 height 3
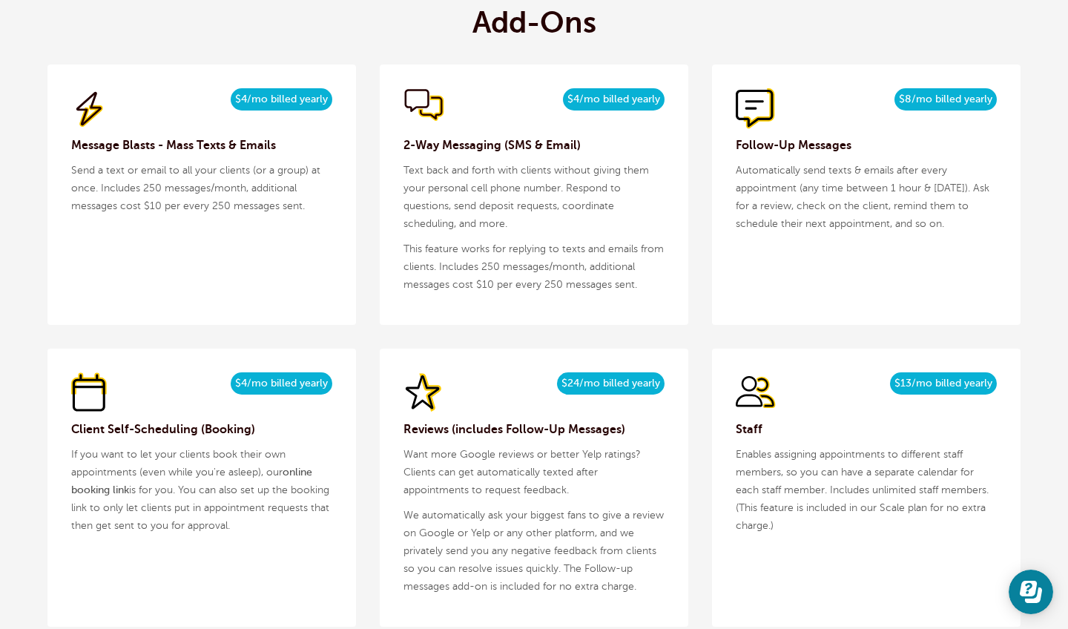
scroll to position [1612, 0]
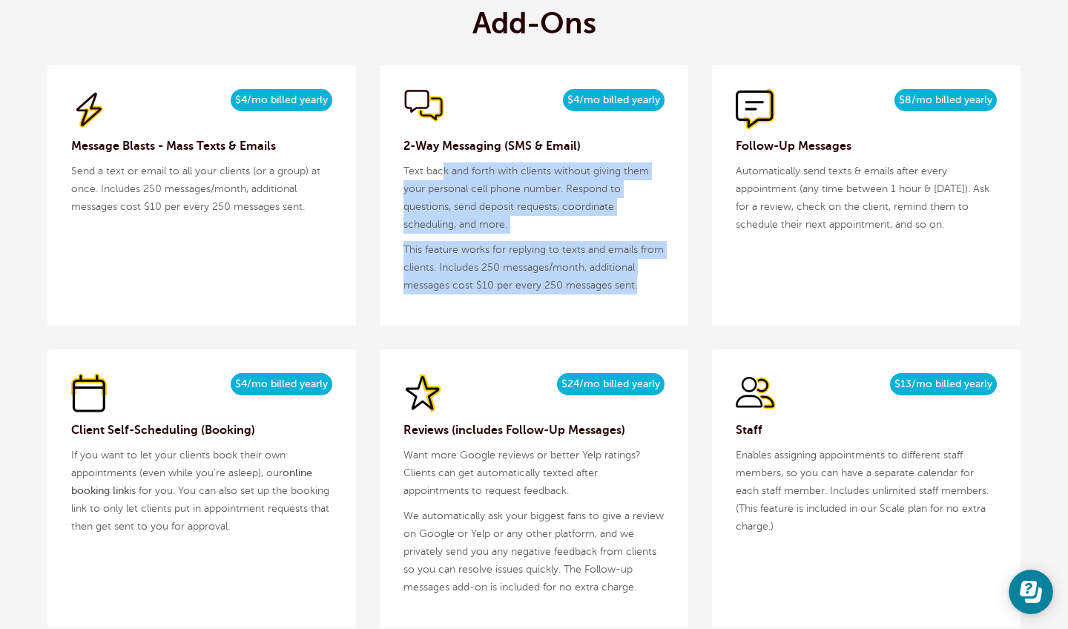
drag, startPoint x: 442, startPoint y: 168, endPoint x: 594, endPoint y: 305, distance: 204.9
click at [594, 305] on div "$5/month $4/mo billed yearly 2-Way Messaging (SMS & Email) Text back and forth …" at bounding box center [534, 195] width 309 height 260
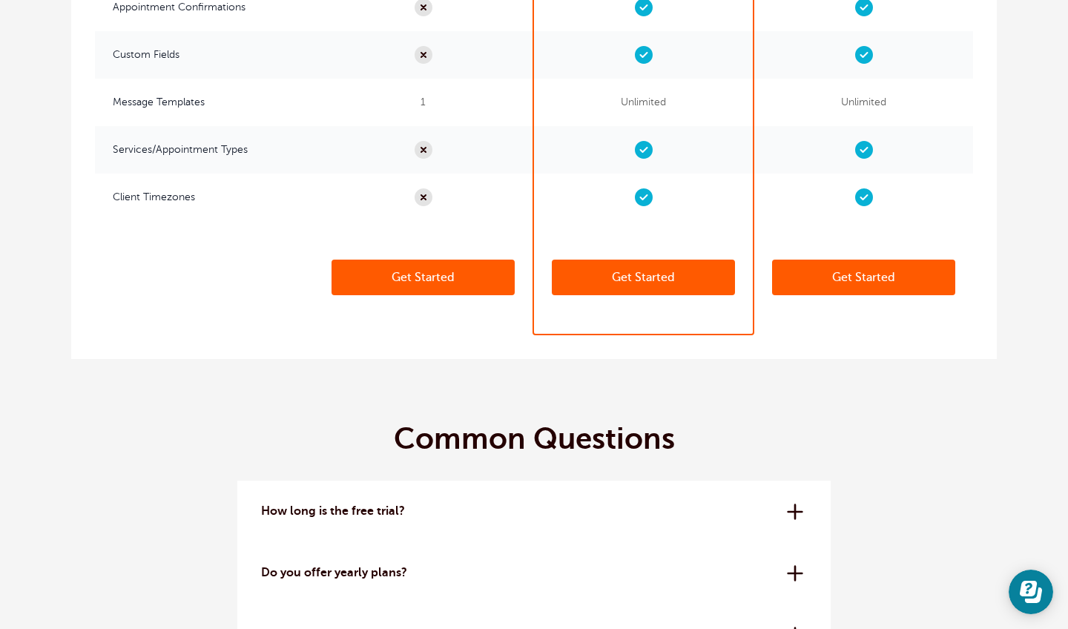
scroll to position [4046, 0]
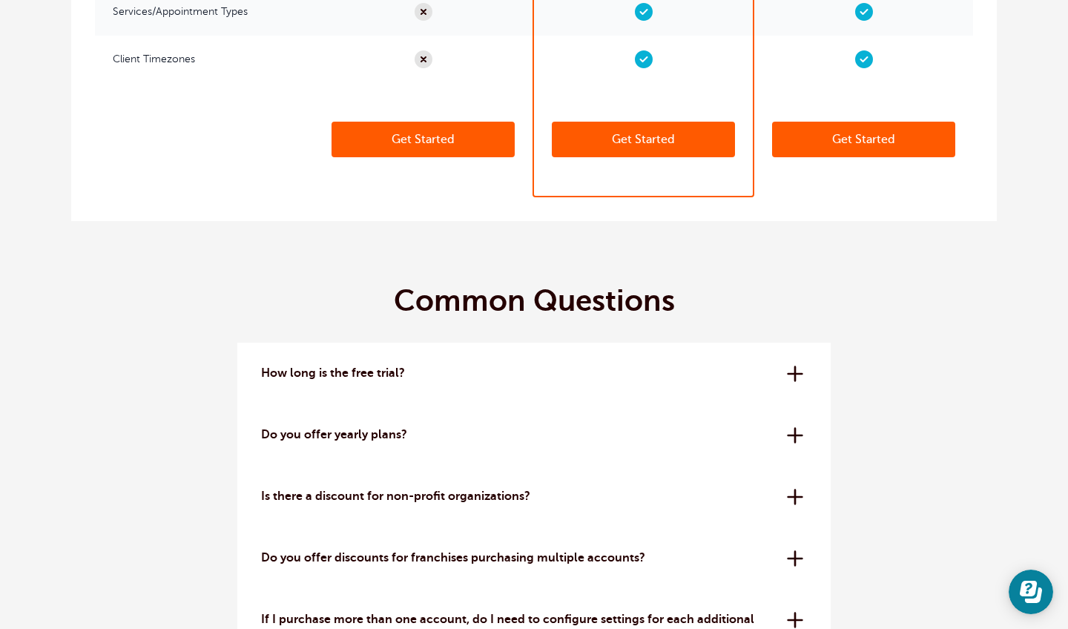
click at [604, 378] on p "How long is the free trial?" at bounding box center [518, 373] width 515 height 14
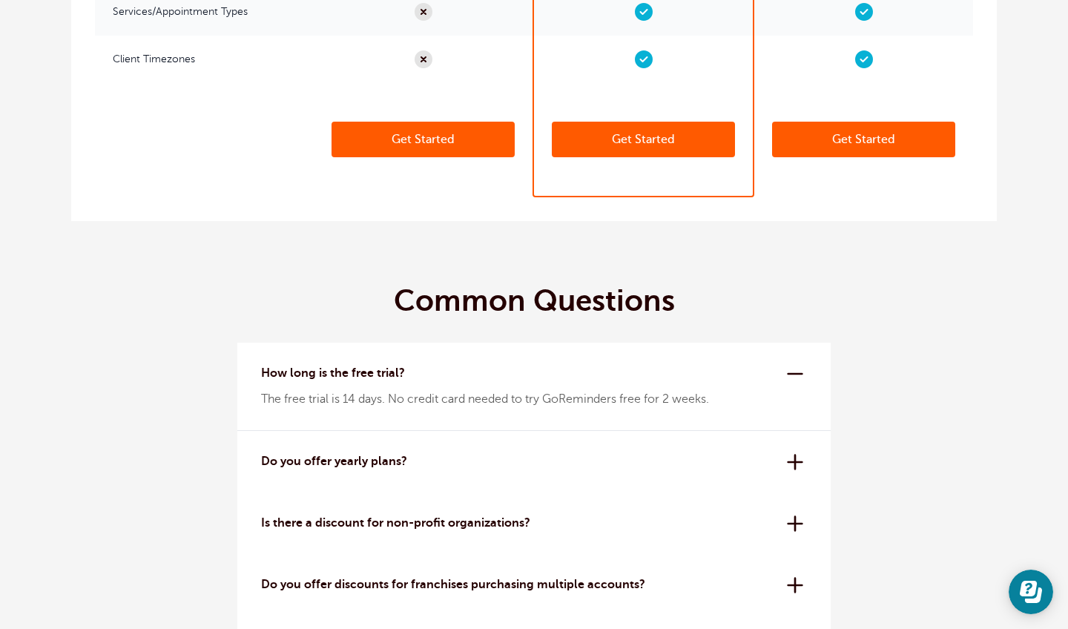
click at [635, 464] on p "Do you offer yearly plans?" at bounding box center [518, 462] width 515 height 14
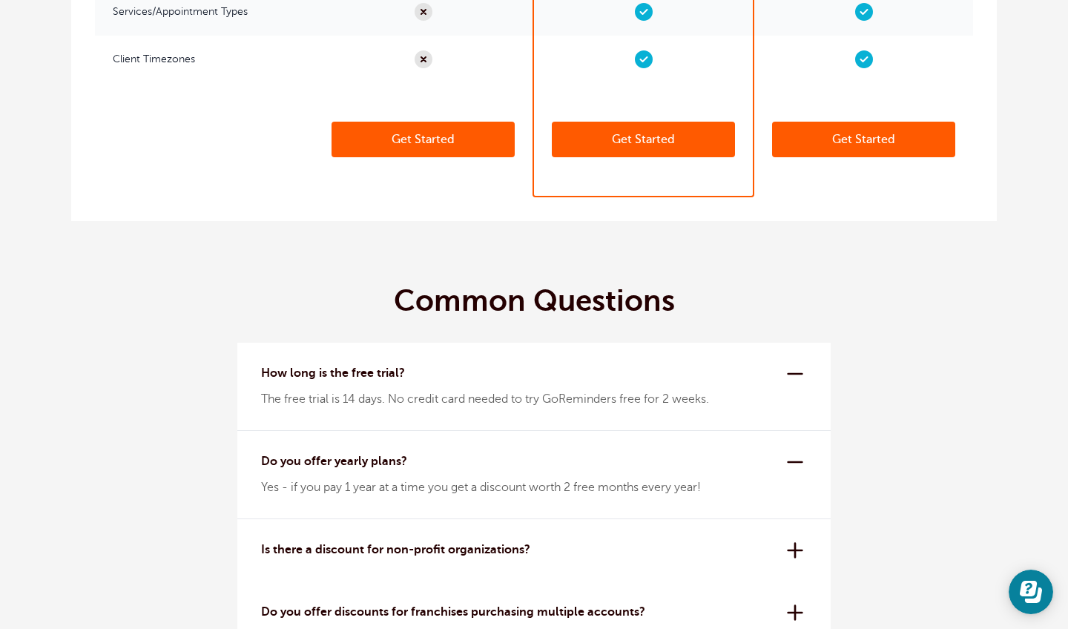
click at [635, 464] on p "Do you offer yearly plans?" at bounding box center [518, 462] width 515 height 14
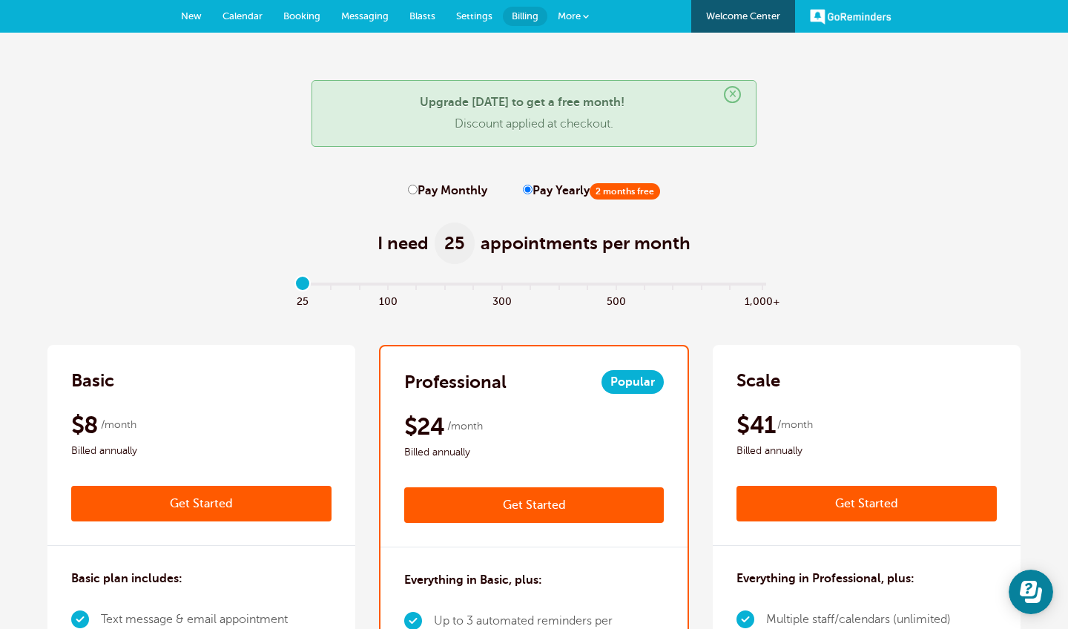
scroll to position [0, 0]
click at [568, 13] on span "More" at bounding box center [569, 15] width 23 height 11
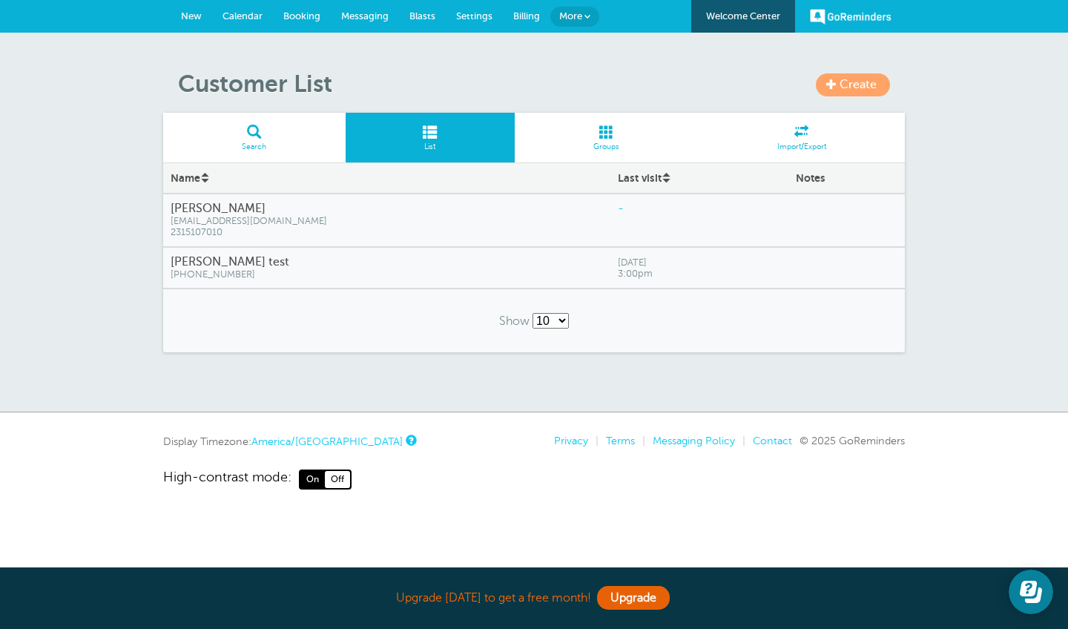
click at [197, 1] on link "New" at bounding box center [192, 16] width 42 height 33
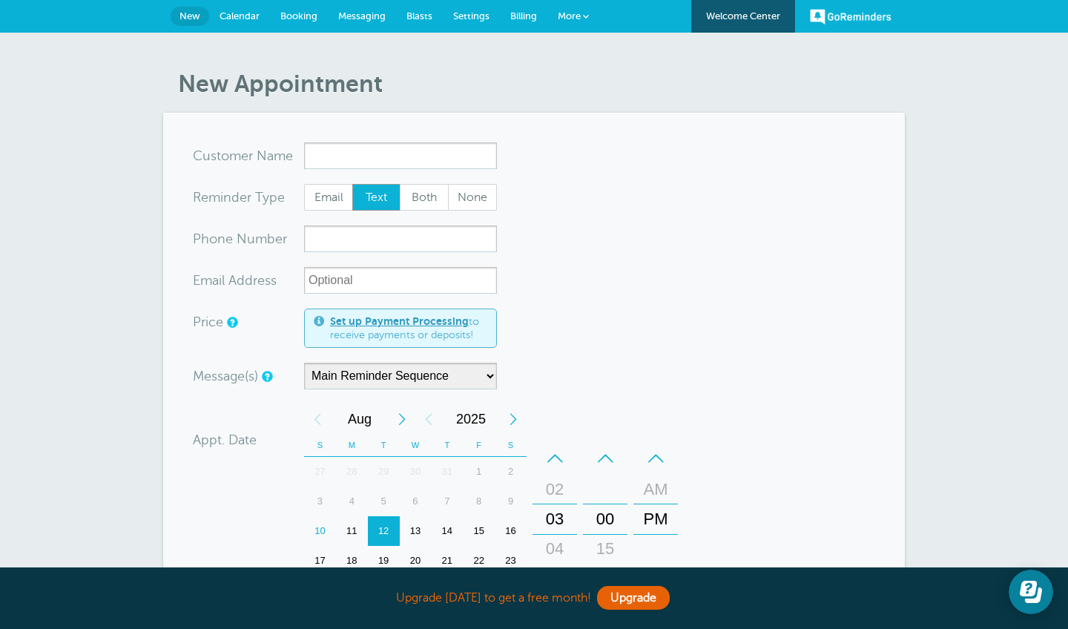
click at [545, 212] on form "You are creating a new customer. To use an existing customer select one from th…" at bounding box center [534, 508] width 683 height 733
click at [343, 150] on input "x-no-autofill" at bounding box center [400, 155] width 193 height 27
